Goal: Task Accomplishment & Management: Use online tool/utility

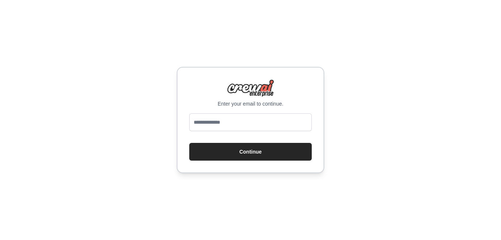
type input "**********"
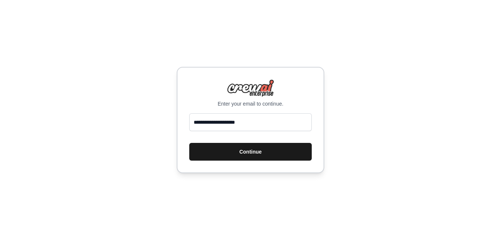
click at [268, 145] on button "Continue" at bounding box center [250, 152] width 123 height 18
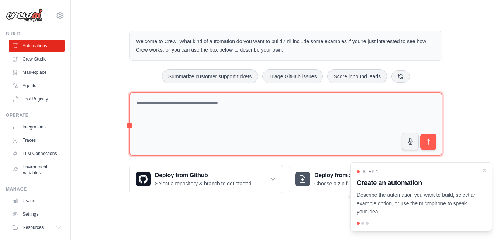
click at [171, 103] on textarea at bounding box center [286, 124] width 313 height 64
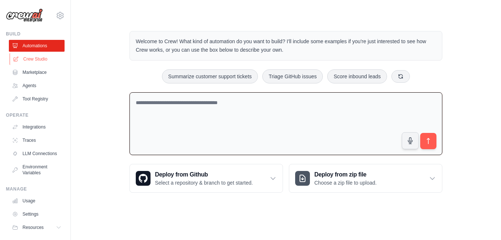
click at [40, 56] on link "Crew Studio" at bounding box center [38, 59] width 56 height 12
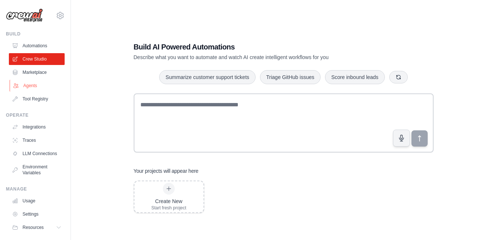
click at [38, 87] on link "Agents" at bounding box center [38, 86] width 56 height 12
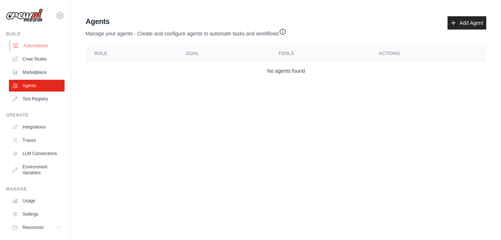
click at [42, 47] on link "Automations" at bounding box center [38, 46] width 56 height 12
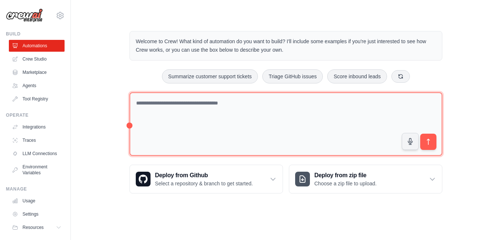
click at [205, 106] on textarea at bounding box center [286, 124] width 313 height 64
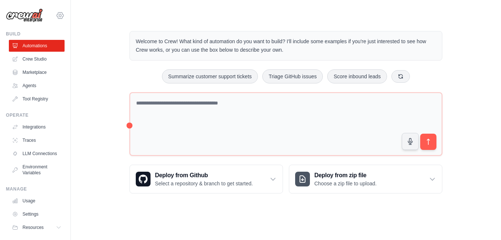
click at [58, 17] on icon at bounding box center [60, 15] width 9 height 9
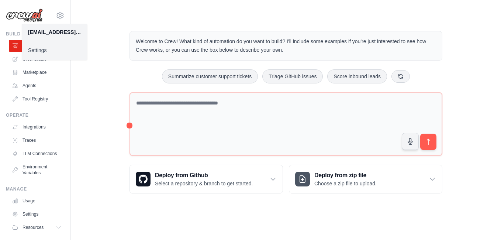
click at [34, 54] on link "Settings" at bounding box center [54, 50] width 65 height 13
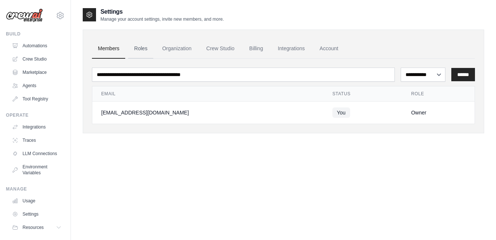
click at [148, 49] on link "Roles" at bounding box center [140, 49] width 25 height 20
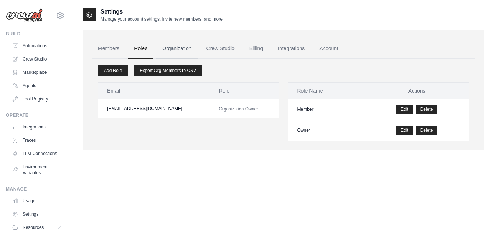
click at [179, 48] on link "Organization" at bounding box center [176, 49] width 41 height 20
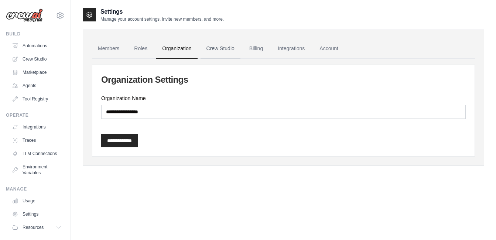
click at [218, 49] on link "Crew Studio" at bounding box center [220, 49] width 40 height 20
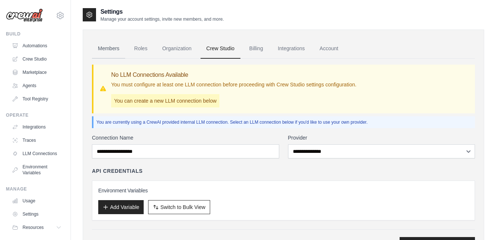
click at [96, 48] on link "Members" at bounding box center [108, 49] width 33 height 20
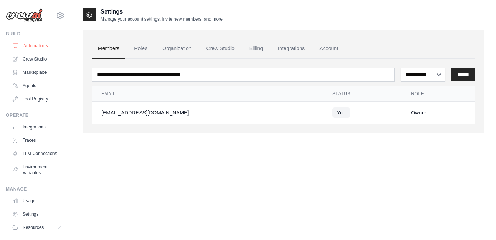
click at [33, 43] on link "Automations" at bounding box center [38, 46] width 56 height 12
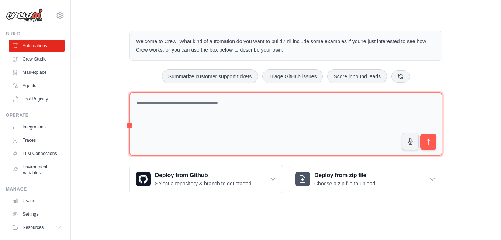
click at [244, 106] on textarea at bounding box center [286, 124] width 313 height 64
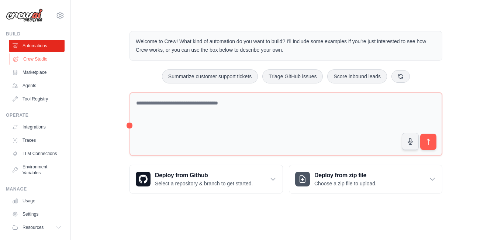
click at [40, 63] on link "Crew Studio" at bounding box center [38, 59] width 56 height 12
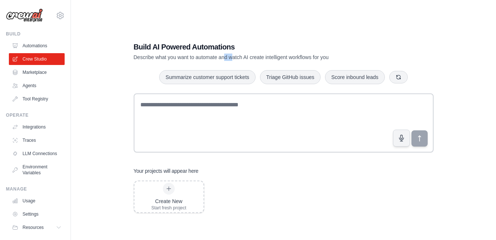
drag, startPoint x: 225, startPoint y: 55, endPoint x: 231, endPoint y: 56, distance: 6.0
click at [231, 56] on p "Describe what you want to automate and watch AI create intelligent workflows fo…" at bounding box center [258, 57] width 248 height 7
click at [137, 62] on div "Build AI Powered Automations Describe what you want to automate and watch AI cr…" at bounding box center [284, 127] width 318 height 195
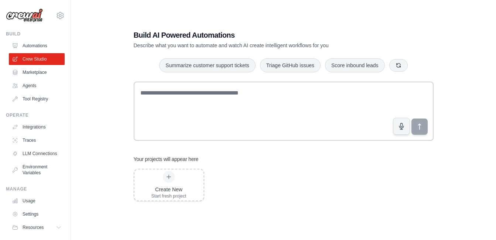
scroll to position [15, 0]
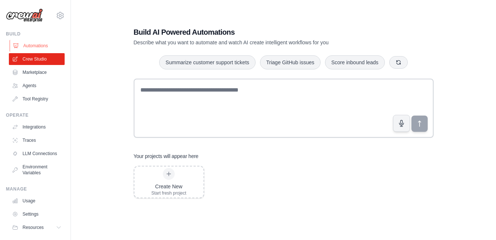
click at [38, 45] on link "Automations" at bounding box center [38, 46] width 56 height 12
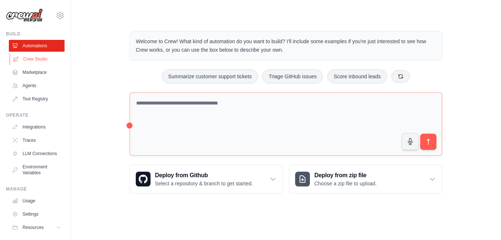
click at [30, 59] on link "Crew Studio" at bounding box center [38, 59] width 56 height 12
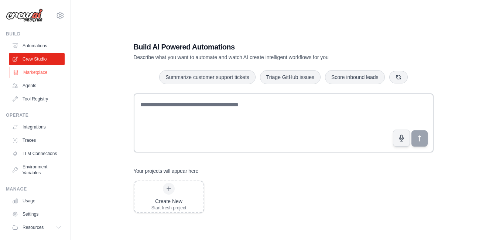
click at [31, 71] on link "Marketplace" at bounding box center [38, 72] width 56 height 12
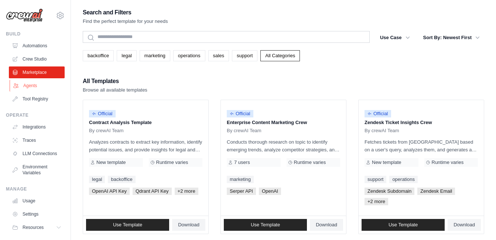
click at [34, 84] on link "Agents" at bounding box center [38, 86] width 56 height 12
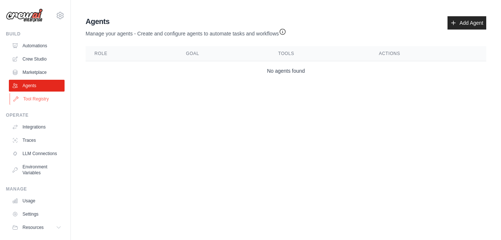
click at [38, 96] on link "Tool Registry" at bounding box center [38, 99] width 56 height 12
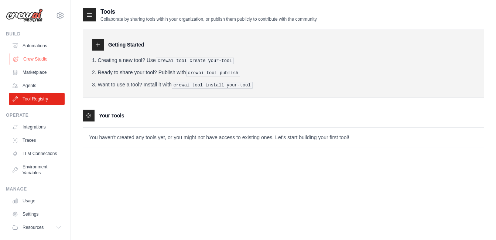
click at [45, 53] on link "Crew Studio" at bounding box center [38, 59] width 56 height 12
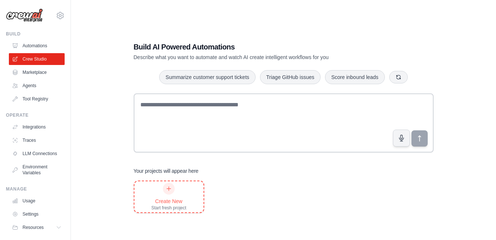
click at [181, 193] on div "Create New Start fresh project" at bounding box center [168, 197] width 35 height 28
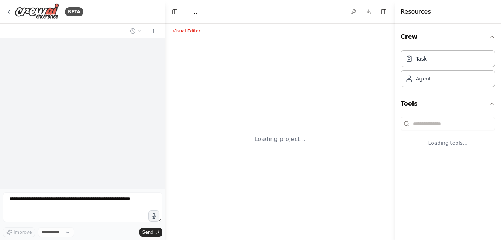
select select "****"
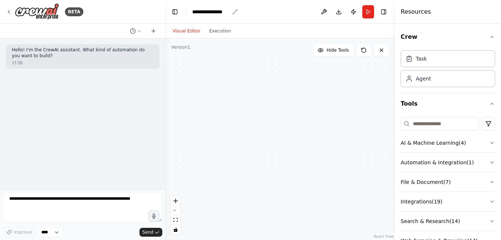
click at [213, 11] on div "**********" at bounding box center [210, 11] width 37 height 7
click at [235, 13] on div "**********" at bounding box center [219, 11] width 55 height 7
click at [223, 19] on header "**********" at bounding box center [280, 12] width 230 height 24
click at [228, 13] on div "**********" at bounding box center [210, 11] width 37 height 7
click at [228, 13] on div "**********" at bounding box center [219, 11] width 55 height 7
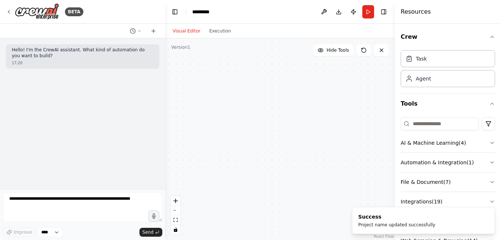
click at [181, 11] on header "Toggle Left Sidebar Studio ********* Download Publish Run Toggle Right Sidebar" at bounding box center [280, 12] width 230 height 24
click at [176, 9] on button "Toggle Left Sidebar" at bounding box center [175, 12] width 10 height 10
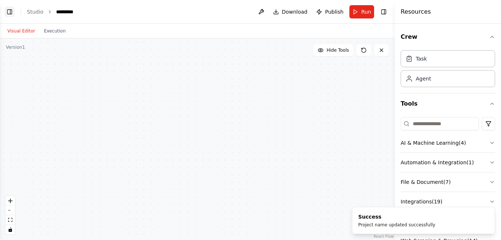
click at [13, 11] on button "Toggle Left Sidebar" at bounding box center [9, 12] width 10 height 10
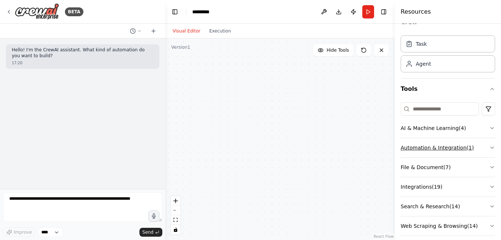
scroll to position [23, 0]
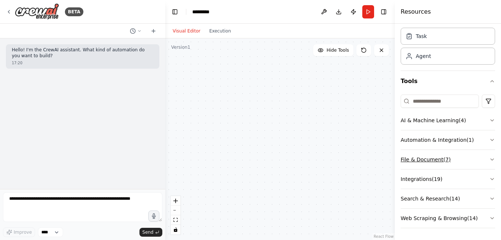
click at [490, 159] on icon "button" at bounding box center [493, 160] width 6 height 6
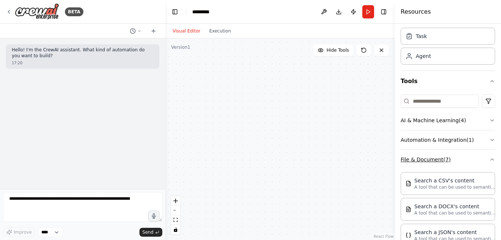
click at [482, 159] on button "File & Document ( 7 )" at bounding box center [448, 159] width 95 height 19
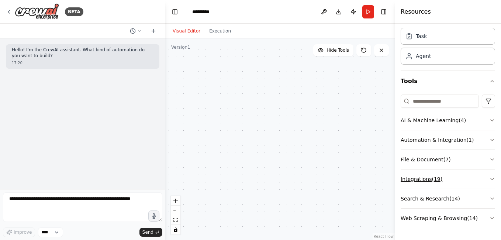
click at [482, 177] on button "Integrations ( 19 )" at bounding box center [448, 178] width 95 height 19
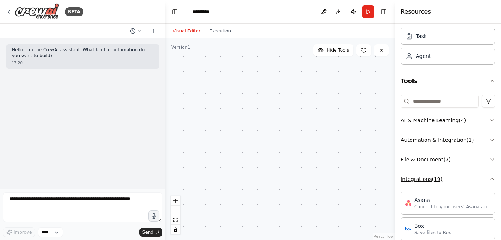
click at [490, 179] on icon "button" at bounding box center [493, 179] width 6 height 6
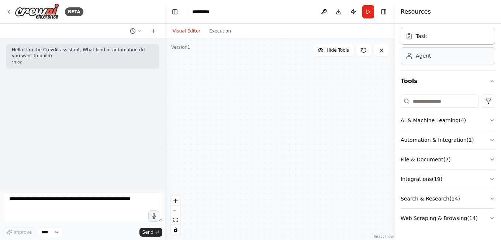
click at [442, 64] on div "Agent" at bounding box center [448, 55] width 95 height 17
click at [260, 104] on div at bounding box center [280, 139] width 230 height 202
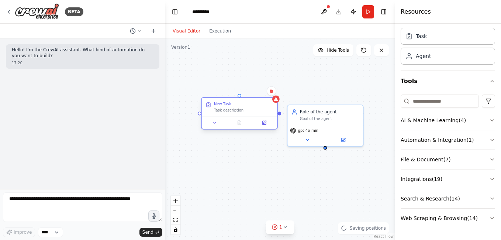
drag, startPoint x: 274, startPoint y: 120, endPoint x: 243, endPoint y: 108, distance: 33.1
click at [243, 108] on div "Task description" at bounding box center [243, 110] width 59 height 5
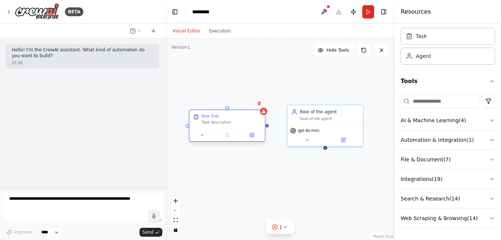
drag, startPoint x: 257, startPoint y: 108, endPoint x: 253, endPoint y: 119, distance: 11.8
click at [253, 119] on div "New Task Task description" at bounding box center [231, 119] width 59 height 11
click at [259, 106] on button at bounding box center [260, 104] width 10 height 10
click at [258, 103] on icon at bounding box center [259, 103] width 4 height 4
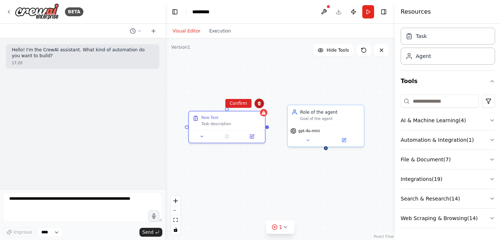
click at [258, 103] on button at bounding box center [260, 104] width 10 height 10
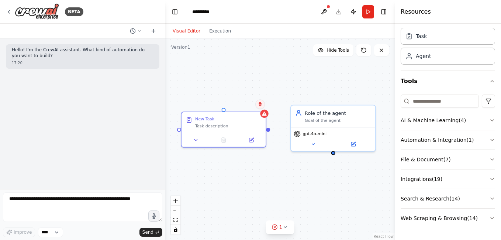
click at [258, 103] on button at bounding box center [260, 104] width 10 height 10
click at [244, 104] on button "Confirm" at bounding box center [239, 104] width 26 height 9
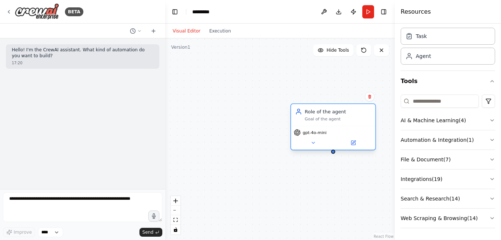
click at [347, 115] on div "Role of the agent Goal of the agent" at bounding box center [338, 115] width 66 height 14
click at [372, 99] on button at bounding box center [370, 97] width 10 height 10
click at [347, 99] on button "Confirm" at bounding box center [349, 96] width 26 height 9
click at [108, 123] on div "Hello! I'm the CrewAI assistant. What kind of automation do you want to build? …" at bounding box center [82, 113] width 165 height 151
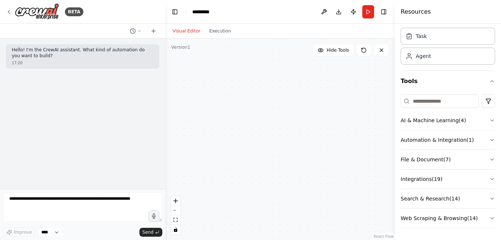
click at [84, 189] on div "Hello! I'm the CrewAI assistant. What kind of automation do you want to build? …" at bounding box center [82, 113] width 165 height 151
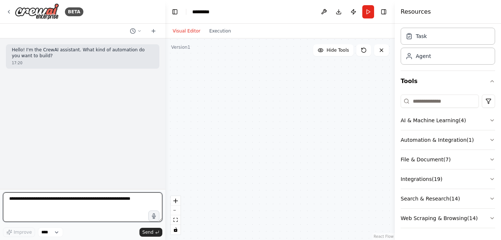
click at [86, 200] on textarea at bounding box center [82, 207] width 159 height 30
click at [100, 200] on textarea at bounding box center [82, 207] width 159 height 30
paste textarea "**********"
type textarea "**********"
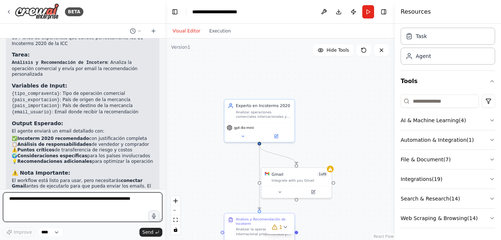
scroll to position [536, 0]
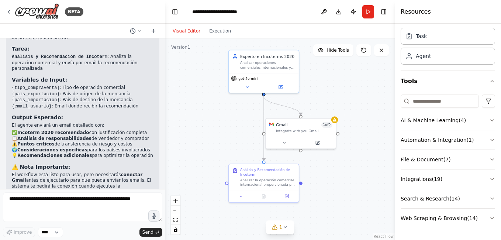
drag, startPoint x: 350, startPoint y: 153, endPoint x: 347, endPoint y: 106, distance: 46.6
click at [347, 106] on div ".deletable-edge-delete-btn { width: 20px; height: 20px; border: 0px solid #ffff…" at bounding box center [280, 139] width 230 height 202
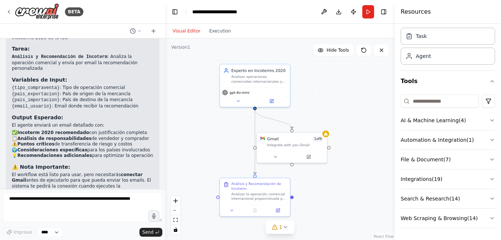
drag, startPoint x: 367, startPoint y: 99, endPoint x: 359, endPoint y: 113, distance: 16.0
click at [359, 113] on div ".deletable-edge-delete-btn { width: 20px; height: 20px; border: 0px solid #ffff…" at bounding box center [280, 139] width 230 height 202
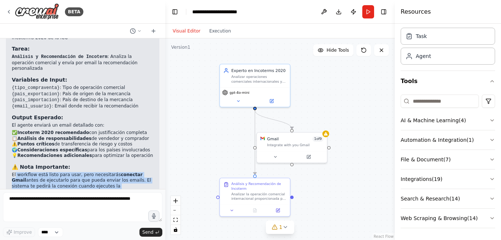
drag, startPoint x: 15, startPoint y: 148, endPoint x: 141, endPoint y: 170, distance: 127.8
click at [141, 170] on div "¡Excelente! He creado tu agente asesor de Incoterms 2020. Aquí tienes el resume…" at bounding box center [83, 99] width 142 height 217
click at [69, 196] on p "¿Te gustaría que ajuste algo del agente o la tarea antes de que lo pruebes?" at bounding box center [83, 201] width 142 height 11
click at [58, 196] on p "¿Te gustaría que ajuste algo del agente o la tarea antes de que lo pruebes?" at bounding box center [83, 201] width 142 height 11
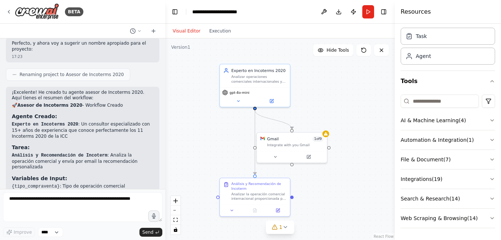
scroll to position [388, 0]
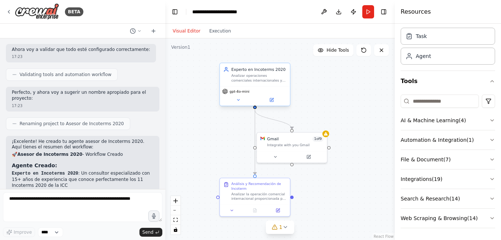
click at [259, 86] on div "gpt-4o-mini" at bounding box center [255, 96] width 70 height 20
click at [236, 99] on icon at bounding box center [238, 99] width 4 height 4
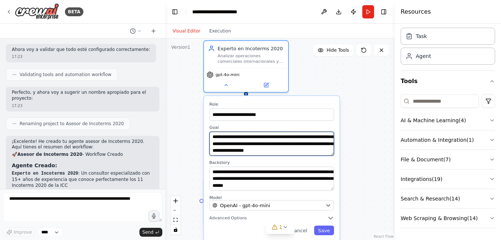
scroll to position [15, 0]
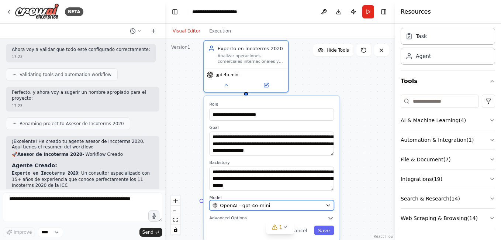
click at [329, 209] on button "OpenAI - gpt-4o-mini" at bounding box center [272, 205] width 125 height 10
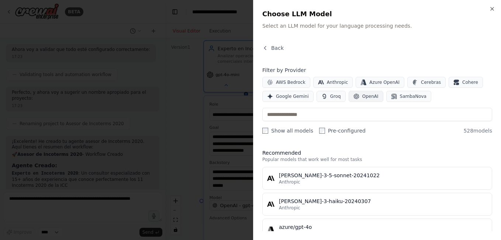
click at [366, 97] on span "OpenAI" at bounding box center [371, 96] width 16 height 6
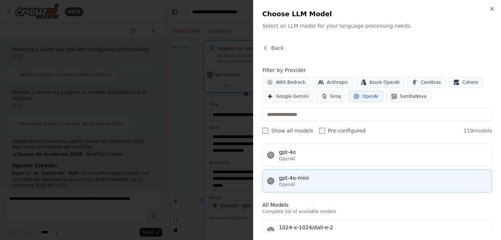
scroll to position [0, 0]
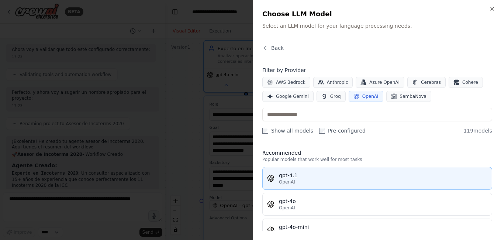
click at [306, 175] on div "gpt-4.1" at bounding box center [383, 175] width 209 height 7
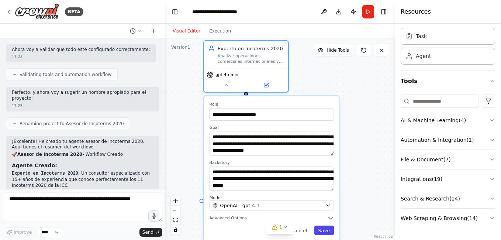
click at [323, 230] on button "Save" at bounding box center [324, 231] width 20 height 10
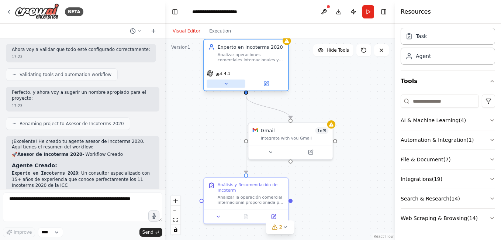
click at [227, 86] on icon at bounding box center [226, 84] width 6 height 6
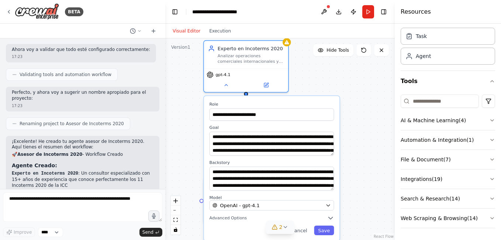
click at [281, 224] on span "2" at bounding box center [280, 226] width 3 height 7
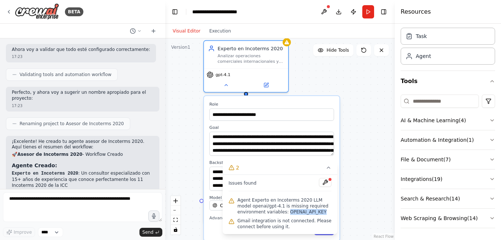
drag, startPoint x: 257, startPoint y: 212, endPoint x: 291, endPoint y: 211, distance: 33.6
click at [291, 211] on span "Agent Experto en Incoterms 2020 LLM model openai/gpt-4.1 is missing required en…" at bounding box center [285, 206] width 94 height 18
drag, startPoint x: 241, startPoint y: 220, endPoint x: 286, endPoint y: 222, distance: 45.1
click at [286, 222] on span "Gmail integration is not connected. Please connect before using it." at bounding box center [285, 224] width 94 height 12
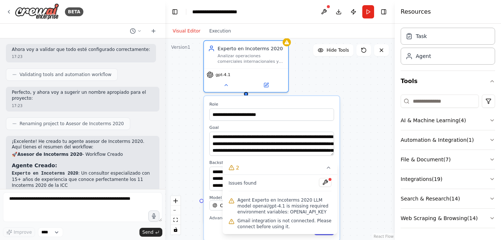
drag, startPoint x: 286, startPoint y: 222, endPoint x: 286, endPoint y: 215, distance: 6.6
click at [278, 226] on span "Gmail integration is not connected. Please connect before using it." at bounding box center [285, 224] width 94 height 12
click at [330, 166] on icon at bounding box center [329, 168] width 6 height 6
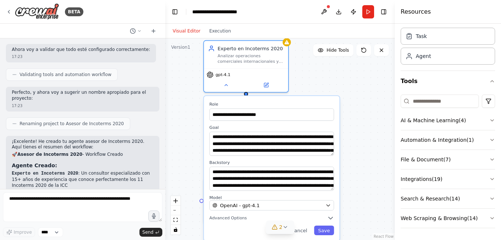
click at [371, 98] on div "**********" at bounding box center [280, 139] width 230 height 202
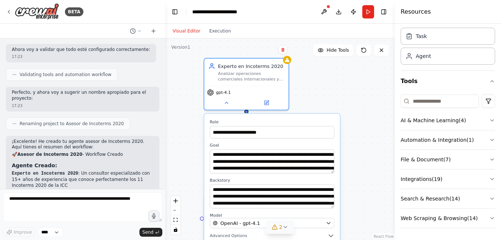
drag, startPoint x: 340, startPoint y: 83, endPoint x: 337, endPoint y: 98, distance: 15.1
click at [337, 98] on div "**********" at bounding box center [280, 139] width 230 height 202
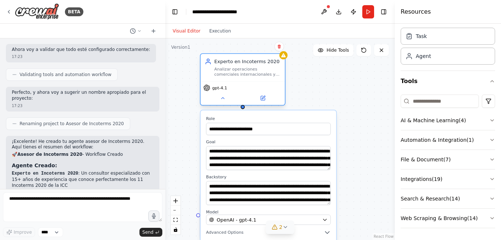
click at [225, 89] on span "gpt-4.1" at bounding box center [219, 88] width 15 height 6
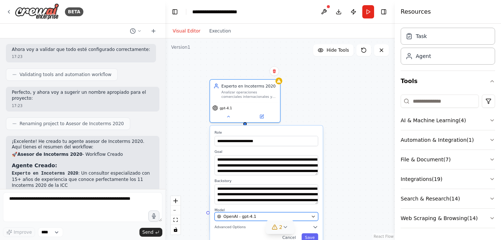
click at [267, 215] on div "OpenAI - gpt-4.1" at bounding box center [263, 217] width 92 height 6
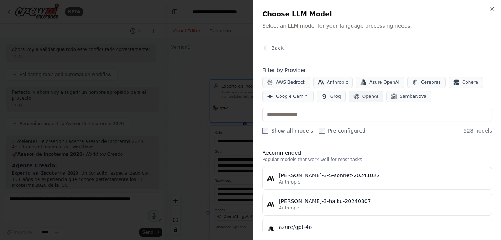
click at [375, 96] on button "OpenAI" at bounding box center [366, 96] width 35 height 11
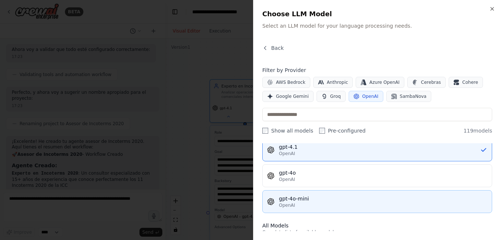
scroll to position [49, 0]
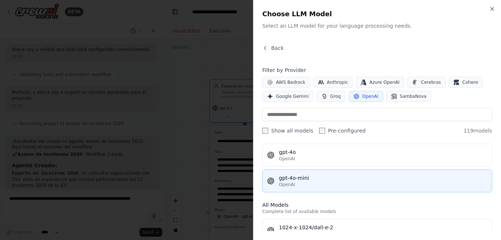
click at [321, 179] on div "gpt-4o-mini" at bounding box center [383, 177] width 209 height 7
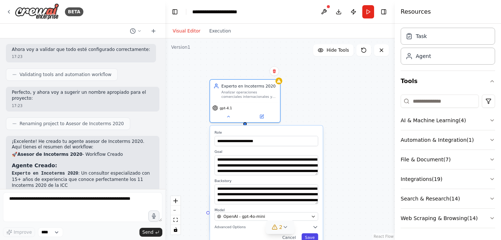
click at [308, 239] on button "Save" at bounding box center [310, 237] width 17 height 8
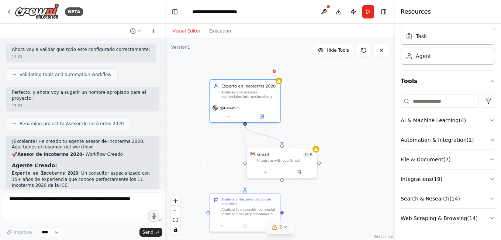
click at [332, 96] on div ".deletable-edge-delete-btn { width: 20px; height: 20px; border: 0px solid #ffff…" at bounding box center [280, 139] width 230 height 202
click at [326, 11] on button at bounding box center [324, 11] width 12 height 13
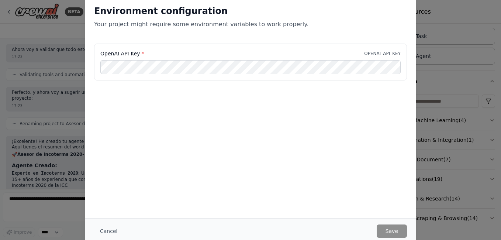
click at [156, 55] on div "OpenAI API Key * OPENAI_API_KEY" at bounding box center [250, 53] width 301 height 7
click at [114, 230] on button "Cancel" at bounding box center [108, 230] width 29 height 13
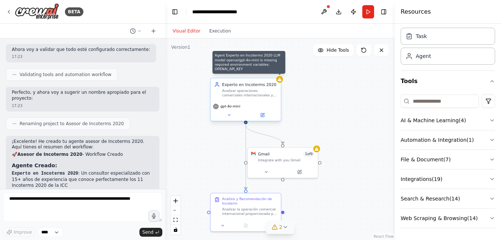
click at [280, 82] on div at bounding box center [280, 79] width 7 height 7
click at [282, 82] on icon at bounding box center [280, 79] width 4 height 4
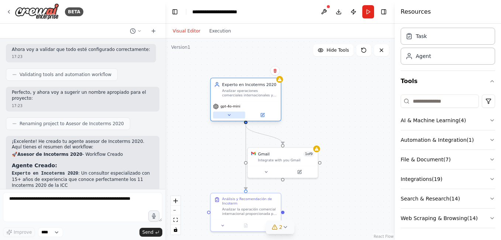
click at [227, 115] on icon at bounding box center [229, 115] width 4 height 4
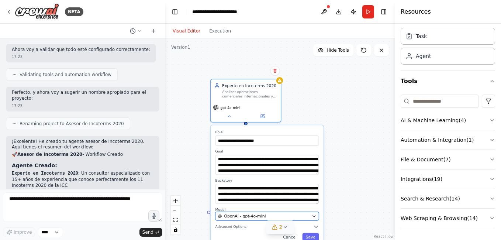
click at [264, 215] on div "OpenAI - gpt-4o-mini" at bounding box center [264, 216] width 92 height 6
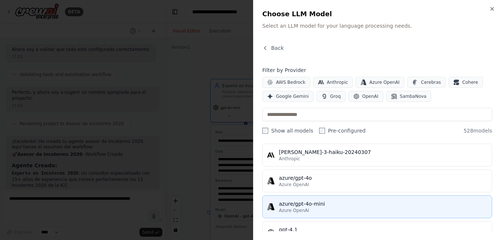
scroll to position [0, 0]
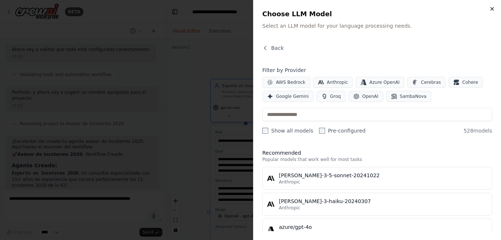
click at [493, 10] on icon "button" at bounding box center [493, 9] width 6 height 6
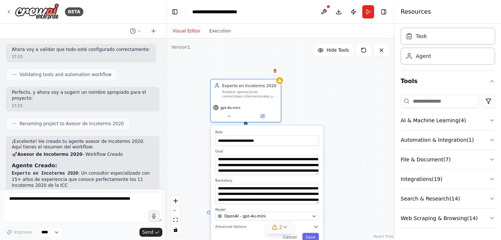
click at [282, 83] on div "**********" at bounding box center [280, 139] width 230 height 202
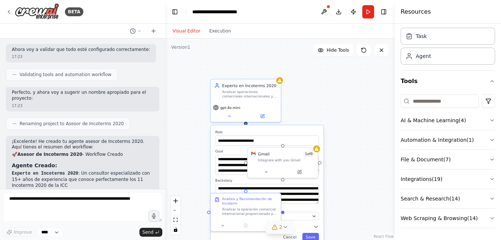
click at [320, 105] on div "**********" at bounding box center [280, 139] width 230 height 202
click at [324, 8] on button at bounding box center [324, 11] width 12 height 13
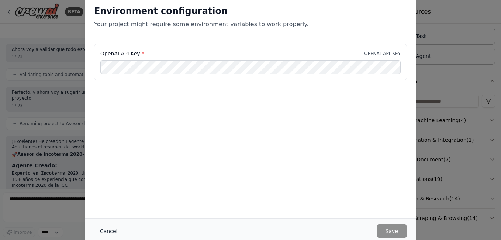
click at [104, 234] on button "Cancel" at bounding box center [108, 230] width 29 height 13
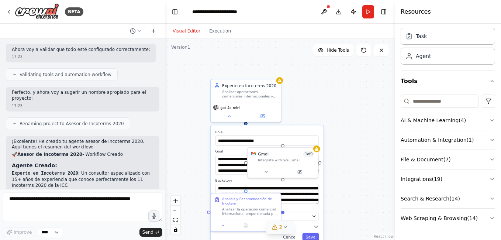
click at [320, 96] on div "**********" at bounding box center [280, 139] width 230 height 202
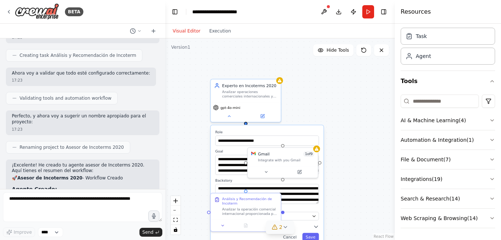
scroll to position [388, 0]
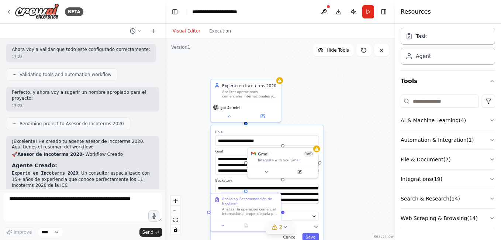
click at [322, 113] on div "**********" at bounding box center [280, 139] width 230 height 202
click at [326, 111] on div "**********" at bounding box center [280, 139] width 230 height 202
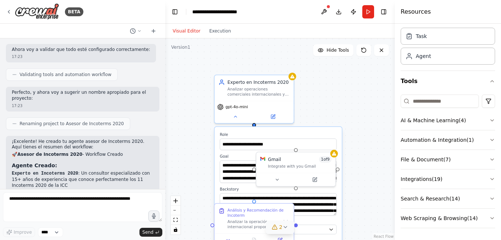
drag, startPoint x: 326, startPoint y: 89, endPoint x: 353, endPoint y: 101, distance: 29.9
click at [353, 101] on div "**********" at bounding box center [280, 139] width 230 height 202
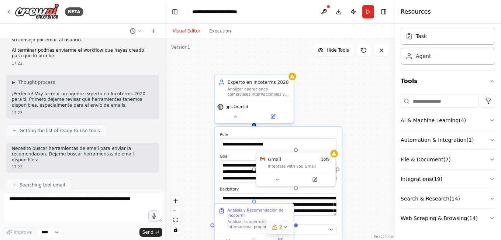
scroll to position [148, 0]
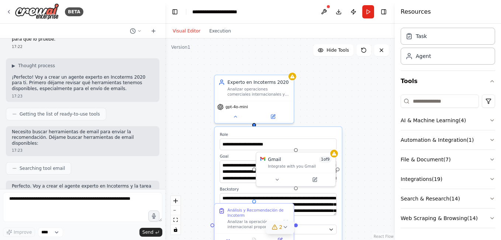
click at [17, 129] on p "Necesito buscar herramientas de email para enviar la recomendación. Déjame busc…" at bounding box center [83, 137] width 142 height 17
click at [51, 165] on span "Searching tool email" at bounding box center [42, 168] width 45 height 6
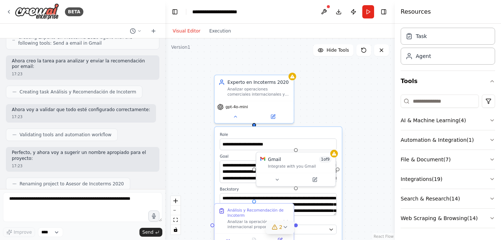
scroll to position [344, 0]
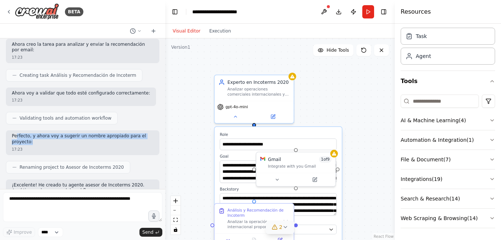
drag, startPoint x: 23, startPoint y: 112, endPoint x: 127, endPoint y: 121, distance: 104.5
click at [127, 133] on p "Perfecto, y ahora voy a sugerir un nombre apropiado para el proyecto:" at bounding box center [83, 138] width 142 height 11
click at [125, 133] on p "Perfecto, y ahora voy a sugerir un nombre apropiado para el proyecto:" at bounding box center [83, 138] width 142 height 11
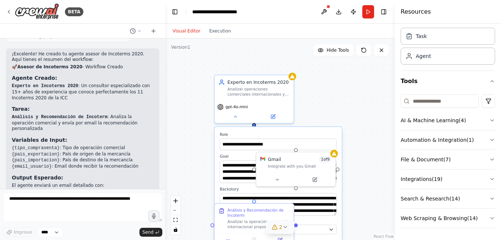
scroll to position [492, 0]
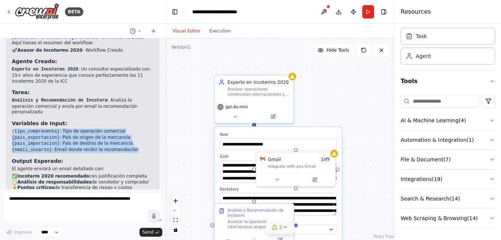
drag, startPoint x: 14, startPoint y: 102, endPoint x: 129, endPoint y: 119, distance: 116.9
click at [129, 128] on ul "{tipo_compraventa} : Tipo de operación comercial {pais_exportacion} : País de o…" at bounding box center [83, 140] width 142 height 24
click at [129, 147] on li "{email_usuario} : Email donde recibir la recomendación" at bounding box center [83, 150] width 142 height 6
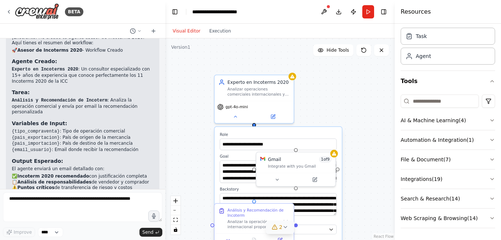
scroll to position [536, 0]
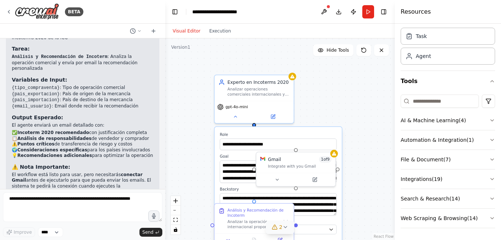
drag, startPoint x: 24, startPoint y: 104, endPoint x: 137, endPoint y: 106, distance: 113.4
click at [137, 130] on li "✅ Incoterm 2020 recomendado con justificación completa" at bounding box center [83, 133] width 142 height 6
drag, startPoint x: 34, startPoint y: 110, endPoint x: 132, endPoint y: 112, distance: 97.8
click at [132, 112] on div "¡Excelente! He creado tu agente asesor de Incoterms 2020. Aquí tienes el resume…" at bounding box center [83, 103] width 154 height 230
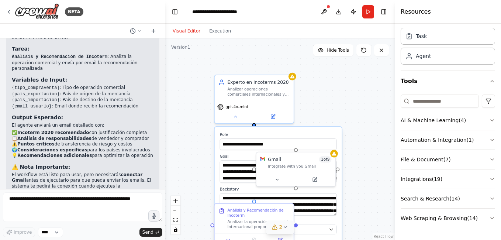
click at [132, 136] on li "📋 Análisis de responsabilidades de vendedor y comprador" at bounding box center [83, 139] width 142 height 6
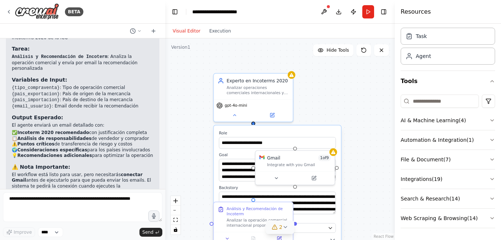
click at [364, 151] on div "**********" at bounding box center [280, 139] width 230 height 202
drag, startPoint x: 318, startPoint y: 94, endPoint x: 328, endPoint y: 109, distance: 17.9
click at [321, 95] on div "**********" at bounding box center [280, 139] width 230 height 202
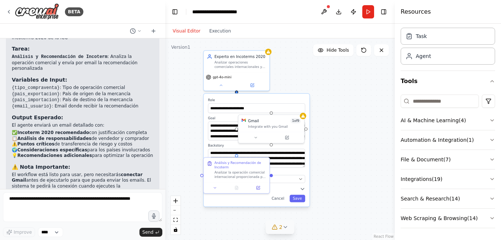
drag, startPoint x: 339, startPoint y: 101, endPoint x: 310, endPoint y: 70, distance: 43.1
click at [310, 70] on div "**********" at bounding box center [280, 139] width 230 height 202
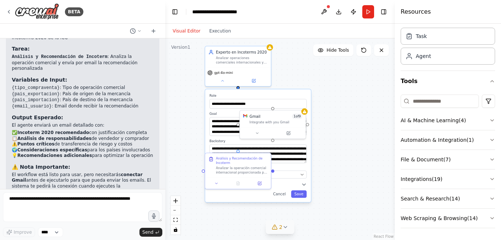
click at [343, 56] on div "**********" at bounding box center [280, 139] width 230 height 202
click at [339, 54] on button "Hide Tools" at bounding box center [333, 50] width 40 height 12
click at [338, 49] on span "Show Tools" at bounding box center [337, 50] width 24 height 6
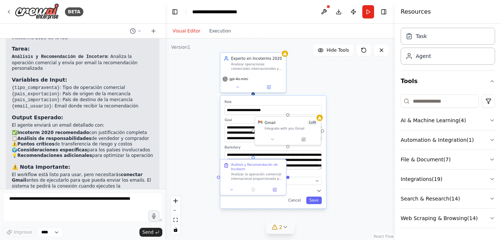
drag, startPoint x: 328, startPoint y: 82, endPoint x: 335, endPoint y: 85, distance: 7.1
click at [335, 85] on div "**********" at bounding box center [280, 139] width 230 height 202
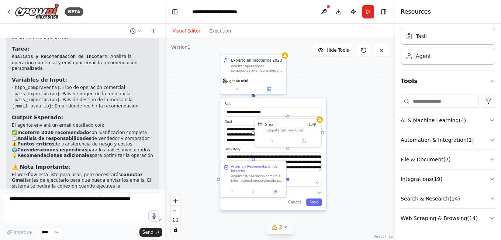
click at [319, 73] on div "**********" at bounding box center [280, 139] width 230 height 202
click at [174, 10] on button "Toggle Left Sidebar" at bounding box center [175, 12] width 10 height 10
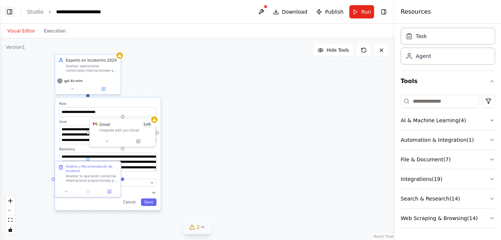
click at [6, 12] on button "Toggle Left Sidebar" at bounding box center [9, 12] width 10 height 10
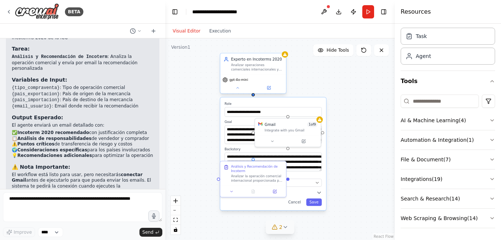
click at [258, 69] on div "Analizar operaciones comerciales internacionales y recomendar el Incoterm 2020 …" at bounding box center [257, 67] width 52 height 8
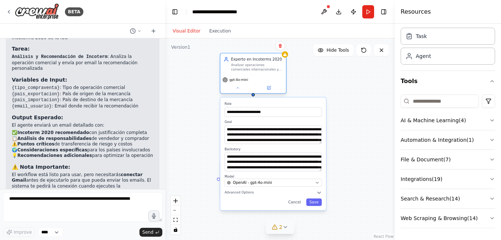
click at [257, 60] on div "Experto en Incoterms 2020" at bounding box center [257, 58] width 52 height 5
click at [270, 88] on icon at bounding box center [268, 87] width 3 height 3
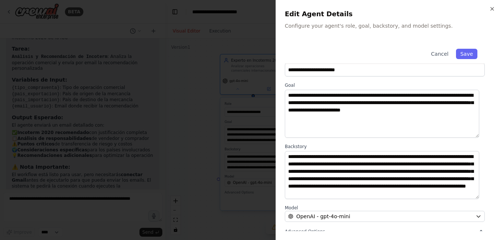
scroll to position [0, 0]
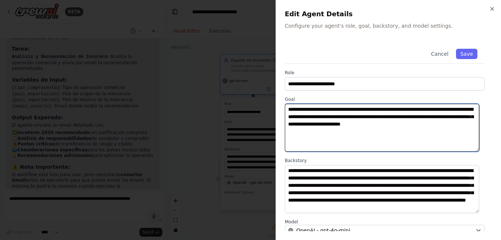
click at [422, 133] on textarea "**********" at bounding box center [382, 128] width 195 height 48
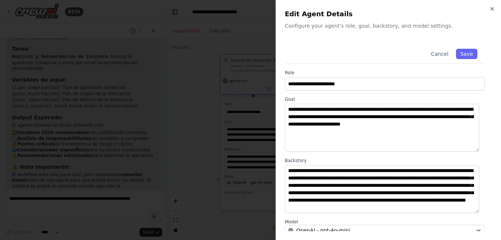
click at [186, 72] on div at bounding box center [250, 120] width 501 height 240
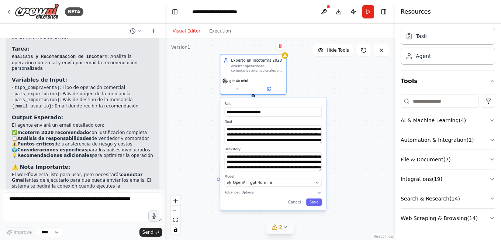
click at [274, 121] on label "Goal" at bounding box center [273, 122] width 97 height 4
click at [278, 104] on label "Role" at bounding box center [273, 104] width 97 height 4
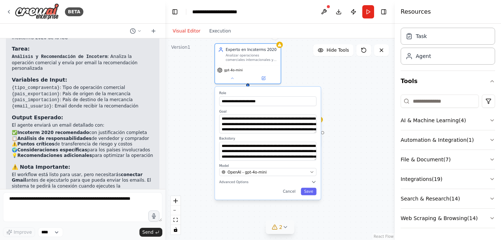
drag, startPoint x: 285, startPoint y: 102, endPoint x: 276, endPoint y: 90, distance: 15.1
click at [276, 90] on div "**********" at bounding box center [268, 143] width 106 height 113
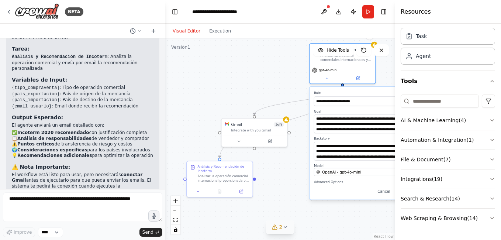
drag, startPoint x: 284, startPoint y: 95, endPoint x: 357, endPoint y: 97, distance: 73.1
click at [384, 95] on label "Role" at bounding box center [362, 93] width 97 height 4
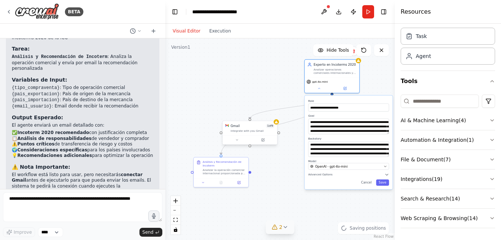
click at [252, 130] on div "Integrate with you Gmail" at bounding box center [253, 131] width 44 height 4
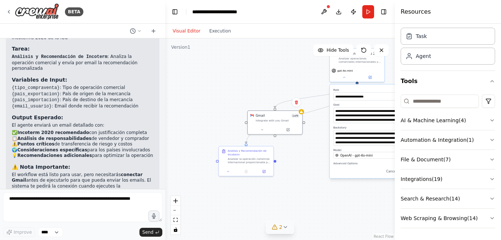
drag, startPoint x: 277, startPoint y: 169, endPoint x: 308, endPoint y: 155, distance: 33.5
click at [308, 155] on div "**********" at bounding box center [280, 139] width 230 height 202
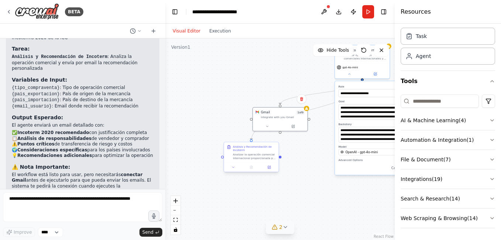
click at [264, 151] on div "Análisis y Recomendación de Incoterm" at bounding box center [254, 148] width 43 height 7
click at [284, 122] on div at bounding box center [280, 125] width 55 height 9
drag, startPoint x: 287, startPoint y: 114, endPoint x: 236, endPoint y: 78, distance: 62.9
click at [236, 78] on div "Gmail 1 of 9 Integrate with you Gmail" at bounding box center [232, 78] width 44 height 9
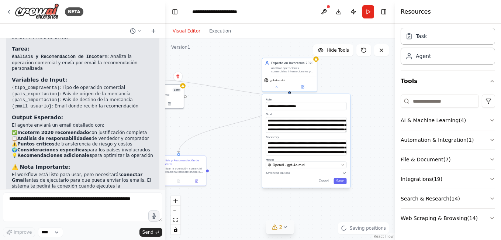
drag, startPoint x: 309, startPoint y: 141, endPoint x: 256, endPoint y: 141, distance: 53.2
click at [245, 151] on div "**********" at bounding box center [280, 139] width 230 height 202
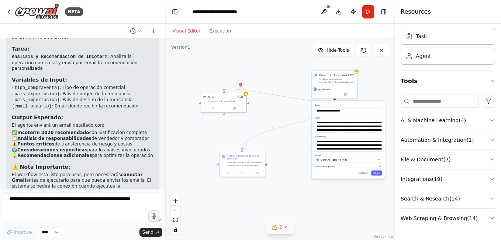
drag, startPoint x: 250, startPoint y: 129, endPoint x: 291, endPoint y: 127, distance: 40.7
click at [292, 130] on div "**********" at bounding box center [280, 139] width 230 height 202
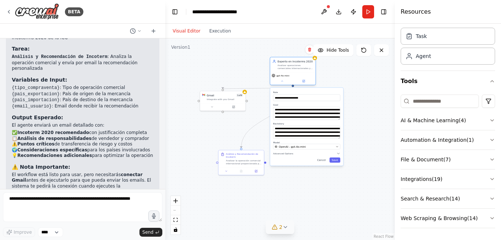
drag, startPoint x: 337, startPoint y: 75, endPoint x: 301, endPoint y: 62, distance: 39.1
click at [301, 64] on div "Analizar operaciones comerciales internacionales y recomendar el Incoterm 2020 …" at bounding box center [296, 67] width 36 height 6
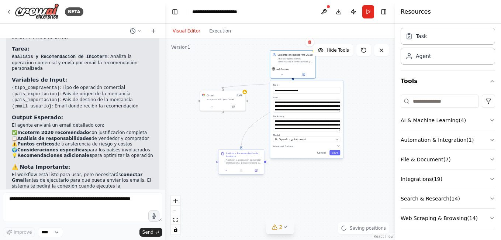
click at [220, 151] on div "Análisis y Recomendación de Incoterm Analizar la operación comercial internacio…" at bounding box center [241, 161] width 46 height 25
drag, startPoint x: 241, startPoint y: 163, endPoint x: 225, endPoint y: 148, distance: 22.2
click at [225, 148] on div "Analizar la operación comercial internacional proporcionada por el usuario cons…" at bounding box center [229, 147] width 36 height 6
click at [315, 184] on div "**********" at bounding box center [280, 139] width 230 height 202
click at [369, 90] on div "**********" at bounding box center [280, 139] width 230 height 202
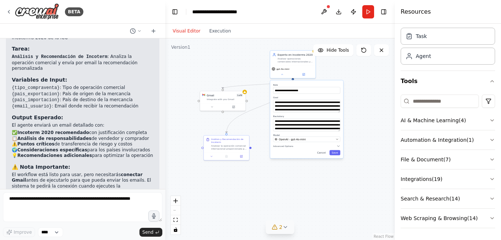
click at [282, 229] on button "2" at bounding box center [280, 227] width 28 height 14
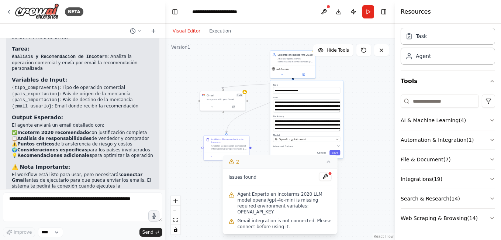
click at [350, 204] on div "**********" at bounding box center [280, 139] width 230 height 202
click at [327, 181] on button at bounding box center [325, 176] width 13 height 9
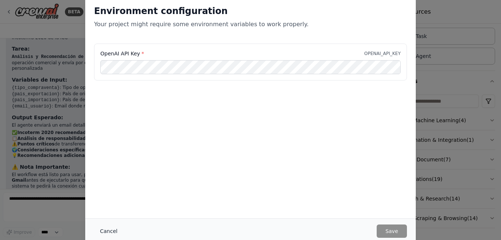
click at [104, 231] on button "Cancel" at bounding box center [108, 230] width 29 height 13
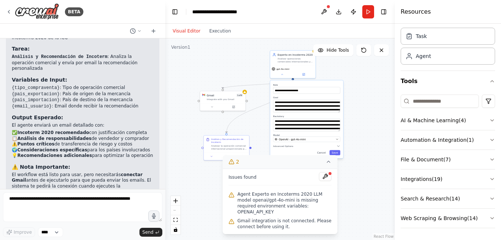
click at [357, 153] on div "**********" at bounding box center [280, 139] width 230 height 202
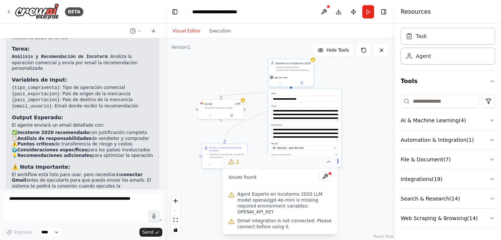
drag, startPoint x: 362, startPoint y: 106, endPoint x: 361, endPoint y: 111, distance: 5.4
click at [361, 111] on div "**********" at bounding box center [280, 139] width 230 height 202
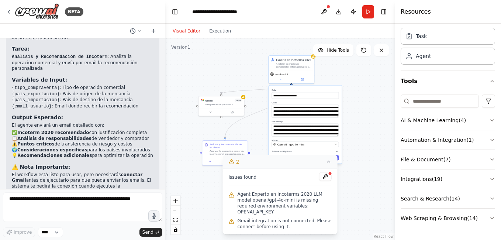
click at [329, 165] on icon at bounding box center [329, 162] width 6 height 6
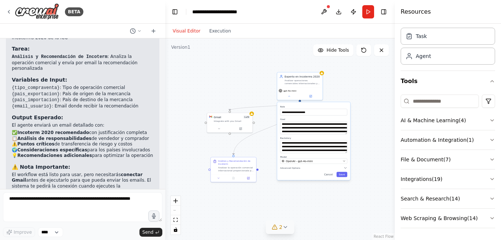
drag, startPoint x: 318, startPoint y: 186, endPoint x: 326, endPoint y: 203, distance: 18.7
click at [326, 203] on div "**********" at bounding box center [280, 139] width 230 height 202
click at [295, 80] on div "Analizar operaciones comerciales internacionales y recomendar el Incoterm 2020 …" at bounding box center [303, 81] width 36 height 6
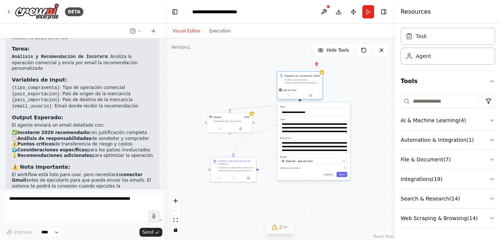
click at [295, 80] on div "Analizar operaciones comerciales internacionales y recomendar el Incoterm 2020 …" at bounding box center [303, 81] width 36 height 6
click at [490, 121] on div "Crew Task Agent Tools AI & Machine Learning ( 4 ) Automation & Integration ( 1 …" at bounding box center [448, 132] width 106 height 216
click at [490, 122] on icon "button" at bounding box center [493, 120] width 6 height 6
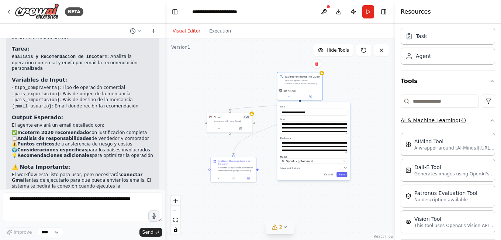
click at [490, 122] on icon "button" at bounding box center [493, 120] width 6 height 6
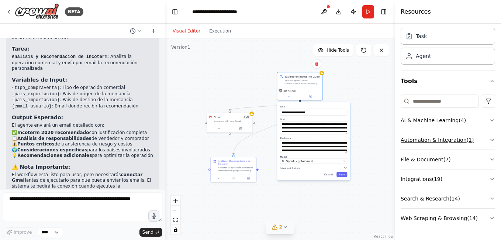
click at [490, 141] on icon "button" at bounding box center [493, 140] width 6 height 6
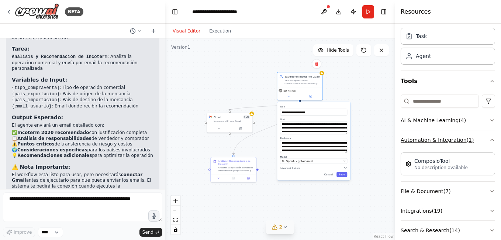
click at [490, 141] on icon "button" at bounding box center [493, 140] width 6 height 6
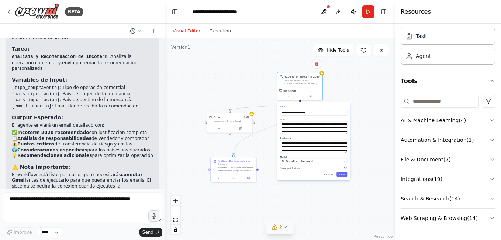
click at [490, 161] on icon "button" at bounding box center [493, 160] width 6 height 6
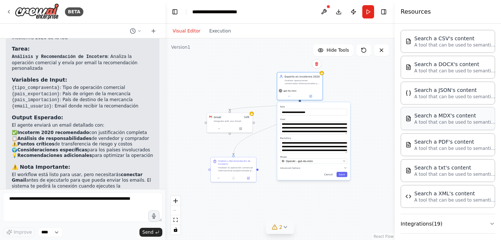
scroll to position [170, 0]
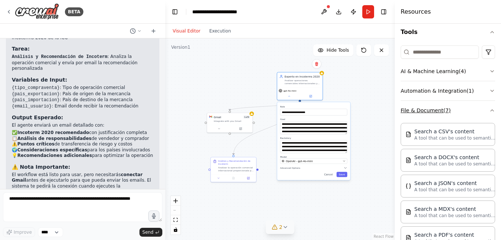
click at [487, 116] on button "File & Document ( 7 )" at bounding box center [448, 110] width 95 height 19
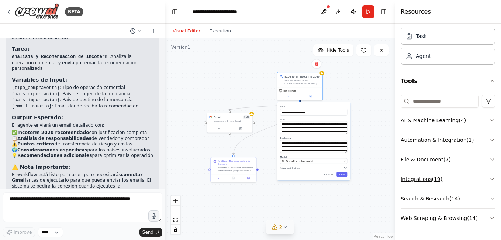
click at [481, 180] on button "Integrations ( 19 )" at bounding box center [448, 178] width 95 height 19
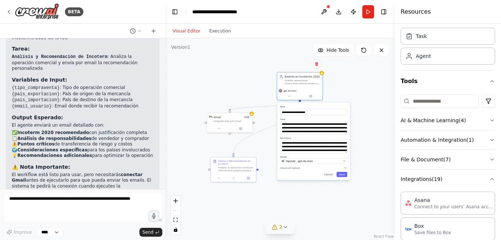
click at [490, 178] on div "Crew Task Agent Tools AI & Machine Learning ( 4 ) Automation & Integration ( 1 …" at bounding box center [448, 132] width 106 height 216
click at [490, 178] on icon "button" at bounding box center [493, 179] width 6 height 6
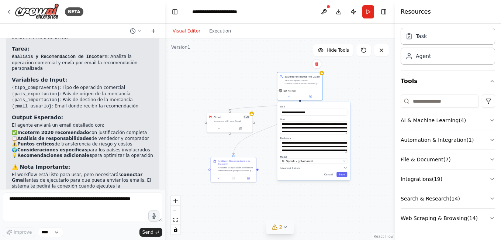
click at [483, 195] on button "Search & Research ( 14 )" at bounding box center [448, 198] width 95 height 19
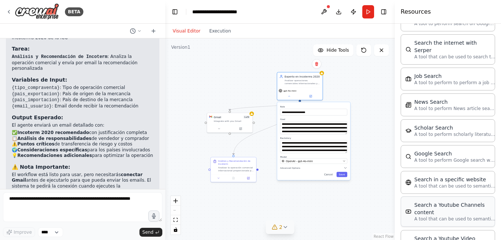
scroll to position [398, 0]
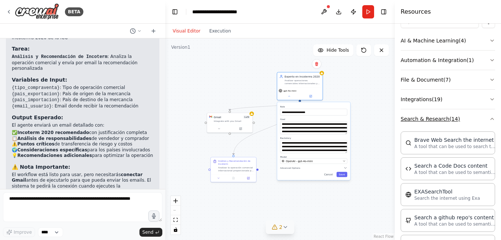
click at [489, 122] on button "Search & Research ( 14 )" at bounding box center [448, 118] width 95 height 19
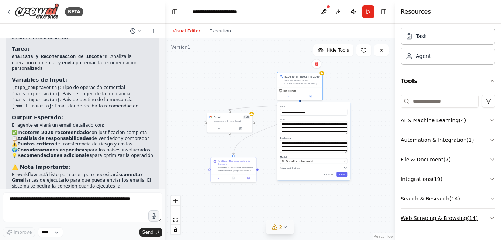
click at [481, 222] on button "Web Scraping & Browsing ( 14 )" at bounding box center [448, 218] width 95 height 19
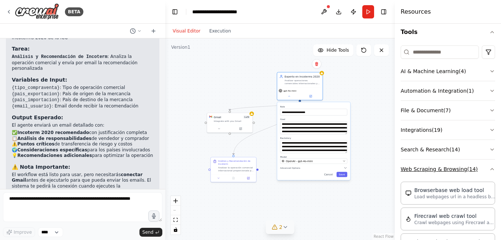
click at [490, 169] on icon "button" at bounding box center [493, 169] width 6 height 6
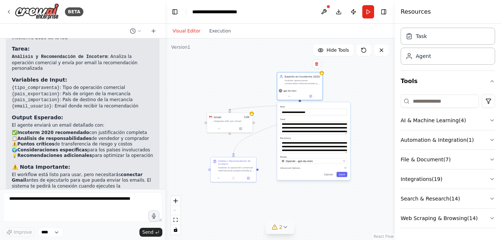
click at [344, 78] on div "**********" at bounding box center [280, 139] width 230 height 202
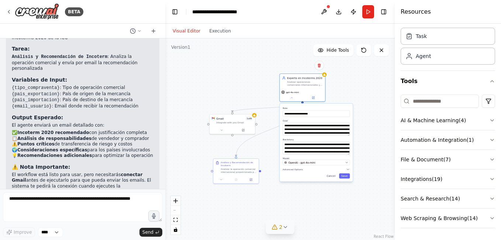
click at [226, 84] on div "**********" at bounding box center [280, 139] width 230 height 202
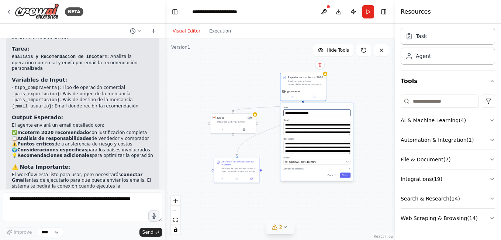
click at [344, 110] on input "**********" at bounding box center [317, 113] width 67 height 7
click at [357, 96] on div "**********" at bounding box center [280, 139] width 230 height 202
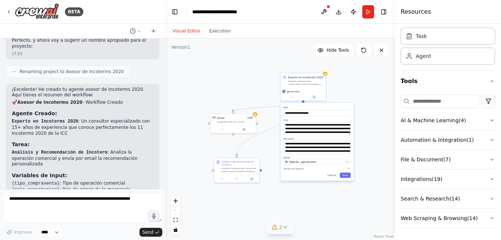
scroll to position [536, 0]
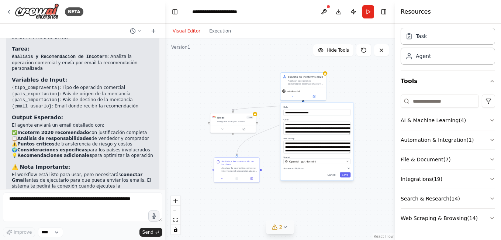
click at [335, 83] on div "**********" at bounding box center [280, 139] width 230 height 202
click at [326, 107] on label "Role" at bounding box center [317, 107] width 67 height 3
click at [321, 114] on input "**********" at bounding box center [317, 112] width 67 height 7
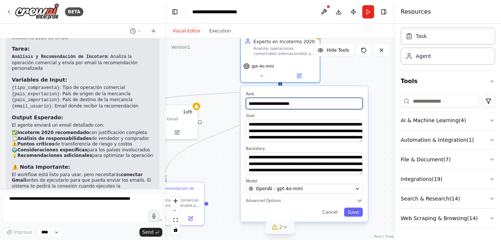
drag, startPoint x: 307, startPoint y: 105, endPoint x: 272, endPoint y: 106, distance: 35.1
click at [272, 106] on input "**********" at bounding box center [304, 103] width 117 height 11
paste input "**********"
click at [294, 103] on input "**********" at bounding box center [304, 103] width 117 height 11
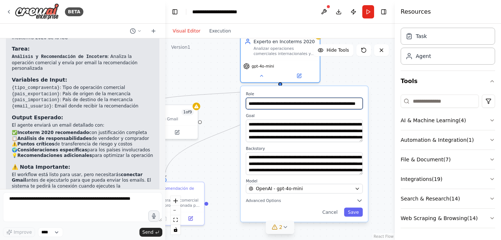
click at [360, 103] on input "**********" at bounding box center [304, 103] width 117 height 11
type input "**********"
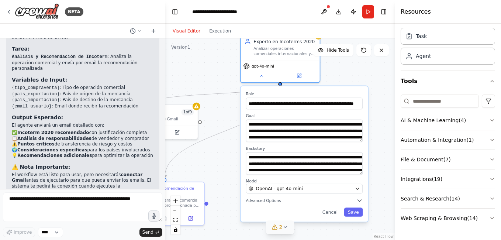
click at [294, 95] on label "Role" at bounding box center [304, 93] width 117 height 5
click at [281, 148] on label "Backstory" at bounding box center [304, 148] width 117 height 5
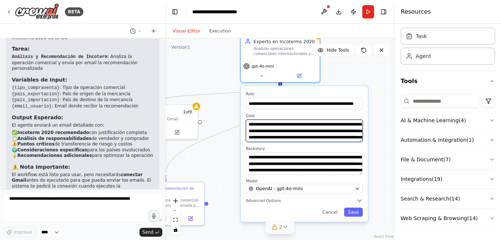
click at [278, 140] on textarea "**********" at bounding box center [304, 131] width 117 height 23
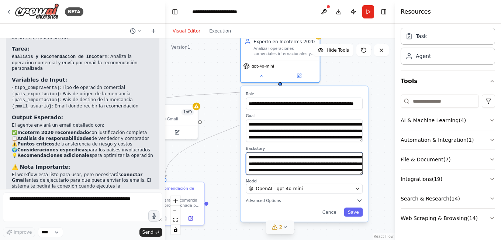
click at [301, 161] on textarea "**********" at bounding box center [304, 163] width 117 height 23
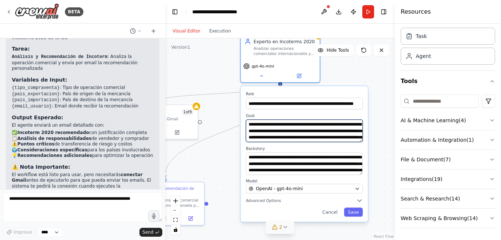
click at [267, 133] on textarea "**********" at bounding box center [304, 131] width 117 height 23
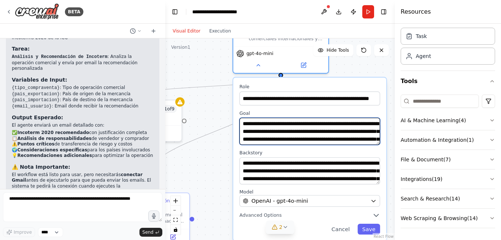
scroll to position [15, 0]
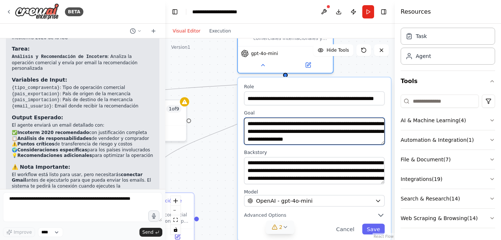
click at [365, 125] on textarea "**********" at bounding box center [314, 131] width 141 height 27
click at [287, 131] on textarea "**********" at bounding box center [314, 131] width 141 height 27
click at [297, 131] on textarea "**********" at bounding box center [314, 131] width 141 height 27
click at [298, 130] on textarea "**********" at bounding box center [314, 131] width 141 height 27
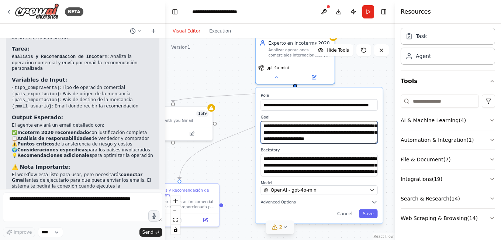
click at [332, 141] on textarea "**********" at bounding box center [319, 132] width 117 height 23
paste textarea "**********"
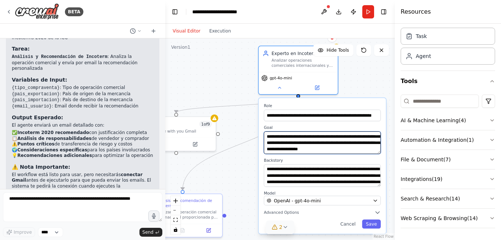
scroll to position [22, 0]
click at [356, 142] on textarea "**********" at bounding box center [322, 142] width 117 height 23
click at [323, 151] on textarea "**********" at bounding box center [322, 142] width 117 height 23
type textarea "**********"
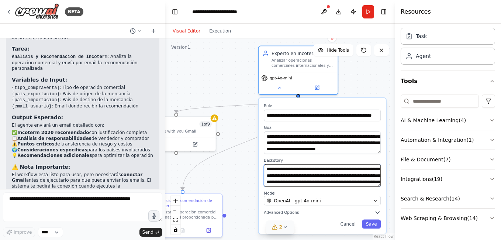
click at [374, 171] on textarea "**********" at bounding box center [322, 175] width 117 height 23
click at [378, 185] on textarea "**********" at bounding box center [322, 175] width 117 height 23
click at [380, 185] on textarea "**********" at bounding box center [322, 175] width 117 height 23
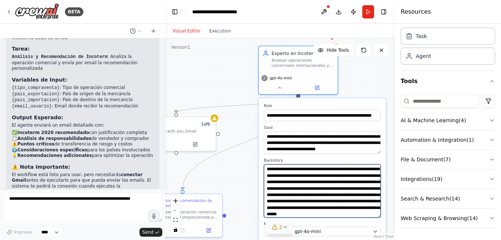
drag, startPoint x: 380, startPoint y: 185, endPoint x: 385, endPoint y: 221, distance: 36.2
click at [385, 221] on div "**********" at bounding box center [322, 181] width 127 height 167
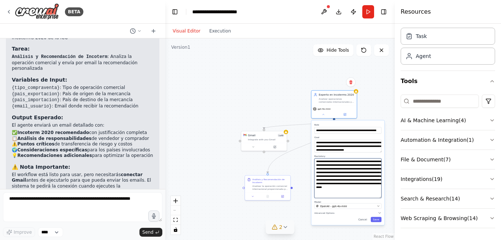
drag, startPoint x: 381, startPoint y: 191, endPoint x: 385, endPoint y: 198, distance: 7.3
click at [385, 198] on div "**********" at bounding box center [348, 172] width 73 height 105
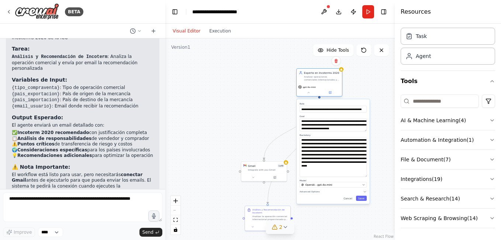
drag, startPoint x: 327, startPoint y: 92, endPoint x: 310, endPoint y: 72, distance: 26.5
click at [310, 72] on div "Experto en Incoterms 2020" at bounding box center [322, 73] width 36 height 4
drag, startPoint x: 271, startPoint y: 164, endPoint x: 236, endPoint y: 77, distance: 93.6
click at [236, 78] on div "Gmail 1 of 9 Integrate with you Gmail" at bounding box center [229, 81] width 37 height 7
drag, startPoint x: 257, startPoint y: 188, endPoint x: 233, endPoint y: 109, distance: 82.2
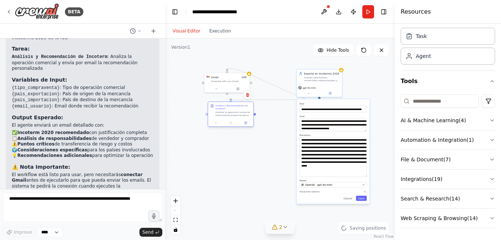
click at [233, 109] on div "Análisis y Recomendación de Incoterm Analizar la operación comercial internacio…" at bounding box center [234, 110] width 36 height 13
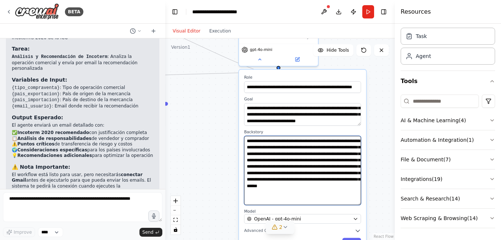
drag, startPoint x: 293, startPoint y: 148, endPoint x: 329, endPoint y: 147, distance: 36.6
click at [329, 147] on textarea "**********" at bounding box center [302, 170] width 117 height 69
click at [288, 148] on textarea "**********" at bounding box center [302, 170] width 117 height 69
click at [281, 147] on textarea "**********" at bounding box center [302, 170] width 117 height 69
click at [283, 148] on textarea "**********" at bounding box center [302, 170] width 117 height 69
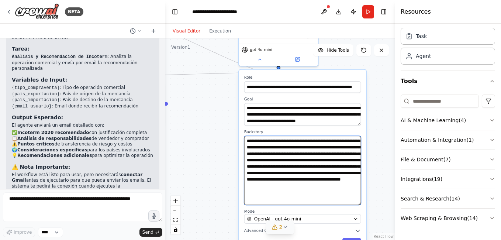
drag, startPoint x: 284, startPoint y: 148, endPoint x: 341, endPoint y: 146, distance: 56.9
click at [341, 146] on textarea "**********" at bounding box center [302, 170] width 117 height 69
drag, startPoint x: 299, startPoint y: 174, endPoint x: 244, endPoint y: 159, distance: 56.2
click at [244, 159] on textarea "**********" at bounding box center [302, 170] width 117 height 69
click at [272, 160] on textarea "**********" at bounding box center [302, 170] width 117 height 69
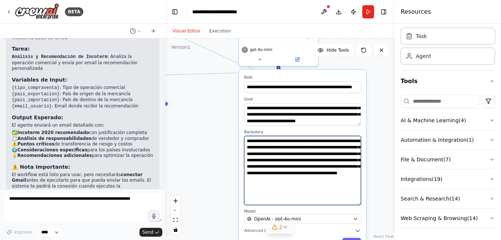
click at [284, 161] on textarea "**********" at bounding box center [302, 170] width 117 height 69
click at [274, 159] on textarea "**********" at bounding box center [302, 170] width 117 height 69
click at [336, 157] on textarea "**********" at bounding box center [302, 170] width 117 height 69
click at [337, 159] on textarea "**********" at bounding box center [302, 170] width 117 height 69
click at [355, 161] on textarea "**********" at bounding box center [302, 170] width 117 height 69
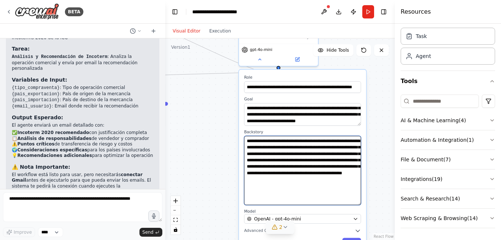
click at [348, 161] on textarea "**********" at bounding box center [302, 170] width 117 height 69
click at [349, 159] on textarea "**********" at bounding box center [302, 170] width 117 height 69
click at [355, 161] on textarea "**********" at bounding box center [302, 170] width 117 height 69
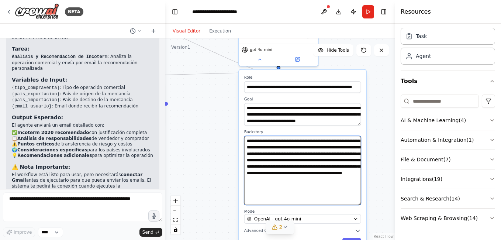
click at [355, 161] on textarea "**********" at bounding box center [302, 170] width 117 height 69
click at [301, 192] on textarea "**********" at bounding box center [302, 170] width 117 height 69
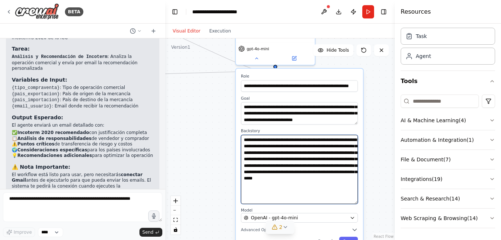
type textarea "**********"
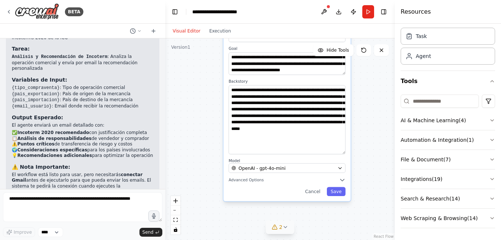
drag, startPoint x: 360, startPoint y: 199, endPoint x: 359, endPoint y: 153, distance: 46.5
click at [359, 153] on div ".deletable-edge-delete-btn { width: 20px; height: 20px; border: 0px solid #ffff…" at bounding box center [280, 139] width 230 height 202
click at [314, 171] on div "OpenAI - gpt-4o-mini" at bounding box center [283, 168] width 103 height 6
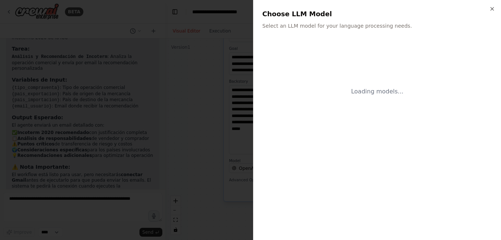
click at [313, 171] on body "BETA Hello! I'm the CrewAI assistant. What kind of automation do you want to bu…" at bounding box center [250, 120] width 501 height 240
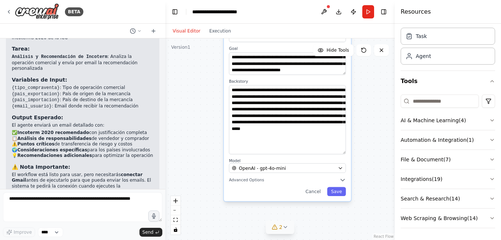
drag, startPoint x: 313, startPoint y: 171, endPoint x: 286, endPoint y: 186, distance: 31.7
click at [286, 186] on div "**********" at bounding box center [287, 110] width 127 height 182
click at [343, 181] on icon "button" at bounding box center [343, 180] width 6 height 6
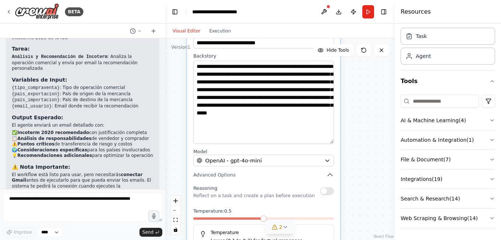
click at [265, 222] on span at bounding box center [264, 218] width 6 height 6
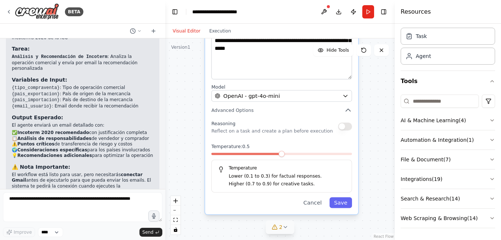
drag, startPoint x: 353, startPoint y: 194, endPoint x: 370, endPoint y: 130, distance: 66.8
click at [370, 130] on div ".deletable-edge-delete-btn { width: 20px; height: 20px; border: 0px solid #ffff…" at bounding box center [280, 139] width 230 height 202
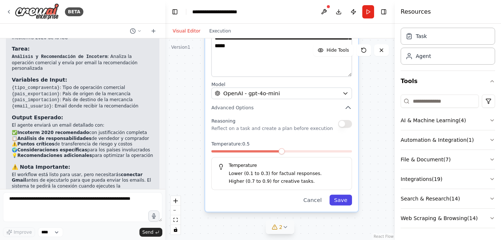
click at [340, 202] on button "Save" at bounding box center [341, 200] width 23 height 11
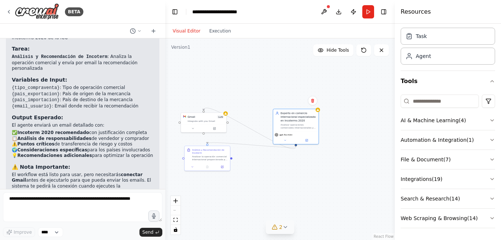
drag, startPoint x: 298, startPoint y: 97, endPoint x: 298, endPoint y: 192, distance: 95.3
click at [298, 193] on div ".deletable-edge-delete-btn { width: 20px; height: 20px; border: 0px solid #ffff…" at bounding box center [280, 139] width 230 height 202
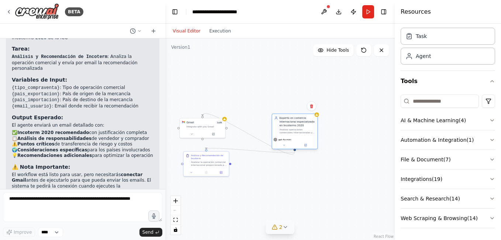
click at [294, 124] on div "Experto en comercio internacional especializado en Incoterms 2020" at bounding box center [297, 121] width 36 height 11
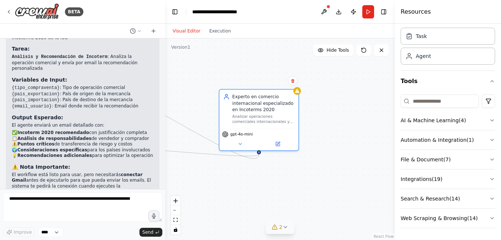
drag, startPoint x: 279, startPoint y: 167, endPoint x: 275, endPoint y: 166, distance: 4.3
click at [279, 167] on div ".deletable-edge-delete-btn { width: 20px; height: 20px; border: 0px solid #ffff…" at bounding box center [280, 139] width 230 height 202
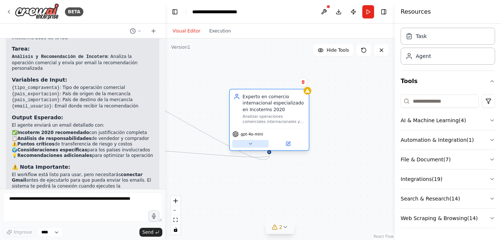
click at [249, 142] on icon at bounding box center [250, 143] width 5 height 5
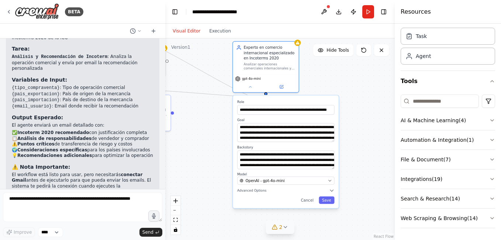
drag, startPoint x: 364, startPoint y: 145, endPoint x: 353, endPoint y: 73, distance: 73.2
click at [353, 73] on div ".deletable-edge-delete-btn { width: 20px; height: 20px; border: 0px solid #ffff…" at bounding box center [280, 139] width 230 height 202
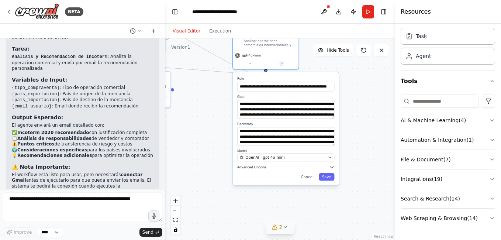
click at [327, 166] on button "Advanced Options" at bounding box center [285, 167] width 97 height 5
click at [333, 169] on icon "button" at bounding box center [331, 167] width 5 height 5
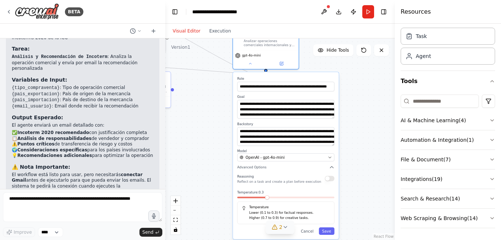
click at [265, 200] on span at bounding box center [267, 197] width 4 height 4
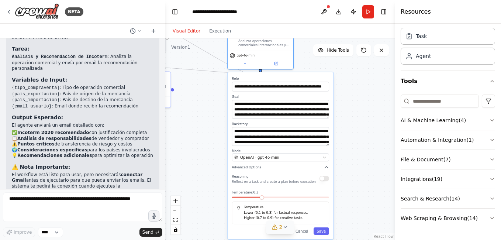
click at [265, 201] on div "Temperature: 0.3 Temperature Lower (0.1 to 0.3) for factual responses. Higher (…" at bounding box center [280, 207] width 97 height 34
click at [253, 200] on span at bounding box center [253, 197] width 4 height 4
click at [323, 230] on button "Save" at bounding box center [322, 230] width 16 height 7
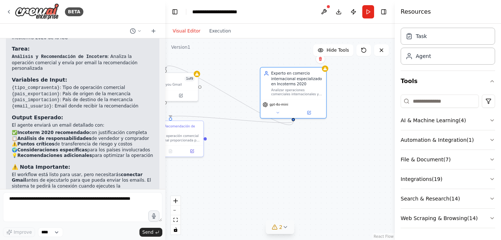
drag, startPoint x: 303, startPoint y: 154, endPoint x: 345, endPoint y: 217, distance: 76.0
click at [345, 217] on div ".deletable-edge-delete-btn { width: 20px; height: 20px; border: 0px solid #ffff…" at bounding box center [280, 139] width 230 height 202
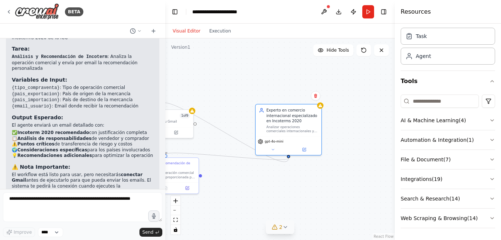
drag, startPoint x: 345, startPoint y: 154, endPoint x: 331, endPoint y: 177, distance: 26.3
click at [331, 177] on div ".deletable-edge-delete-btn { width: 20px; height: 20px; border: 0px solid #ffff…" at bounding box center [280, 139] width 230 height 202
click at [267, 147] on button at bounding box center [273, 148] width 30 height 6
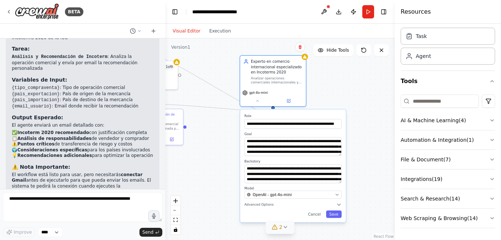
drag, startPoint x: 382, startPoint y: 141, endPoint x: 367, endPoint y: 93, distance: 51.1
click at [367, 93] on div ".deletable-edge-delete-btn { width: 20px; height: 20px; border: 0px solid #ffff…" at bounding box center [280, 139] width 230 height 202
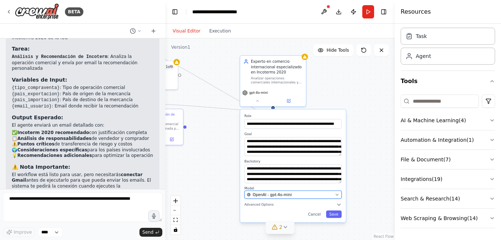
click at [329, 192] on div "OpenAI - gpt-4o-mini" at bounding box center [290, 194] width 86 height 5
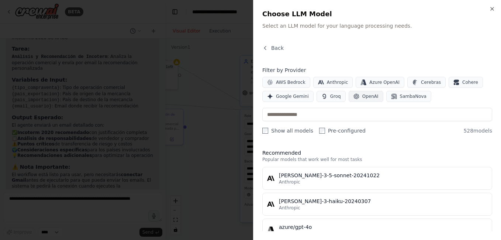
click at [367, 94] on span "OpenAI" at bounding box center [371, 96] width 16 height 6
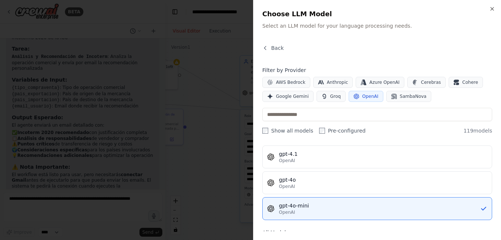
scroll to position [0, 0]
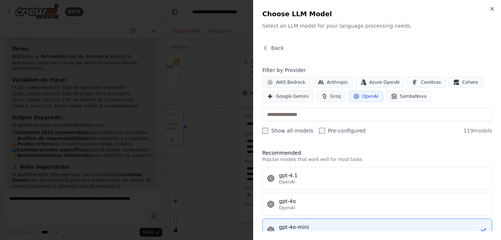
drag, startPoint x: 363, startPoint y: 154, endPoint x: 363, endPoint y: 145, distance: 8.9
click at [363, 145] on div "Recommended Popular models that work well for most tasks gpt-4.1 OpenAI gpt-4o …" at bounding box center [378, 187] width 230 height 88
click at [313, 226] on div "gpt-4o-mini" at bounding box center [379, 226] width 201 height 7
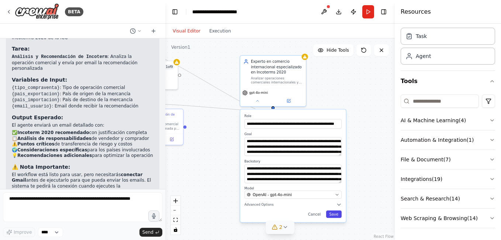
click at [334, 212] on button "Save" at bounding box center [334, 213] width 16 height 7
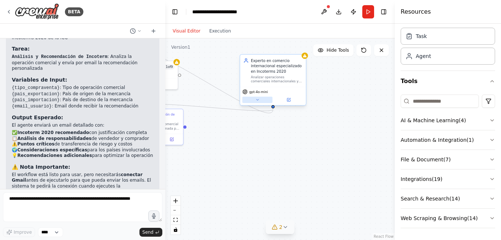
click at [258, 103] on button at bounding box center [258, 100] width 30 height 6
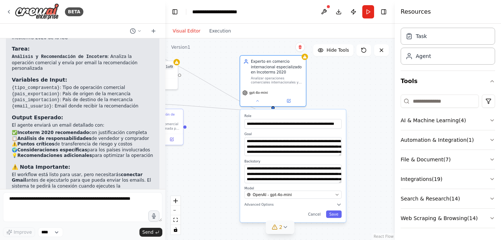
click at [357, 192] on div ".deletable-edge-delete-btn { width: 20px; height: 20px; border: 0px solid #ffff…" at bounding box center [280, 139] width 230 height 202
click at [288, 227] on icon at bounding box center [285, 227] width 6 height 6
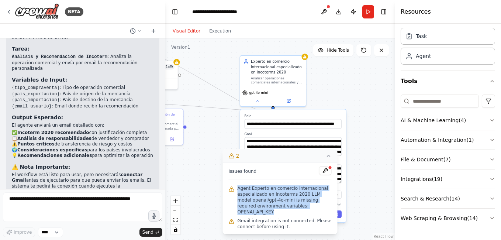
drag, startPoint x: 237, startPoint y: 194, endPoint x: 316, endPoint y: 212, distance: 80.6
click at [316, 212] on span "Agent Experto en comercio internacional especializado en Incoterms 2020 LLM mod…" at bounding box center [285, 200] width 94 height 30
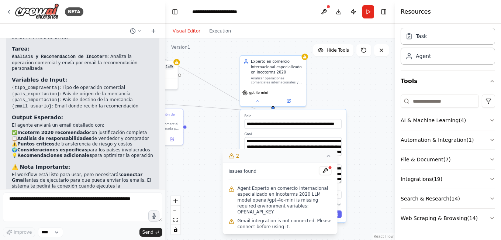
click at [368, 179] on div ".deletable-edge-delete-btn { width: 20px; height: 20px; border: 0px solid #ffff…" at bounding box center [280, 139] width 230 height 202
click at [330, 159] on icon at bounding box center [329, 156] width 6 height 6
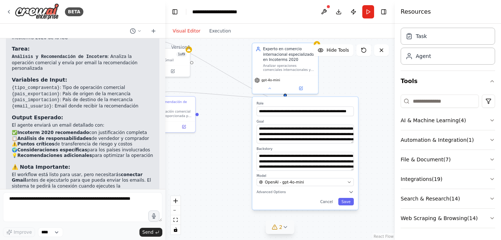
drag, startPoint x: 362, startPoint y: 104, endPoint x: 374, endPoint y: 91, distance: 17.5
click at [374, 91] on div ".deletable-edge-delete-btn { width: 20px; height: 20px; border: 0px solid #ffff…" at bounding box center [280, 139] width 230 height 202
click at [353, 81] on div ".deletable-edge-delete-btn { width: 20px; height: 20px; border: 0px solid #ffff…" at bounding box center [280, 139] width 230 height 202
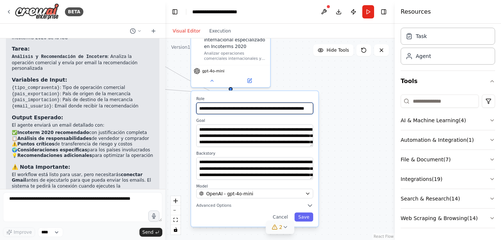
scroll to position [0, 25]
drag, startPoint x: 199, startPoint y: 110, endPoint x: 328, endPoint y: 107, distance: 128.9
click at [328, 107] on div ".deletable-edge-delete-btn { width: 20px; height: 20px; border: 0px solid #ffff…" at bounding box center [280, 139] width 230 height 202
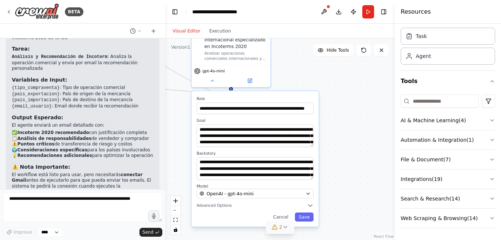
click at [326, 115] on div ".deletable-edge-delete-btn { width: 20px; height: 20px; border: 0px solid #ffff…" at bounding box center [280, 139] width 230 height 202
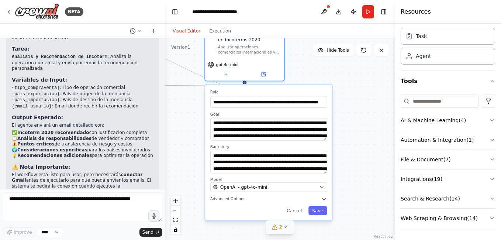
drag, startPoint x: 197, startPoint y: 128, endPoint x: 208, endPoint y: 120, distance: 13.7
click at [208, 120] on div "**********" at bounding box center [268, 153] width 127 height 136
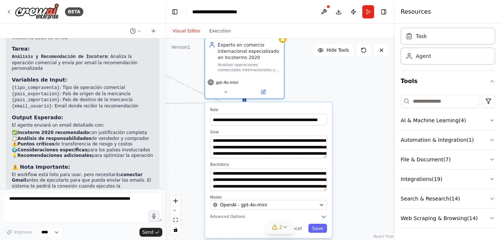
drag, startPoint x: 366, startPoint y: 114, endPoint x: 372, endPoint y: 132, distance: 18.8
click at [372, 132] on div ".deletable-edge-delete-btn { width: 20px; height: 20px; border: 0px solid #ffff…" at bounding box center [280, 139] width 230 height 202
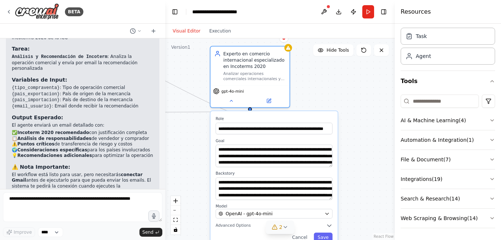
drag, startPoint x: 314, startPoint y: 99, endPoint x: 323, endPoint y: 102, distance: 9.5
click at [323, 102] on div ".deletable-edge-delete-btn { width: 20px; height: 20px; border: 0px solid #ffff…" at bounding box center [280, 139] width 230 height 202
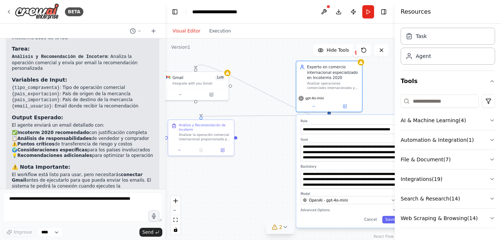
drag, startPoint x: 304, startPoint y: 92, endPoint x: 370, endPoint y: 102, distance: 66.8
click at [370, 102] on div ".deletable-edge-delete-btn { width: 20px; height: 20px; border: 0px solid #ffff…" at bounding box center [280, 139] width 230 height 202
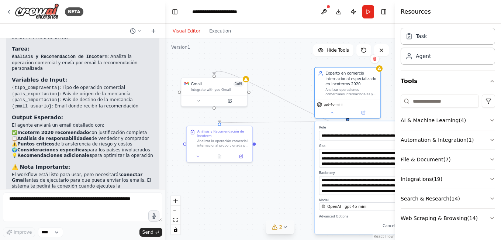
drag, startPoint x: 259, startPoint y: 114, endPoint x: 271, endPoint y: 119, distance: 12.8
click at [271, 119] on div ".deletable-edge-delete-btn { width: 20px; height: 20px; border: 0px solid #ffff…" at bounding box center [280, 139] width 230 height 202
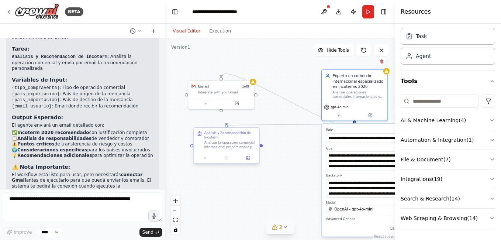
click at [223, 140] on div "Análisis y Recomendación de Incoterm Analizar la operación comercial internacio…" at bounding box center [231, 140] width 52 height 18
click at [215, 100] on button at bounding box center [206, 102] width 30 height 6
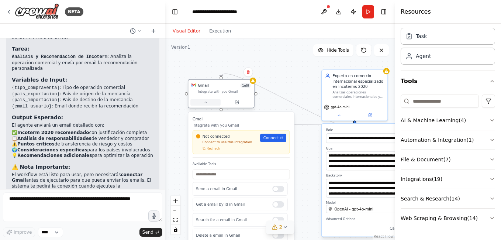
click at [215, 100] on button at bounding box center [206, 102] width 30 height 6
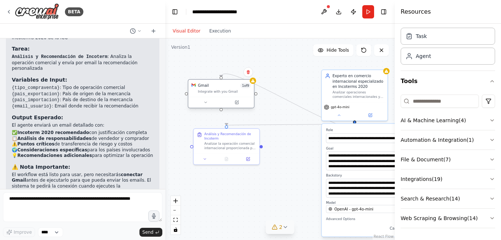
click at [247, 88] on div "Gmail 1 of 9 Integrate with you Gmail" at bounding box center [224, 88] width 53 height 11
click at [230, 88] on div "Gmail 1 of 9 Integrate with you Gmail" at bounding box center [224, 88] width 53 height 11
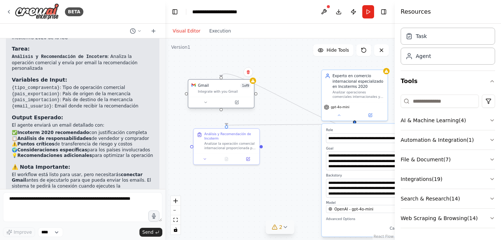
click at [241, 87] on span "1 of 9" at bounding box center [246, 85] width 10 height 5
click at [205, 102] on icon at bounding box center [206, 102] width 2 height 1
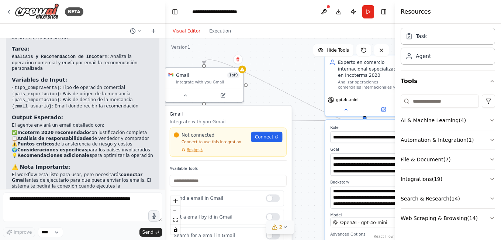
click at [190, 117] on div "Gmail Integrate with you Gmail Not connected Connect to use this integration Re…" at bounding box center [228, 136] width 117 height 50
click at [263, 90] on div ".deletable-edge-delete-btn { width: 20px; height: 20px; border: 0px solid #ffff…" at bounding box center [280, 139] width 230 height 202
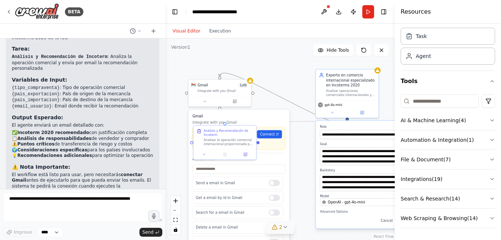
click at [267, 91] on icon "Edge from 9ea5508a-b484-443b-98dc-e7661230f52c to 14028d00-f485-436d-8d3e-594df…" at bounding box center [283, 98] width 127 height 51
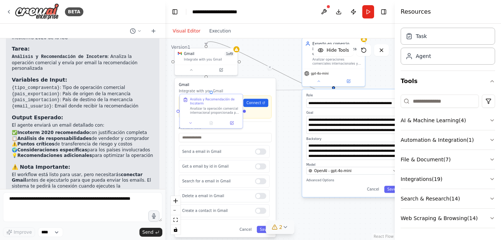
drag, startPoint x: 263, startPoint y: 82, endPoint x: 260, endPoint y: 68, distance: 13.6
click at [260, 68] on div ".deletable-edge-delete-btn { width: 20px; height: 20px; border: 0px solid #ffff…" at bounding box center [280, 139] width 230 height 202
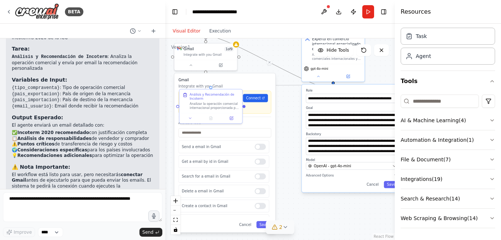
click at [249, 229] on div "Gmail Integrate with you Gmail Not connected Connect to use this integration Re…" at bounding box center [225, 152] width 101 height 159
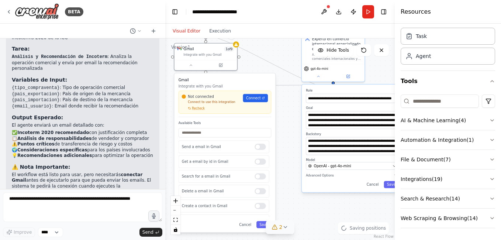
click at [250, 229] on div "Gmail Integrate with you Gmail Not connected Connect to use this integration Re…" at bounding box center [225, 152] width 101 height 159
click at [250, 226] on button "Cancel" at bounding box center [245, 224] width 18 height 7
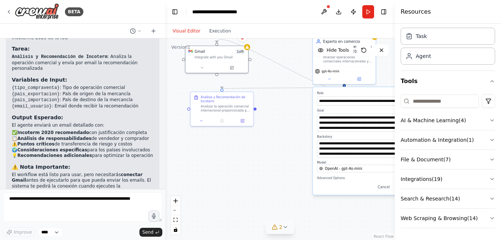
click at [253, 146] on div ".deletable-edge-delete-btn { width: 20px; height: 20px; border: 0px solid #ffff…" at bounding box center [280, 139] width 230 height 202
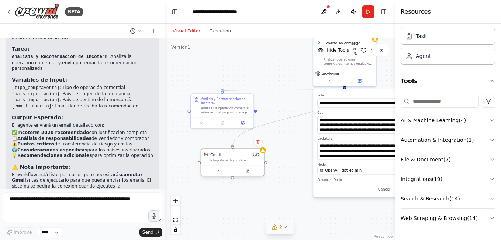
drag, startPoint x: 215, startPoint y: 49, endPoint x: 228, endPoint y: 154, distance: 105.7
click at [229, 155] on div "Gmail 1 of 9" at bounding box center [235, 154] width 51 height 5
click at [260, 63] on div ".deletable-edge-delete-btn { width: 20px; height: 20px; border: 0px solid #ffff…" at bounding box center [280, 139] width 230 height 202
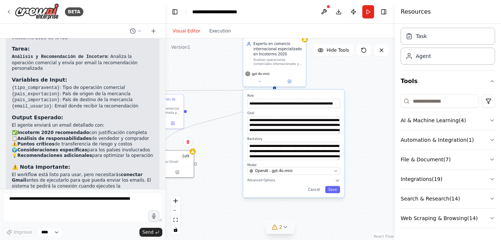
drag, startPoint x: 276, startPoint y: 71, endPoint x: 211, endPoint y: 74, distance: 65.4
click at [211, 74] on div ".deletable-edge-delete-btn { width: 20px; height: 20px; border: 0px solid #ffff…" at bounding box center [280, 139] width 230 height 202
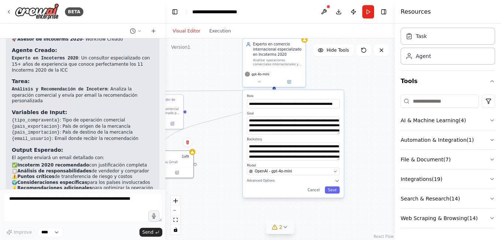
scroll to position [487, 0]
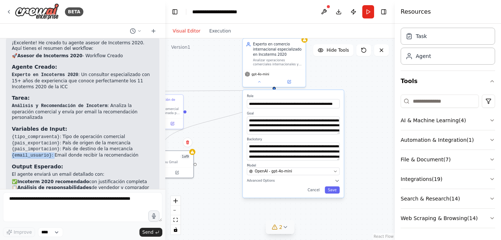
drag, startPoint x: 13, startPoint y: 126, endPoint x: 51, endPoint y: 127, distance: 38.4
click at [51, 152] on li "{email_usuario} : Email donde recibir la recomendación" at bounding box center [83, 155] width 142 height 6
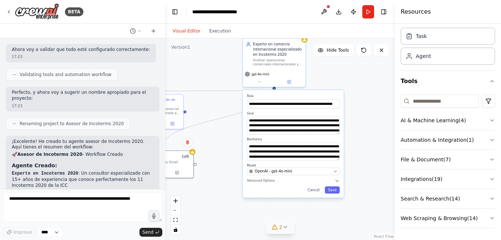
click at [80, 139] on p "¡Excelente! He creado tu agente asesor de Incoterms 2020. Aquí tienes el resume…" at bounding box center [83, 144] width 142 height 11
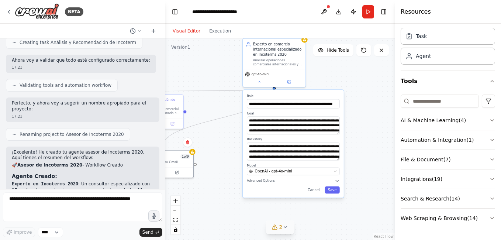
scroll to position [536, 0]
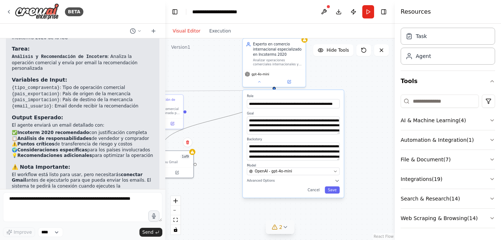
drag, startPoint x: 195, startPoint y: 126, endPoint x: 235, endPoint y: 136, distance: 41.6
click at [235, 136] on div ".deletable-edge-delete-btn { width: 20px; height: 20px; border: 0px solid #ffff…" at bounding box center [280, 139] width 230 height 202
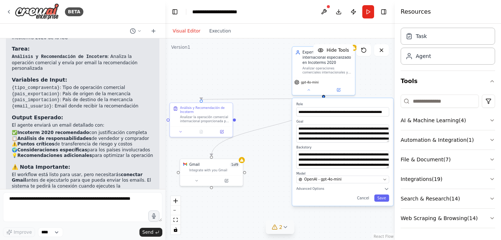
drag, startPoint x: 210, startPoint y: 143, endPoint x: 275, endPoint y: 155, distance: 66.6
click at [275, 155] on div ".deletable-edge-delete-btn { width: 20px; height: 20px; border: 0px solid #ffff…" at bounding box center [280, 139] width 230 height 202
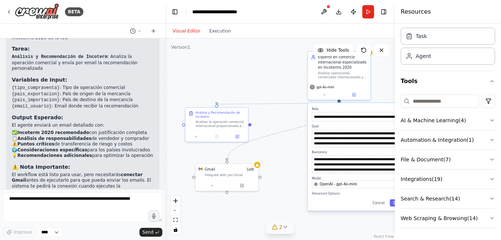
click at [276, 80] on div ".deletable-edge-delete-btn { width: 20px; height: 20px; border: 0px solid #ffff…" at bounding box center [280, 139] width 230 height 202
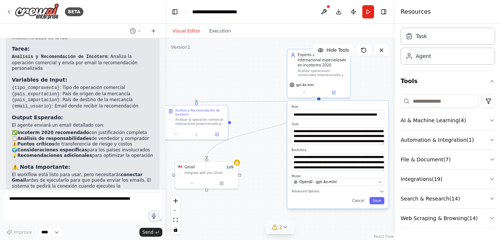
drag, startPoint x: 225, startPoint y: 59, endPoint x: 203, endPoint y: 56, distance: 22.4
click at [203, 56] on div ".deletable-edge-delete-btn { width: 20px; height: 20px; border: 0px solid #ffff…" at bounding box center [280, 139] width 230 height 202
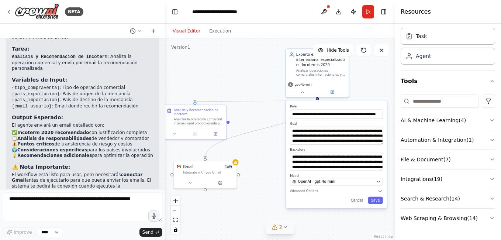
click at [231, 70] on div ".deletable-edge-delete-btn { width: 20px; height: 20px; border: 0px solid #ffff…" at bounding box center [280, 139] width 230 height 202
click at [181, 48] on div "Version 1" at bounding box center [180, 47] width 19 height 6
drag, startPoint x: 181, startPoint y: 48, endPoint x: 177, endPoint y: 61, distance: 13.2
click at [177, 61] on div ".deletable-edge-delete-btn { width: 20px; height: 20px; border: 0px solid #ffff…" at bounding box center [280, 139] width 230 height 202
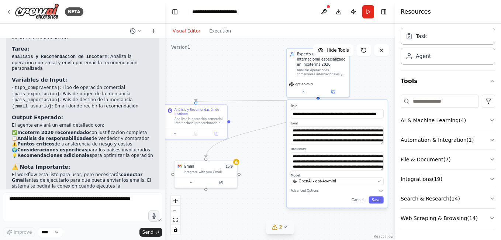
click at [247, 73] on div ".deletable-edge-delete-btn { width: 20px; height: 20px; border: 0px solid #ffff…" at bounding box center [280, 139] width 230 height 202
click at [186, 46] on div "Version 1" at bounding box center [180, 47] width 19 height 6
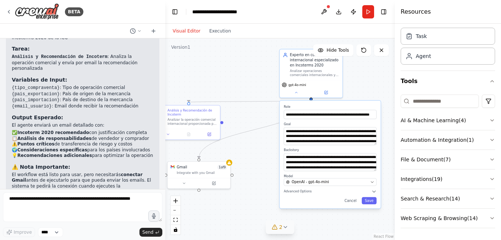
drag, startPoint x: 202, startPoint y: 63, endPoint x: 195, endPoint y: 64, distance: 7.1
click at [195, 64] on div ".deletable-edge-delete-btn { width: 20px; height: 20px; border: 0px solid #ffff…" at bounding box center [280, 139] width 230 height 202
click at [226, 74] on div ".deletable-edge-delete-btn { width: 20px; height: 20px; border: 0px solid #ffff…" at bounding box center [280, 139] width 230 height 202
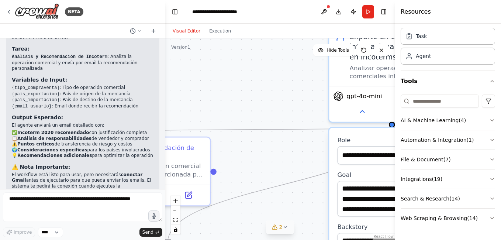
drag, startPoint x: 260, startPoint y: 82, endPoint x: 202, endPoint y: 89, distance: 58.0
click at [202, 89] on div ".deletable-edge-delete-btn { width: 20px; height: 20px; border: 0px solid #ffff…" at bounding box center [280, 139] width 230 height 202
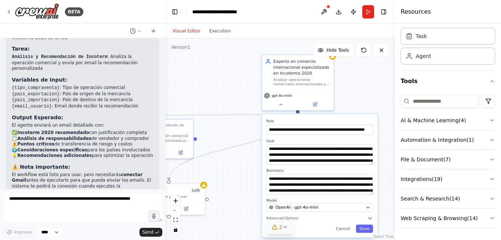
drag, startPoint x: 223, startPoint y: 88, endPoint x: 217, endPoint y: 76, distance: 12.4
click at [217, 76] on div ".deletable-edge-delete-btn { width: 20px; height: 20px; border: 0px solid #ffff…" at bounding box center [280, 139] width 230 height 202
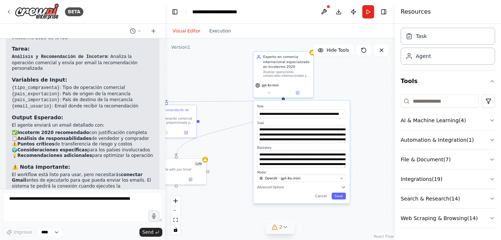
drag, startPoint x: 220, startPoint y: 76, endPoint x: 227, endPoint y: 80, distance: 8.1
click at [227, 80] on div ".deletable-edge-delete-btn { width: 20px; height: 20px; border: 0px solid #ffff…" at bounding box center [280, 139] width 230 height 202
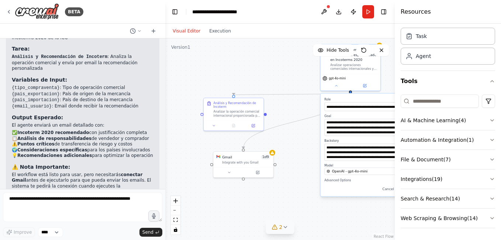
drag, startPoint x: 240, startPoint y: 124, endPoint x: 279, endPoint y: 119, distance: 39.9
click at [279, 119] on div ".deletable-edge-delete-btn { width: 20px; height: 20px; border: 0px solid #ffff…" at bounding box center [280, 139] width 230 height 202
click at [233, 108] on div "Análisis y Recomendación de Incoterm" at bounding box center [236, 104] width 47 height 8
click at [211, 128] on div at bounding box center [234, 125] width 60 height 10
click at [211, 127] on button at bounding box center [214, 125] width 17 height 6
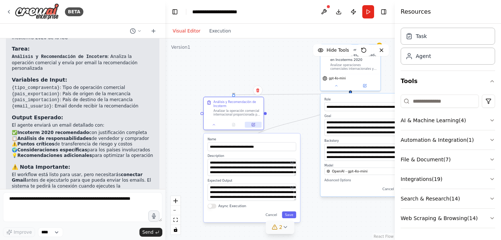
click at [254, 127] on button at bounding box center [253, 125] width 17 height 6
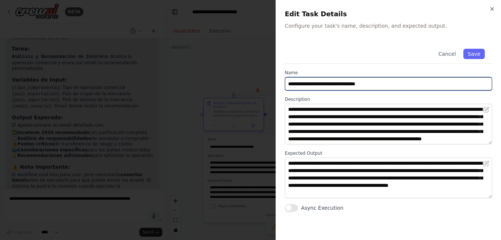
click at [306, 84] on input "**********" at bounding box center [388, 83] width 207 height 13
click at [385, 82] on input "**********" at bounding box center [388, 83] width 207 height 13
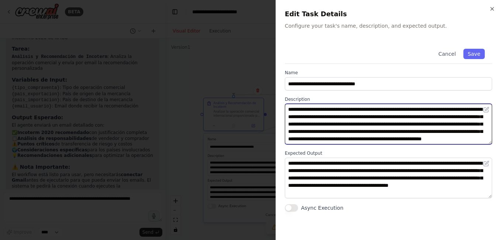
scroll to position [0, 0]
drag, startPoint x: 330, startPoint y: 138, endPoint x: 285, endPoint y: 103, distance: 56.8
click at [285, 103] on div "**********" at bounding box center [388, 120] width 207 height 48
paste textarea "**********"
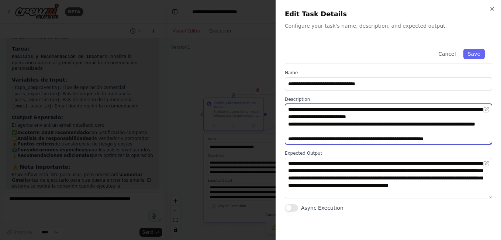
scroll to position [103, 0]
click at [426, 129] on textarea "**********" at bounding box center [388, 124] width 207 height 41
click at [458, 136] on textarea "**********" at bounding box center [388, 124] width 207 height 41
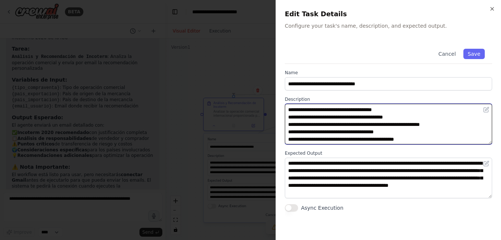
scroll to position [0, 0]
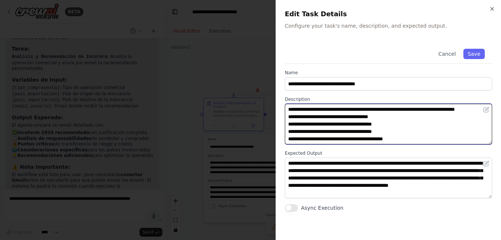
click at [371, 126] on textarea "**********" at bounding box center [388, 124] width 207 height 41
click at [372, 126] on textarea "**********" at bounding box center [388, 124] width 207 height 41
drag, startPoint x: 357, startPoint y: 124, endPoint x: 379, endPoint y: 123, distance: 21.4
click at [379, 123] on textarea "**********" at bounding box center [388, 124] width 207 height 41
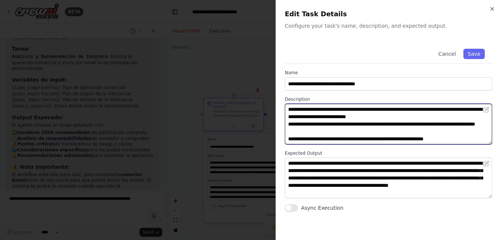
scroll to position [103, 0]
type textarea "**********"
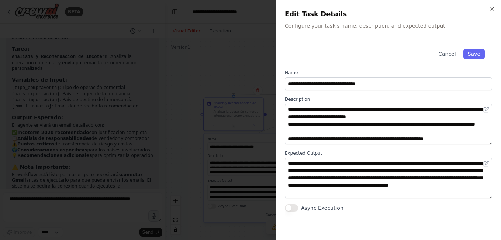
click at [436, 151] on label "Expected Output" at bounding box center [388, 153] width 207 height 6
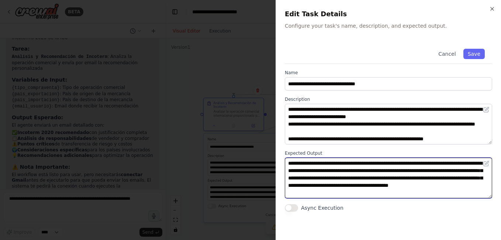
drag, startPoint x: 289, startPoint y: 164, endPoint x: 386, endPoint y: 196, distance: 102.3
click at [386, 196] on textarea "**********" at bounding box center [388, 178] width 207 height 41
paste textarea "**********"
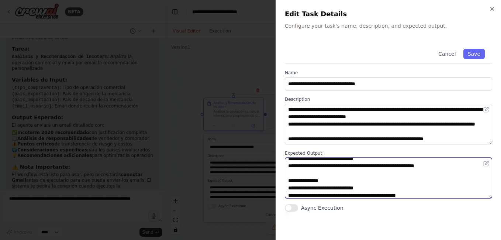
scroll to position [0, 0]
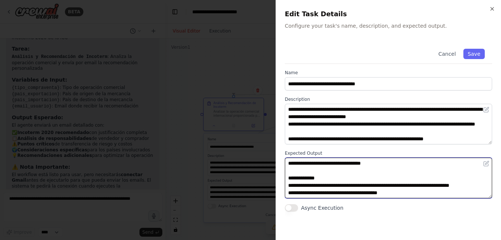
type textarea "**********"
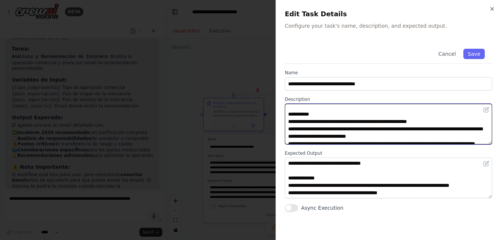
scroll to position [84, 0]
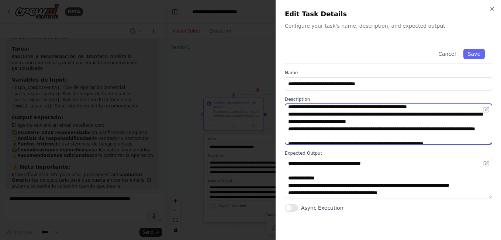
drag, startPoint x: 415, startPoint y: 121, endPoint x: 447, endPoint y: 121, distance: 32.9
click at [447, 121] on textarea "**********" at bounding box center [388, 124] width 207 height 41
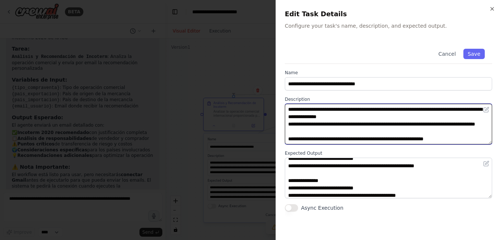
scroll to position [96, 0]
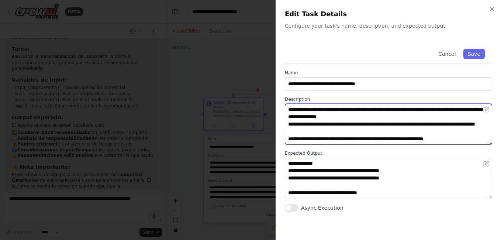
type textarea "**********"
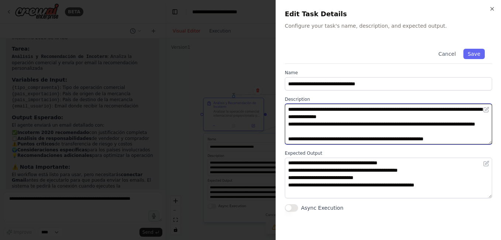
scroll to position [0, 0]
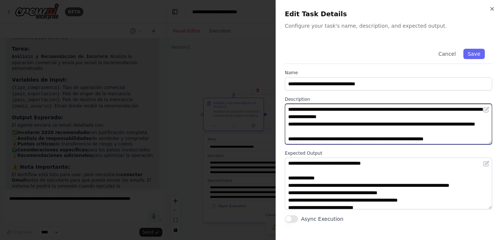
drag, startPoint x: 494, startPoint y: 199, endPoint x: 494, endPoint y: 206, distance: 7.8
click at [494, 206] on div "**********" at bounding box center [389, 120] width 226 height 240
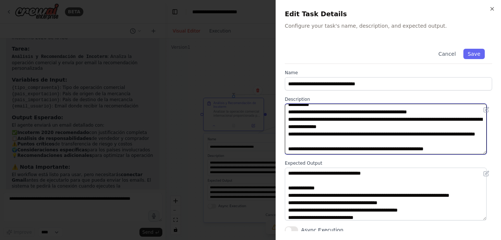
scroll to position [93, 0]
drag, startPoint x: 490, startPoint y: 139, endPoint x: 495, endPoint y: 149, distance: 11.2
click at [495, 149] on div "**********" at bounding box center [389, 120] width 226 height 240
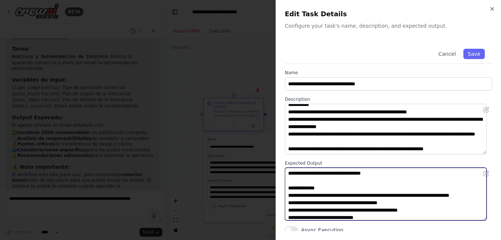
click at [324, 181] on textarea "**********" at bounding box center [386, 194] width 202 height 53
click at [288, 173] on textarea "**********" at bounding box center [386, 194] width 202 height 53
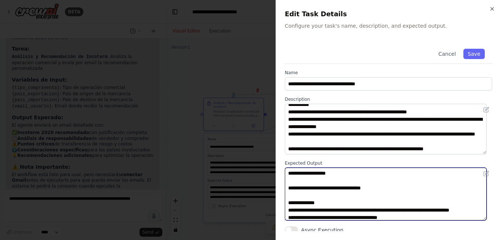
paste textarea "**********"
click at [359, 174] on textarea "**********" at bounding box center [386, 194] width 202 height 53
click at [307, 182] on textarea "**********" at bounding box center [386, 194] width 202 height 53
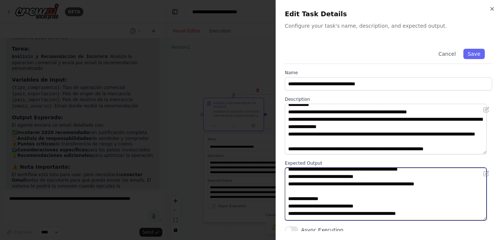
scroll to position [0, 0]
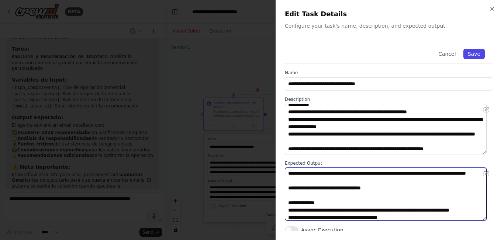
type textarea "**********"
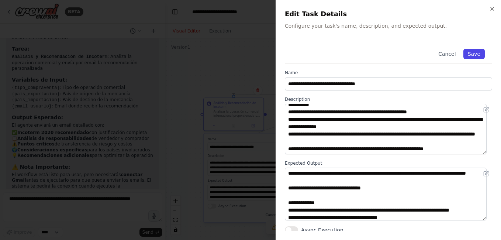
click at [472, 53] on button "Save" at bounding box center [474, 54] width 21 height 10
type textarea "**********"
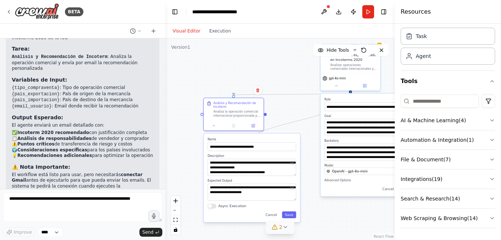
click at [285, 108] on div ".deletable-edge-delete-btn { width: 20px; height: 20px; border: 0px solid #ffff…" at bounding box center [280, 139] width 230 height 202
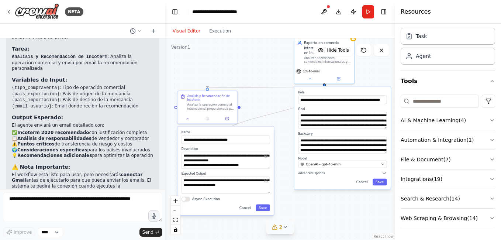
drag, startPoint x: 349, startPoint y: 220, endPoint x: 323, endPoint y: 212, distance: 26.3
click at [323, 212] on div ".deletable-edge-delete-btn { width: 20px; height: 20px; border: 0px solid #ffff…" at bounding box center [280, 139] width 230 height 202
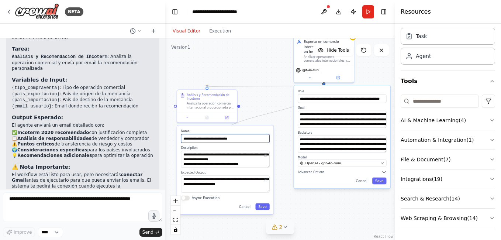
click at [270, 134] on input "**********" at bounding box center [225, 138] width 89 height 9
click at [274, 121] on div ".deletable-edge-delete-btn { width: 20px; height: 20px; border: 0px solid #ffff…" at bounding box center [280, 139] width 230 height 202
click at [186, 120] on div at bounding box center [208, 117] width 60 height 10
click at [191, 117] on button at bounding box center [187, 117] width 17 height 6
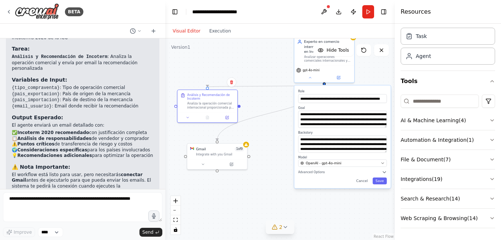
click at [280, 147] on div ".deletable-edge-delete-btn { width: 20px; height: 20px; border: 0px solid #ffff…" at bounding box center [280, 139] width 230 height 202
click at [213, 150] on div "Gmail 1 of 9" at bounding box center [220, 147] width 48 height 5
click at [200, 163] on button at bounding box center [203, 163] width 28 height 6
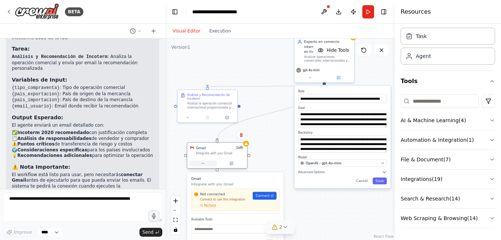
click at [203, 163] on icon at bounding box center [203, 163] width 2 height 1
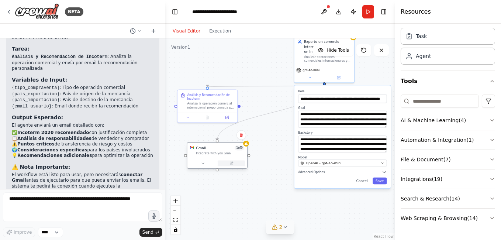
click at [233, 165] on icon at bounding box center [232, 163] width 4 height 4
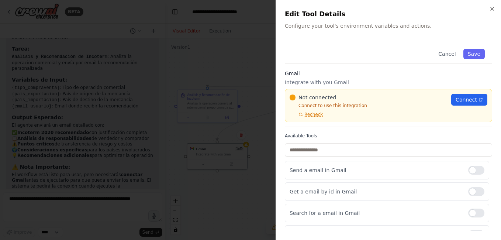
click at [231, 65] on div at bounding box center [250, 120] width 501 height 240
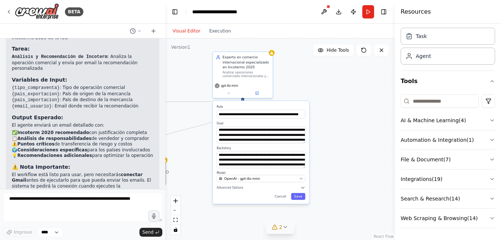
drag, startPoint x: 270, startPoint y: 143, endPoint x: 207, endPoint y: 159, distance: 64.7
click at [207, 159] on div ".deletable-edge-delete-btn { width: 20px; height: 20px; border: 0px solid #ffff…" at bounding box center [280, 139] width 230 height 202
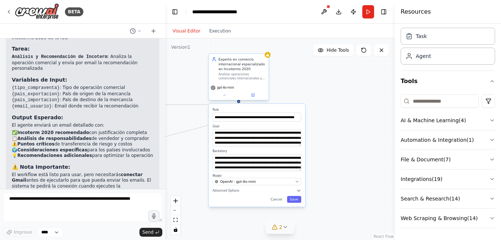
click at [231, 68] on div "Experto en comercio internacional especializado en Incoterms 2020" at bounding box center [242, 64] width 47 height 15
drag, startPoint x: 302, startPoint y: 82, endPoint x: 312, endPoint y: 82, distance: 10.3
click at [306, 82] on div ".deletable-edge-delete-btn { width: 20px; height: 20px; border: 0px solid #ffff…" at bounding box center [280, 139] width 230 height 202
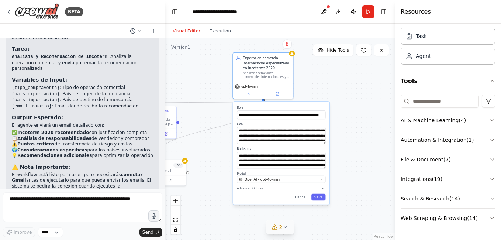
drag, startPoint x: 319, startPoint y: 93, endPoint x: 337, endPoint y: 91, distance: 18.2
click at [337, 91] on div ".deletable-edge-delete-btn { width: 20px; height: 20px; border: 0px solid #ffff…" at bounding box center [280, 139] width 230 height 202
click at [262, 65] on div "Experto en comercio internacional especializado en Incoterms 2020" at bounding box center [266, 62] width 47 height 15
drag, startPoint x: 237, startPoint y: 133, endPoint x: 323, endPoint y: 142, distance: 86.5
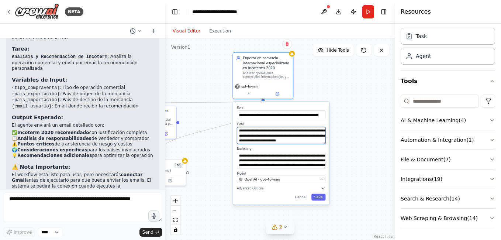
click at [323, 142] on textarea "**********" at bounding box center [281, 135] width 89 height 17
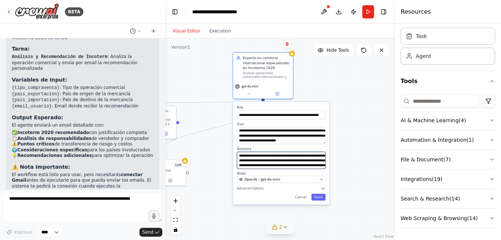
click at [287, 160] on textarea "**********" at bounding box center [281, 160] width 89 height 17
click at [323, 146] on div "**********" at bounding box center [281, 153] width 96 height 103
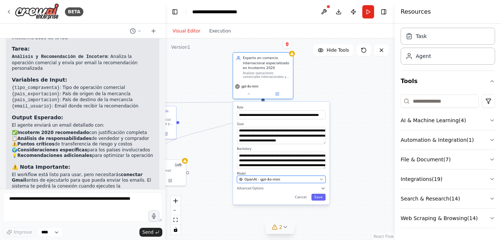
click at [305, 177] on div "OpenAI - gpt-4o-mini" at bounding box center [278, 179] width 78 height 5
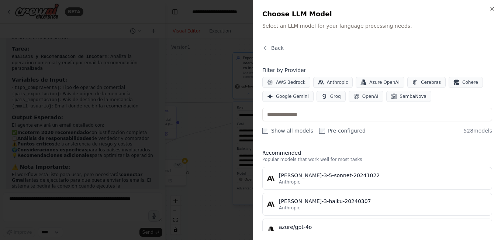
click at [240, 188] on div at bounding box center [250, 120] width 501 height 240
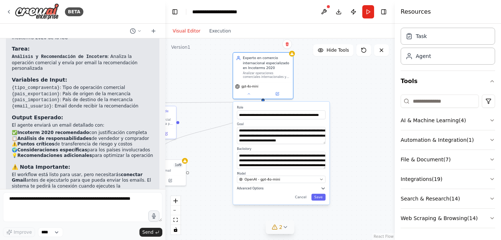
click at [281, 188] on button "Advanced Options" at bounding box center [281, 188] width 89 height 5
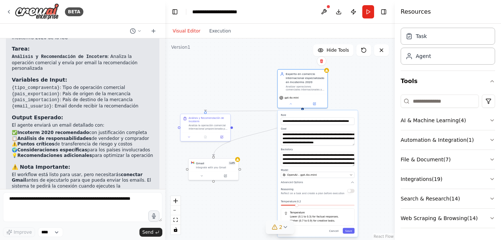
click at [338, 104] on div ".deletable-edge-delete-btn { width: 20px; height: 20px; border: 0px solid #ffff…" at bounding box center [280, 139] width 230 height 202
click at [350, 99] on div ".deletable-edge-delete-btn { width: 20px; height: 20px; border: 0px solid #ffff…" at bounding box center [280, 139] width 230 height 202
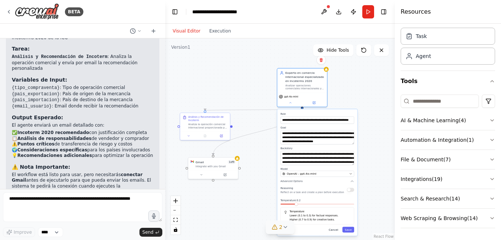
click at [338, 230] on button "Cancel" at bounding box center [333, 230] width 14 height 6
click at [339, 228] on button "Cancel" at bounding box center [333, 230] width 14 height 6
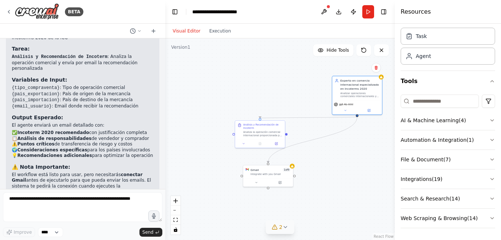
drag, startPoint x: 274, startPoint y: 137, endPoint x: 325, endPoint y: 146, distance: 52.1
click at [326, 145] on div ".deletable-edge-delete-btn { width: 20px; height: 20px; border: 0px solid #ffff…" at bounding box center [280, 139] width 230 height 202
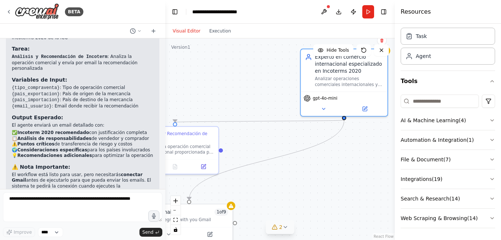
drag, startPoint x: 346, startPoint y: 161, endPoint x: 237, endPoint y: 191, distance: 112.1
click at [237, 191] on div ".deletable-edge-delete-btn { width: 20px; height: 20px; border: 0px solid #ffff…" at bounding box center [280, 139] width 230 height 202
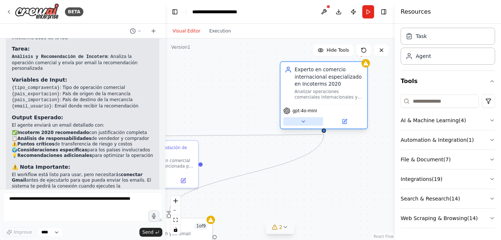
click at [296, 123] on button at bounding box center [304, 121] width 40 height 8
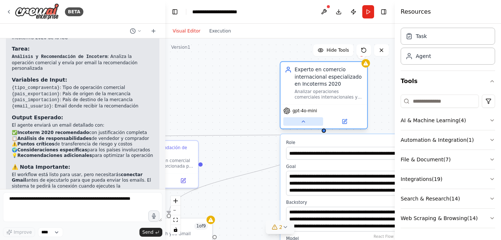
click at [306, 121] on icon at bounding box center [304, 122] width 6 height 6
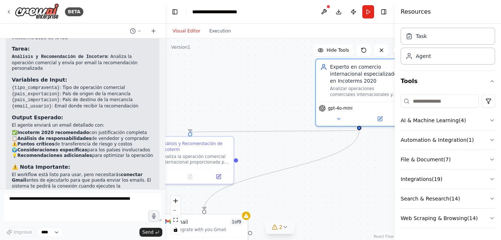
drag, startPoint x: 291, startPoint y: 161, endPoint x: 317, endPoint y: 157, distance: 26.9
click at [321, 157] on div ".deletable-edge-delete-btn { width: 20px; height: 20px; border: 0px solid #ffff…" at bounding box center [280, 139] width 230 height 202
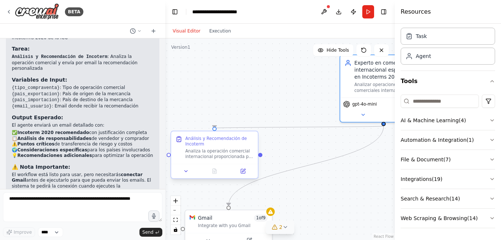
click at [230, 149] on div "Analiza la operación comercial internacional proporcionada por el usuario, cons…" at bounding box center [219, 153] width 68 height 11
click at [185, 177] on div at bounding box center [214, 171] width 87 height 14
click at [183, 172] on icon at bounding box center [186, 171] width 6 height 6
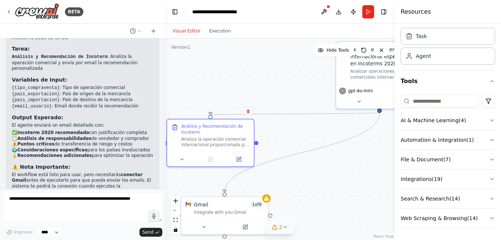
drag, startPoint x: 295, startPoint y: 178, endPoint x: 272, endPoint y: 161, distance: 28.6
click at [291, 159] on div ".deletable-edge-delete-btn { width: 20px; height: 20px; border: 0px solid #ffff…" at bounding box center [280, 139] width 230 height 202
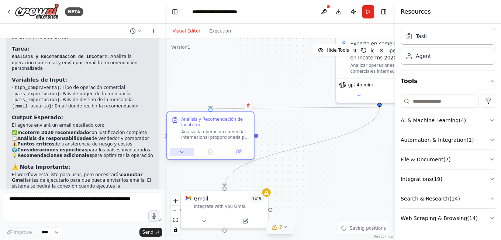
click at [179, 151] on icon at bounding box center [182, 152] width 6 height 6
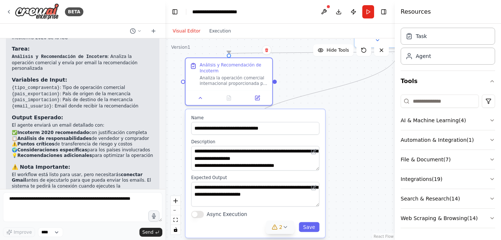
drag, startPoint x: 314, startPoint y: 154, endPoint x: 338, endPoint y: 97, distance: 61.4
click at [338, 97] on div ".deletable-edge-delete-btn { width: 20px; height: 20px; border: 0px solid #ffff…" at bounding box center [280, 139] width 230 height 202
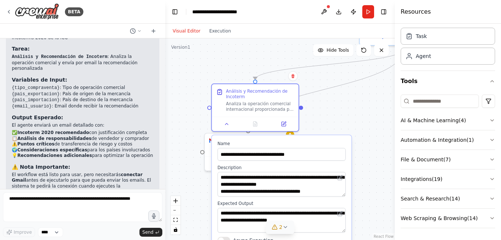
drag, startPoint x: 325, startPoint y: 167, endPoint x: 345, endPoint y: 179, distance: 23.6
click at [343, 198] on div "**********" at bounding box center [282, 199] width 140 height 128
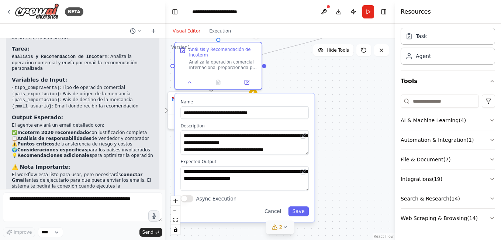
drag, startPoint x: 374, startPoint y: 148, endPoint x: 337, endPoint y: 106, distance: 55.5
click at [337, 106] on div ".deletable-edge-delete-btn { width: 20px; height: 20px; border: 0px solid #ffff…" at bounding box center [280, 139] width 230 height 202
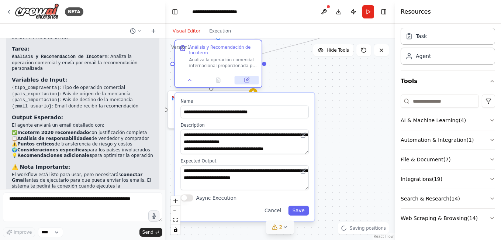
click at [244, 85] on div at bounding box center [218, 80] width 87 height 14
click at [250, 80] on button at bounding box center [247, 80] width 24 height 8
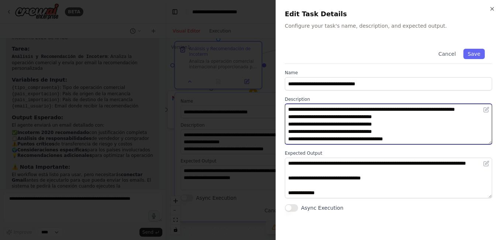
scroll to position [15, 0]
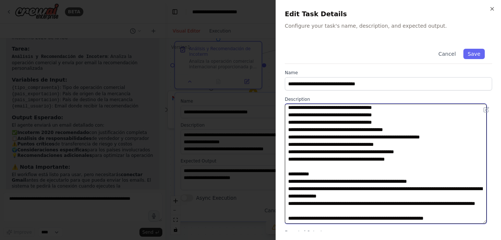
drag, startPoint x: 490, startPoint y: 143, endPoint x: 496, endPoint y: 222, distance: 79.6
click at [496, 222] on div "**********" at bounding box center [389, 120] width 226 height 240
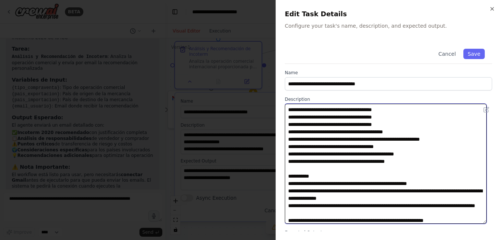
scroll to position [0, 0]
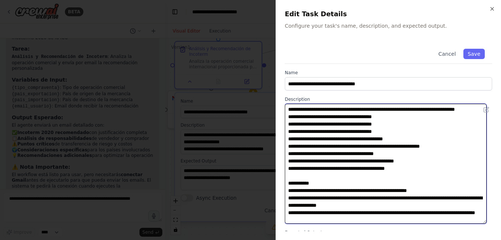
drag, startPoint x: 294, startPoint y: 144, endPoint x: 421, endPoint y: 175, distance: 131.5
click at [421, 175] on textarea "**********" at bounding box center [386, 164] width 202 height 120
click at [416, 181] on textarea "**********" at bounding box center [386, 164] width 202 height 120
drag, startPoint x: 292, startPoint y: 199, endPoint x: 445, endPoint y: 200, distance: 152.5
click at [445, 200] on textarea "**********" at bounding box center [386, 164] width 202 height 120
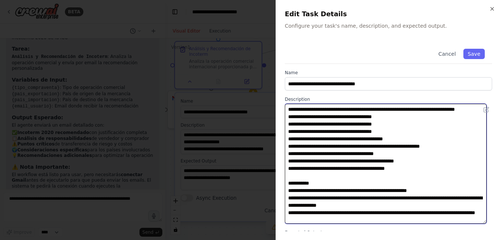
drag, startPoint x: 294, startPoint y: 206, endPoint x: 376, endPoint y: 212, distance: 82.2
click at [376, 212] on textarea "**********" at bounding box center [386, 164] width 202 height 120
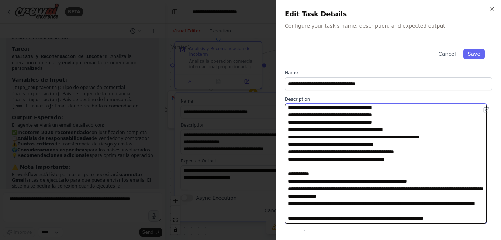
scroll to position [24, 0]
drag, startPoint x: 294, startPoint y: 219, endPoint x: 430, endPoint y: 201, distance: 137.3
click at [430, 201] on textarea "**********" at bounding box center [386, 164] width 202 height 120
click at [365, 206] on textarea "**********" at bounding box center [386, 164] width 202 height 120
drag, startPoint x: 413, startPoint y: 219, endPoint x: 460, endPoint y: 221, distance: 46.9
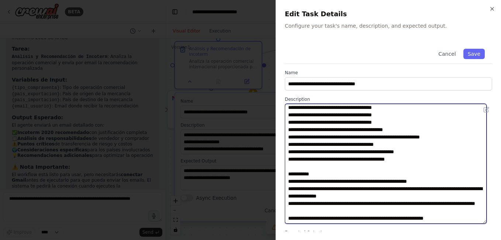
click at [460, 220] on textarea "**********" at bounding box center [386, 164] width 202 height 120
click at [421, 219] on textarea "**********" at bounding box center [386, 164] width 202 height 120
click at [418, 208] on textarea "**********" at bounding box center [386, 164] width 202 height 120
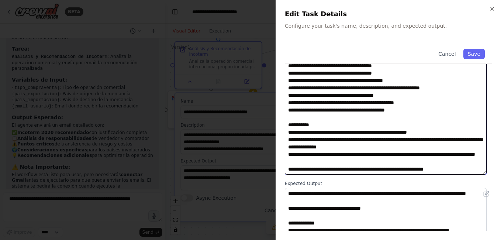
drag, startPoint x: 486, startPoint y: 226, endPoint x: 488, endPoint y: 249, distance: 23.1
click at [488, 240] on html "BETA Hello! I'm the CrewAI assistant. What kind of automation do you want to bu…" at bounding box center [250, 120] width 501 height 240
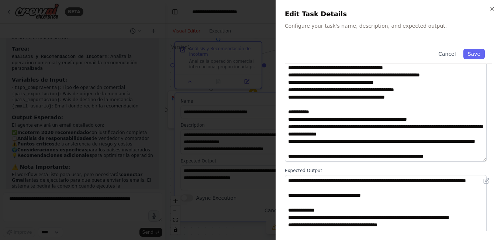
scroll to position [63, 0]
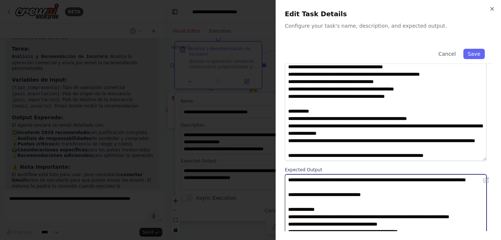
drag, startPoint x: 344, startPoint y: 201, endPoint x: 397, endPoint y: 206, distance: 53.4
click at [398, 202] on textarea "**********" at bounding box center [386, 206] width 202 height 64
click at [362, 217] on textarea "**********" at bounding box center [386, 206] width 202 height 64
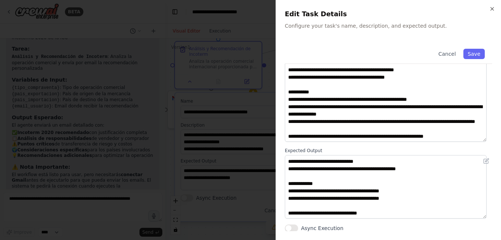
scroll to position [83, 0]
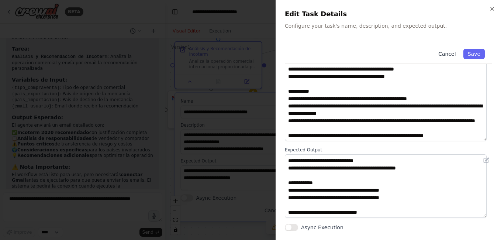
click at [442, 53] on button "Cancel" at bounding box center [447, 54] width 26 height 10
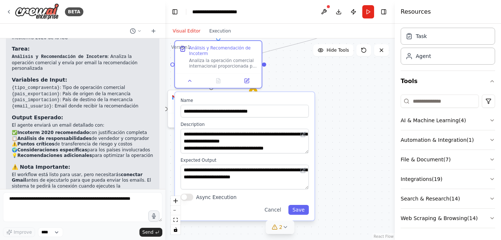
click at [298, 84] on div ".deletable-edge-delete-btn { width: 20px; height: 20px; border: 0px solid #ffff…" at bounding box center [280, 139] width 230 height 202
click at [323, 85] on div ".deletable-edge-delete-btn { width: 20px; height: 20px; border: 0px solid #ffff…" at bounding box center [280, 139] width 230 height 202
click at [274, 215] on div "**********" at bounding box center [245, 156] width 140 height 128
click at [285, 215] on div "**********" at bounding box center [245, 156] width 140 height 128
click at [276, 213] on button "Cancel" at bounding box center [272, 210] width 25 height 10
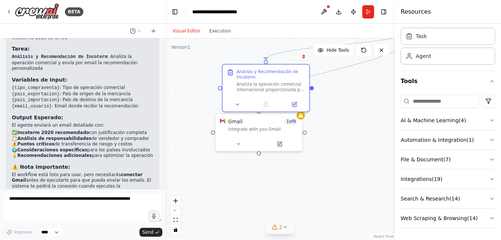
drag, startPoint x: 273, startPoint y: 165, endPoint x: 319, endPoint y: 188, distance: 51.4
click at [319, 188] on div ".deletable-edge-delete-btn { width: 20px; height: 20px; border: 0px solid #ffff…" at bounding box center [280, 139] width 230 height 202
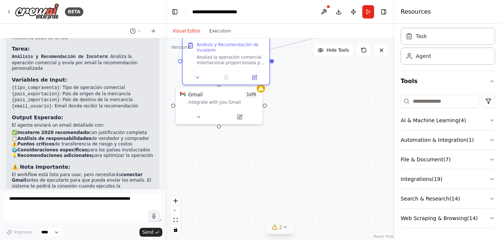
drag, startPoint x: 275, startPoint y: 175, endPoint x: 246, endPoint y: 142, distance: 43.7
click at [248, 157] on div ".deletable-edge-delete-btn { width: 20px; height: 20px; border: 0px solid #ffff…" at bounding box center [280, 139] width 230 height 202
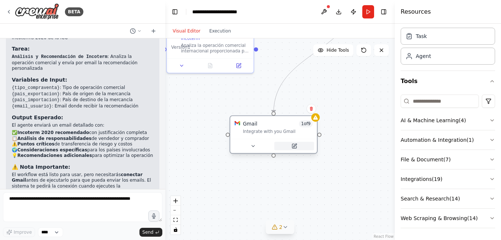
drag, startPoint x: 239, startPoint y: 103, endPoint x: 306, endPoint y: 143, distance: 78.8
click at [306, 143] on button at bounding box center [294, 146] width 40 height 8
click at [365, 166] on div ".deletable-edge-delete-btn { width: 20px; height: 20px; border: 0px solid #ffff…" at bounding box center [280, 139] width 230 height 202
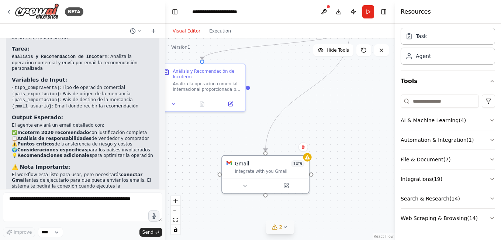
drag, startPoint x: 359, startPoint y: 138, endPoint x: 350, endPoint y: 175, distance: 38.2
click at [350, 175] on div ".deletable-edge-delete-btn { width: 20px; height: 20px; border: 0px solid #ffff…" at bounding box center [280, 139] width 230 height 202
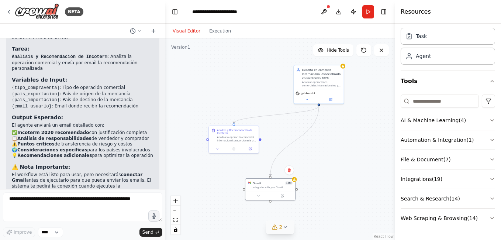
drag, startPoint x: 339, startPoint y: 144, endPoint x: 319, endPoint y: 170, distance: 32.1
click at [319, 170] on div ".deletable-edge-delete-btn { width: 20px; height: 20px; border: 0px solid #ffff…" at bounding box center [280, 139] width 230 height 202
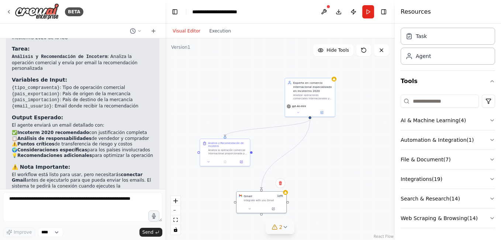
click at [316, 155] on div ".deletable-edge-delete-btn { width: 20px; height: 20px; border: 0px solid #ffff…" at bounding box center [280, 139] width 230 height 202
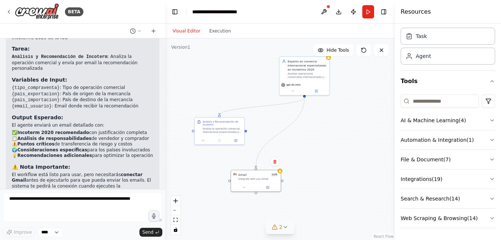
drag, startPoint x: 289, startPoint y: 165, endPoint x: 289, endPoint y: 151, distance: 14.0
click at [289, 151] on div ".deletable-edge-delete-btn { width: 20px; height: 20px; border: 0px solid #ffff…" at bounding box center [280, 139] width 230 height 202
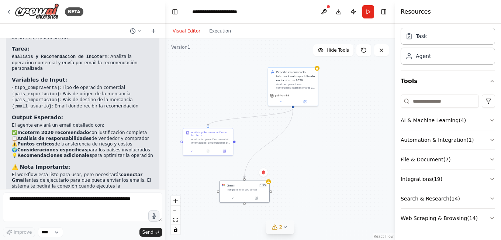
drag, startPoint x: 318, startPoint y: 150, endPoint x: 302, endPoint y: 164, distance: 21.0
click at [302, 164] on div ".deletable-edge-delete-btn { width: 20px; height: 20px; border: 0px solid #ffff…" at bounding box center [280, 139] width 230 height 202
drag, startPoint x: 226, startPoint y: 133, endPoint x: 257, endPoint y: 120, distance: 32.9
click at [257, 120] on div "Análisis y Recomendación de Incoterm" at bounding box center [242, 121] width 39 height 7
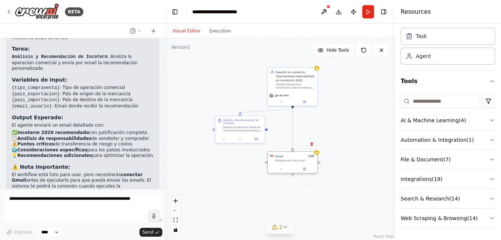
drag, startPoint x: 254, startPoint y: 186, endPoint x: 301, endPoint y: 158, distance: 55.3
click at [301, 158] on div "Gmail 1 of 9" at bounding box center [295, 156] width 40 height 4
click at [335, 126] on div ".deletable-edge-delete-btn { width: 20px; height: 20px; border: 0px solid #ffff…" at bounding box center [280, 139] width 230 height 202
drag, startPoint x: 298, startPoint y: 155, endPoint x: 260, endPoint y: 177, distance: 44.5
click at [260, 177] on div "Gmail 1 of 9" at bounding box center [255, 176] width 40 height 4
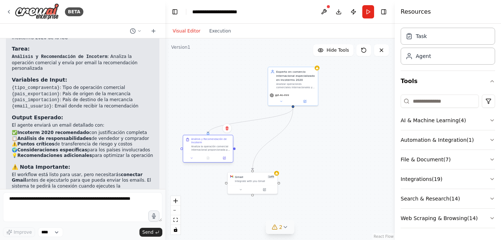
drag, startPoint x: 255, startPoint y: 118, endPoint x: 222, endPoint y: 141, distance: 40.0
click at [222, 141] on div "Análisis y Recomendación de Incoterm" at bounding box center [210, 141] width 39 height 7
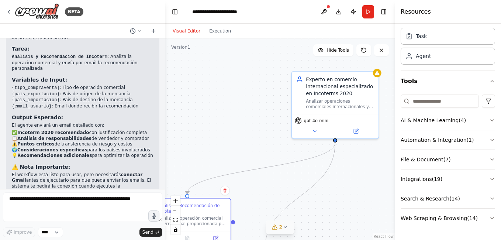
drag, startPoint x: 327, startPoint y: 116, endPoint x: 386, endPoint y: 174, distance: 82.5
click at [386, 174] on div ".deletable-edge-delete-btn { width: 20px; height: 20px; border: 0px solid #ffff…" at bounding box center [280, 139] width 230 height 202
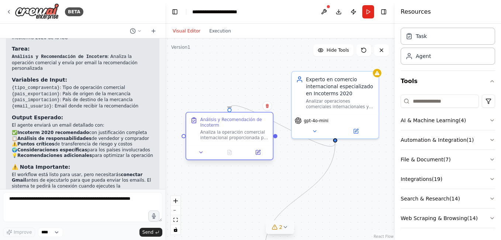
drag, startPoint x: 209, startPoint y: 203, endPoint x: 260, endPoint y: 114, distance: 102.9
click at [260, 117] on div "Análisis y Recomendación de Incoterm" at bounding box center [234, 122] width 68 height 11
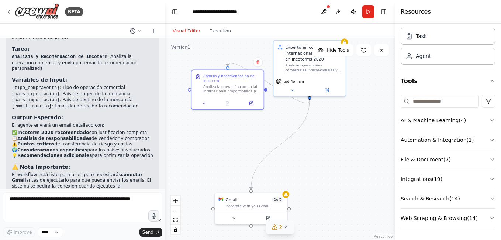
drag, startPoint x: 301, startPoint y: 183, endPoint x: 292, endPoint y: 161, distance: 23.6
click at [292, 161] on div ".deletable-edge-delete-btn { width: 20px; height: 20px; border: 0px solid #ffff…" at bounding box center [280, 139] width 230 height 202
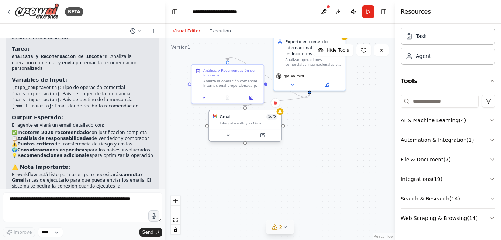
drag, startPoint x: 264, startPoint y: 195, endPoint x: 261, endPoint y: 117, distance: 78.0
click at [261, 117] on div "Gmail 1 of 9" at bounding box center [249, 117] width 58 height 6
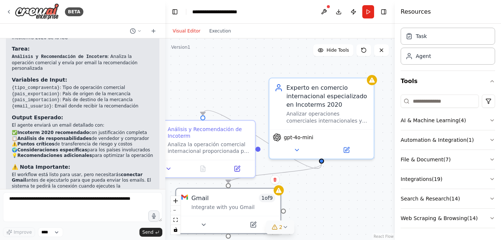
drag, startPoint x: 316, startPoint y: 132, endPoint x: 339, endPoint y: 220, distance: 90.5
click at [339, 220] on div ".deletable-edge-delete-btn { width: 20px; height: 20px; border: 0px solid #ffff…" at bounding box center [280, 139] width 230 height 202
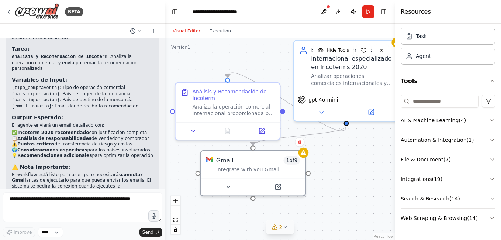
drag, startPoint x: 334, startPoint y: 205, endPoint x: 359, endPoint y: 171, distance: 42.5
click at [360, 171] on div ".deletable-edge-delete-btn { width: 20px; height: 20px; border: 0px solid #ffff…" at bounding box center [280, 139] width 230 height 202
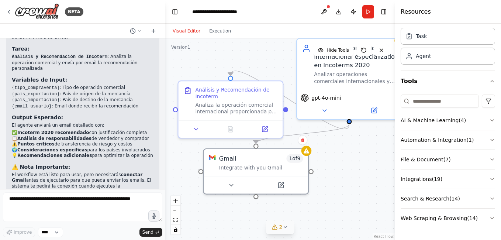
drag, startPoint x: 353, startPoint y: 165, endPoint x: 346, endPoint y: 176, distance: 13.7
click at [346, 176] on div ".deletable-edge-delete-btn { width: 20px; height: 20px; border: 0px solid #ffff…" at bounding box center [280, 139] width 230 height 202
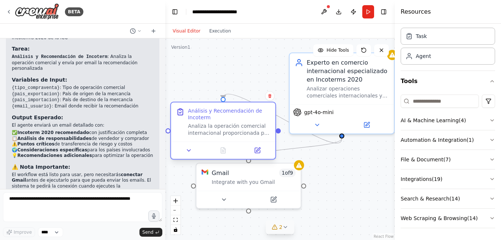
drag, startPoint x: 261, startPoint y: 106, endPoint x: 259, endPoint y: 117, distance: 11.7
click at [259, 117] on div "Análisis y Recomendación de Incoterm" at bounding box center [229, 114] width 82 height 14
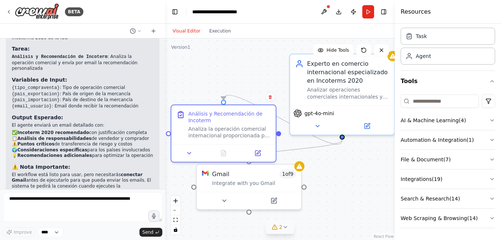
drag, startPoint x: 335, startPoint y: 177, endPoint x: 321, endPoint y: 161, distance: 20.7
click at [321, 161] on div ".deletable-edge-delete-btn { width: 20px; height: 20px; border: 0px solid #ffff…" at bounding box center [280, 139] width 230 height 202
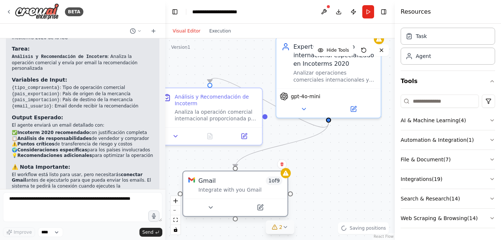
drag, startPoint x: 256, startPoint y: 152, endPoint x: 263, endPoint y: 184, distance: 32.9
click at [259, 182] on div "Gmail 1 of 9" at bounding box center [241, 180] width 84 height 8
drag, startPoint x: 352, startPoint y: 182, endPoint x: 340, endPoint y: 161, distance: 24.2
click at [341, 163] on div ".deletable-edge-delete-btn { width: 20px; height: 20px; border: 0px solid #ffff…" at bounding box center [280, 139] width 230 height 202
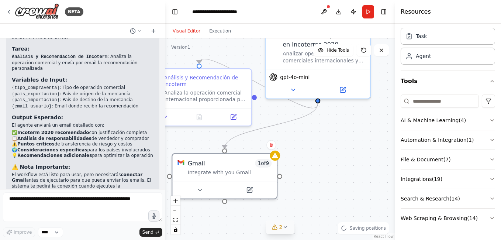
click at [339, 160] on div ".deletable-edge-delete-btn { width: 20px; height: 20px; border: 0px solid #ffff…" at bounding box center [280, 139] width 230 height 202
drag, startPoint x: 323, startPoint y: 150, endPoint x: 336, endPoint y: 143, distance: 15.7
click at [338, 143] on div ".deletable-edge-delete-btn { width: 20px; height: 20px; border: 0px solid #ffff…" at bounding box center [280, 139] width 230 height 202
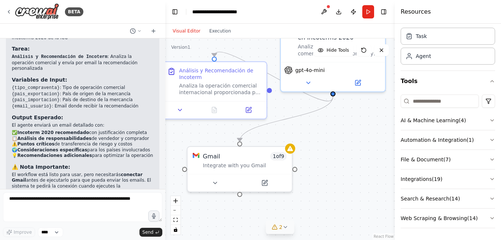
click at [334, 140] on div ".deletable-edge-delete-btn { width: 20px; height: 20px; border: 0px solid #ffff…" at bounding box center [280, 139] width 230 height 202
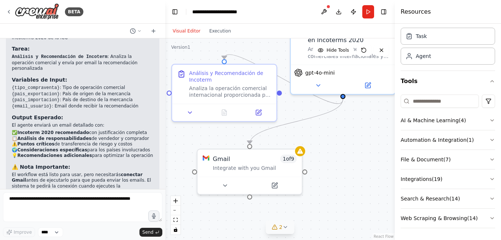
click at [328, 134] on div ".deletable-edge-delete-btn { width: 20px; height: 20px; border: 0px solid #ffff…" at bounding box center [280, 139] width 230 height 202
click at [236, 72] on div "Análisis y Recomendación de Incoterm" at bounding box center [230, 75] width 82 height 14
click at [248, 55] on div ".deletable-edge-delete-btn { width: 20px; height: 20px; border: 0px solid #ffff…" at bounding box center [280, 139] width 230 height 202
click at [257, 49] on div ".deletable-edge-delete-btn { width: 20px; height: 20px; border: 0px solid #ffff…" at bounding box center [280, 139] width 230 height 202
click at [219, 83] on div "Analiza la operación comercial internacional proporcionada por el usuario, cons…" at bounding box center [230, 90] width 82 height 14
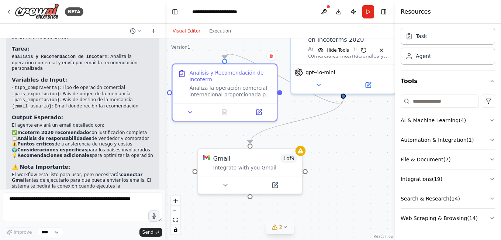
click at [346, 133] on div ".deletable-edge-delete-btn { width: 20px; height: 20px; border: 0px solid #ffff…" at bounding box center [280, 139] width 230 height 202
click at [189, 114] on button at bounding box center [190, 111] width 29 height 10
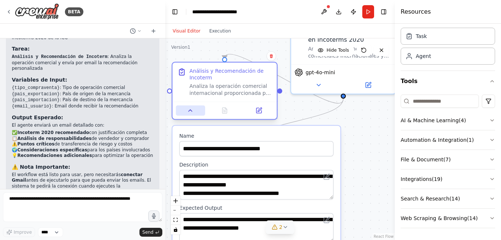
click at [189, 112] on icon at bounding box center [190, 110] width 7 height 7
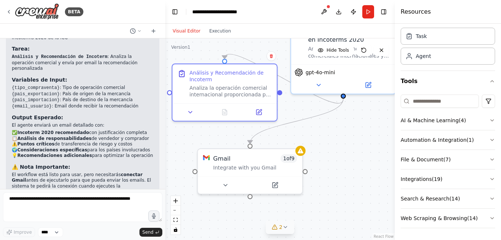
click at [337, 128] on div ".deletable-edge-delete-btn { width: 20px; height: 20px; border: 0px solid #ffff…" at bounding box center [280, 139] width 230 height 202
click at [259, 164] on div "Integrate with you Gmail" at bounding box center [255, 166] width 84 height 7
click at [303, 119] on icon "Edge from 9ea5508a-b484-443b-98dc-e7661230f52c to 14028d00-f485-436d-8d3e-594df…" at bounding box center [296, 121] width 93 height 45
click at [225, 86] on div "Analiza la operación comercial internacional proporcionada por el usuario, cons…" at bounding box center [230, 90] width 82 height 14
click at [192, 114] on button at bounding box center [190, 111] width 29 height 10
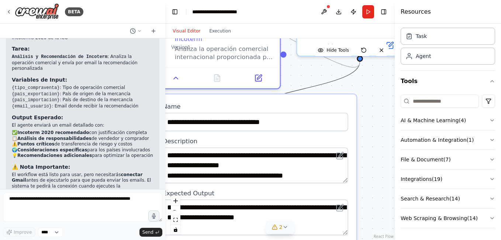
click at [334, 83] on icon "Edge from 9ea5508a-b484-443b-98dc-e7661230f52c to 14028d00-f485-436d-8d3e-594df…" at bounding box center [304, 89] width 112 height 54
click at [370, 84] on div ".deletable-edge-delete-btn { width: 20px; height: 20px; border: 0px solid #ffff…" at bounding box center [280, 139] width 230 height 202
click at [374, 123] on div ".deletable-edge-delete-btn { width: 20px; height: 20px; border: 0px solid #ffff…" at bounding box center [280, 139] width 230 height 202
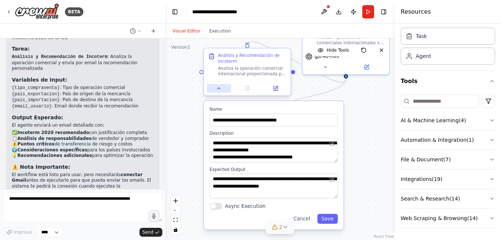
click at [216, 92] on button at bounding box center [219, 88] width 24 height 8
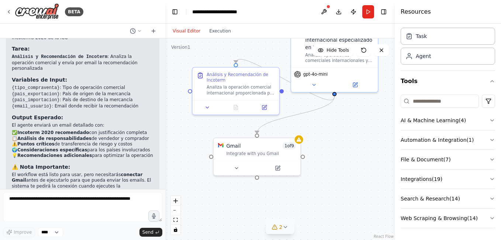
drag, startPoint x: 323, startPoint y: 110, endPoint x: 308, endPoint y: 130, distance: 25.2
click at [310, 130] on div ".deletable-edge-delete-btn { width: 20px; height: 20px; border: 0px solid #ffff…" at bounding box center [280, 139] width 230 height 202
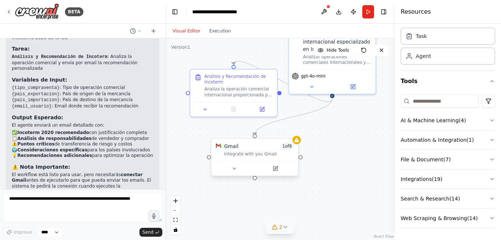
click at [254, 156] on div "Integrate with you Gmail" at bounding box center [259, 154] width 70 height 6
click at [239, 168] on button at bounding box center [235, 168] width 40 height 8
click at [236, 172] on button at bounding box center [235, 168] width 40 height 8
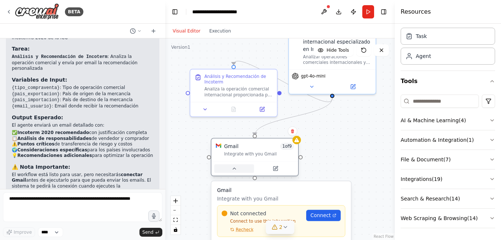
click at [234, 169] on icon at bounding box center [234, 169] width 6 height 6
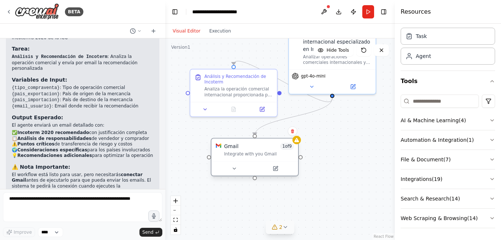
click at [237, 148] on div "Gmail 1 of 9" at bounding box center [259, 146] width 70 height 7
click at [236, 170] on icon at bounding box center [234, 169] width 6 height 6
click at [233, 167] on icon at bounding box center [234, 169] width 6 height 6
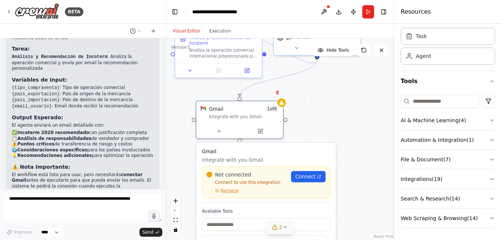
drag, startPoint x: 354, startPoint y: 133, endPoint x: 342, endPoint y: 94, distance: 40.3
click at [342, 94] on div ".deletable-edge-delete-btn { width: 20px; height: 20px; border: 0px solid #ffff…" at bounding box center [280, 139] width 230 height 202
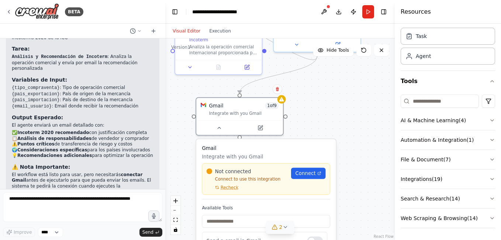
click at [342, 94] on div ".deletable-edge-delete-btn { width: 20px; height: 20px; border: 0px solid #ffff…" at bounding box center [280, 139] width 230 height 202
click at [220, 126] on icon at bounding box center [219, 127] width 6 height 6
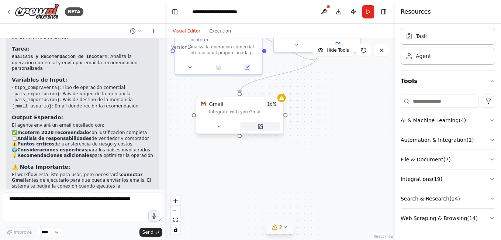
click at [265, 128] on button at bounding box center [260, 126] width 40 height 8
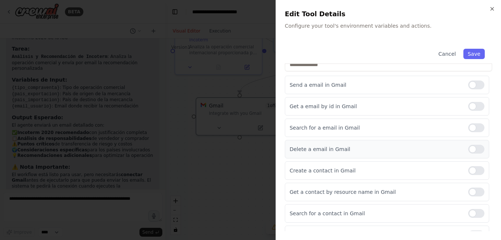
scroll to position [99, 0]
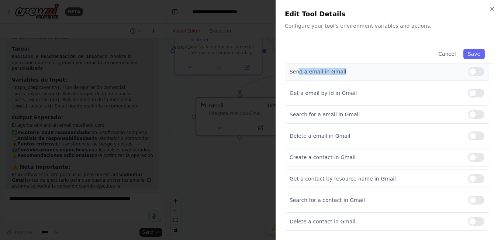
drag, startPoint x: 297, startPoint y: 73, endPoint x: 342, endPoint y: 73, distance: 45.4
click at [342, 73] on p "Send a email in Gmail" at bounding box center [376, 71] width 173 height 7
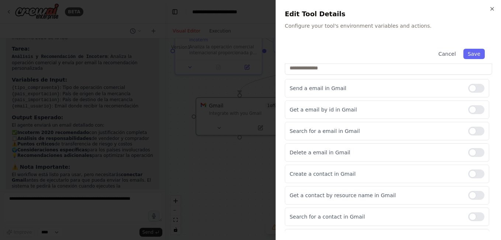
scroll to position [0, 0]
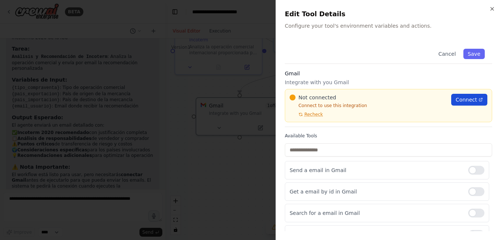
click at [479, 99] on link "Connect" at bounding box center [470, 100] width 36 height 12
click at [207, 85] on div at bounding box center [250, 120] width 501 height 240
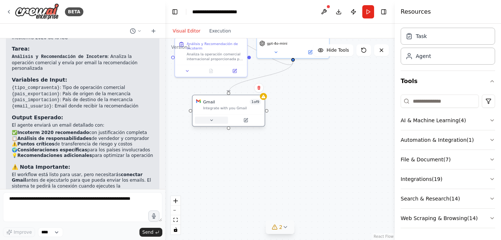
click at [207, 120] on button at bounding box center [211, 120] width 33 height 7
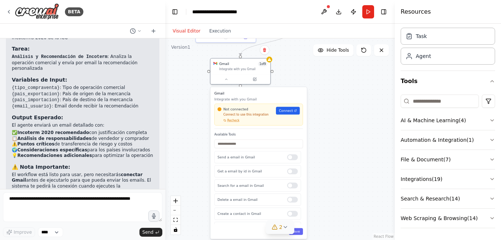
drag, startPoint x: 314, startPoint y: 107, endPoint x: 323, endPoint y: 59, distance: 49.5
click at [323, 59] on div ".deletable-edge-delete-btn { width: 20px; height: 20px; border: 0px solid #ffff…" at bounding box center [280, 139] width 230 height 202
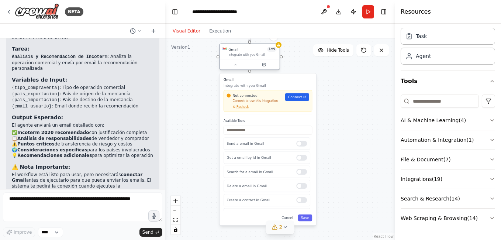
click at [261, 69] on div at bounding box center [250, 64] width 60 height 10
click at [268, 68] on div at bounding box center [250, 64] width 60 height 10
click at [265, 65] on icon at bounding box center [264, 64] width 3 height 3
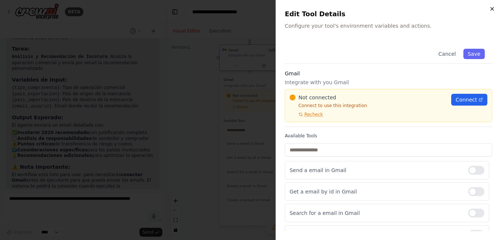
click at [494, 9] on icon "button" at bounding box center [493, 9] width 6 height 6
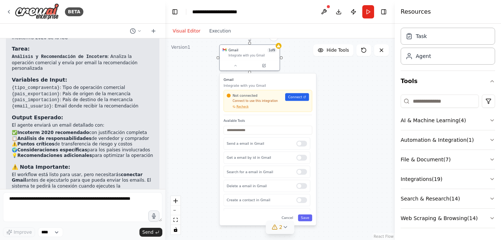
click at [330, 66] on div ".deletable-edge-delete-btn { width: 20px; height: 20px; border: 0px solid #ffff…" at bounding box center [280, 139] width 230 height 202
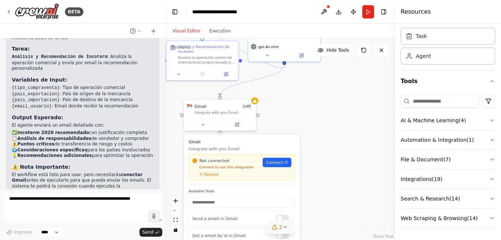
drag, startPoint x: 298, startPoint y: 58, endPoint x: 292, endPoint y: 133, distance: 75.2
click at [292, 133] on div ".deletable-edge-delete-btn { width: 20px; height: 20px; border: 0px solid #ffff…" at bounding box center [280, 139] width 230 height 202
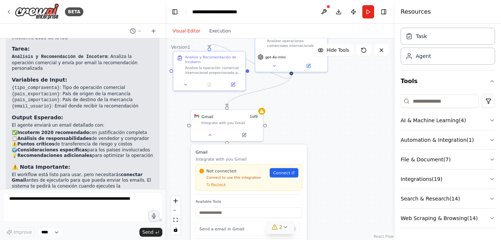
click at [292, 133] on div ".deletable-edge-delete-btn { width: 20px; height: 20px; border: 0px solid #ffff…" at bounding box center [280, 139] width 230 height 202
drag, startPoint x: 292, startPoint y: 133, endPoint x: 304, endPoint y: 92, distance: 43.2
click at [292, 131] on div ".deletable-edge-delete-btn { width: 20px; height: 20px; border: 0px solid #ffff…" at bounding box center [280, 139] width 230 height 202
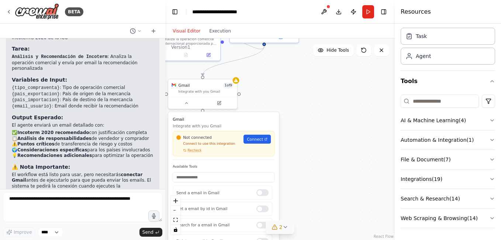
drag, startPoint x: 255, startPoint y: 95, endPoint x: 299, endPoint y: 100, distance: 44.9
click at [299, 100] on div ".deletable-edge-delete-btn { width: 20px; height: 20px; border: 0px solid #ffff…" at bounding box center [280, 139] width 230 height 202
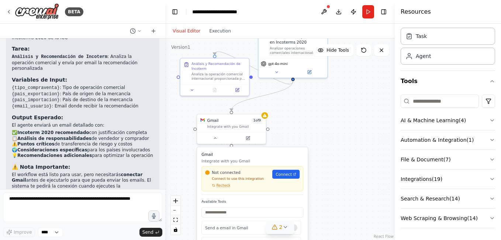
drag, startPoint x: 316, startPoint y: 105, endPoint x: 301, endPoint y: 135, distance: 34.2
click at [301, 135] on div ".deletable-edge-delete-btn { width: 20px; height: 20px; border: 0px solid #ffff…" at bounding box center [280, 139] width 230 height 202
click at [292, 175] on span "Connect" at bounding box center [284, 174] width 16 height 6
click at [464, 156] on button "File & Document ( 7 )" at bounding box center [448, 159] width 95 height 19
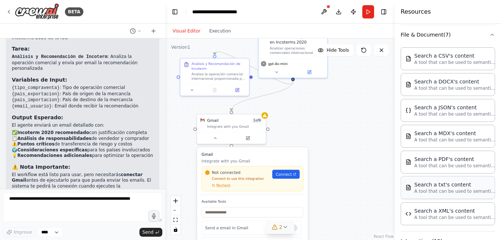
scroll to position [170, 0]
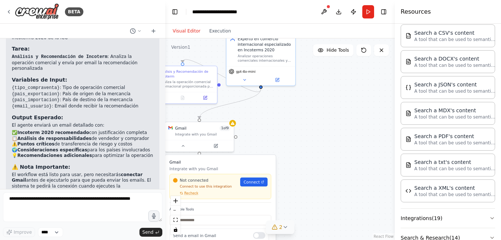
drag, startPoint x: 325, startPoint y: 165, endPoint x: 297, endPoint y: 171, distance: 28.3
click at [297, 171] on div ".deletable-edge-delete-btn { width: 20px; height: 20px; border: 0px solid #ffff…" at bounding box center [280, 139] width 230 height 202
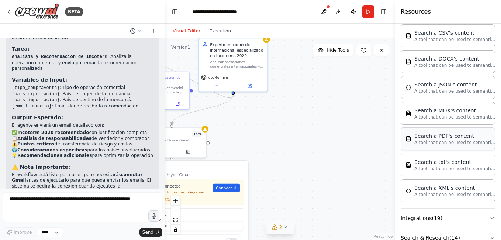
click at [443, 145] on p "A tool that can be used to semantic search a query from a PDF's content." at bounding box center [455, 143] width 81 height 6
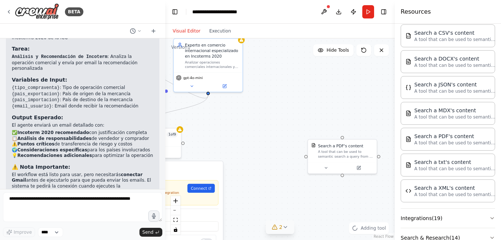
drag, startPoint x: 283, startPoint y: 148, endPoint x: 261, endPoint y: 150, distance: 21.8
click at [261, 150] on div ".deletable-edge-delete-btn { width: 20px; height: 20px; border: 0px solid #ffff…" at bounding box center [280, 139] width 230 height 202
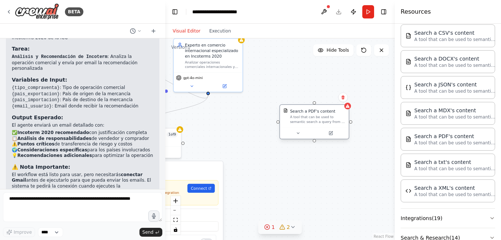
drag, startPoint x: 349, startPoint y: 159, endPoint x: 321, endPoint y: 123, distance: 45.0
click at [321, 123] on div "Search a PDF's content A tool that can be used to semantic search a query from …" at bounding box center [314, 116] width 69 height 23
click at [350, 109] on div ".deletable-edge-delete-btn { width: 20px; height: 20px; border: 0px solid #ffff…" at bounding box center [280, 139] width 230 height 202
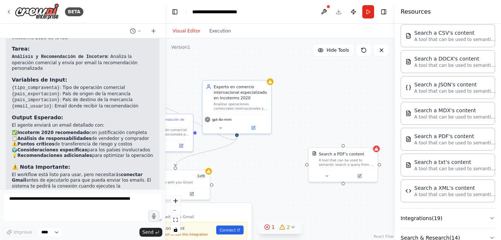
drag, startPoint x: 307, startPoint y: 75, endPoint x: 337, endPoint y: 121, distance: 55.4
click at [337, 121] on div ".deletable-edge-delete-btn { width: 20px; height: 20px; border: 0px solid #ffff…" at bounding box center [280, 139] width 230 height 202
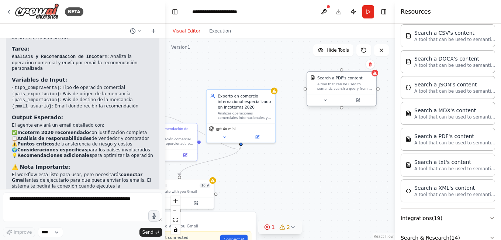
drag, startPoint x: 350, startPoint y: 170, endPoint x: 347, endPoint y: 77, distance: 92.7
click at [347, 82] on div "A tool that can be used to semantic search a query from a PDF's content." at bounding box center [345, 86] width 55 height 9
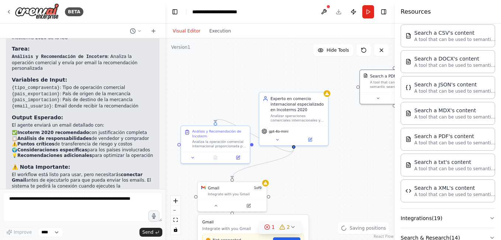
drag, startPoint x: 283, startPoint y: 152, endPoint x: 339, endPoint y: 152, distance: 55.4
click at [339, 152] on div ".deletable-edge-delete-btn { width: 20px; height: 20px; border: 0px solid #ffff…" at bounding box center [280, 139] width 230 height 202
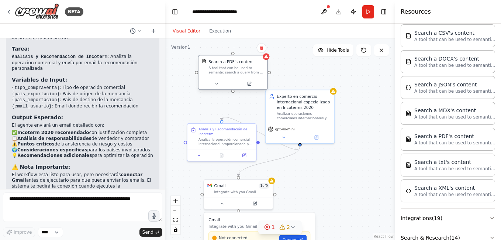
drag, startPoint x: 377, startPoint y: 87, endPoint x: 207, endPoint y: 73, distance: 170.0
click at [207, 73] on div "Search a PDF's content A tool that can be used to semantic search a query from …" at bounding box center [233, 66] width 69 height 23
drag, startPoint x: 234, startPoint y: 92, endPoint x: 221, endPoint y: 121, distance: 31.9
click at [221, 121] on div ".deletable-edge-delete-btn { width: 20px; height: 20px; border: 0px solid #ffff…" at bounding box center [280, 139] width 230 height 202
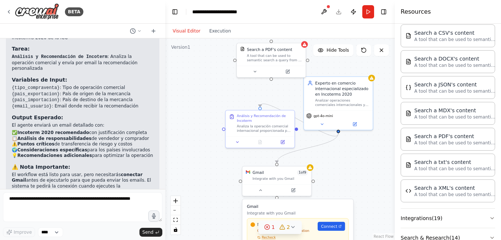
drag, startPoint x: 234, startPoint y: 109, endPoint x: 272, endPoint y: 97, distance: 40.4
click at [272, 97] on div ".deletable-edge-delete-btn { width: 20px; height: 20px; border: 0px solid #ffff…" at bounding box center [280, 139] width 230 height 202
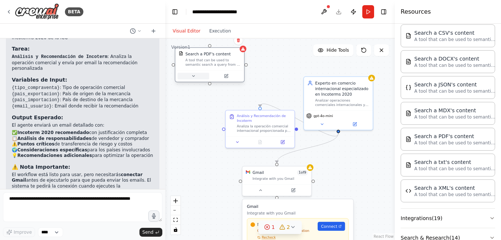
drag, startPoint x: 268, startPoint y: 74, endPoint x: 208, endPoint y: 89, distance: 61.7
click at [208, 79] on button at bounding box center [194, 76] width 32 height 7
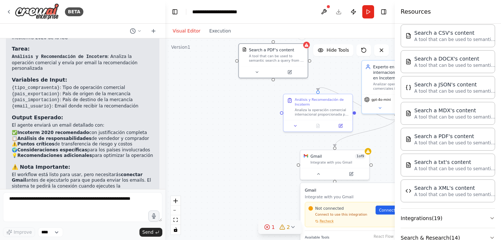
drag, startPoint x: 260, startPoint y: 101, endPoint x: 317, endPoint y: 85, distance: 59.0
click at [317, 85] on div ".deletable-edge-delete-btn { width: 20px; height: 20px; border: 0px solid #ffff…" at bounding box center [280, 139] width 230 height 202
drag, startPoint x: 273, startPoint y: 77, endPoint x: 280, endPoint y: 74, distance: 7.1
click at [280, 74] on div "Search a PDF's content A tool that can be used to semantic search a query from …" at bounding box center [274, 59] width 70 height 35
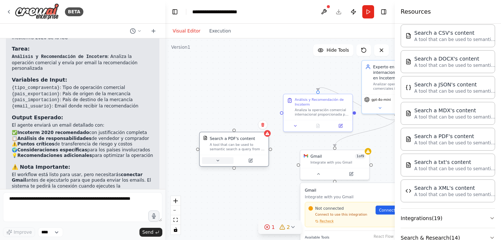
drag, startPoint x: 272, startPoint y: 68, endPoint x: 231, endPoint y: 169, distance: 108.9
click at [231, 164] on button at bounding box center [218, 160] width 32 height 7
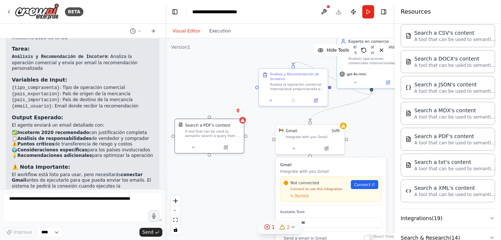
drag, startPoint x: 295, startPoint y: 147, endPoint x: 266, endPoint y: 118, distance: 40.5
click at [267, 118] on div ".deletable-edge-delete-btn { width: 20px; height: 20px; border: 0px solid #ffff…" at bounding box center [280, 139] width 230 height 202
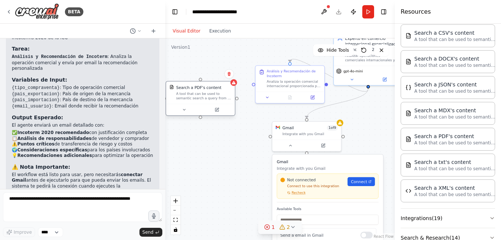
drag, startPoint x: 232, startPoint y: 132, endPoint x: 225, endPoint y: 102, distance: 31.1
click at [225, 102] on div "Search a PDF's content A tool that can be used to semantic search a query from …" at bounding box center [200, 93] width 69 height 23
click at [255, 85] on div ".deletable-edge-delete-btn { width: 20px; height: 20px; border: 0px solid #ffff…" at bounding box center [280, 139] width 230 height 202
drag, startPoint x: 236, startPoint y: 99, endPoint x: 256, endPoint y: 84, distance: 25.0
click at [256, 127] on div "Experto en comercio internacional especializado en Incoterms 2020 Analizar oper…" at bounding box center [337, 203] width 174 height 153
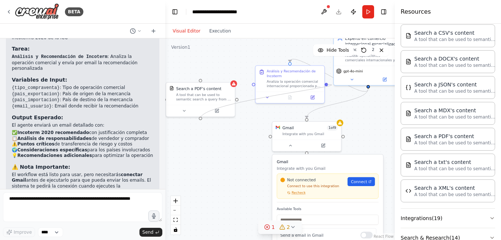
drag, startPoint x: 327, startPoint y: 85, endPoint x: 202, endPoint y: 120, distance: 129.7
click at [202, 120] on div ".deletable-edge-delete-btn { width: 20px; height: 20px; border: 0px solid #ffff…" at bounding box center [280, 139] width 230 height 202
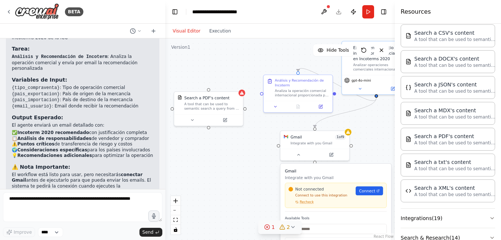
drag, startPoint x: 327, startPoint y: 85, endPoint x: 336, endPoint y: 94, distance: 12.3
click at [336, 94] on div ".deletable-edge-delete-btn { width: 20px; height: 20px; border: 0px solid #ffff…" at bounding box center [280, 139] width 230 height 202
drag, startPoint x: 334, startPoint y: 93, endPoint x: 209, endPoint y: 90, distance: 124.8
click at [258, 136] on div "Experto en comercio internacional especializado en Incoterms 2020 Analizar oper…" at bounding box center [345, 212] width 174 height 153
click at [209, 91] on div "Search a PDF's content A tool that can be used to semantic search a query from …" at bounding box center [208, 102] width 69 height 23
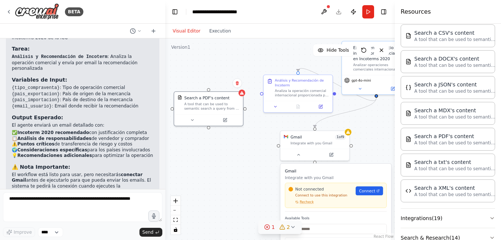
click at [244, 95] on div at bounding box center [242, 93] width 7 height 7
click at [195, 118] on button at bounding box center [192, 119] width 32 height 7
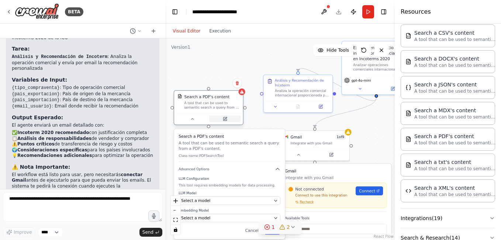
click at [226, 118] on icon at bounding box center [225, 118] width 3 height 3
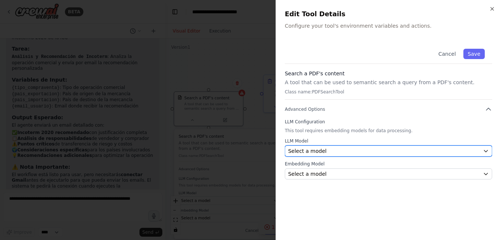
click at [320, 149] on span "Select a model" at bounding box center [307, 150] width 38 height 7
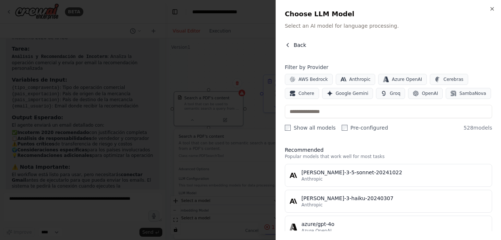
click at [291, 44] on button "Back" at bounding box center [295, 44] width 21 height 7
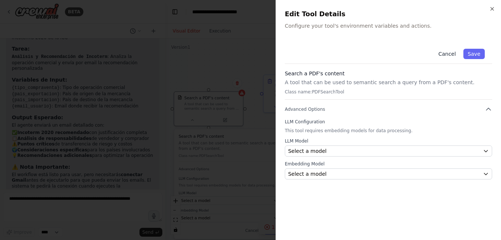
click at [451, 54] on button "Cancel" at bounding box center [447, 54] width 26 height 10
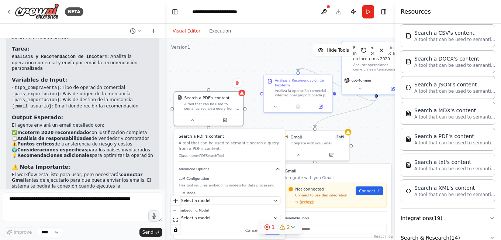
click at [222, 68] on div ".deletable-edge-delete-btn { width: 20px; height: 20px; border: 0px solid #ffff…" at bounding box center [280, 139] width 230 height 202
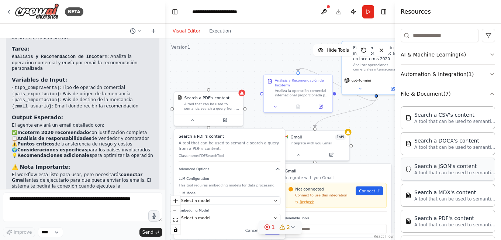
scroll to position [72, 0]
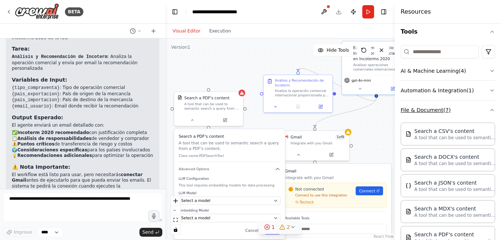
click at [490, 108] on icon "button" at bounding box center [493, 110] width 6 height 6
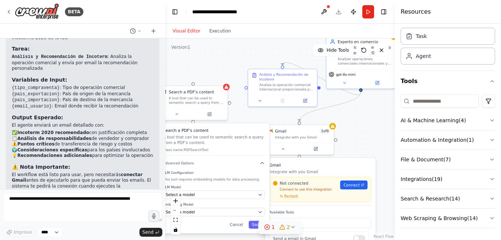
drag, startPoint x: 219, startPoint y: 64, endPoint x: 179, endPoint y: 55, distance: 40.8
click at [179, 55] on div ".deletable-edge-delete-btn { width: 20px; height: 20px; border: 0px solid #ffff…" at bounding box center [280, 139] width 230 height 202
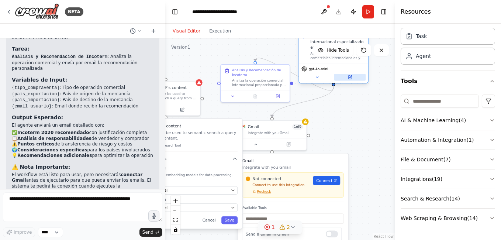
click at [344, 78] on button at bounding box center [351, 77] width 32 height 7
click at [353, 82] on div "gpt-4o-mini" at bounding box center [333, 73] width 69 height 19
click at [354, 77] on button at bounding box center [351, 77] width 32 height 7
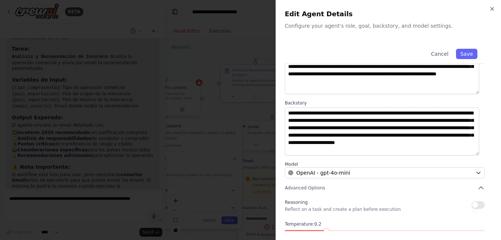
scroll to position [95, 0]
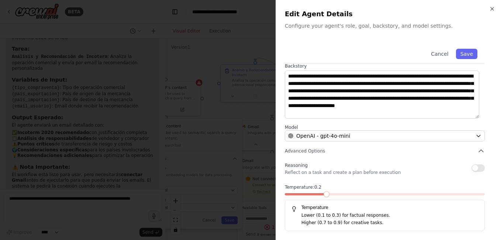
click at [478, 148] on icon "button" at bounding box center [481, 150] width 7 height 7
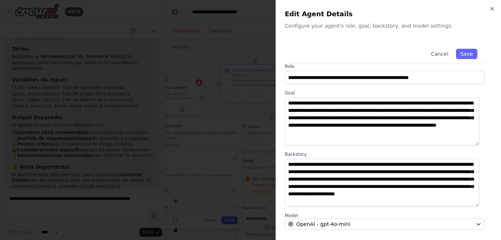
scroll to position [0, 0]
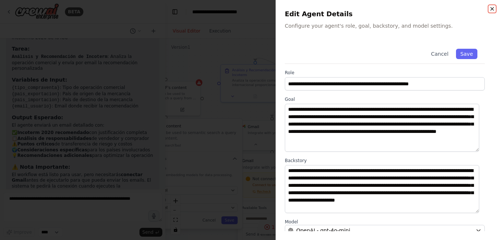
click at [492, 9] on icon "button" at bounding box center [493, 9] width 6 height 6
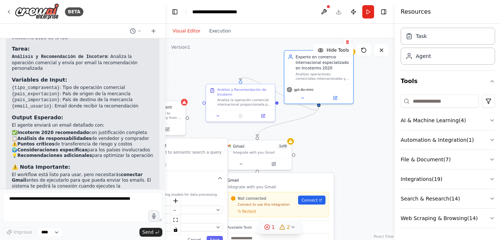
drag, startPoint x: 347, startPoint y: 121, endPoint x: 325, endPoint y: 143, distance: 30.3
click at [325, 143] on div ".deletable-edge-delete-btn { width: 20px; height: 20px; border: 0px solid #ffff…" at bounding box center [280, 139] width 230 height 202
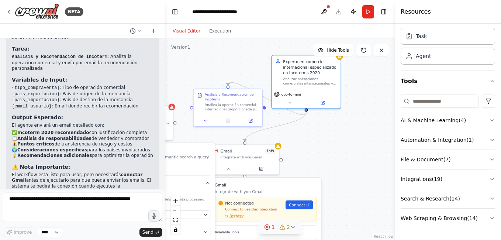
click at [346, 139] on div ".deletable-edge-delete-btn { width: 20px; height: 20px; border: 0px solid #ffff…" at bounding box center [280, 139] width 230 height 202
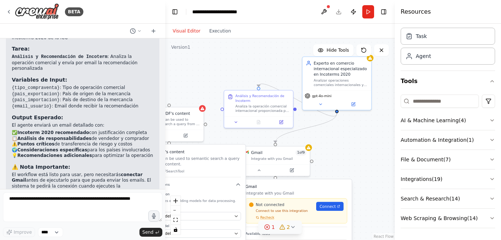
drag, startPoint x: 367, startPoint y: 75, endPoint x: 405, endPoint y: 70, distance: 38.7
click at [405, 70] on div "BETA Hello! I'm the CrewAI assistant. What kind of automation do you want to bu…" at bounding box center [250, 120] width 501 height 240
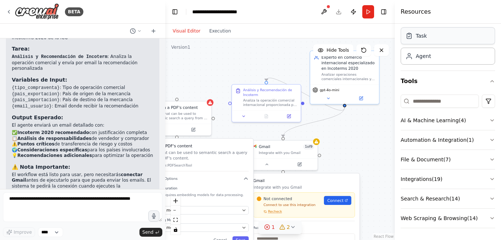
click at [458, 38] on div "Task" at bounding box center [448, 35] width 95 height 17
click at [299, 69] on div "Task description" at bounding box center [321, 67] width 54 height 4
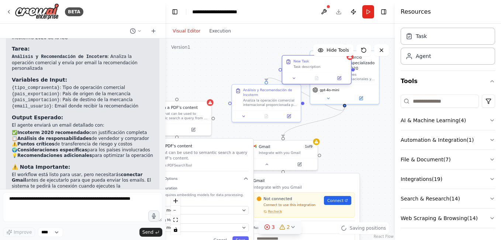
click at [340, 82] on div at bounding box center [316, 77] width 69 height 11
click at [339, 78] on icon at bounding box center [340, 77] width 3 height 3
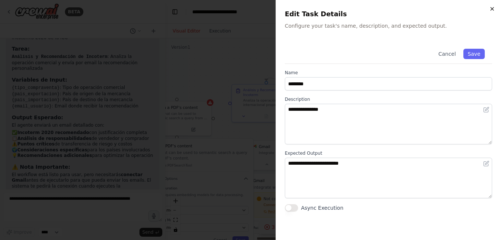
click at [493, 11] on icon "button" at bounding box center [493, 9] width 6 height 6
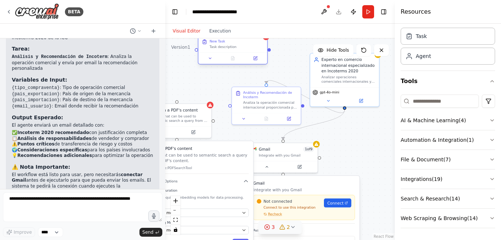
drag, startPoint x: 303, startPoint y: 69, endPoint x: 237, endPoint y: 51, distance: 68.5
click at [237, 51] on div "New Task Task description" at bounding box center [233, 44] width 69 height 17
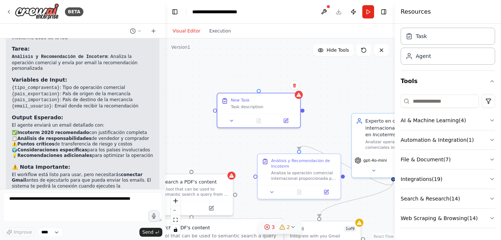
drag, startPoint x: 284, startPoint y: 69, endPoint x: 320, endPoint y: 131, distance: 72.6
click at [320, 131] on div ".deletable-edge-delete-btn { width: 20px; height: 20px; border: 0px solid #ffff…" at bounding box center [280, 139] width 230 height 202
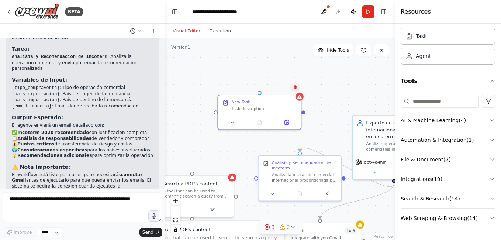
click at [298, 88] on icon at bounding box center [295, 87] width 4 height 4
click at [274, 87] on button "Confirm" at bounding box center [274, 87] width 26 height 9
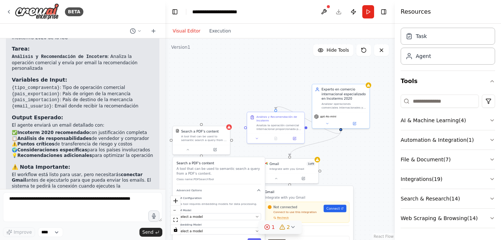
drag, startPoint x: 295, startPoint y: 98, endPoint x: 263, endPoint y: 68, distance: 43.9
click at [263, 68] on div ".deletable-edge-delete-btn { width: 20px; height: 20px; border: 0px solid #ffff…" at bounding box center [280, 139] width 230 height 202
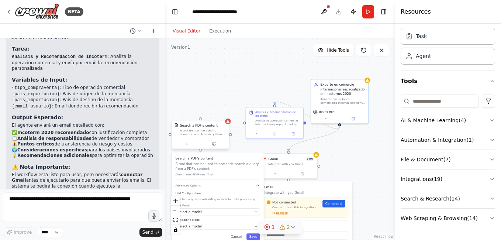
click at [214, 129] on div "A tool that can be used to semantic search a query from a PDF's content." at bounding box center [203, 132] width 46 height 7
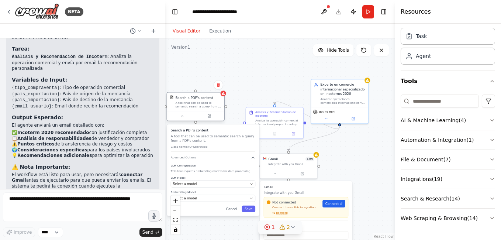
drag, startPoint x: 216, startPoint y: 128, endPoint x: 217, endPoint y: 86, distance: 42.5
click at [217, 95] on div "Search a PDF's content A tool that can be used to semantic search a query from …" at bounding box center [198, 101] width 46 height 13
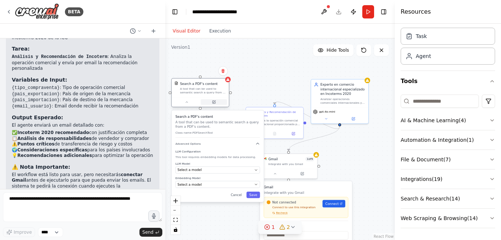
click at [217, 103] on button at bounding box center [214, 102] width 26 height 6
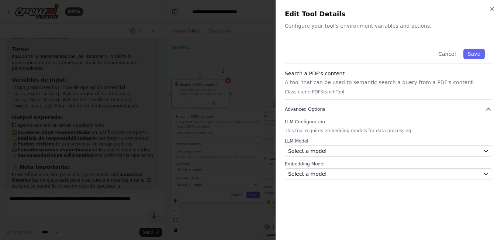
click at [312, 107] on span "Advanced Options" at bounding box center [305, 109] width 40 height 6
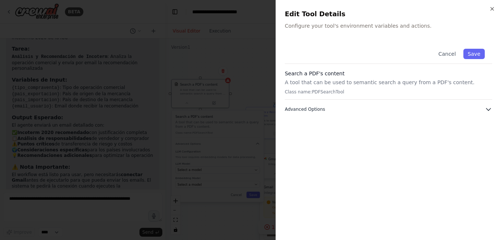
click at [490, 108] on icon "button" at bounding box center [488, 109] width 7 height 7
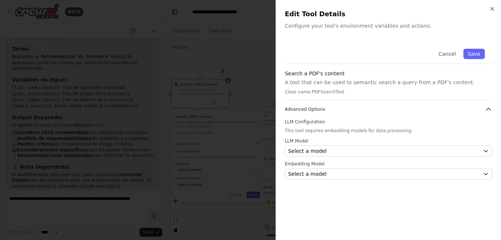
click at [471, 112] on button "Advanced Options" at bounding box center [388, 109] width 207 height 7
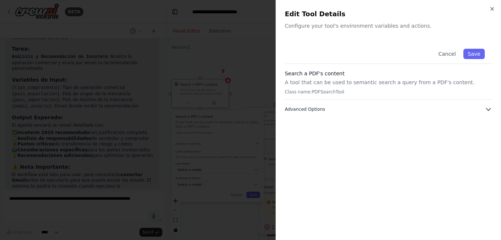
click at [480, 112] on button "Advanced Options" at bounding box center [388, 109] width 207 height 7
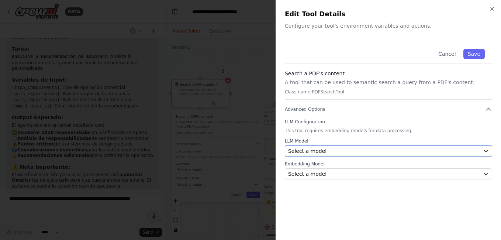
click at [399, 147] on button "Select a model" at bounding box center [388, 150] width 207 height 11
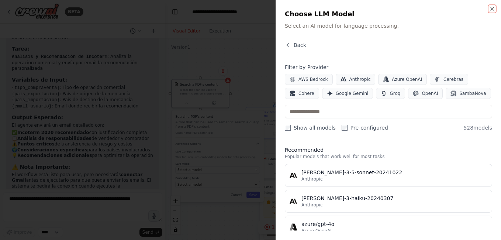
drag, startPoint x: 494, startPoint y: 10, endPoint x: 495, endPoint y: 23, distance: 12.9
click at [494, 11] on icon "button" at bounding box center [493, 9] width 6 height 6
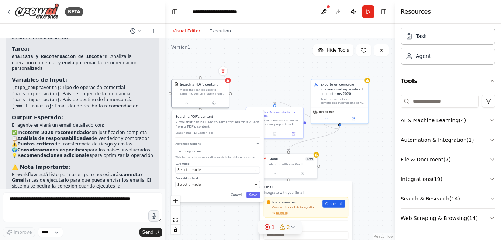
click at [258, 80] on div ".deletable-edge-delete-btn { width: 20px; height: 20px; border: 0px solid #ffff…" at bounding box center [280, 139] width 230 height 202
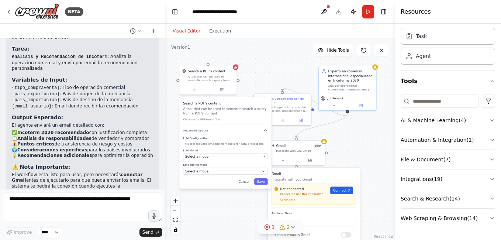
drag, startPoint x: 283, startPoint y: 81, endPoint x: 294, endPoint y: 68, distance: 17.3
click at [293, 67] on div ".deletable-edge-delete-btn { width: 20px; height: 20px; border: 0px solid #ffff…" at bounding box center [280, 139] width 230 height 202
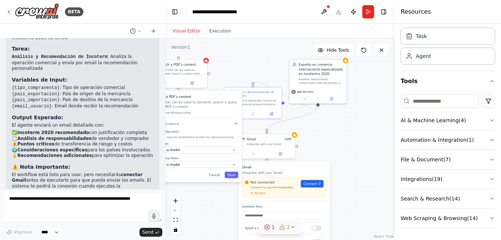
drag, startPoint x: 351, startPoint y: 112, endPoint x: 320, endPoint y: 106, distance: 32.3
click at [320, 106] on div ".deletable-edge-delete-btn { width: 20px; height: 20px; border: 0px solid #ffff…" at bounding box center [280, 139] width 230 height 202
click at [316, 138] on div ".deletable-edge-delete-btn { width: 20px; height: 20px; border: 0px solid #ffff…" at bounding box center [291, 201] width 145 height 127
drag, startPoint x: 319, startPoint y: 105, endPoint x: 209, endPoint y: 74, distance: 114.2
click at [209, 74] on div ".deletable-edge-delete-btn { width: 20px; height: 20px; border: 0px solid #ffff…" at bounding box center [280, 139] width 230 height 202
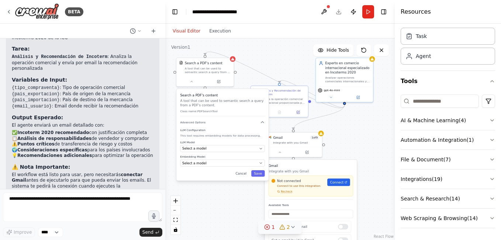
drag, startPoint x: 275, startPoint y: 65, endPoint x: 293, endPoint y: 65, distance: 17.4
click at [293, 65] on div ".deletable-edge-delete-btn { width: 20px; height: 20px; border: 0px solid #ffff…" at bounding box center [280, 139] width 230 height 202
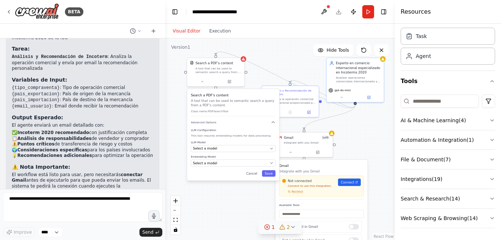
click at [307, 65] on div ".deletable-edge-delete-btn { width: 20px; height: 20px; border: 0px solid #ffff…" at bounding box center [280, 139] width 230 height 202
click at [275, 55] on div ".deletable-edge-delete-btn { width: 20px; height: 20px; border: 0px solid #ffff…" at bounding box center [280, 139] width 230 height 202
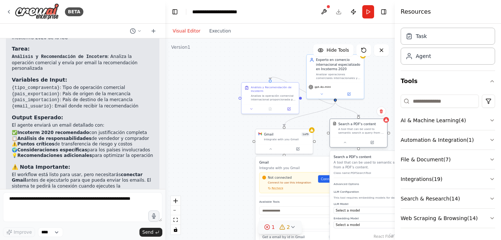
drag, startPoint x: 217, startPoint y: 60, endPoint x: 373, endPoint y: 125, distance: 168.7
click at [373, 125] on div "Search a PDF's content" at bounding box center [362, 124] width 46 height 5
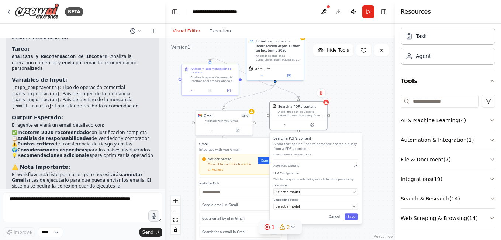
drag, startPoint x: 371, startPoint y: 88, endPoint x: 310, endPoint y: 69, distance: 63.7
click at [310, 69] on div ".deletable-edge-delete-btn { width: 20px; height: 20px; border: 0px solid #ffff…" at bounding box center [280, 139] width 230 height 202
click at [341, 75] on div ".deletable-edge-delete-btn { width: 20px; height: 20px; border: 0px solid #ffff…" at bounding box center [280, 139] width 230 height 202
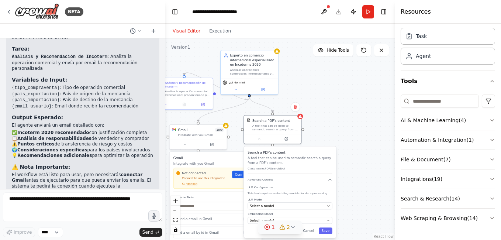
drag, startPoint x: 353, startPoint y: 103, endPoint x: 341, endPoint y: 110, distance: 14.1
click at [341, 110] on div ".deletable-edge-delete-btn { width: 20px; height: 20px; border: 0px solid #ffff…" at bounding box center [280, 139] width 230 height 202
click at [342, 112] on div ".deletable-edge-delete-btn { width: 20px; height: 20px; border: 0px solid #ffff…" at bounding box center [280, 139] width 230 height 202
click at [324, 100] on div ".deletable-edge-delete-btn { width: 20px; height: 20px; border: 0px solid #ffff…" at bounding box center [280, 139] width 230 height 202
click at [490, 82] on icon "button" at bounding box center [493, 81] width 6 height 6
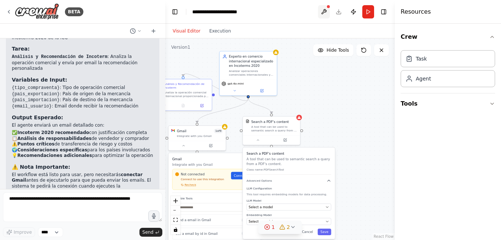
click at [326, 12] on button at bounding box center [324, 11] width 12 height 13
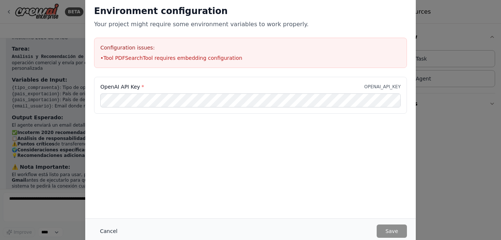
click at [111, 228] on button "Cancel" at bounding box center [108, 230] width 29 height 13
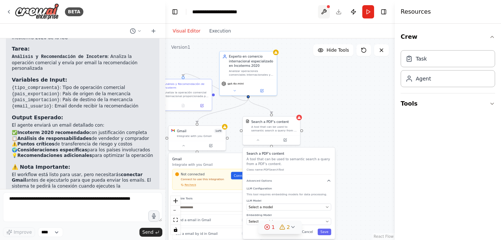
click at [321, 5] on button at bounding box center [324, 11] width 12 height 13
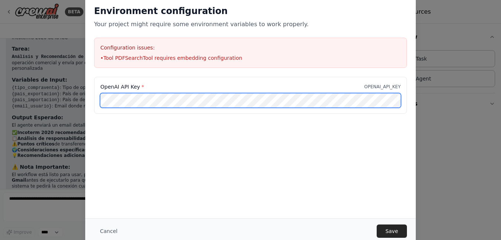
scroll to position [0, 66]
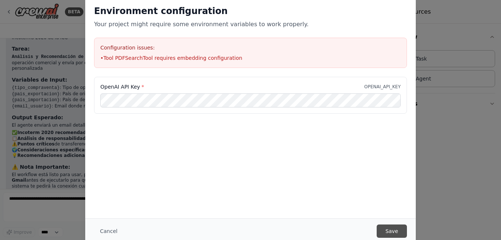
click at [393, 227] on button "Save" at bounding box center [392, 230] width 30 height 13
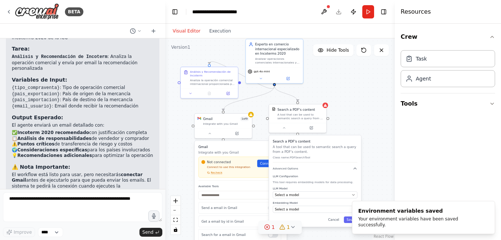
drag, startPoint x: 316, startPoint y: 98, endPoint x: 343, endPoint y: 86, distance: 28.8
click at [343, 86] on div ".deletable-edge-delete-btn { width: 20px; height: 20px; border: 0px solid #ffff…" at bounding box center [280, 139] width 230 height 202
drag, startPoint x: 342, startPoint y: 89, endPoint x: 333, endPoint y: 90, distance: 9.0
click at [333, 90] on div ".deletable-edge-delete-btn { width: 20px; height: 20px; border: 0px solid #ffff…" at bounding box center [280, 139] width 230 height 202
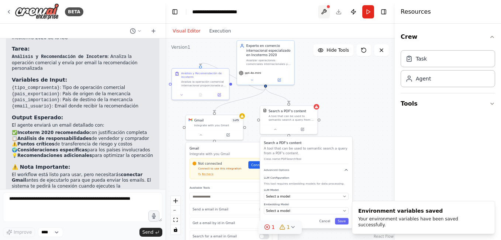
click at [323, 7] on button at bounding box center [324, 11] width 12 height 13
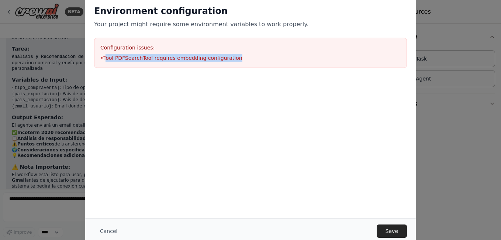
drag, startPoint x: 106, startPoint y: 57, endPoint x: 231, endPoint y: 59, distance: 124.8
click at [231, 59] on li "• Tool PDFSearchTool requires embedding configuration" at bounding box center [250, 57] width 301 height 7
click at [392, 230] on button "Save" at bounding box center [392, 230] width 30 height 13
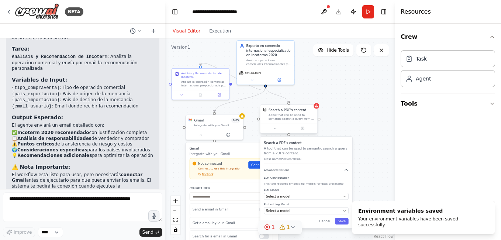
click at [295, 110] on div "Search a PDF's content" at bounding box center [288, 110] width 38 height 5
click at [354, 109] on div ".deletable-edge-delete-btn { width: 20px; height: 20px; border: 0px solid #ffff…" at bounding box center [280, 139] width 230 height 202
click at [302, 117] on div "A tool that can be used to semantic search a query from a PDF's content." at bounding box center [292, 116] width 46 height 7
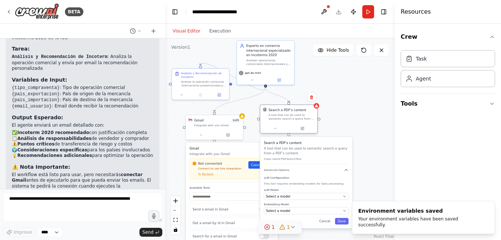
click at [305, 133] on div at bounding box center [288, 129] width 57 height 10
click at [305, 131] on button at bounding box center [302, 129] width 26 height 6
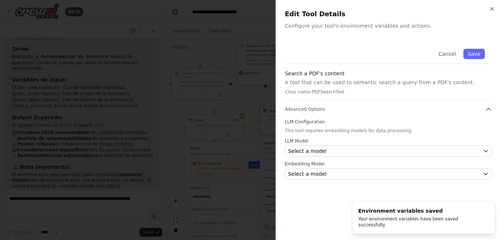
click at [289, 82] on p "A tool that can be used to semantic search a query from a PDF's content." at bounding box center [388, 82] width 207 height 7
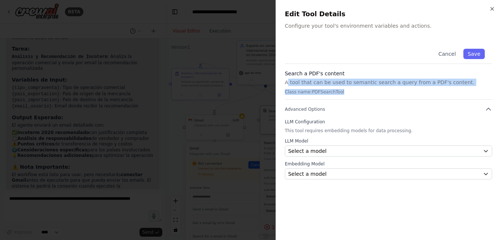
drag, startPoint x: 288, startPoint y: 85, endPoint x: 344, endPoint y: 91, distance: 56.8
click at [353, 92] on div "Search a PDF's content A tool that can be used to semantic search a query from …" at bounding box center [388, 85] width 207 height 30
click at [344, 91] on p "Class name: PDFSearchTool" at bounding box center [388, 92] width 207 height 6
click at [329, 92] on p "Class name: PDFSearchTool" at bounding box center [388, 92] width 207 height 6
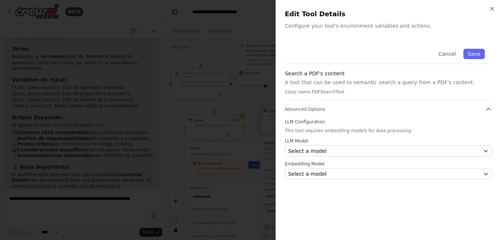
click at [327, 26] on p "Configure your tool's environment variables and actions." at bounding box center [388, 25] width 207 height 7
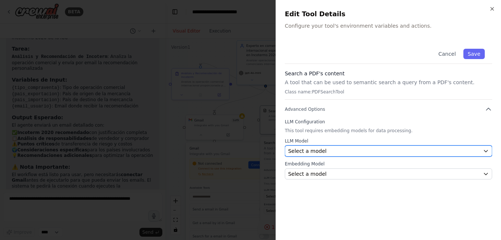
click at [344, 146] on button "Select a model" at bounding box center [388, 150] width 207 height 11
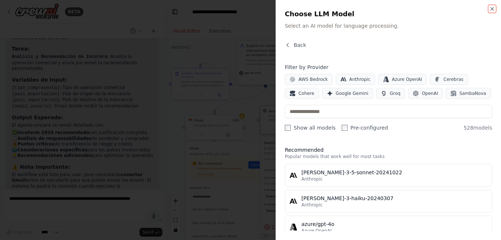
drag, startPoint x: 490, startPoint y: 8, endPoint x: 415, endPoint y: 50, distance: 85.1
click at [490, 8] on icon "button" at bounding box center [493, 9] width 6 height 6
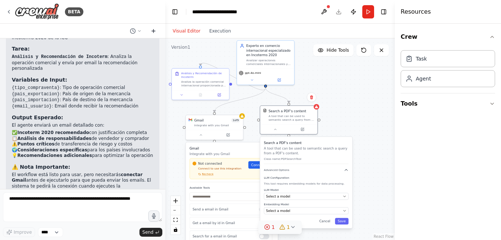
click at [155, 31] on icon at bounding box center [153, 31] width 3 height 0
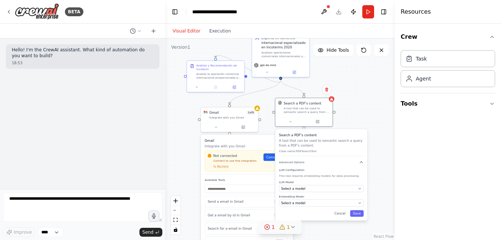
drag, startPoint x: 330, startPoint y: 86, endPoint x: 343, endPoint y: 81, distance: 14.0
click at [343, 81] on div ".deletable-edge-delete-btn { width: 20px; height: 20px; border: 0px solid #ffff…" at bounding box center [280, 139] width 230 height 202
click at [383, 11] on button "Toggle Right Sidebar" at bounding box center [384, 12] width 10 height 10
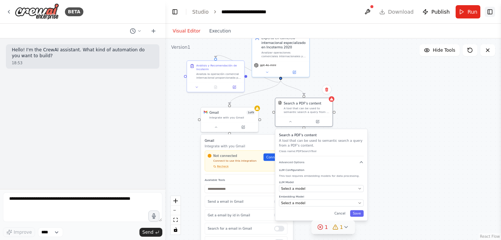
click at [494, 8] on button "Toggle Right Sidebar" at bounding box center [490, 12] width 10 height 10
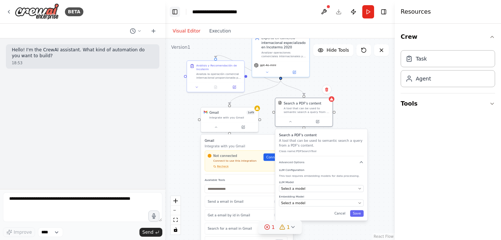
click at [172, 11] on button "Toggle Left Sidebar" at bounding box center [175, 12] width 10 height 10
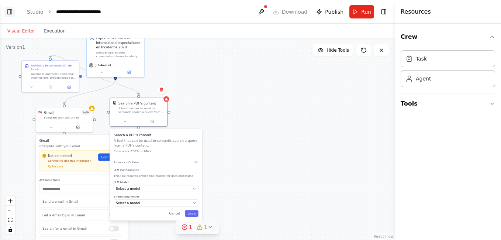
click at [12, 13] on button "Toggle Left Sidebar" at bounding box center [9, 12] width 10 height 10
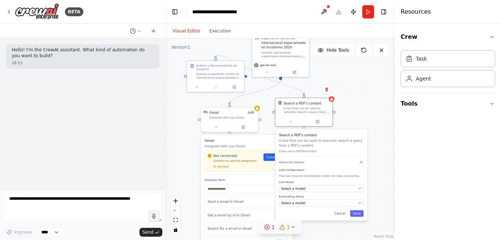
click at [378, 153] on div ".deletable-edge-delete-btn { width: 20px; height: 20px; border: 0px solid #ffff…" at bounding box center [280, 139] width 230 height 202
click at [354, 103] on div ".deletable-edge-delete-btn { width: 20px; height: 20px; border: 0px solid #ffff…" at bounding box center [280, 139] width 230 height 202
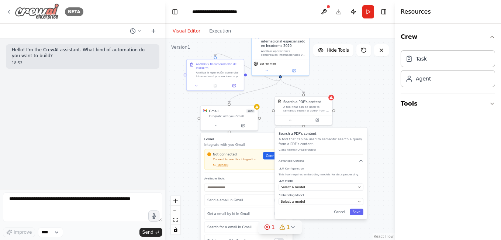
drag, startPoint x: 48, startPoint y: 0, endPoint x: 36, endPoint y: 17, distance: 20.4
click at [36, 17] on img at bounding box center [37, 11] width 44 height 17
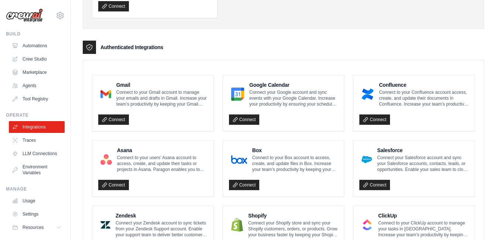
scroll to position [148, 0]
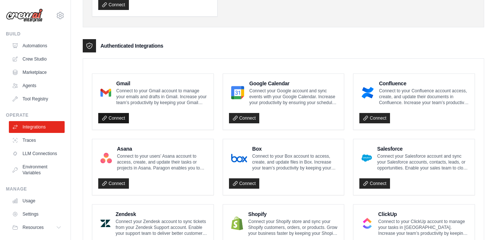
click at [110, 114] on link "Connect" at bounding box center [113, 118] width 31 height 10
click at [113, 119] on link "Connect" at bounding box center [113, 118] width 31 height 10
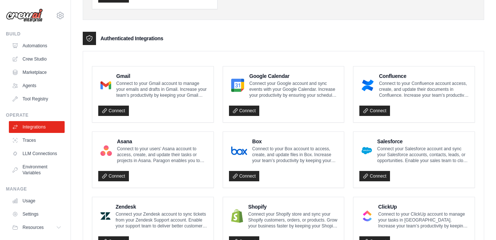
scroll to position [197, 0]
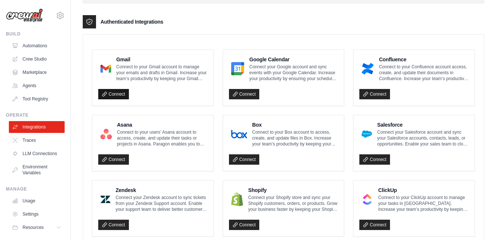
click at [113, 91] on link "Connect" at bounding box center [113, 94] width 31 height 10
click at [32, 138] on link "Traces" at bounding box center [38, 140] width 56 height 12
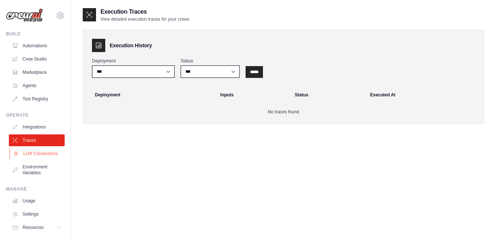
click at [28, 150] on link "LLM Connections" at bounding box center [38, 154] width 56 height 12
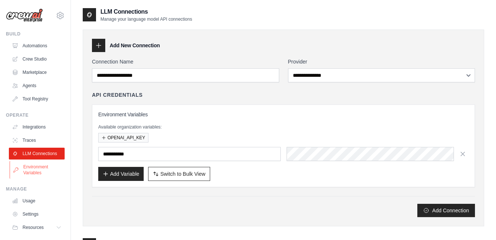
click at [33, 179] on link "Environment Variables" at bounding box center [38, 170] width 56 height 18
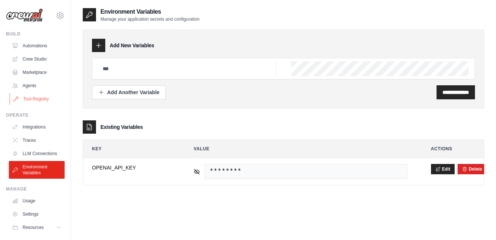
click at [26, 100] on link "Tool Registry" at bounding box center [38, 99] width 56 height 12
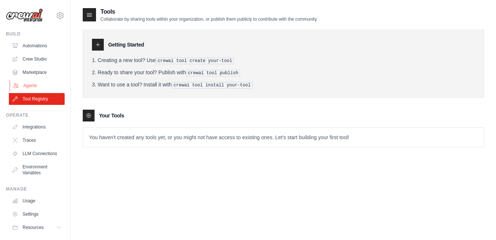
click at [25, 84] on link "Agents" at bounding box center [38, 86] width 56 height 12
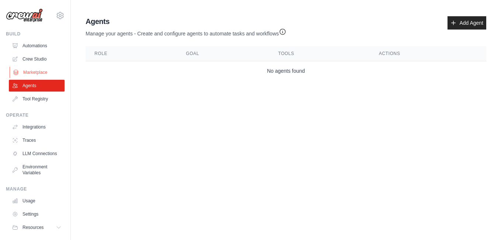
click at [20, 72] on link "Marketplace" at bounding box center [38, 72] width 56 height 12
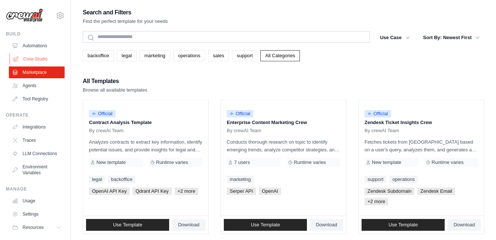
click at [30, 59] on link "Crew Studio" at bounding box center [38, 59] width 56 height 12
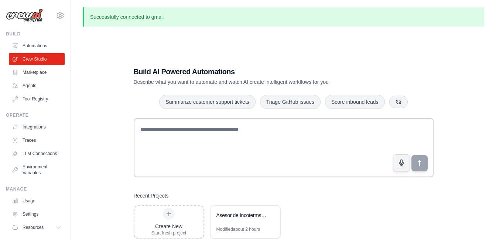
drag, startPoint x: 0, startPoint y: 0, endPoint x: 240, endPoint y: 32, distance: 242.4
click at [240, 32] on div "Successfully connected to gmail Build AI Powered Automations Describe what you …" at bounding box center [283, 139] width 425 height 265
click at [33, 86] on link "Agents" at bounding box center [38, 86] width 56 height 12
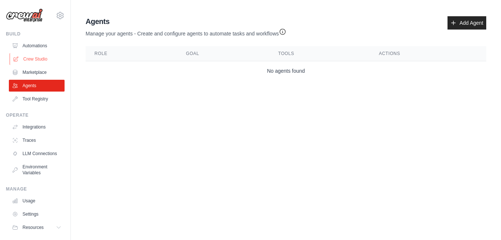
click at [26, 56] on link "Crew Studio" at bounding box center [38, 59] width 56 height 12
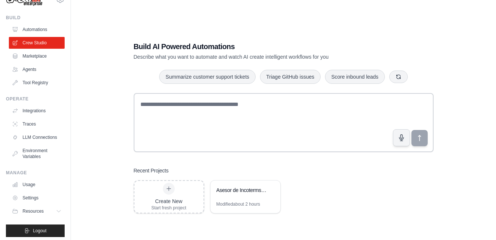
scroll to position [25, 0]
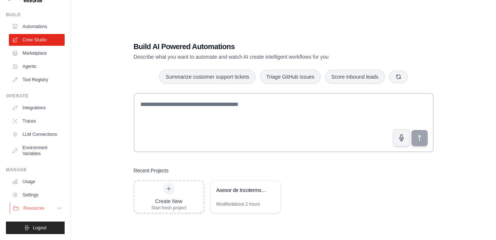
click at [32, 209] on span "Resources" at bounding box center [33, 208] width 21 height 6
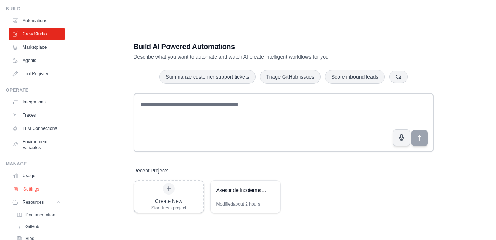
scroll to position [72, 0]
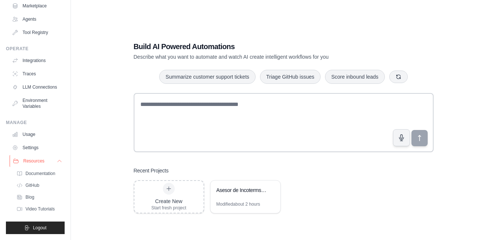
click at [56, 159] on icon at bounding box center [59, 161] width 6 height 6
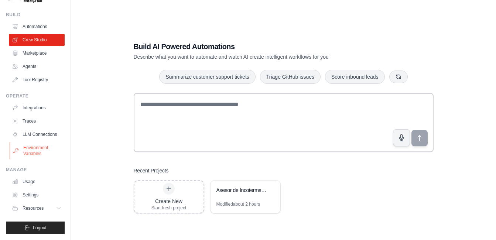
scroll to position [25, 0]
click at [30, 102] on link "Integrations" at bounding box center [38, 108] width 56 height 12
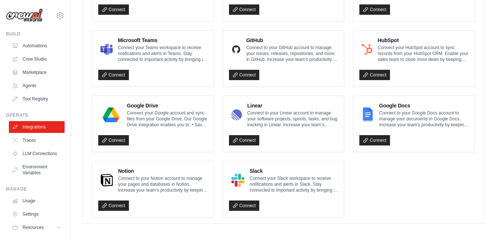
scroll to position [455, 0]
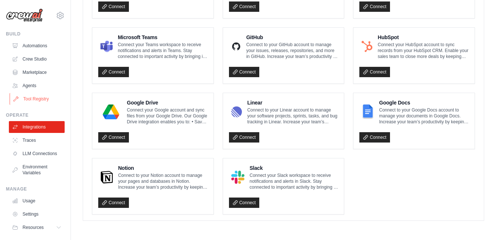
click at [31, 95] on link "Tool Registry" at bounding box center [38, 99] width 56 height 12
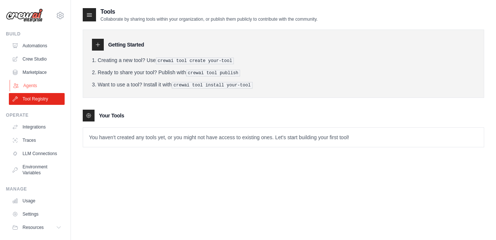
click at [28, 86] on link "Agents" at bounding box center [38, 86] width 56 height 12
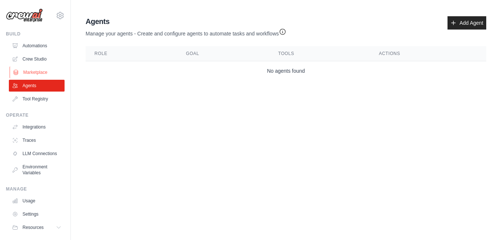
click at [33, 72] on link "Marketplace" at bounding box center [38, 72] width 56 height 12
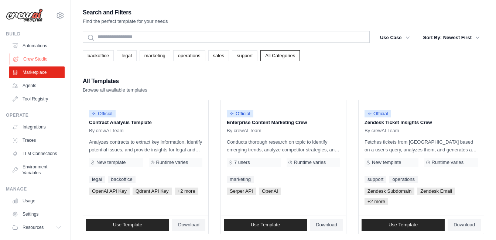
click at [38, 57] on link "Crew Studio" at bounding box center [38, 59] width 56 height 12
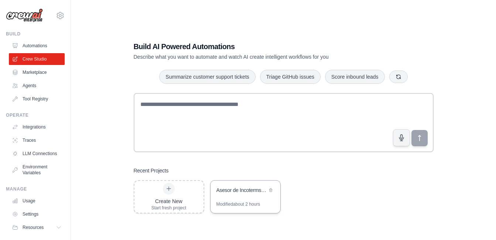
click at [241, 190] on div "Asesor de Incoterms 2020" at bounding box center [241, 189] width 51 height 7
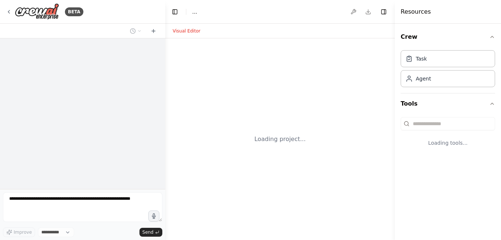
select select "****"
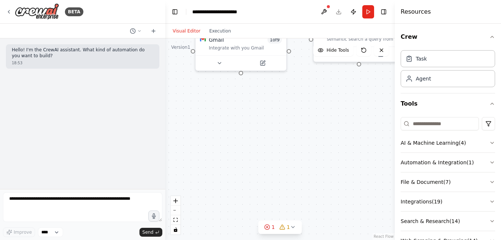
click at [418, 13] on h4 "Resources" at bounding box center [416, 11] width 30 height 9
click at [490, 34] on icon "button" at bounding box center [493, 37] width 6 height 6
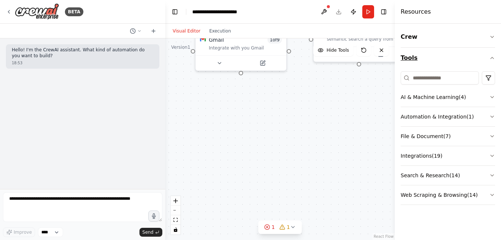
click at [492, 58] on icon "button" at bounding box center [493, 58] width 6 height 6
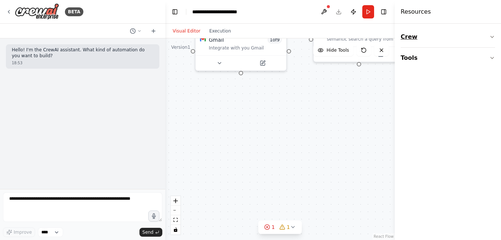
click at [494, 37] on icon "button" at bounding box center [493, 37] width 6 height 6
click at [177, 11] on button "Toggle Left Sidebar" at bounding box center [175, 12] width 10 height 10
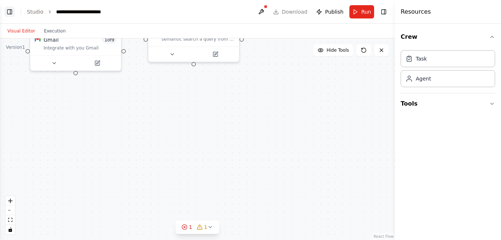
click at [5, 13] on button "Toggle Left Sidebar" at bounding box center [9, 12] width 10 height 10
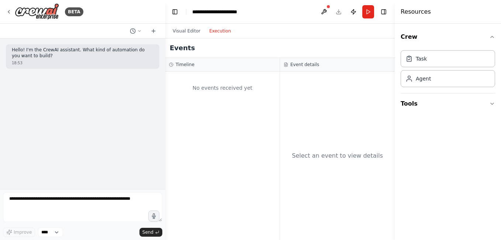
click at [219, 33] on button "Execution" at bounding box center [220, 31] width 31 height 9
click at [227, 97] on div "No events received yet" at bounding box center [222, 87] width 107 height 25
click at [302, 72] on div "Select an event to view details" at bounding box center [337, 156] width 115 height 168
click at [308, 97] on div "Select an event to view details" at bounding box center [337, 156] width 115 height 168
drag, startPoint x: 308, startPoint y: 97, endPoint x: 224, endPoint y: 73, distance: 87.4
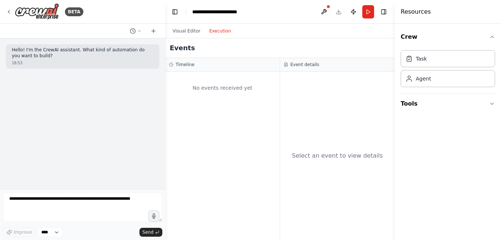
click at [234, 80] on div "No events received yet" at bounding box center [222, 87] width 107 height 25
click at [173, 24] on div "Visual Editor Execution" at bounding box center [201, 31] width 67 height 15
click at [189, 34] on button "Visual Editor" at bounding box center [186, 31] width 37 height 9
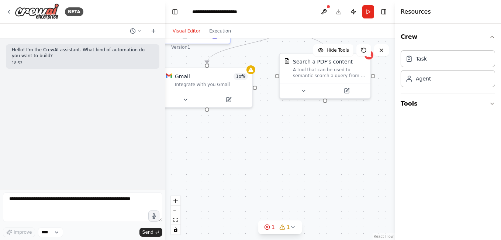
drag, startPoint x: 303, startPoint y: 120, endPoint x: 269, endPoint y: 171, distance: 62.3
click at [269, 171] on div ".deletable-edge-delete-btn { width: 20px; height: 20px; border: 0px solid #ffff…" at bounding box center [280, 139] width 230 height 202
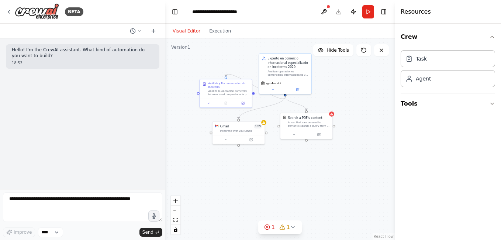
drag, startPoint x: 294, startPoint y: 153, endPoint x: 289, endPoint y: 161, distance: 8.8
click at [289, 161] on div ".deletable-edge-delete-btn { width: 20px; height: 20px; border: 0px solid #ffff…" at bounding box center [280, 139] width 230 height 202
click at [332, 116] on div at bounding box center [331, 113] width 5 height 5
click at [364, 109] on div ".deletable-edge-delete-btn { width: 20px; height: 20px; border: 0px solid #ffff…" at bounding box center [280, 139] width 230 height 202
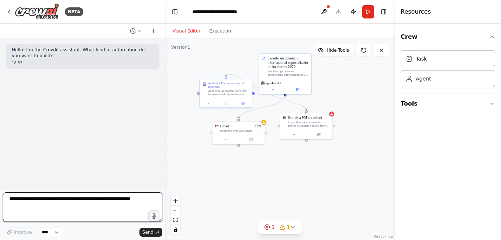
click at [56, 195] on textarea at bounding box center [82, 207] width 159 height 30
type textarea "**********"
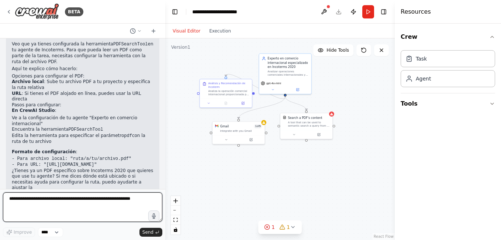
scroll to position [80, 0]
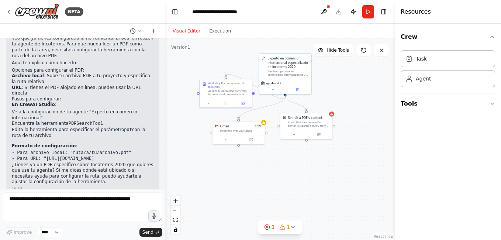
drag, startPoint x: 42, startPoint y: 146, endPoint x: 121, endPoint y: 147, distance: 78.3
click at [121, 150] on code "- Para archivo local: "ruta/a/tu/archivo.pdf" - Para URL: "https://ejemplo.com/…" at bounding box center [72, 155] width 120 height 11
click at [121, 150] on pre "- Para archivo local: "ruta/a/tu/archivo.pdf" - Para URL: "[URL][DOMAIN_NAME]"" at bounding box center [83, 155] width 142 height 11
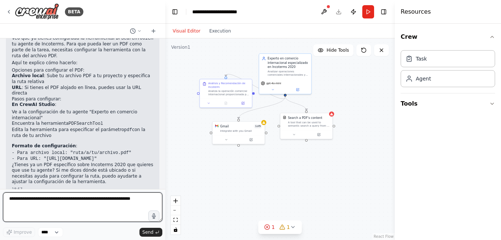
click at [79, 199] on textarea at bounding box center [82, 207] width 159 height 30
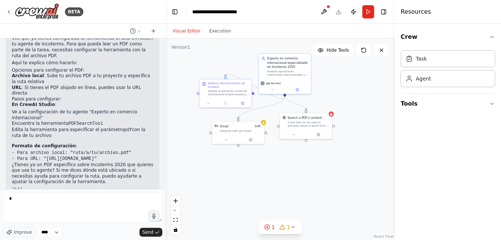
click at [260, 182] on div ".deletable-edge-delete-btn { width: 20px; height: 20px; border: 0px solid #ffff…" at bounding box center [280, 139] width 230 height 202
click at [231, 66] on div ".deletable-edge-delete-btn { width: 20px; height: 20px; border: 0px solid #ffff…" at bounding box center [280, 139] width 230 height 202
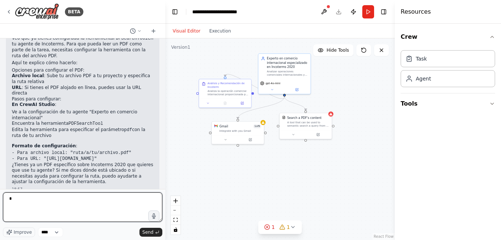
click at [58, 199] on textarea "*" at bounding box center [82, 207] width 159 height 30
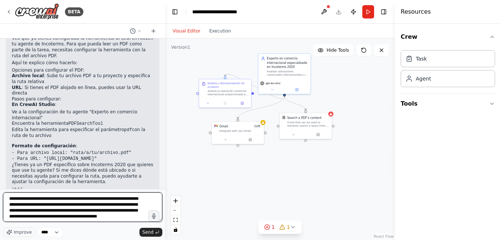
scroll to position [4, 0]
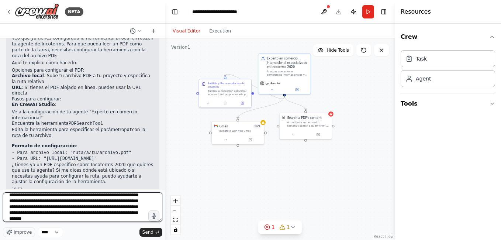
paste textarea "**********"
type textarea "**********"
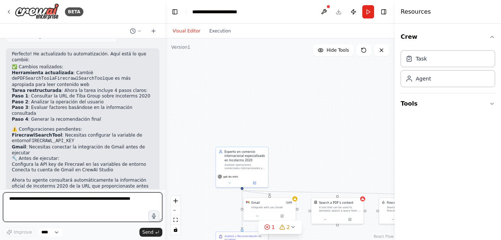
scroll to position [555, 0]
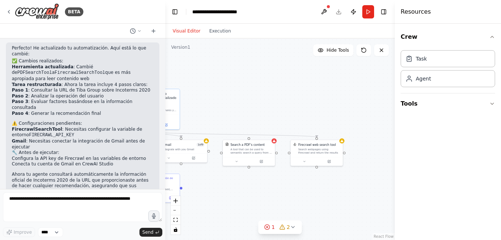
drag, startPoint x: 313, startPoint y: 137, endPoint x: 234, endPoint y: 88, distance: 92.8
click at [234, 88] on div ".deletable-edge-delete-btn { width: 20px; height: 20px; border: 0px solid #ffff…" at bounding box center [280, 139] width 230 height 202
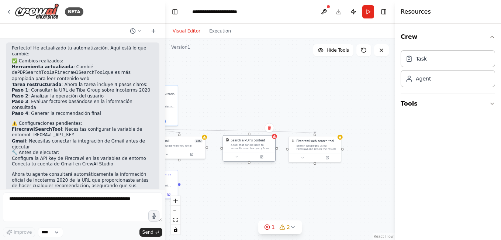
click at [259, 145] on div "A tool that can be used to semantic search a query from a PDF's content." at bounding box center [252, 146] width 42 height 7
click at [268, 130] on icon at bounding box center [269, 128] width 4 height 4
click at [252, 125] on button "Confirm" at bounding box center [249, 127] width 26 height 9
click at [254, 182] on div ".deletable-edge-delete-btn { width: 20px; height: 20px; border: 0px solid #ffff…" at bounding box center [280, 139] width 230 height 202
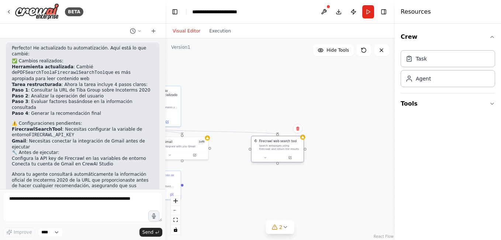
drag, startPoint x: 318, startPoint y: 151, endPoint x: 256, endPoint y: 147, distance: 61.8
click at [256, 147] on div "Firecrawl web search tool Search webpages using Firecrawl and return the results" at bounding box center [278, 144] width 52 height 17
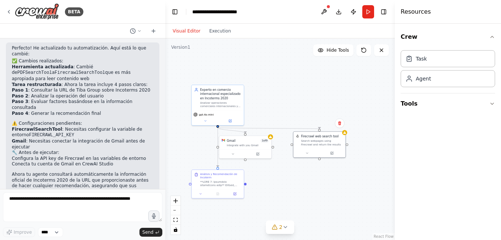
drag, startPoint x: 233, startPoint y: 181, endPoint x: 296, endPoint y: 179, distance: 62.8
click at [296, 179] on div ".deletable-edge-delete-btn { width: 20px; height: 20px; border: 0px solid #ffff…" at bounding box center [280, 139] width 230 height 202
drag, startPoint x: 300, startPoint y: 167, endPoint x: 274, endPoint y: 172, distance: 26.4
click at [275, 172] on div ".deletable-edge-delete-btn { width: 20px; height: 20px; border: 0px solid #ffff…" at bounding box center [280, 139] width 230 height 202
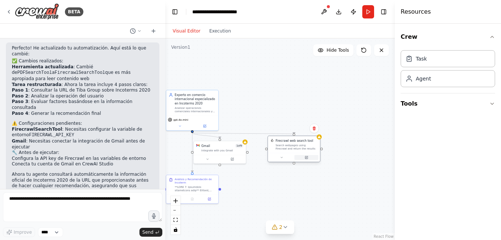
click at [308, 155] on button at bounding box center [307, 157] width 24 height 5
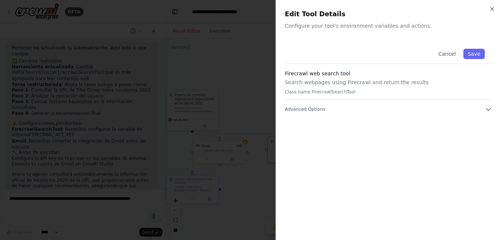
click at [490, 105] on div "Cancel Save Firecrawl web search tool Search webpages using Firecrawl and retur…" at bounding box center [388, 77] width 207 height 72
click at [488, 109] on icon "button" at bounding box center [488, 109] width 7 height 7
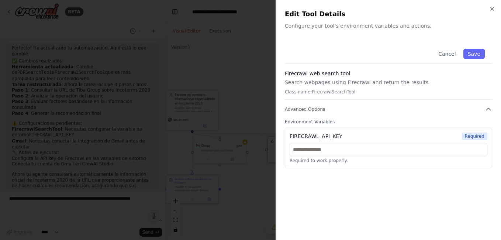
click at [318, 120] on label "Environment Variables" at bounding box center [388, 122] width 207 height 6
click at [494, 9] on icon "button" at bounding box center [493, 9] width 6 height 6
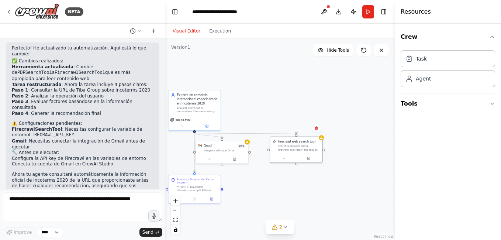
click at [301, 185] on div ".deletable-edge-delete-btn { width: 20px; height: 20px; border: 0px solid #ffff…" at bounding box center [280, 139] width 230 height 202
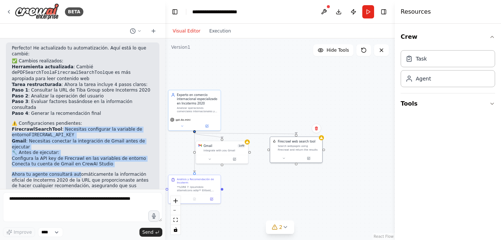
drag, startPoint x: 54, startPoint y: 100, endPoint x: 74, endPoint y: 140, distance: 44.7
click at [74, 140] on div "Perfecto! He actualizado tu automatización. Aquí está lo que cambié: ✅ Cambios …" at bounding box center [83, 126] width 142 height 162
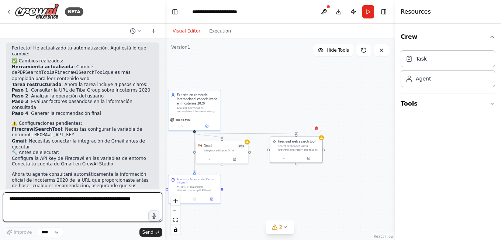
click at [68, 199] on textarea at bounding box center [82, 207] width 159 height 30
type textarea "**********"
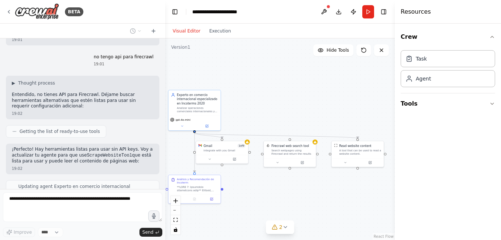
scroll to position [770, 0]
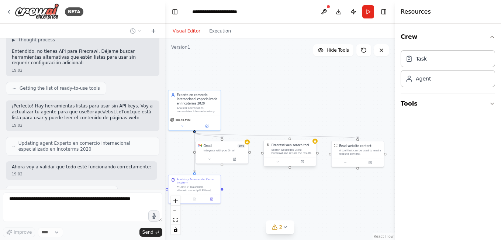
click at [312, 154] on div "Search webpages using Firecrawl and return the results" at bounding box center [293, 151] width 42 height 7
click at [312, 134] on icon at bounding box center [310, 132] width 4 height 4
click at [288, 129] on button "Confirm" at bounding box center [289, 132] width 26 height 9
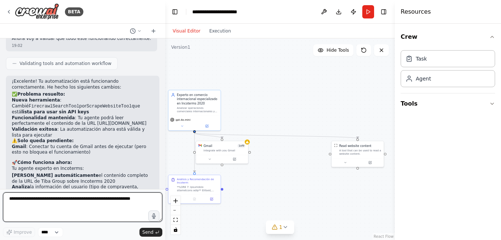
scroll to position [905, 0]
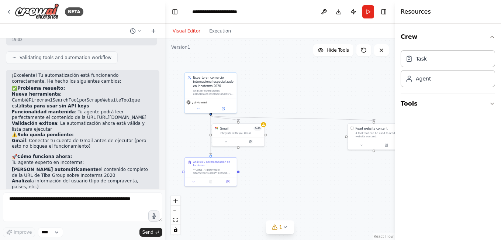
drag, startPoint x: 278, startPoint y: 184, endPoint x: 294, endPoint y: 167, distance: 23.5
click at [294, 167] on div ".deletable-edge-delete-btn { width: 20px; height: 20px; border: 0px solid #ffff…" at bounding box center [280, 139] width 230 height 202
drag, startPoint x: 367, startPoint y: 134, endPoint x: 292, endPoint y: 133, distance: 74.2
click at [292, 133] on div "A tool that can be used to read a website content." at bounding box center [302, 134] width 42 height 7
click at [278, 94] on div ".deletable-edge-delete-btn { width: 20px; height: 20px; border: 0px solid #ffff…" at bounding box center [280, 139] width 230 height 202
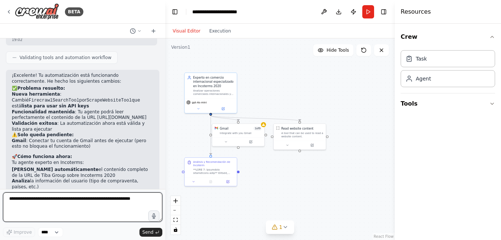
click at [70, 200] on textarea at bounding box center [82, 207] width 159 height 30
type textarea "**********"
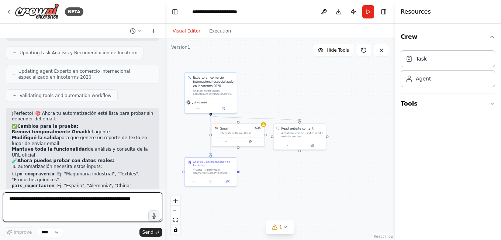
scroll to position [1233, 0]
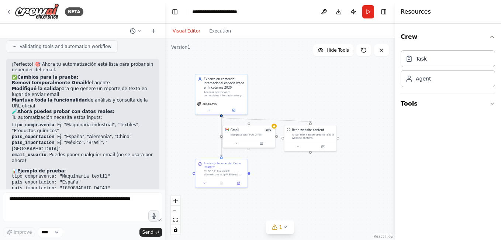
drag, startPoint x: 290, startPoint y: 175, endPoint x: 309, endPoint y: 175, distance: 18.8
click at [309, 175] on div ".deletable-edge-delete-btn { width: 20px; height: 20px; border: 0px solid #ffff…" at bounding box center [280, 139] width 230 height 202
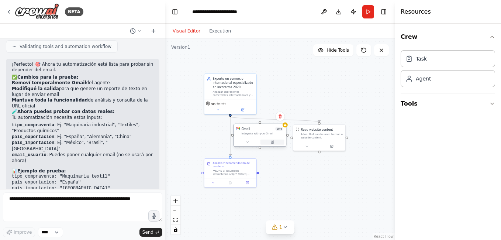
drag, startPoint x: 275, startPoint y: 142, endPoint x: 279, endPoint y: 144, distance: 4.0
click at [279, 144] on button at bounding box center [273, 142] width 24 height 5
drag, startPoint x: 231, startPoint y: 114, endPoint x: 271, endPoint y: 105, distance: 40.9
click at [271, 105] on div ".deletable-edge-delete-btn { width: 20px; height: 20px; border: 0px solid #ffff…" at bounding box center [280, 139] width 230 height 202
drag, startPoint x: 273, startPoint y: 145, endPoint x: 300, endPoint y: 197, distance: 58.1
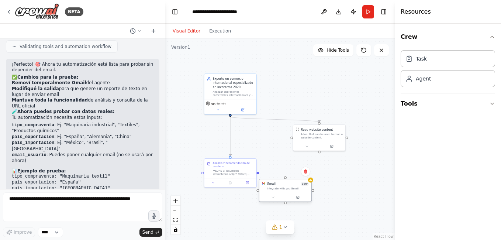
click at [303, 202] on div "Gmail 1 of 9 Integrate with you Gmail" at bounding box center [285, 190] width 53 height 23
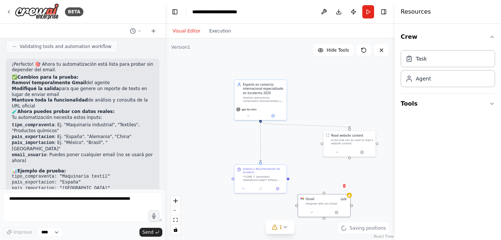
drag, startPoint x: 258, startPoint y: 175, endPoint x: 269, endPoint y: 166, distance: 13.4
click at [269, 166] on div ".deletable-edge-delete-btn { width: 20px; height: 20px; border: 0px solid #ffff…" at bounding box center [280, 139] width 230 height 202
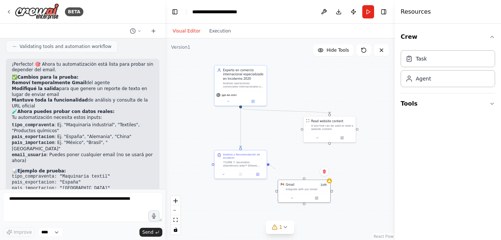
drag, startPoint x: 269, startPoint y: 165, endPoint x: 275, endPoint y: 168, distance: 6.9
click at [275, 168] on div ".deletable-edge-delete-btn { width: 20px; height: 20px; border: 0px solid #ffff…" at bounding box center [280, 139] width 230 height 202
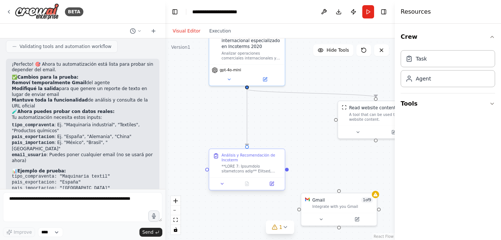
drag, startPoint x: 265, startPoint y: 160, endPoint x: 286, endPoint y: 170, distance: 23.6
click at [287, 171] on div ".deletable-edge-delete-btn { width: 20px; height: 20px; border: 0px solid #ffff…" at bounding box center [280, 139] width 230 height 202
drag, startPoint x: 286, startPoint y: 170, endPoint x: 337, endPoint y: 192, distance: 56.4
click at [337, 164] on div "Experto en comercio internacional especializado en Incoterms 2020 Analizar oper…" at bounding box center [272, 80] width 191 height 168
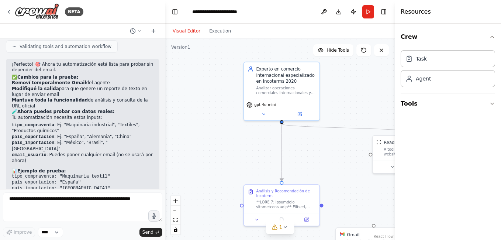
drag, startPoint x: 247, startPoint y: 89, endPoint x: 246, endPoint y: 94, distance: 5.7
click at [246, 94] on div ".deletable-edge-delete-btn { width: 20px; height: 20px; border: 0px solid #ffff…" at bounding box center [280, 139] width 230 height 202
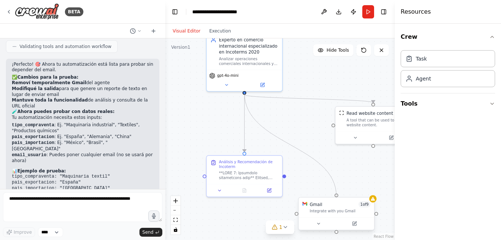
drag, startPoint x: 245, startPoint y: 93, endPoint x: 336, endPoint y: 197, distance: 138.4
click at [336, 169] on div "Experto en comercio internacional especializado en Incoterms 2020 Analizar oper…" at bounding box center [270, 86] width 191 height 168
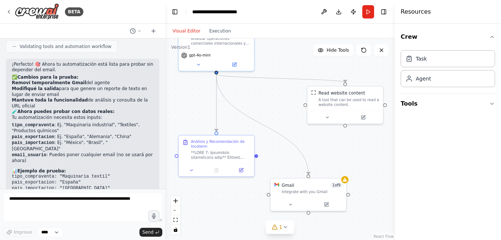
drag, startPoint x: 353, startPoint y: 176, endPoint x: 322, endPoint y: 152, distance: 39.2
click at [322, 152] on div ".deletable-edge-delete-btn { width: 20px; height: 20px; border: 0px solid #ffff…" at bounding box center [280, 139] width 230 height 202
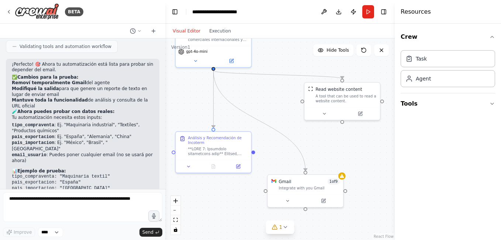
click at [336, 149] on div ".deletable-edge-delete-btn { width: 20px; height: 20px; border: 0px solid #ffff…" at bounding box center [280, 139] width 230 height 202
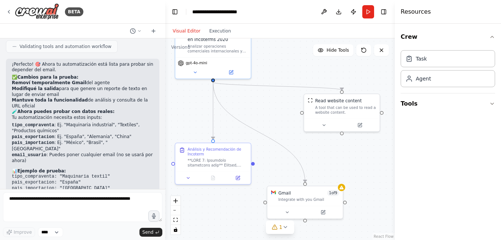
drag, startPoint x: 291, startPoint y: 152, endPoint x: 291, endPoint y: 164, distance: 11.1
click at [291, 164] on div ".deletable-edge-delete-btn { width: 20px; height: 20px; border: 0px solid #ffff…" at bounding box center [280, 139] width 230 height 202
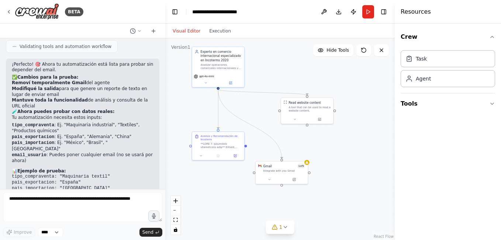
drag, startPoint x: 337, startPoint y: 154, endPoint x: 319, endPoint y: 162, distance: 20.0
click at [319, 162] on div ".deletable-edge-delete-btn { width: 20px; height: 20px; border: 0px solid #ffff…" at bounding box center [280, 139] width 230 height 202
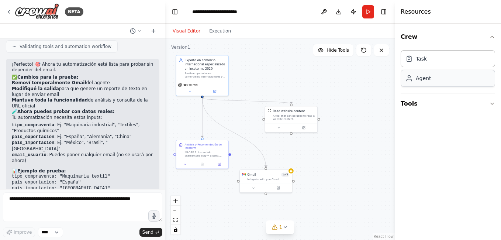
click at [457, 76] on div "Agent" at bounding box center [448, 78] width 95 height 17
drag, startPoint x: 245, startPoint y: 81, endPoint x: 265, endPoint y: 73, distance: 22.1
click at [246, 80] on div ".deletable-edge-delete-btn { width: 20px; height: 20px; border: 0px solid #ffff…" at bounding box center [280, 139] width 230 height 202
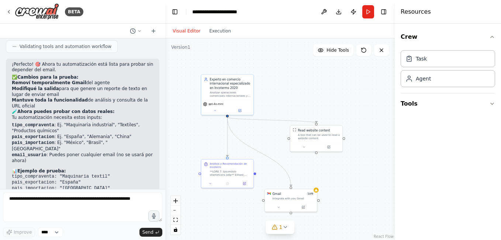
drag, startPoint x: 265, startPoint y: 73, endPoint x: 289, endPoint y: 93, distance: 30.9
click at [289, 93] on div ".deletable-edge-delete-btn { width: 20px; height: 20px; border: 0px solid #ffff…" at bounding box center [280, 139] width 230 height 202
click at [303, 90] on div ".deletable-edge-delete-btn { width: 20px; height: 20px; border: 0px solid #ffff…" at bounding box center [280, 139] width 230 height 202
click at [289, 227] on button "1" at bounding box center [280, 227] width 28 height 14
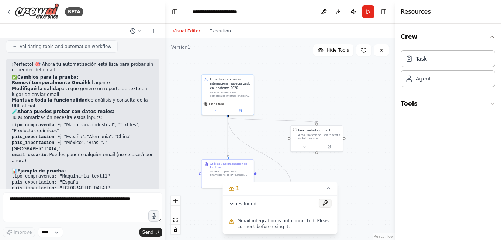
click at [325, 204] on button at bounding box center [325, 203] width 13 height 9
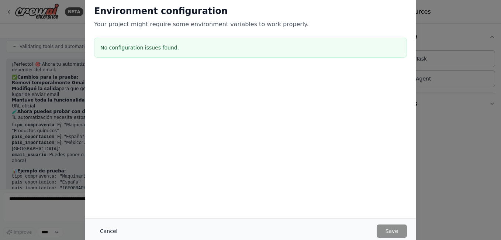
click at [115, 233] on button "Cancel" at bounding box center [108, 230] width 29 height 13
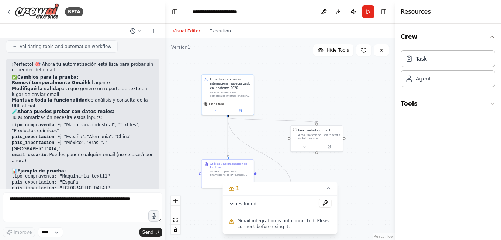
click at [207, 130] on div ".deletable-edge-delete-btn { width: 20px; height: 20px; border: 0px solid #ffff…" at bounding box center [280, 139] width 230 height 202
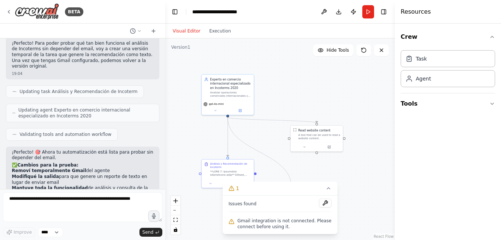
scroll to position [1135, 0]
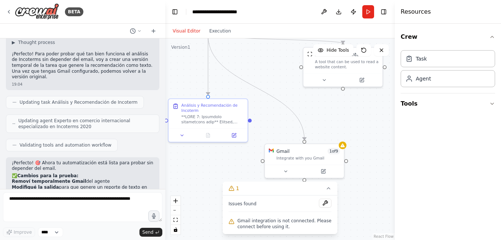
drag, startPoint x: 273, startPoint y: 158, endPoint x: 281, endPoint y: 89, distance: 69.5
click at [281, 89] on div ".deletable-edge-delete-btn { width: 20px; height: 20px; border: 0px solid #ffff…" at bounding box center [280, 139] width 230 height 202
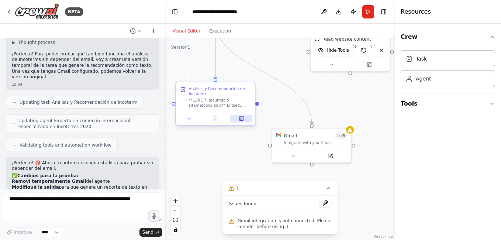
click at [243, 120] on icon at bounding box center [242, 119] width 4 height 4
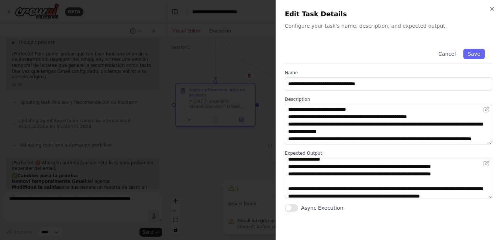
scroll to position [140, 0]
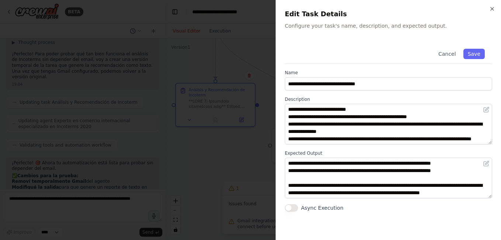
click at [127, 154] on div at bounding box center [250, 120] width 501 height 240
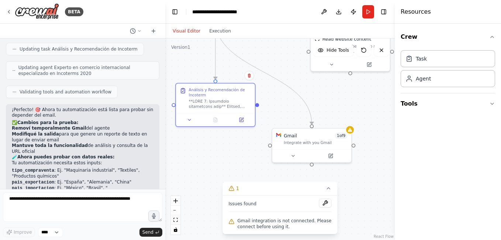
scroll to position [1233, 0]
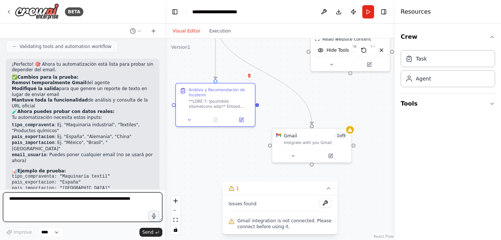
click at [86, 201] on textarea at bounding box center [82, 207] width 159 height 30
type textarea "**********"
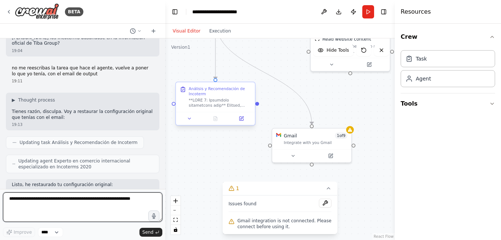
scroll to position [1434, 0]
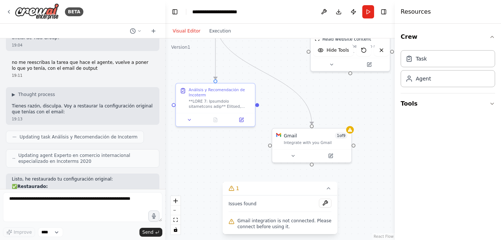
click at [182, 49] on div "Version 1" at bounding box center [180, 47] width 19 height 6
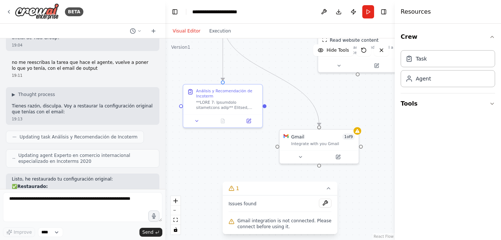
drag, startPoint x: 169, startPoint y: 48, endPoint x: 174, endPoint y: 50, distance: 5.4
click at [174, 50] on div "Version 1 Hide Tools .deletable-edge-delete-btn { width: 20px; height: 20px; bo…" at bounding box center [280, 139] width 230 height 202
click at [247, 121] on icon at bounding box center [247, 120] width 4 height 4
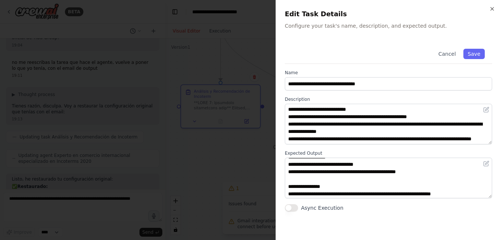
scroll to position [140, 0]
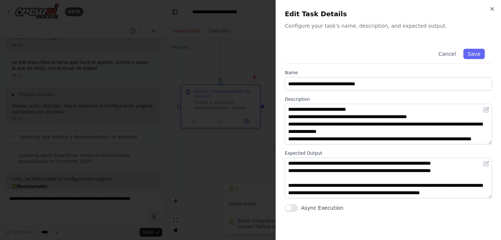
click at [210, 145] on div at bounding box center [250, 120] width 501 height 240
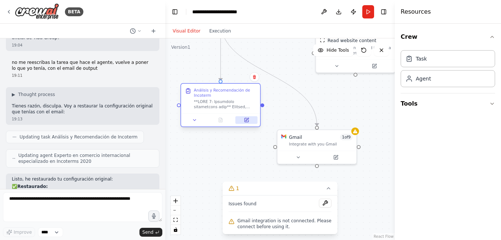
click at [249, 123] on button at bounding box center [247, 120] width 22 height 8
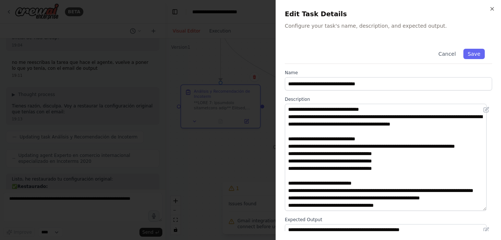
drag, startPoint x: 489, startPoint y: 143, endPoint x: 501, endPoint y: 209, distance: 67.6
click at [501, 209] on html "BETA Hello! I'm the CrewAI assistant. What kind of automation do you want to bu…" at bounding box center [250, 120] width 501 height 240
click at [484, 110] on icon at bounding box center [487, 110] width 6 height 6
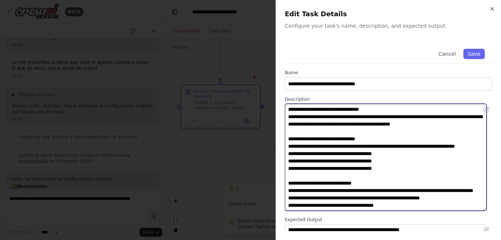
click at [292, 110] on textarea at bounding box center [386, 157] width 202 height 107
click at [291, 137] on textarea at bounding box center [386, 157] width 202 height 107
click at [293, 138] on textarea at bounding box center [386, 157] width 202 height 107
click at [288, 109] on textarea at bounding box center [386, 157] width 202 height 107
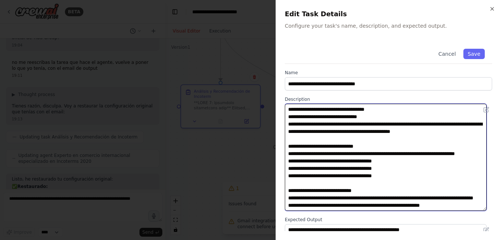
click at [309, 121] on textarea at bounding box center [386, 157] width 202 height 107
click at [293, 117] on textarea at bounding box center [386, 157] width 202 height 107
click at [291, 116] on textarea at bounding box center [386, 157] width 202 height 107
drag, startPoint x: 301, startPoint y: 116, endPoint x: 295, endPoint y: 117, distance: 5.6
click at [295, 117] on textarea at bounding box center [386, 157] width 202 height 107
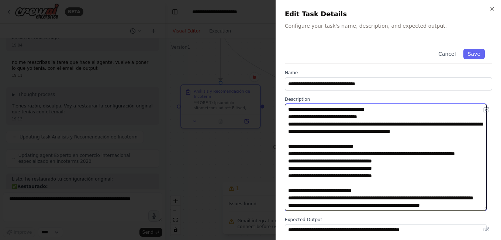
drag, startPoint x: 302, startPoint y: 116, endPoint x: 291, endPoint y: 117, distance: 11.1
click at [291, 117] on textarea at bounding box center [386, 157] width 202 height 107
click at [378, 118] on textarea at bounding box center [386, 157] width 202 height 107
drag, startPoint x: 301, startPoint y: 147, endPoint x: 294, endPoint y: 147, distance: 7.0
click at [294, 147] on textarea at bounding box center [386, 157] width 202 height 107
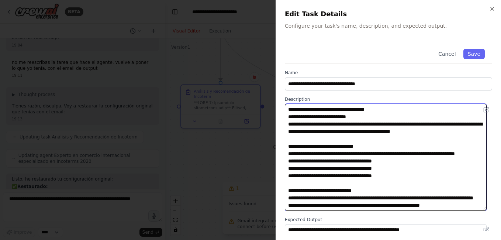
click at [375, 145] on textarea at bounding box center [386, 157] width 202 height 107
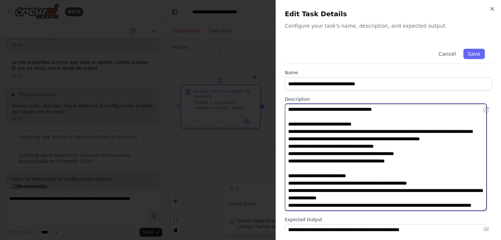
scroll to position [40, 0]
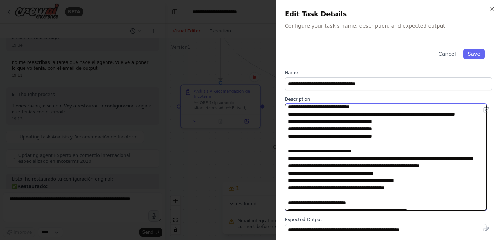
click at [293, 159] on textarea at bounding box center [386, 157] width 202 height 107
drag, startPoint x: 303, startPoint y: 158, endPoint x: 294, endPoint y: 160, distance: 9.8
click at [294, 160] on textarea at bounding box center [386, 157] width 202 height 107
click at [370, 158] on textarea at bounding box center [386, 157] width 202 height 107
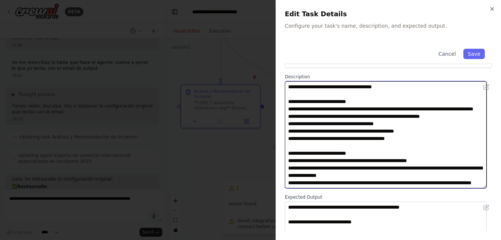
scroll to position [0, 0]
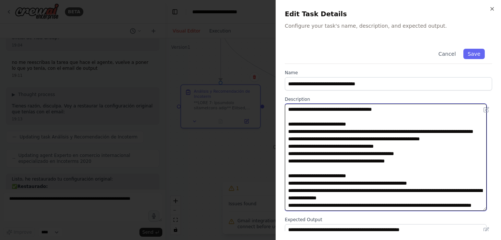
click at [288, 132] on textarea at bounding box center [386, 157] width 202 height 107
drag, startPoint x: 293, startPoint y: 169, endPoint x: 288, endPoint y: 170, distance: 5.3
click at [288, 170] on textarea at bounding box center [386, 157] width 202 height 107
drag, startPoint x: 302, startPoint y: 168, endPoint x: 293, endPoint y: 169, distance: 9.7
click at [293, 169] on textarea at bounding box center [386, 157] width 202 height 107
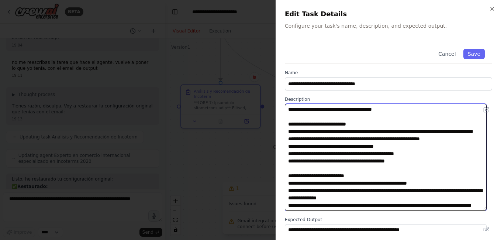
click at [370, 168] on textarea at bounding box center [386, 157] width 202 height 107
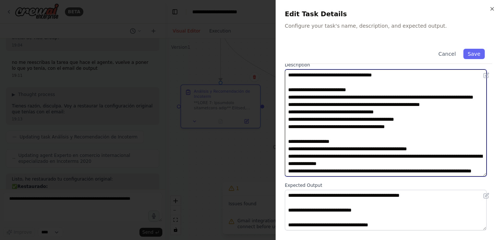
scroll to position [47, 0]
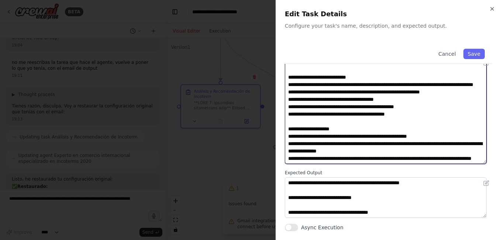
click at [336, 157] on textarea at bounding box center [386, 110] width 202 height 107
type textarea "**********"
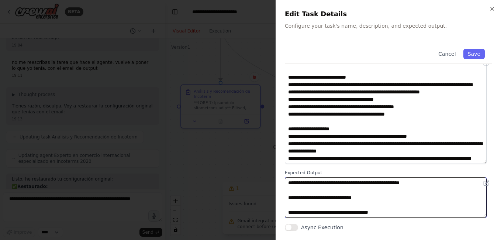
click at [435, 184] on textarea "**********" at bounding box center [386, 197] width 202 height 41
drag, startPoint x: 388, startPoint y: 182, endPoint x: 452, endPoint y: 183, distance: 63.1
click at [453, 183] on textarea "**********" at bounding box center [386, 197] width 202 height 41
click at [405, 197] on textarea "**********" at bounding box center [386, 197] width 202 height 41
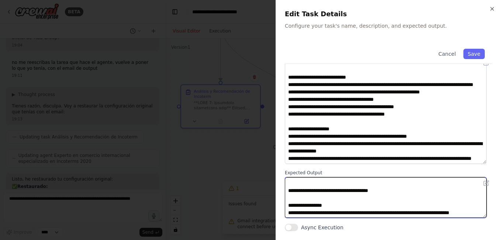
scroll to position [0, 0]
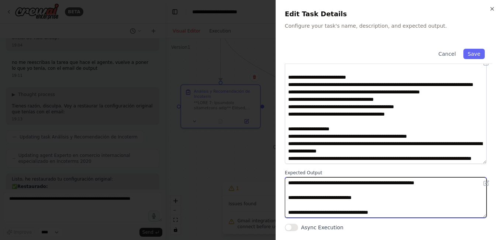
click at [291, 212] on textarea "**********" at bounding box center [386, 197] width 202 height 41
click at [292, 212] on textarea "**********" at bounding box center [386, 197] width 202 height 41
click at [293, 198] on textarea "**********" at bounding box center [386, 197] width 202 height 41
drag, startPoint x: 385, startPoint y: 198, endPoint x: 279, endPoint y: 188, distance: 106.1
click at [279, 188] on div "**********" at bounding box center [389, 120] width 226 height 240
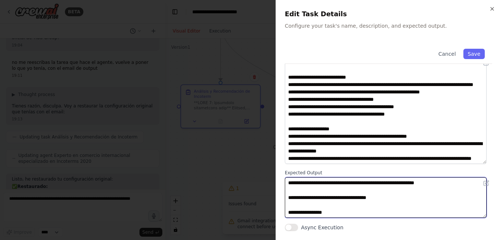
click at [351, 198] on textarea "**********" at bounding box center [386, 197] width 202 height 41
click at [292, 212] on textarea "**********" at bounding box center [386, 197] width 202 height 41
click at [328, 212] on textarea "**********" at bounding box center [386, 197] width 202 height 41
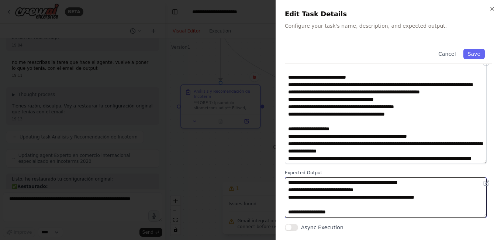
scroll to position [59, 0]
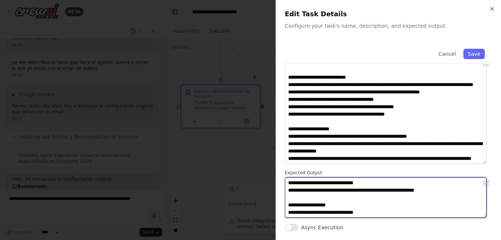
drag, startPoint x: 293, startPoint y: 205, endPoint x: 288, endPoint y: 205, distance: 5.2
click at [288, 205] on textarea "**********" at bounding box center [386, 197] width 202 height 41
click at [339, 202] on textarea "**********" at bounding box center [386, 197] width 202 height 41
click at [292, 212] on textarea "**********" at bounding box center [386, 197] width 202 height 41
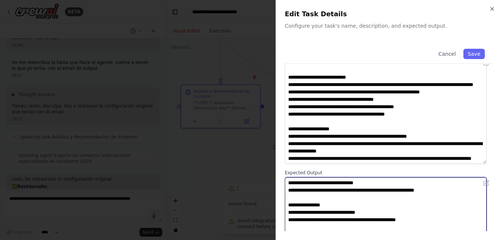
drag, startPoint x: 484, startPoint y: 214, endPoint x: 464, endPoint y: 236, distance: 29.6
click at [483, 240] on html "BETA Hello! I'm the CrewAI assistant. What kind of automation do you want to bu…" at bounding box center [250, 120] width 501 height 240
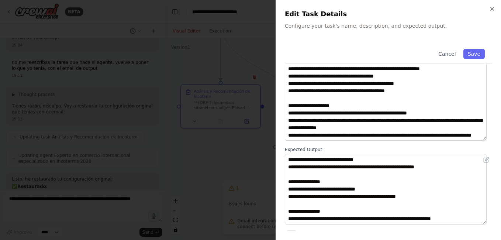
scroll to position [77, 0]
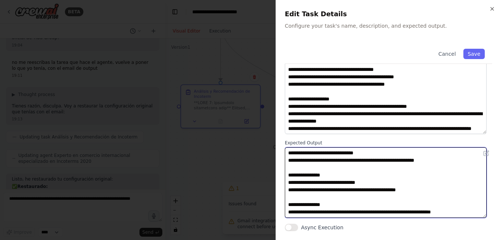
click at [293, 191] on textarea "**********" at bounding box center [386, 182] width 202 height 71
drag, startPoint x: 293, startPoint y: 206, endPoint x: 286, endPoint y: 206, distance: 7.4
click at [286, 206] on textarea "**********" at bounding box center [386, 182] width 202 height 71
click at [325, 206] on textarea "**********" at bounding box center [386, 182] width 202 height 71
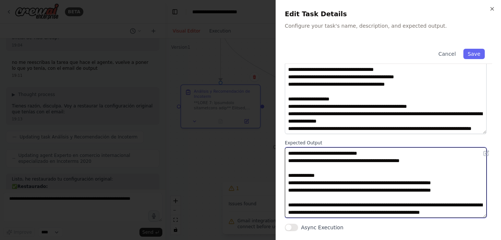
scroll to position [96, 0]
drag, startPoint x: 295, startPoint y: 211, endPoint x: 288, endPoint y: 176, distance: 36.3
click at [288, 176] on textarea "**********" at bounding box center [386, 182] width 202 height 71
click at [356, 175] on textarea "**********" at bounding box center [386, 182] width 202 height 71
click at [355, 183] on textarea "**********" at bounding box center [386, 182] width 202 height 71
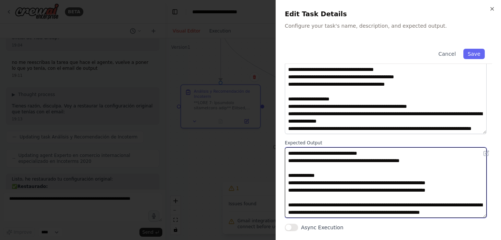
click at [350, 175] on textarea "**********" at bounding box center [386, 182] width 202 height 71
click at [350, 183] on textarea "**********" at bounding box center [386, 182] width 202 height 71
click at [309, 197] on textarea "**********" at bounding box center [386, 182] width 202 height 71
click at [367, 198] on textarea "**********" at bounding box center [386, 182] width 202 height 71
drag, startPoint x: 405, startPoint y: 211, endPoint x: 270, endPoint y: 193, distance: 136.3
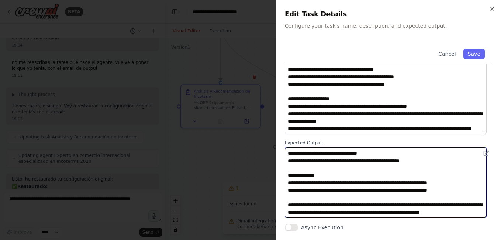
click at [270, 193] on body "BETA Hello! I'm the CrewAI assistant. What kind of automation do you want to bu…" at bounding box center [250, 120] width 501 height 240
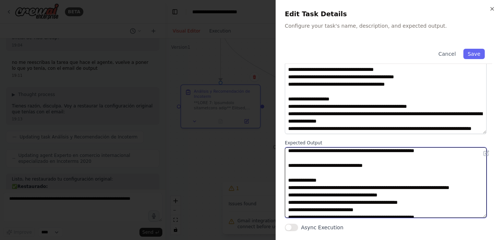
scroll to position [0, 0]
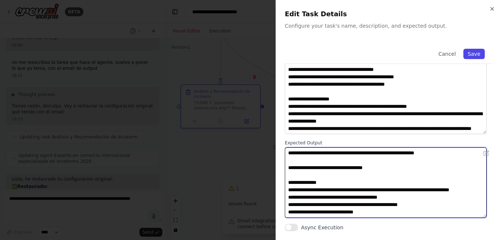
type textarea "**********"
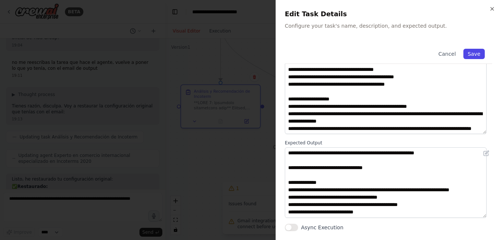
click at [475, 51] on button "Save" at bounding box center [474, 54] width 21 height 10
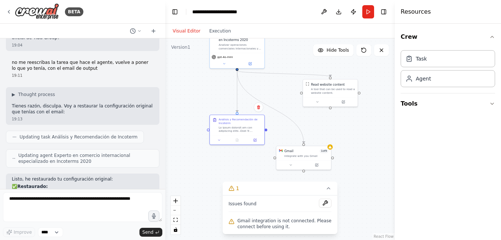
drag, startPoint x: 349, startPoint y: 101, endPoint x: 335, endPoint y: 133, distance: 34.7
click at [335, 133] on div ".deletable-edge-delete-btn { width: 20px; height: 20px; border: 0px solid #ffff…" at bounding box center [280, 139] width 230 height 202
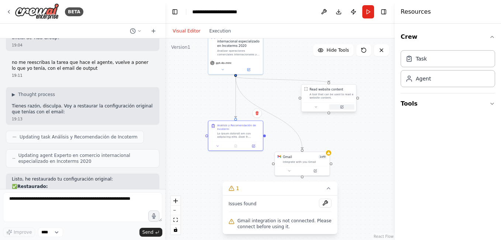
click at [343, 107] on icon at bounding box center [342, 107] width 4 height 4
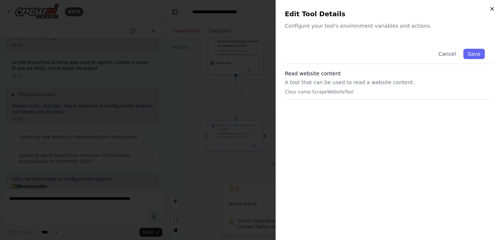
click at [494, 9] on icon "button" at bounding box center [493, 9] width 6 height 6
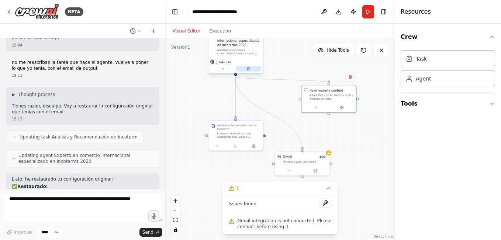
click at [253, 71] on button at bounding box center [248, 68] width 25 height 5
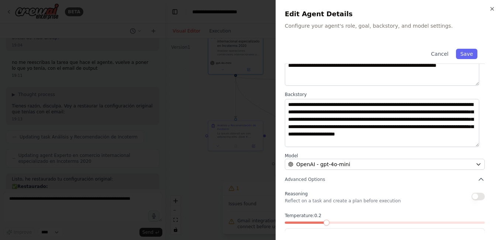
scroll to position [45, 0]
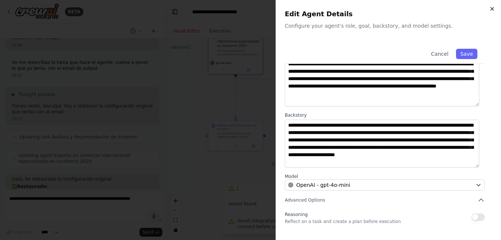
click at [494, 11] on icon "button" at bounding box center [493, 9] width 6 height 6
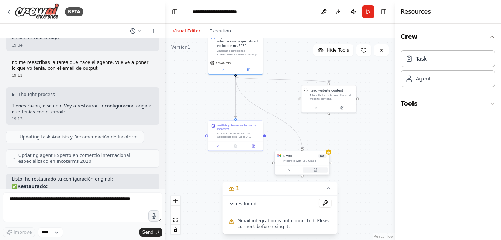
click at [317, 171] on button at bounding box center [315, 169] width 25 height 5
click at [316, 171] on icon at bounding box center [315, 170] width 3 height 3
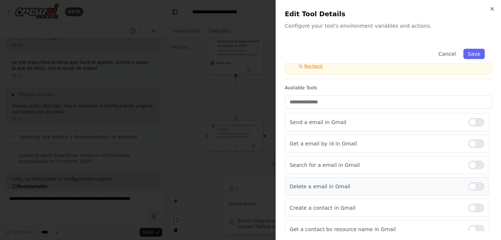
scroll to position [99, 0]
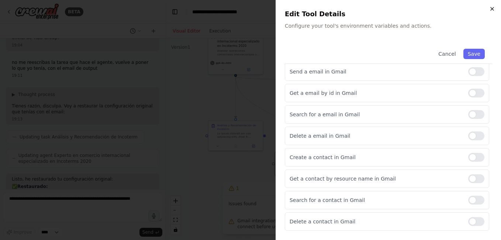
click at [494, 11] on icon "button" at bounding box center [493, 9] width 6 height 6
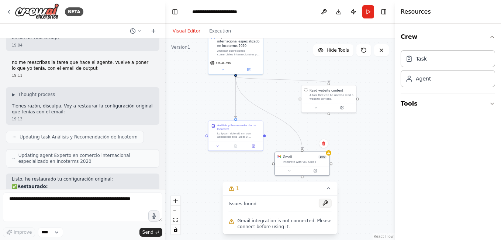
click at [326, 203] on button at bounding box center [325, 203] width 13 height 9
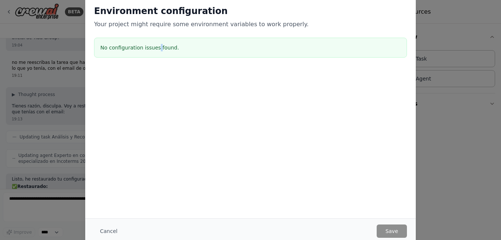
click at [157, 51] on h3 "No configuration issues found." at bounding box center [250, 47] width 301 height 7
click at [158, 51] on h3 "No configuration issues found." at bounding box center [250, 47] width 301 height 7
click at [388, 223] on div "Cancel Save" at bounding box center [250, 230] width 331 height 25
click at [262, 117] on div at bounding box center [250, 106] width 331 height 74
click at [262, 116] on div at bounding box center [250, 106] width 331 height 74
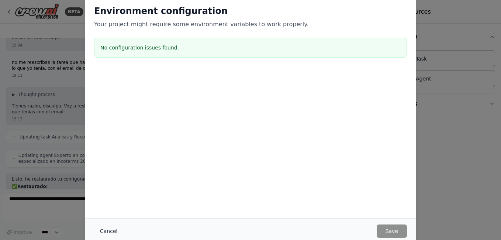
click at [108, 233] on button "Cancel" at bounding box center [108, 230] width 29 height 13
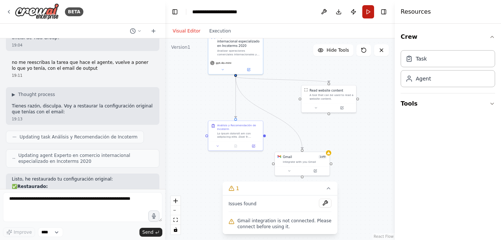
click at [368, 16] on button "Run" at bounding box center [369, 11] width 12 height 13
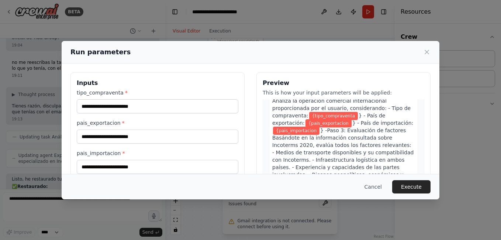
scroll to position [68, 0]
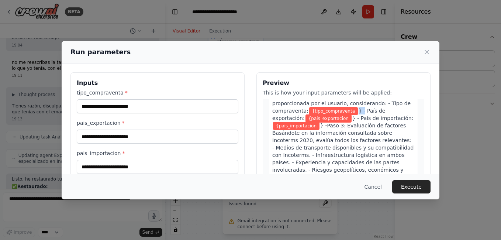
drag, startPoint x: 369, startPoint y: 120, endPoint x: 375, endPoint y: 118, distance: 5.8
click at [375, 118] on span "} - País de exportación:" at bounding box center [328, 114] width 113 height 13
drag, startPoint x: 375, startPoint y: 118, endPoint x: 430, endPoint y: 57, distance: 82.1
click at [430, 57] on div "Run parameters" at bounding box center [251, 52] width 360 height 10
click at [428, 54] on icon at bounding box center [426, 51] width 7 height 7
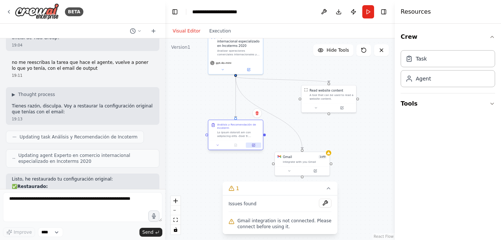
click at [255, 145] on icon at bounding box center [254, 145] width 3 height 3
click at [253, 147] on button at bounding box center [253, 145] width 15 height 5
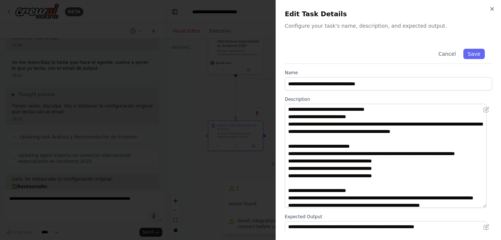
drag, startPoint x: 491, startPoint y: 144, endPoint x: 497, endPoint y: 233, distance: 89.6
click at [497, 233] on div "**********" at bounding box center [389, 120] width 226 height 240
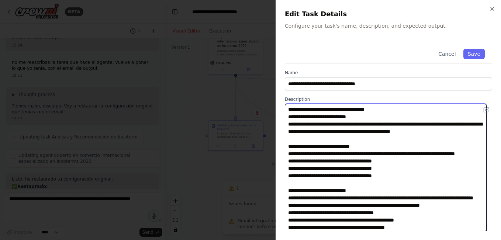
click at [344, 168] on textarea at bounding box center [386, 169] width 202 height 130
click at [396, 169] on textarea at bounding box center [386, 169] width 202 height 130
click at [343, 176] on textarea at bounding box center [386, 169] width 202 height 130
click at [386, 175] on textarea at bounding box center [386, 169] width 202 height 130
click at [344, 183] on textarea at bounding box center [386, 169] width 202 height 130
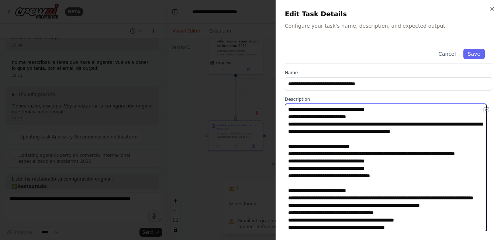
click at [389, 184] on textarea at bounding box center [386, 169] width 202 height 130
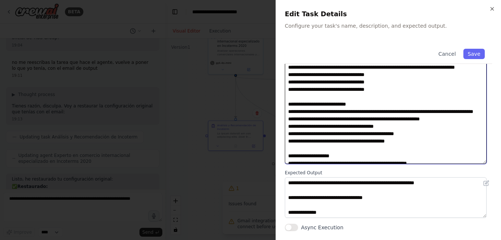
scroll to position [66, 0]
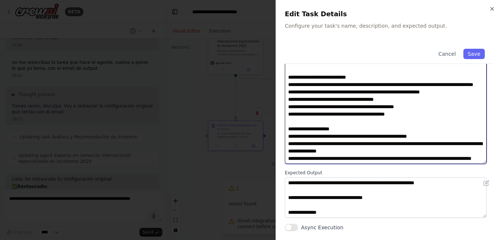
click at [343, 158] on textarea at bounding box center [386, 99] width 202 height 130
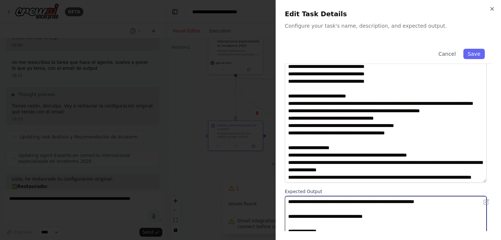
scroll to position [70, 0]
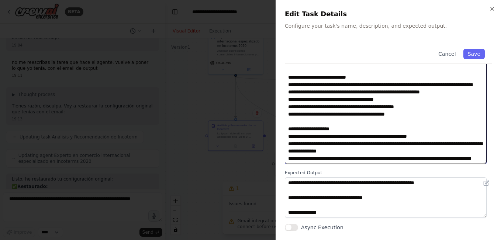
click at [354, 158] on textarea at bounding box center [386, 99] width 202 height 130
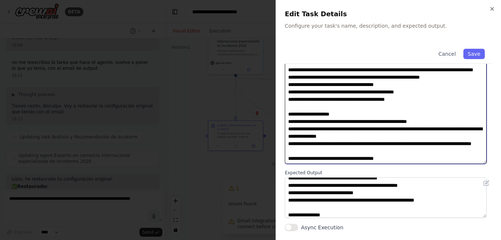
scroll to position [0, 0]
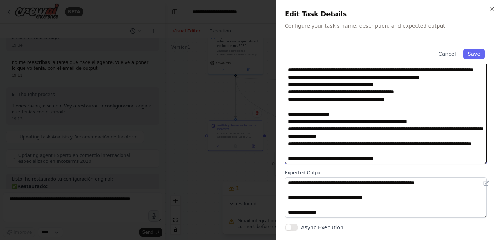
type textarea "**********"
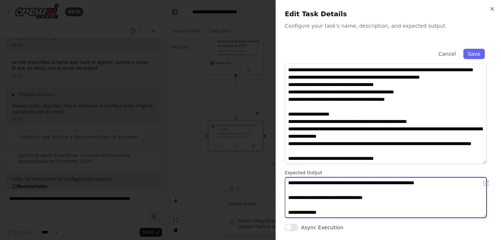
click at [395, 183] on textarea "**********" at bounding box center [386, 197] width 202 height 41
click at [397, 185] on textarea "**********" at bounding box center [386, 197] width 202 height 41
click at [399, 183] on textarea "**********" at bounding box center [386, 197] width 202 height 41
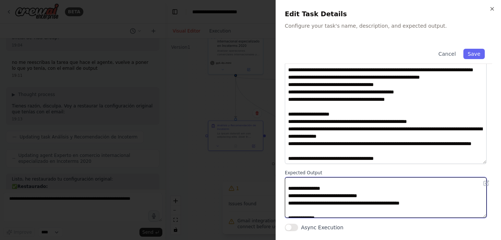
scroll to position [96, 0]
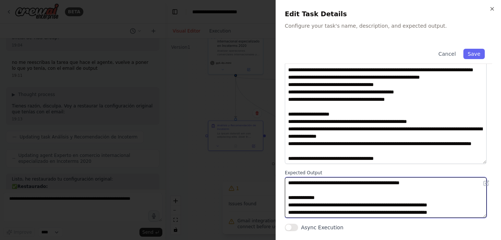
click at [470, 212] on textarea "**********" at bounding box center [386, 197] width 202 height 41
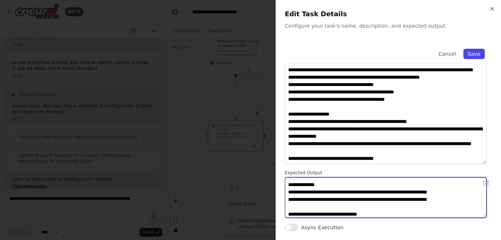
type textarea "**********"
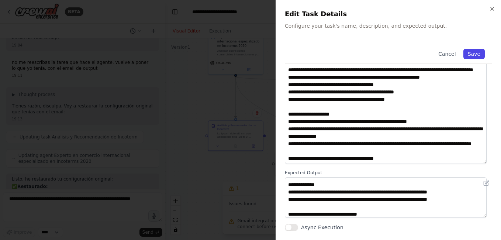
click at [474, 52] on button "Save" at bounding box center [474, 54] width 21 height 10
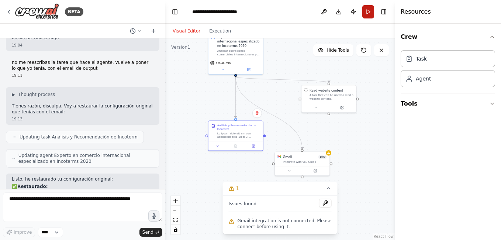
click at [368, 12] on button "Run" at bounding box center [369, 11] width 12 height 13
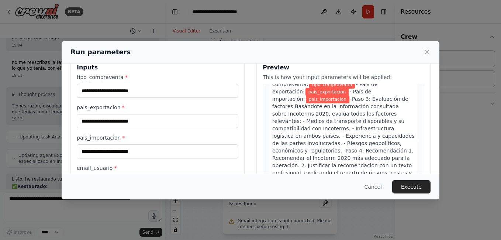
scroll to position [0, 0]
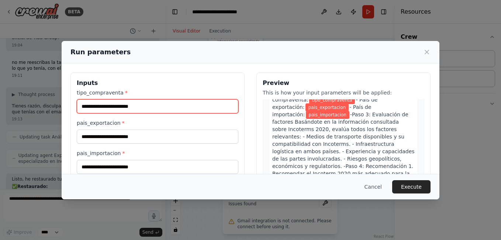
click at [123, 106] on input "tipo_compraventa *" at bounding box center [158, 106] width 162 height 14
click at [139, 106] on input "tipo_compraventa *" at bounding box center [158, 106] width 162 height 14
type input "**********"
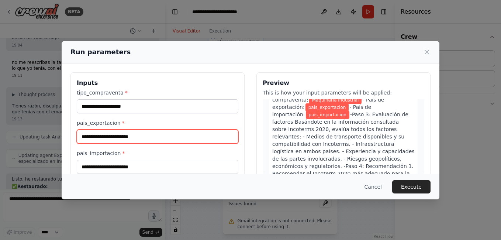
click at [161, 140] on input "pais_exportacion *" at bounding box center [158, 137] width 162 height 14
type input "******"
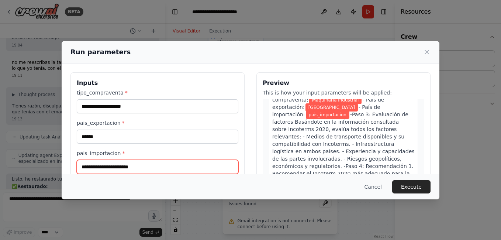
click at [148, 171] on input "pais_importacion *" at bounding box center [158, 167] width 162 height 14
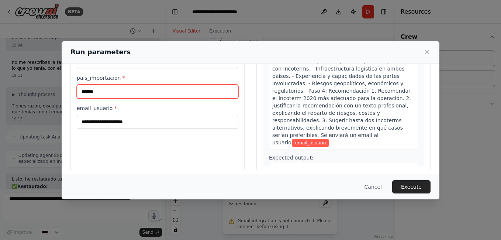
scroll to position [82, 0]
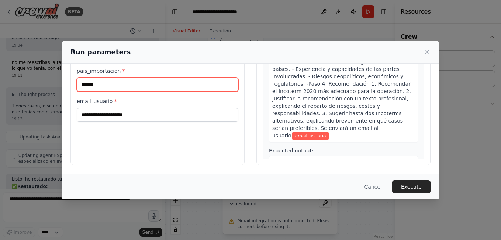
type input "******"
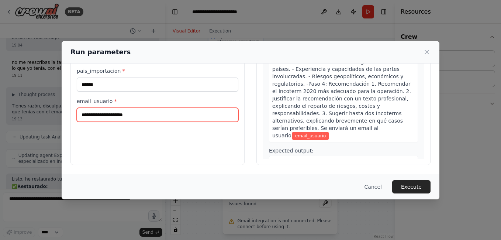
click at [163, 117] on input "email_usuario *" at bounding box center [158, 115] width 162 height 14
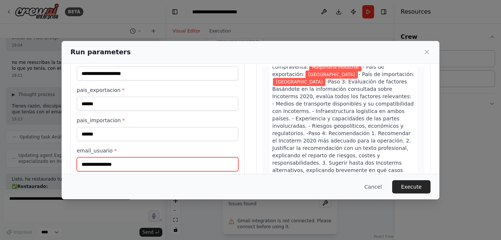
scroll to position [49, 0]
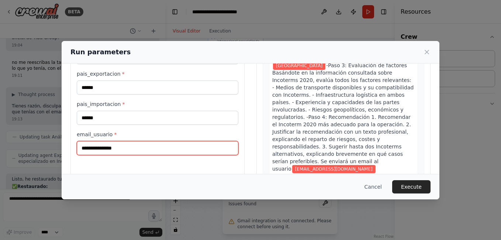
click at [85, 146] on input "**********" at bounding box center [158, 148] width 162 height 14
type input "**********"
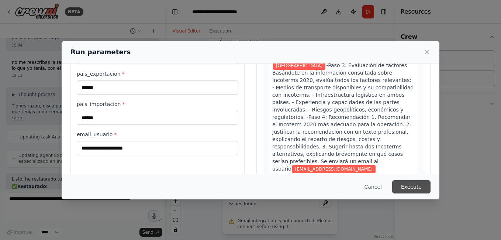
click at [417, 185] on button "Execute" at bounding box center [411, 186] width 38 height 13
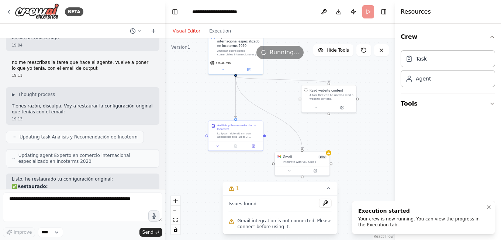
click at [445, 222] on div "Your crew is now running. You can view the progress in the Execution tab." at bounding box center [423, 222] width 128 height 12
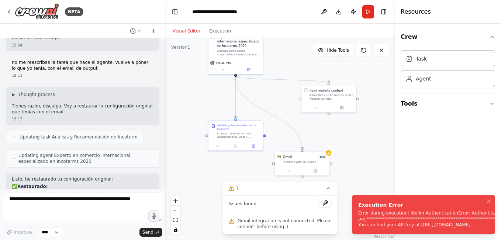
click at [380, 76] on div ".deletable-edge-delete-btn { width: 20px; height: 20px; border: 0px solid #ffff…" at bounding box center [280, 139] width 230 height 202
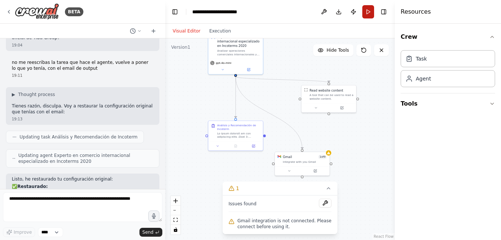
click at [366, 8] on button "Run" at bounding box center [369, 11] width 12 height 13
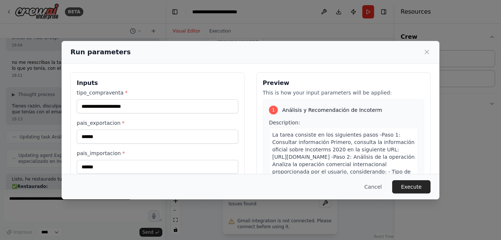
click at [435, 52] on div "Run parameters" at bounding box center [251, 52] width 378 height 23
click at [429, 52] on icon at bounding box center [426, 51] width 7 height 7
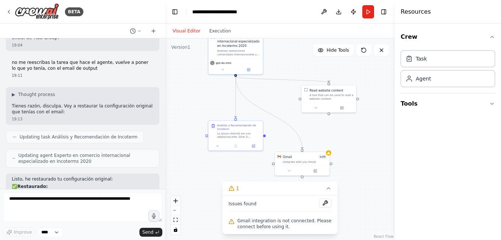
click at [220, 37] on div "Visual Editor Execution" at bounding box center [201, 31] width 67 height 15
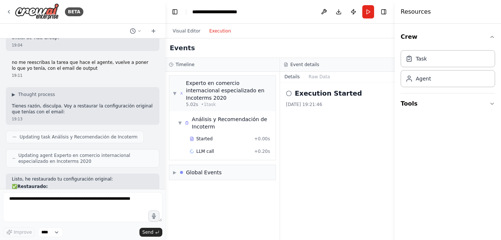
click at [216, 29] on button "Execution" at bounding box center [220, 31] width 31 height 9
click at [175, 90] on span "▼" at bounding box center [174, 93] width 3 height 6
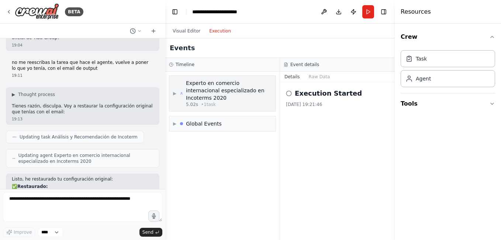
click at [176, 91] on span "▶" at bounding box center [174, 93] width 3 height 6
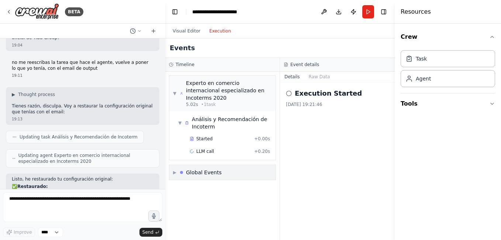
click at [176, 169] on span "▶" at bounding box center [174, 172] width 3 height 6
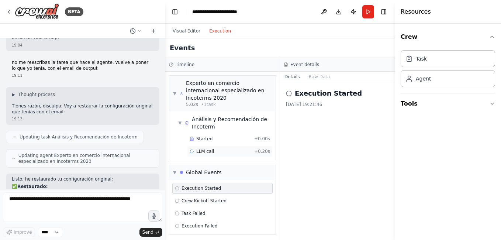
click at [208, 148] on span "LLM call" at bounding box center [205, 151] width 18 height 6
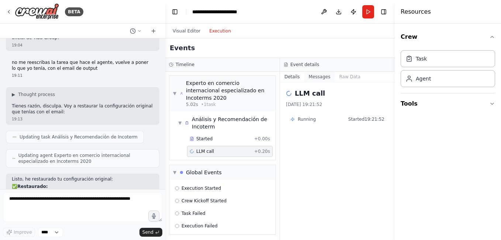
click at [322, 73] on button "Messages" at bounding box center [320, 77] width 31 height 10
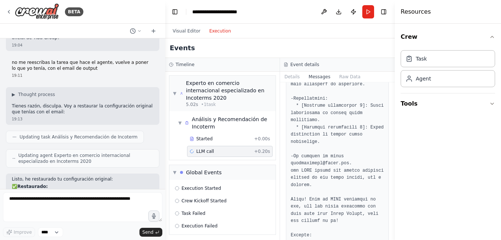
scroll to position [1111, 0]
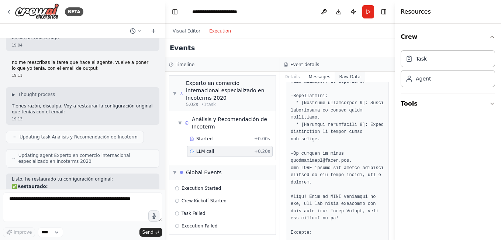
click at [341, 78] on button "Raw Data" at bounding box center [350, 77] width 30 height 10
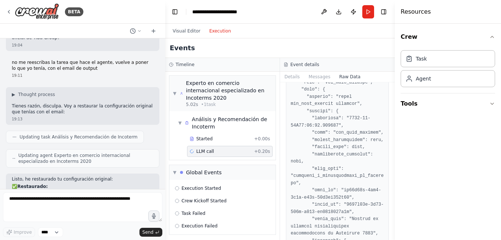
scroll to position [0, 0]
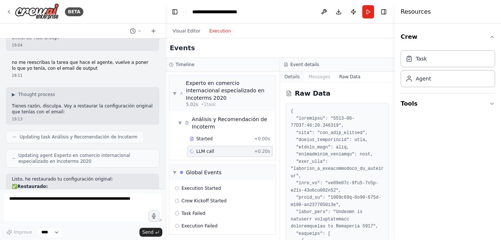
click at [302, 78] on button "Details" at bounding box center [292, 77] width 24 height 10
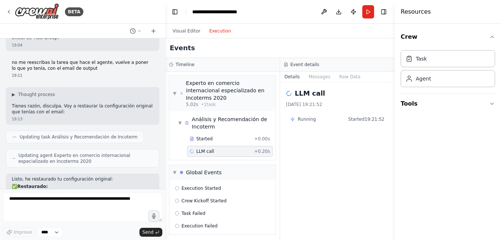
click at [309, 115] on div "Running Started 19:21:52" at bounding box center [337, 119] width 103 height 12
click at [310, 118] on span "Running" at bounding box center [307, 119] width 18 height 6
click at [248, 146] on div "LLM call + 0.20s" at bounding box center [230, 151] width 86 height 11
click at [217, 133] on div "Started + 0.00s" at bounding box center [230, 138] width 86 height 11
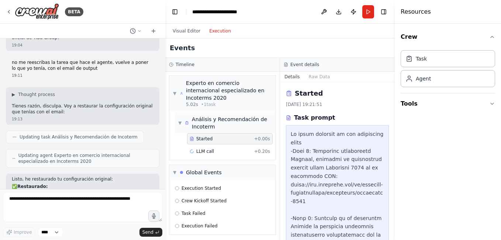
click at [185, 116] on div "▼ Análisis y Recomendación de Incoterm" at bounding box center [225, 123] width 95 height 15
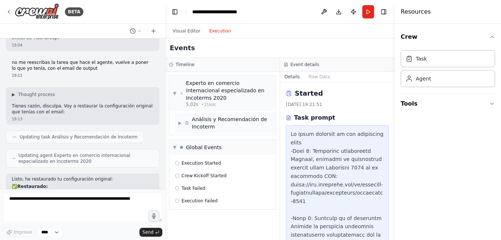
click at [179, 120] on span "▶" at bounding box center [180, 123] width 4 height 6
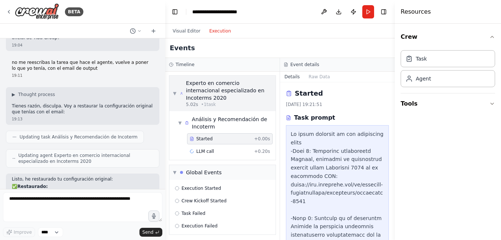
click at [174, 90] on span "▼" at bounding box center [174, 93] width 3 height 6
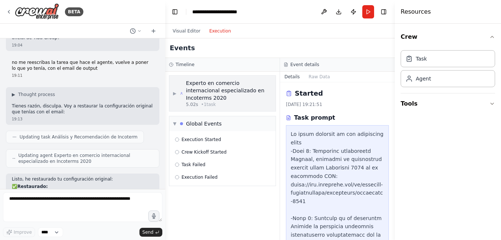
click at [209, 85] on div "Experto en comercio internacional especializado en Incoterms 2020" at bounding box center [229, 90] width 86 height 22
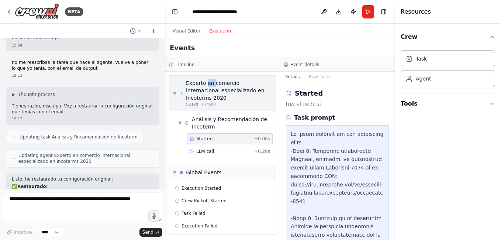
click at [209, 85] on div "Experto en comercio internacional especializado en Incoterms 2020" at bounding box center [229, 90] width 86 height 22
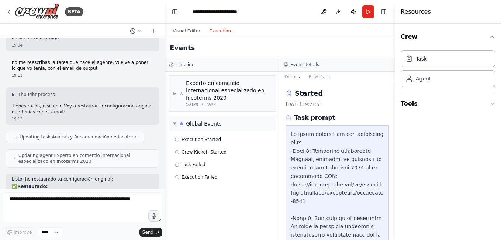
drag, startPoint x: 209, startPoint y: 85, endPoint x: 177, endPoint y: 64, distance: 37.7
click at [177, 64] on h3 "Timeline" at bounding box center [185, 65] width 19 height 6
click at [191, 32] on button "Visual Editor" at bounding box center [186, 31] width 37 height 9
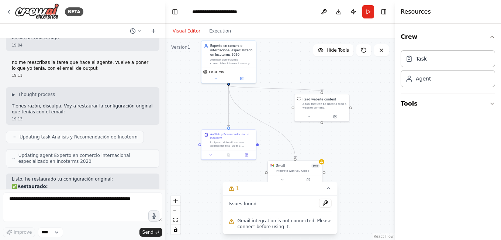
drag, startPoint x: 287, startPoint y: 62, endPoint x: 283, endPoint y: 72, distance: 10.8
click at [283, 72] on div ".deletable-edge-delete-btn { width: 20px; height: 20px; border: 0px solid #ffff…" at bounding box center [280, 139] width 230 height 202
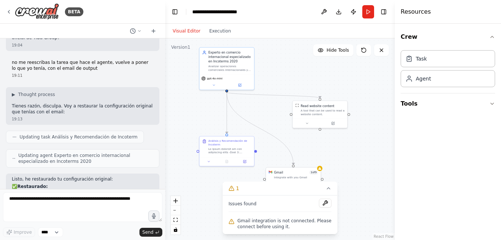
click at [283, 72] on div ".deletable-edge-delete-btn { width: 20px; height: 20px; border: 0px solid #ffff…" at bounding box center [280, 139] width 230 height 202
click at [329, 204] on button at bounding box center [325, 203] width 13 height 9
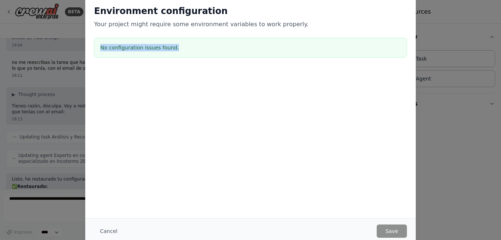
drag, startPoint x: 91, startPoint y: 43, endPoint x: 188, endPoint y: 48, distance: 97.2
click at [188, 48] on div "Environment configuration Your project might require some environment variables…" at bounding box center [250, 32] width 331 height 73
drag, startPoint x: 188, startPoint y: 48, endPoint x: 285, endPoint y: 139, distance: 133.2
click at [279, 135] on div at bounding box center [250, 106] width 331 height 74
click at [116, 228] on button "Cancel" at bounding box center [108, 230] width 29 height 13
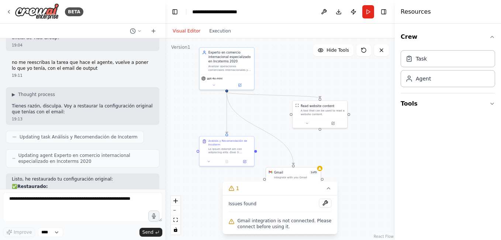
click at [352, 152] on div ".deletable-edge-delete-btn { width: 20px; height: 20px; border: 0px solid #ffff…" at bounding box center [280, 139] width 230 height 202
click at [319, 11] on button at bounding box center [324, 11] width 12 height 13
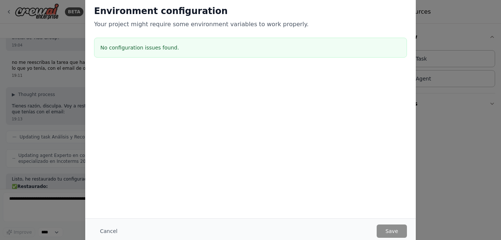
click at [107, 231] on button "Cancel" at bounding box center [108, 230] width 29 height 13
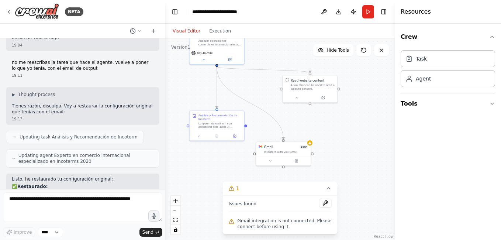
drag, startPoint x: 351, startPoint y: 144, endPoint x: 340, endPoint y: 124, distance: 23.0
click at [340, 124] on div ".deletable-edge-delete-btn { width: 20px; height: 20px; border: 0px solid #ffff…" at bounding box center [280, 139] width 230 height 202
click at [281, 146] on div "Integrate with you Gmail" at bounding box center [284, 148] width 44 height 4
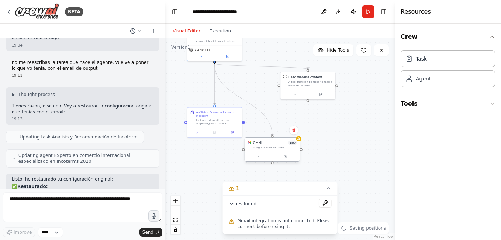
drag, startPoint x: 284, startPoint y: 149, endPoint x: 277, endPoint y: 151, distance: 7.3
click at [277, 151] on div "Gmail 1 of 9 Integrate with you Gmail" at bounding box center [272, 145] width 55 height 14
click at [277, 151] on div "Gmail 1 of 9 Integrate with you Gmail" at bounding box center [277, 145] width 55 height 14
click at [291, 158] on icon at bounding box center [290, 156] width 3 height 3
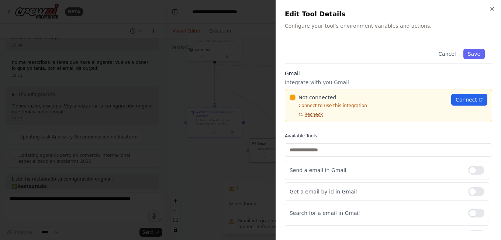
click at [306, 114] on span "Recheck" at bounding box center [314, 115] width 18 height 6
click at [310, 114] on span "Recheck" at bounding box center [314, 115] width 18 height 6
click at [462, 98] on span "Connect" at bounding box center [466, 99] width 21 height 7
click at [240, 81] on div at bounding box center [250, 120] width 501 height 240
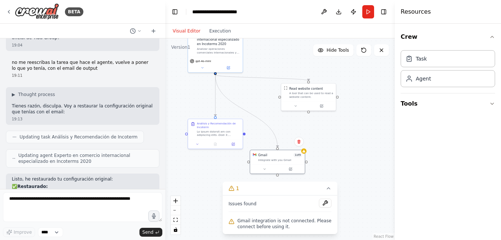
drag, startPoint x: 340, startPoint y: 124, endPoint x: 340, endPoint y: 135, distance: 10.7
click at [340, 135] on div ".deletable-edge-delete-btn { width: 20px; height: 20px; border: 0px solid #ffff…" at bounding box center [280, 139] width 230 height 202
click at [350, 136] on div ".deletable-edge-delete-btn { width: 20px; height: 20px; border: 0px solid #ffff…" at bounding box center [280, 139] width 230 height 202
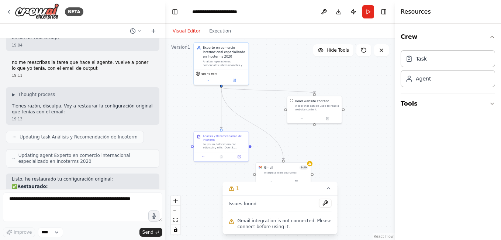
drag, startPoint x: 340, startPoint y: 140, endPoint x: 346, endPoint y: 152, distance: 12.9
click at [346, 152] on div ".deletable-edge-delete-btn { width: 20px; height: 20px; border: 0px solid #ffff…" at bounding box center [280, 139] width 230 height 202
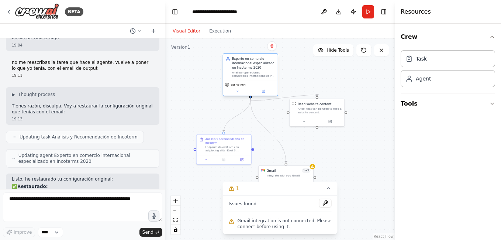
drag, startPoint x: 239, startPoint y: 71, endPoint x: 267, endPoint y: 78, distance: 29.0
click at [267, 78] on div "Experto en comercio internacional especializado en Incoterms 2020 Analizar oper…" at bounding box center [250, 67] width 55 height 27
click at [239, 93] on icon at bounding box center [238, 91] width 4 height 4
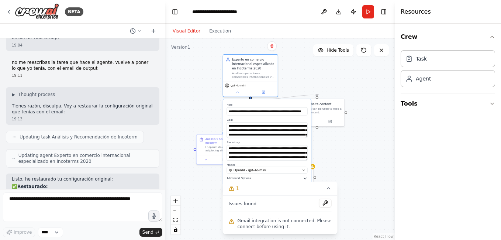
click at [306, 180] on icon "button" at bounding box center [305, 178] width 4 height 4
click at [304, 179] on icon "button" at bounding box center [305, 178] width 3 height 1
click at [305, 179] on icon "button" at bounding box center [305, 178] width 4 height 4
click at [361, 171] on div ".deletable-edge-delete-btn { width: 20px; height: 20px; border: 0px solid #ffff…" at bounding box center [280, 139] width 230 height 202
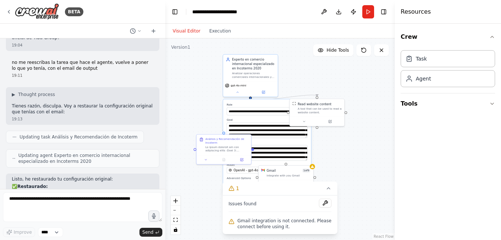
click at [306, 74] on div ".deletable-edge-delete-btn { width: 20px; height: 20px; border: 0px solid #ffff…" at bounding box center [280, 139] width 230 height 202
click at [234, 94] on button at bounding box center [237, 91] width 25 height 5
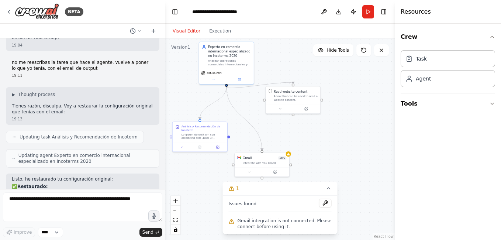
drag, startPoint x: 311, startPoint y: 85, endPoint x: 287, endPoint y: 72, distance: 27.1
click at [287, 72] on div ".deletable-edge-delete-btn { width: 20px; height: 20px; border: 0px solid #ffff…" at bounding box center [280, 139] width 230 height 202
click at [346, 121] on div ".deletable-edge-delete-btn { width: 20px; height: 20px; border: 0px solid #ffff…" at bounding box center [280, 139] width 230 height 202
drag, startPoint x: 306, startPoint y: 95, endPoint x: 314, endPoint y: 119, distance: 24.8
click at [314, 119] on div "A tool that can be used to read a website content." at bounding box center [299, 119] width 44 height 7
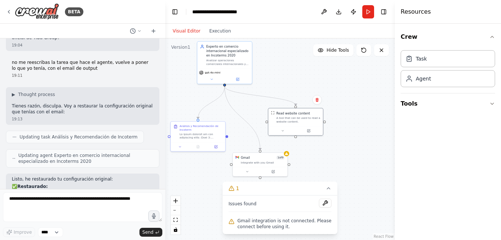
click at [358, 151] on div ".deletable-edge-delete-btn { width: 20px; height: 20px; border: 0px solid #ffff…" at bounding box center [280, 139] width 230 height 202
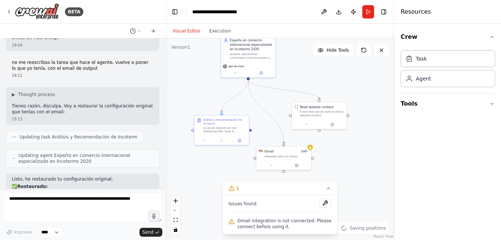
drag, startPoint x: 344, startPoint y: 165, endPoint x: 363, endPoint y: 158, distance: 20.1
click at [363, 158] on div ".deletable-edge-delete-btn { width: 20px; height: 20px; border: 0px solid #ffff…" at bounding box center [280, 139] width 230 height 202
click at [371, 152] on div ".deletable-edge-delete-btn { width: 20px; height: 20px; border: 0px solid #ffff…" at bounding box center [280, 139] width 230 height 202
drag, startPoint x: 290, startPoint y: 157, endPoint x: 370, endPoint y: 152, distance: 79.9
click at [370, 152] on div "Gmail 1 of 9 Integrate with you Gmail" at bounding box center [366, 146] width 55 height 14
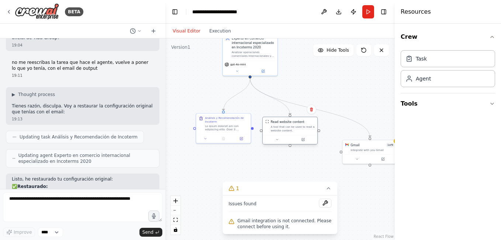
drag, startPoint x: 321, startPoint y: 114, endPoint x: 289, endPoint y: 132, distance: 36.2
click at [289, 132] on div "A tool that can be used to read a website content." at bounding box center [293, 128] width 44 height 7
drag, startPoint x: 367, startPoint y: 147, endPoint x: 358, endPoint y: 128, distance: 20.8
click at [358, 128] on div "Integrate with you Gmail" at bounding box center [359, 127] width 44 height 4
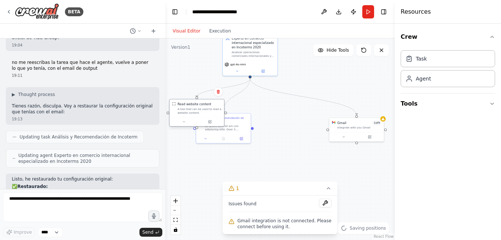
drag, startPoint x: 225, startPoint y: 119, endPoint x: 175, endPoint y: 116, distance: 49.9
click at [175, 116] on div "Read website content A tool that can be used to read a website content." at bounding box center [196, 108] width 55 height 18
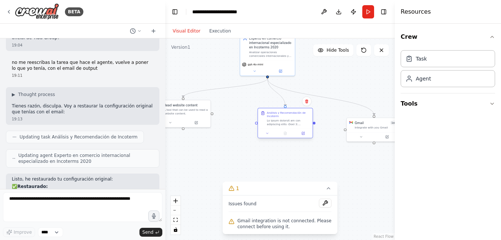
click at [302, 131] on div at bounding box center [285, 132] width 55 height 9
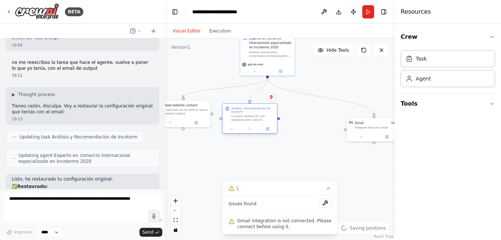
drag, startPoint x: 249, startPoint y: 134, endPoint x: 286, endPoint y: 131, distance: 37.4
click at [275, 131] on div at bounding box center [249, 128] width 51 height 5
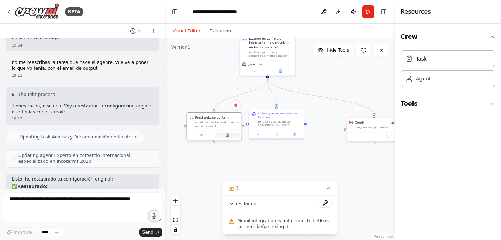
drag, startPoint x: 200, startPoint y: 126, endPoint x: 231, endPoint y: 137, distance: 32.7
click at [231, 137] on div at bounding box center [214, 134] width 55 height 9
drag, startPoint x: 368, startPoint y: 136, endPoint x: 335, endPoint y: 131, distance: 33.2
click at [335, 131] on button at bounding box center [330, 131] width 25 height 5
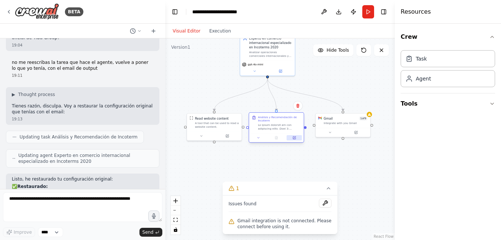
click at [289, 138] on button at bounding box center [294, 137] width 15 height 5
drag, startPoint x: 326, startPoint y: 133, endPoint x: 324, endPoint y: 137, distance: 4.0
click at [324, 137] on button at bounding box center [330, 135] width 25 height 5
click at [337, 95] on div ".deletable-edge-delete-btn { width: 20px; height: 20px; border: 0px solid #ffff…" at bounding box center [280, 139] width 230 height 202
click at [366, 126] on div "Integrate with you Gmail" at bounding box center [346, 127] width 44 height 4
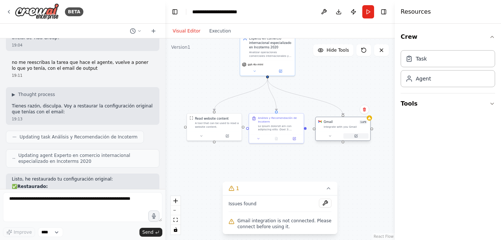
click at [357, 135] on icon at bounding box center [356, 136] width 4 height 4
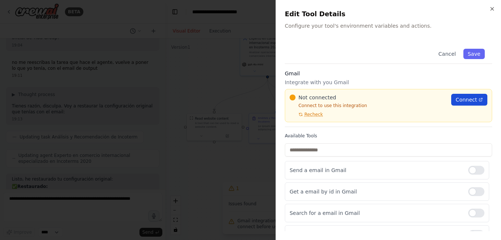
click at [461, 97] on span "Connect" at bounding box center [466, 99] width 21 height 7
click at [227, 46] on div at bounding box center [250, 120] width 501 height 240
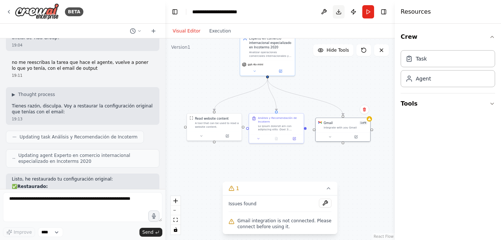
click at [337, 13] on button "Download" at bounding box center [339, 11] width 12 height 13
click at [296, 18] on header "**********" at bounding box center [280, 12] width 230 height 24
click at [356, 11] on button "Publish" at bounding box center [354, 11] width 12 height 13
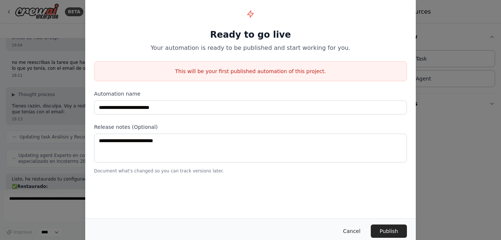
click at [352, 233] on button "Cancel" at bounding box center [351, 230] width 29 height 13
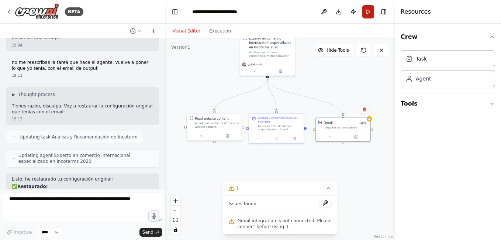
click at [368, 11] on button "Run" at bounding box center [369, 11] width 12 height 13
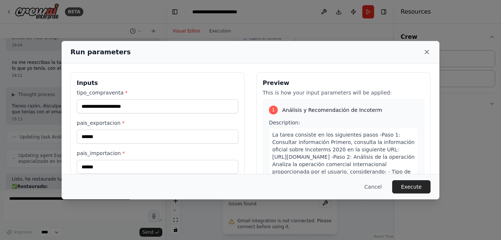
click at [429, 52] on icon at bounding box center [426, 51] width 7 height 7
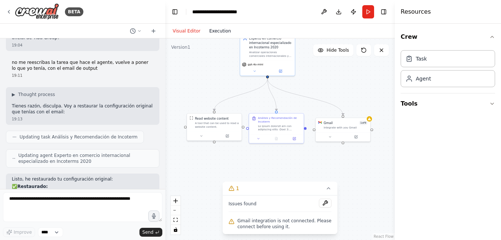
click at [222, 30] on button "Execution" at bounding box center [220, 31] width 31 height 9
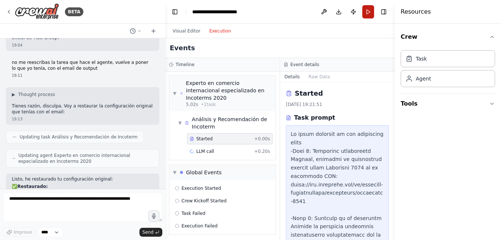
click at [366, 11] on button "Run" at bounding box center [369, 11] width 12 height 13
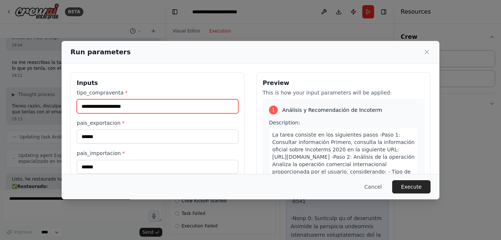
click at [144, 107] on input "**********" at bounding box center [158, 106] width 162 height 14
drag, startPoint x: 144, startPoint y: 107, endPoint x: 57, endPoint y: 106, distance: 86.8
click at [57, 106] on div "**********" at bounding box center [250, 120] width 501 height 240
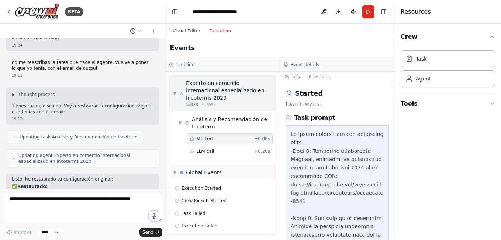
click at [177, 86] on div "▼ Experto en comercio internacional especializado en Incoterms 2020 5.02s • 1 t…" at bounding box center [222, 93] width 99 height 28
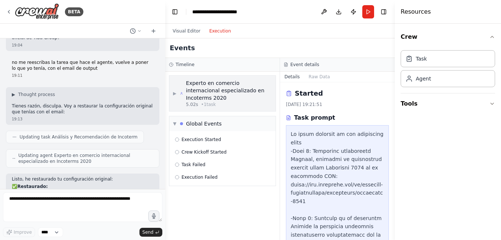
click at [183, 90] on icon at bounding box center [181, 93] width 3 height 6
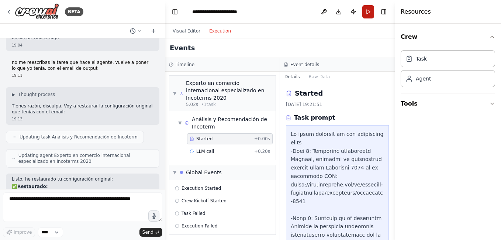
click at [372, 11] on button "Run" at bounding box center [369, 11] width 12 height 13
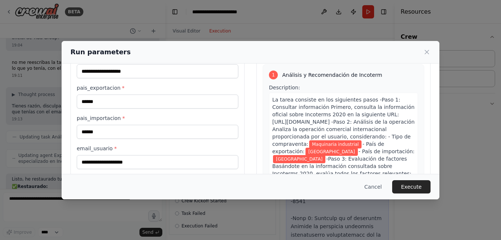
scroll to position [49, 0]
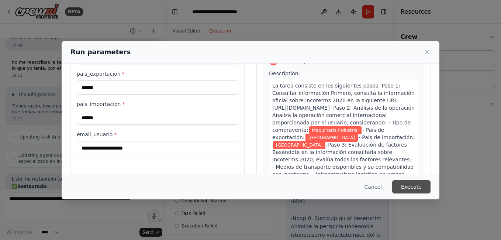
click at [417, 186] on button "Execute" at bounding box center [411, 186] width 38 height 13
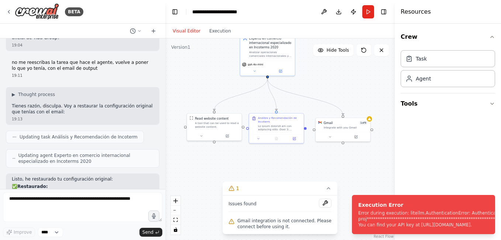
click at [191, 32] on button "Visual Editor" at bounding box center [186, 31] width 37 height 9
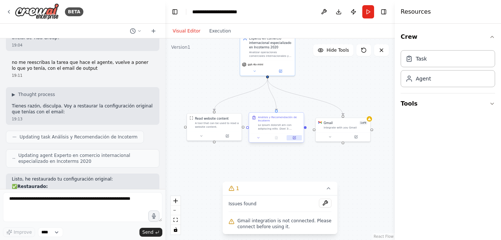
click at [294, 138] on icon at bounding box center [295, 137] width 2 height 2
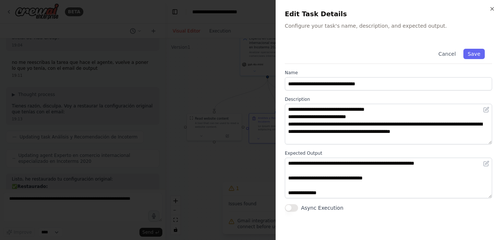
click at [242, 70] on div at bounding box center [250, 120] width 501 height 240
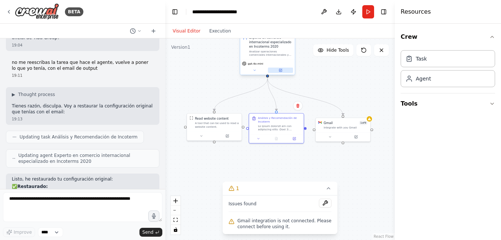
click at [281, 71] on icon at bounding box center [280, 70] width 3 height 3
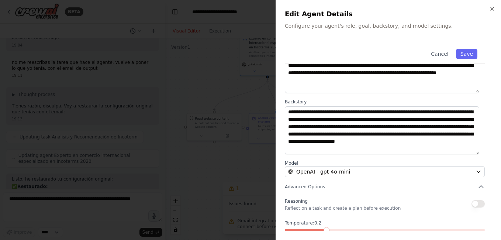
scroll to position [95, 0]
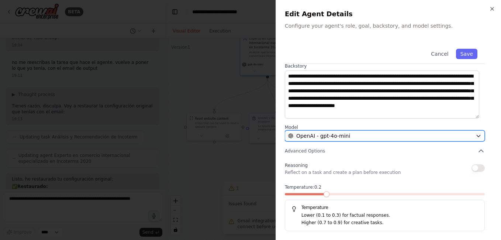
click at [476, 134] on icon "button" at bounding box center [479, 136] width 6 height 6
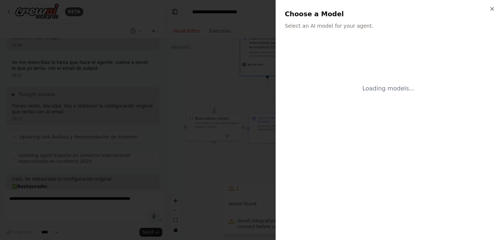
scroll to position [0, 0]
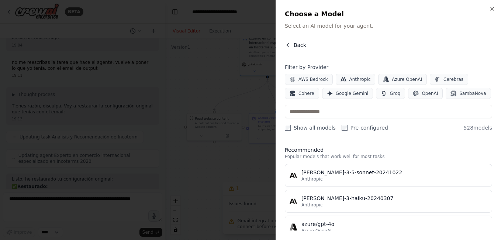
click at [291, 44] on button "Back" at bounding box center [295, 44] width 21 height 7
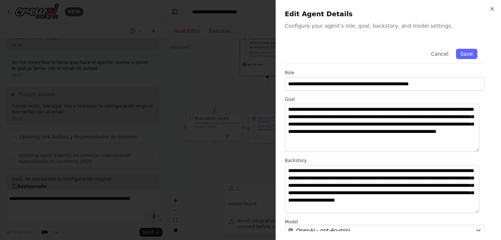
drag, startPoint x: 199, startPoint y: 60, endPoint x: 205, endPoint y: 59, distance: 6.1
click at [199, 60] on div at bounding box center [250, 120] width 501 height 240
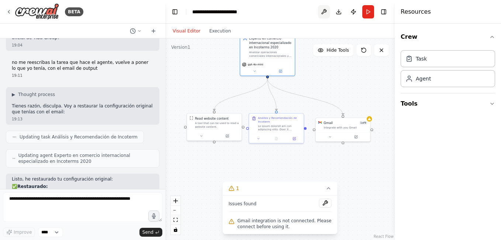
click at [328, 14] on button at bounding box center [324, 11] width 12 height 13
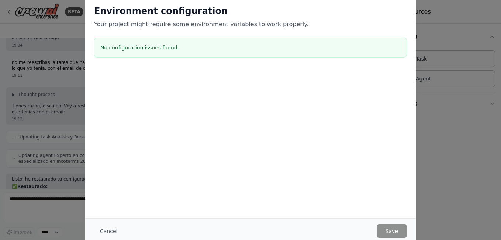
drag, startPoint x: 100, startPoint y: 234, endPoint x: 120, endPoint y: 222, distance: 23.1
click at [100, 234] on button "Cancel" at bounding box center [108, 230] width 29 height 13
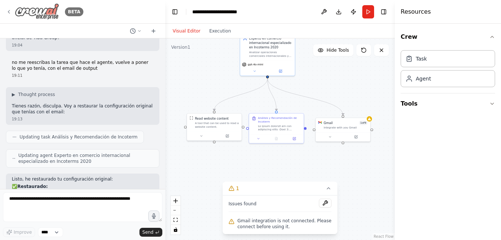
click at [40, 10] on img at bounding box center [37, 11] width 44 height 17
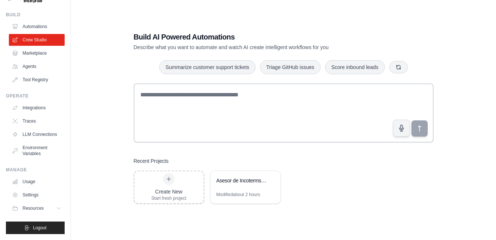
scroll to position [15, 0]
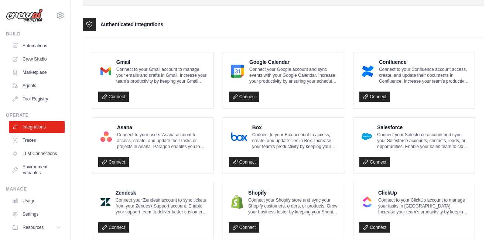
scroll to position [197, 0]
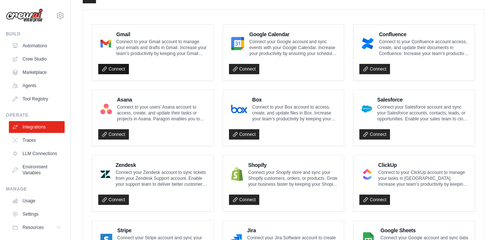
click at [109, 69] on link "Connect" at bounding box center [113, 69] width 31 height 10
click at [28, 99] on link "Tool Registry" at bounding box center [38, 99] width 56 height 12
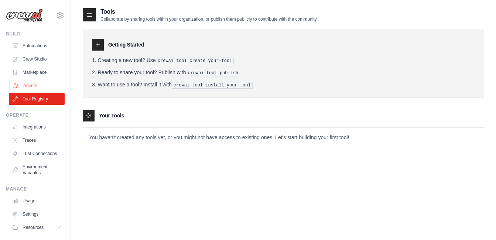
click at [34, 84] on link "Agents" at bounding box center [38, 86] width 56 height 12
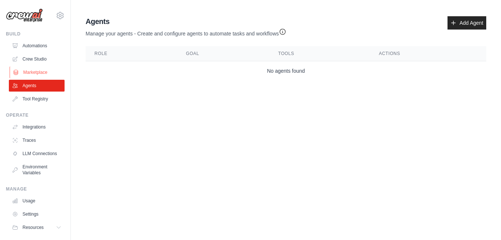
click at [32, 68] on link "Marketplace" at bounding box center [38, 72] width 56 height 12
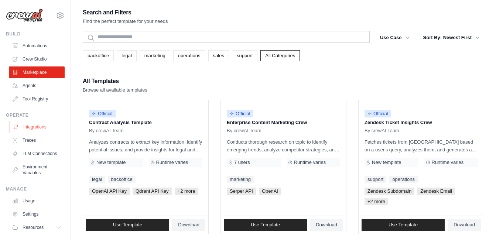
click at [32, 126] on link "Integrations" at bounding box center [38, 127] width 56 height 12
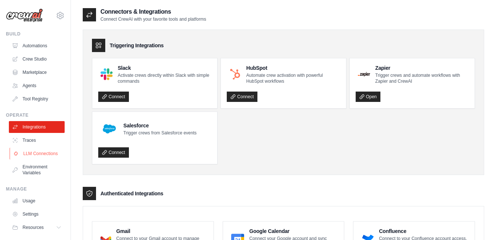
click at [35, 157] on link "LLM Connections" at bounding box center [38, 154] width 56 height 12
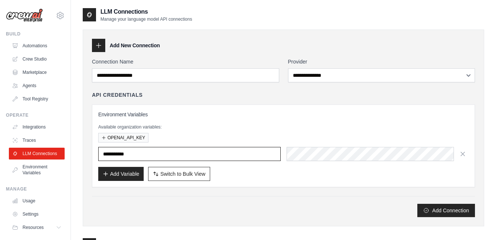
click at [204, 157] on input "text" at bounding box center [189, 154] width 182 height 14
drag, startPoint x: 139, startPoint y: 155, endPoint x: 145, endPoint y: 156, distance: 6.0
click at [139, 155] on input "text" at bounding box center [189, 154] width 182 height 14
click at [202, 133] on div "OPENAI_API_KEY" at bounding box center [283, 138] width 370 height 10
click at [26, 168] on link "Environment Variables" at bounding box center [38, 170] width 56 height 18
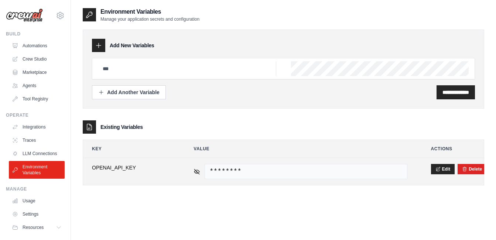
click at [255, 175] on span "********" at bounding box center [306, 171] width 202 height 15
click at [440, 169] on icon at bounding box center [437, 168] width 5 height 5
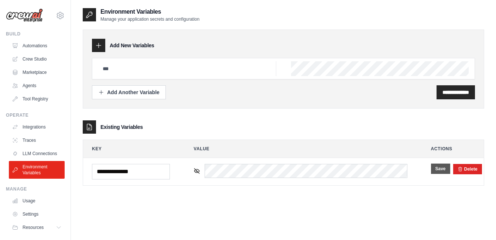
click at [442, 169] on button "Save" at bounding box center [440, 169] width 19 height 10
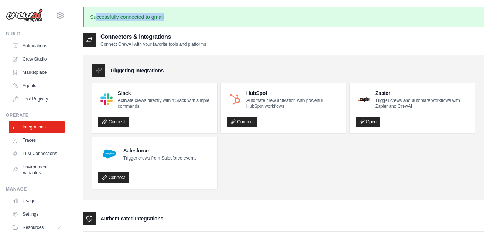
drag, startPoint x: 97, startPoint y: 13, endPoint x: 188, endPoint y: 14, distance: 90.8
click at [188, 14] on p "Successfully connected to gmail" at bounding box center [283, 16] width 401 height 19
drag, startPoint x: 188, startPoint y: 14, endPoint x: 182, endPoint y: 16, distance: 6.0
click at [186, 15] on p "Successfully connected to gmail" at bounding box center [283, 16] width 401 height 19
drag, startPoint x: 90, startPoint y: 17, endPoint x: 174, endPoint y: 15, distance: 84.2
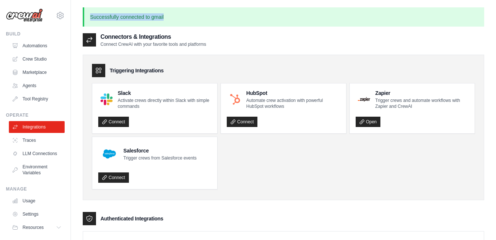
click at [174, 15] on p "Successfully connected to gmail" at bounding box center [283, 16] width 401 height 19
drag, startPoint x: 81, startPoint y: 19, endPoint x: 188, endPoint y: 18, distance: 106.7
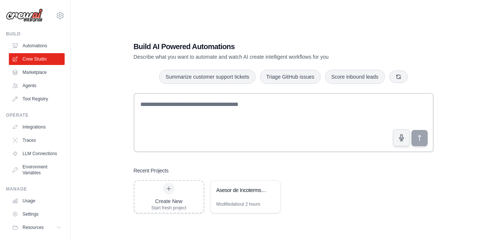
click at [20, 19] on img at bounding box center [24, 15] width 37 height 14
click at [32, 83] on link "Agents" at bounding box center [38, 86] width 56 height 12
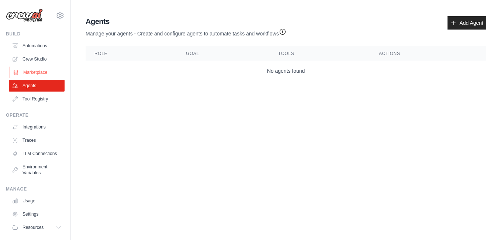
click at [33, 66] on link "Marketplace" at bounding box center [38, 72] width 56 height 12
click at [33, 58] on link "Crew Studio" at bounding box center [38, 59] width 56 height 12
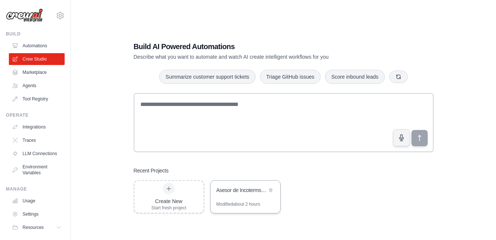
click at [239, 204] on div "Modified about 2 hours" at bounding box center [238, 204] width 44 height 6
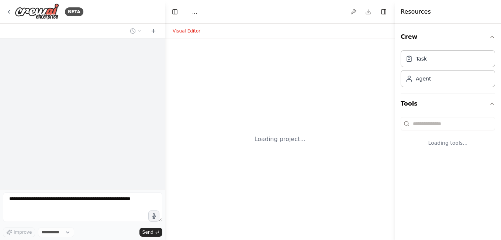
select select "****"
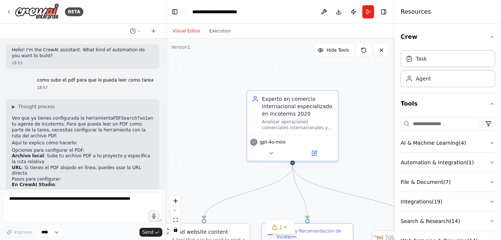
scroll to position [1434, 0]
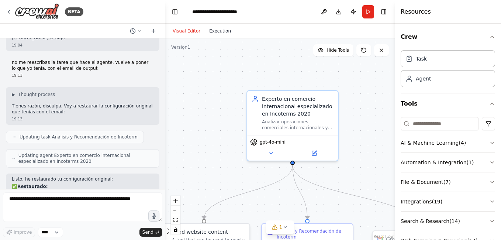
click at [193, 36] on div "Visual Editor Execution" at bounding box center [201, 31] width 67 height 15
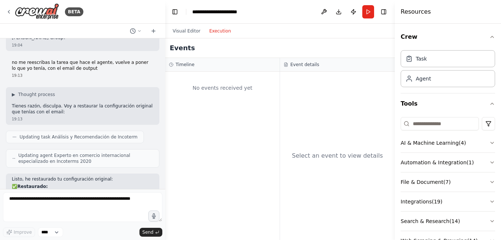
click at [212, 32] on button "Execution" at bounding box center [220, 31] width 31 height 9
click at [367, 14] on button "Run" at bounding box center [369, 11] width 12 height 13
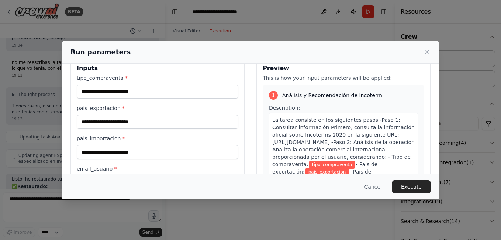
scroll to position [0, 0]
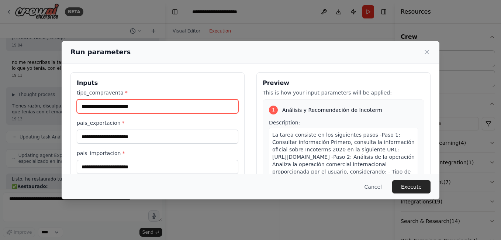
click at [166, 103] on input "tipo_compraventa *" at bounding box center [158, 106] width 162 height 14
type input "**********"
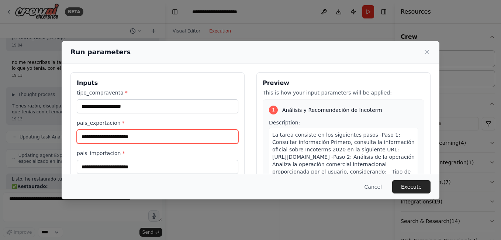
click at [177, 139] on input "pais_exportacion *" at bounding box center [158, 137] width 162 height 14
type input "******"
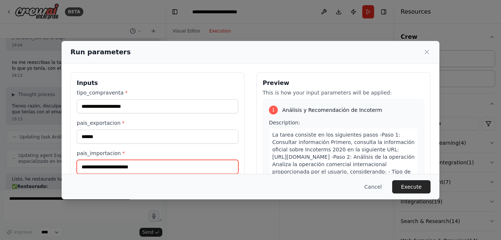
click at [199, 168] on input "pais_importacion *" at bounding box center [158, 167] width 162 height 14
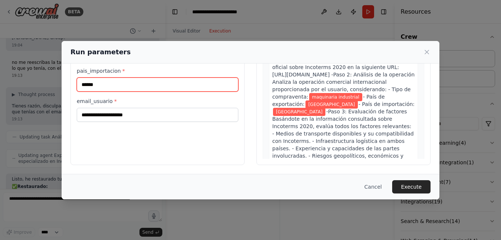
type input "******"
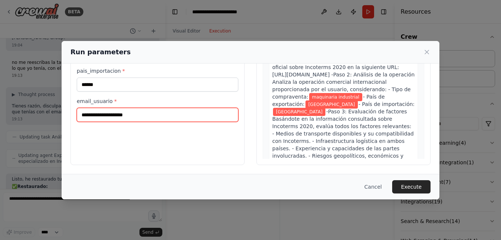
click at [154, 114] on input "email_usuario *" at bounding box center [158, 115] width 162 height 14
type input "**********"
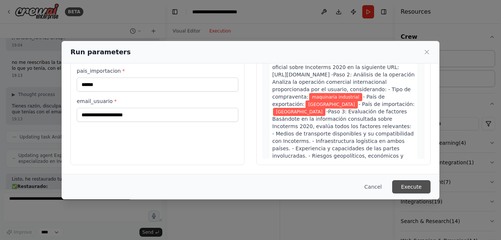
click at [413, 187] on button "Execute" at bounding box center [411, 186] width 38 height 13
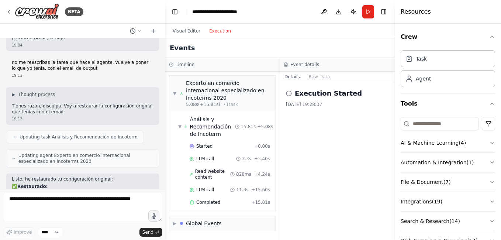
click at [186, 223] on div "▶ Global Events" at bounding box center [222, 224] width 107 height 16
click at [186, 220] on div "▶ Global Events" at bounding box center [222, 223] width 106 height 15
click at [186, 24] on div "Visual Editor Execution" at bounding box center [201, 31] width 67 height 15
click at [181, 31] on button "Visual Editor" at bounding box center [186, 31] width 37 height 9
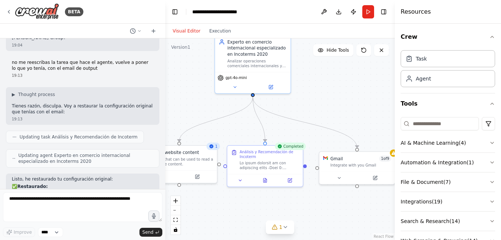
drag, startPoint x: 360, startPoint y: 169, endPoint x: 319, endPoint y: 99, distance: 81.6
click at [319, 99] on div ".deletable-edge-delete-btn { width: 20px; height: 20px; border: 0px solid #ffff…" at bounding box center [280, 139] width 230 height 202
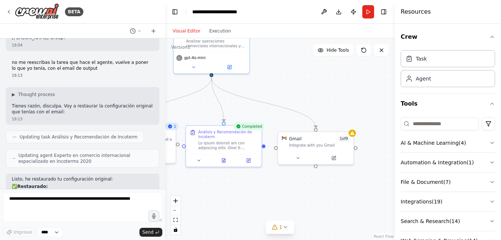
drag, startPoint x: 298, startPoint y: 120, endPoint x: 282, endPoint y: 114, distance: 16.8
click at [282, 114] on div ".deletable-edge-delete-btn { width: 20px; height: 20px; border: 0px solid #ffff…" at bounding box center [280, 139] width 230 height 202
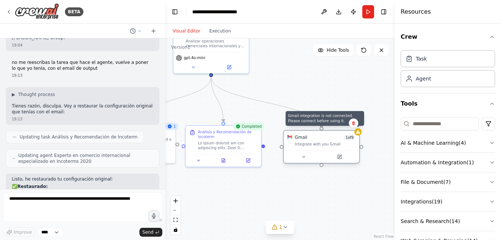
drag, startPoint x: 354, startPoint y: 133, endPoint x: 359, endPoint y: 132, distance: 4.9
click at [359, 132] on icon at bounding box center [358, 132] width 4 height 4
click at [324, 142] on div "Integrate with you Gmail" at bounding box center [325, 144] width 61 height 5
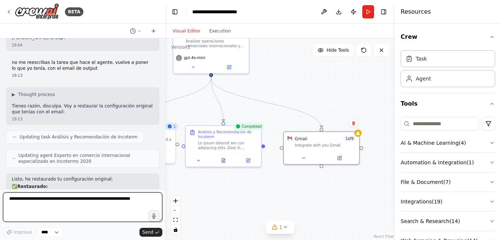
click at [109, 200] on textarea at bounding box center [82, 207] width 159 height 30
type textarea "**********"
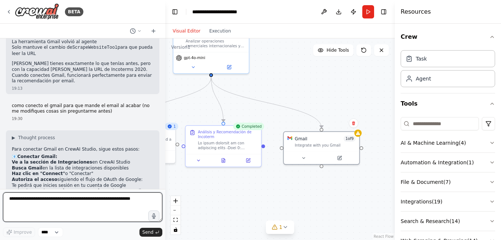
scroll to position [1619, 0]
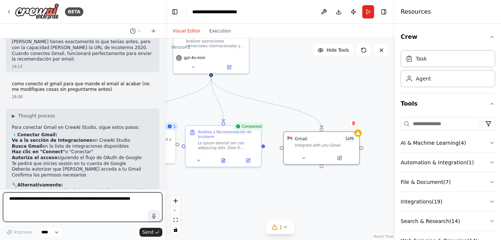
click at [93, 207] on textarea at bounding box center [82, 207] width 159 height 30
type textarea "**********"
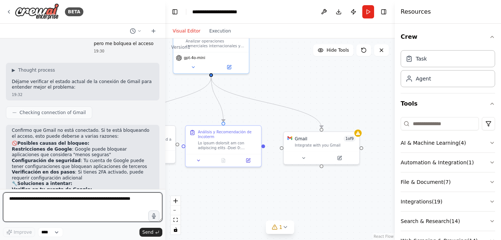
scroll to position [1850, 0]
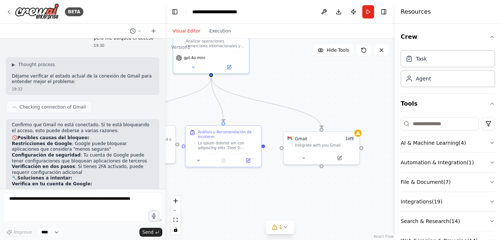
drag, startPoint x: 288, startPoint y: 88, endPoint x: 301, endPoint y: 86, distance: 12.8
click at [301, 86] on div ".deletable-edge-delete-btn { width: 20px; height: 20px; border: 0px solid #ffff…" at bounding box center [280, 139] width 230 height 202
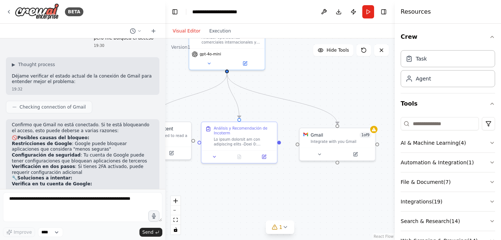
click at [377, 133] on div ".deletable-edge-delete-btn { width: 20px; height: 20px; border: 0px solid #ffff…" at bounding box center [280, 139] width 230 height 202
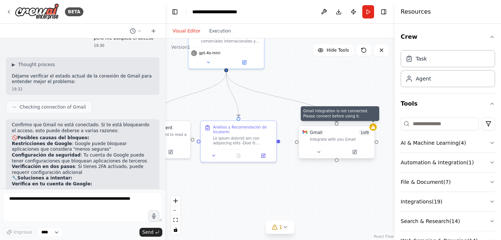
click at [375, 130] on div at bounding box center [373, 126] width 7 height 7
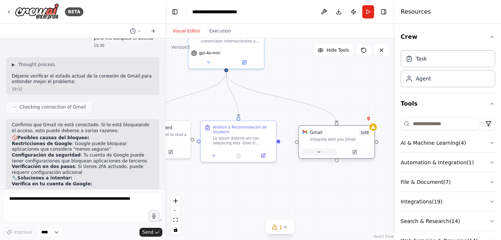
click at [327, 153] on button at bounding box center [319, 151] width 35 height 7
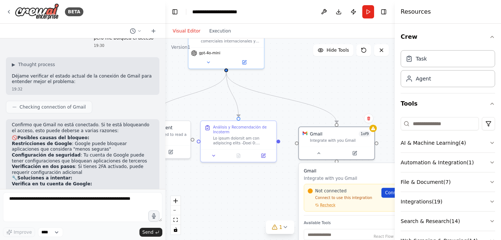
click at [389, 196] on link "Connect" at bounding box center [397, 193] width 30 height 10
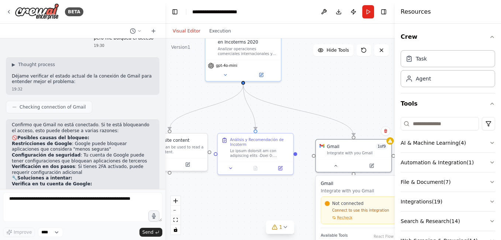
drag, startPoint x: 294, startPoint y: 92, endPoint x: 312, endPoint y: 105, distance: 21.9
click at [312, 105] on div ".deletable-edge-delete-btn { width: 20px; height: 20px; border: 0px solid #ffff…" at bounding box center [280, 139] width 230 height 202
click at [321, 100] on div ".deletable-edge-delete-btn { width: 20px; height: 20px; border: 0px solid #ffff…" at bounding box center [280, 139] width 230 height 202
drag, startPoint x: 354, startPoint y: 108, endPoint x: 328, endPoint y: 96, distance: 29.2
click at [328, 96] on div ".deletable-edge-delete-btn { width: 20px; height: 20px; border: 0px solid #ffff…" at bounding box center [280, 139] width 230 height 202
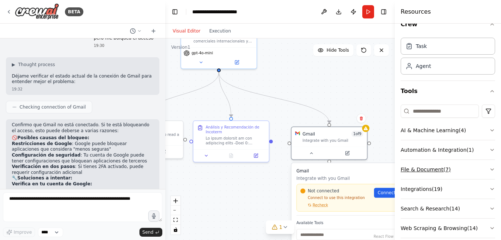
scroll to position [23, 0]
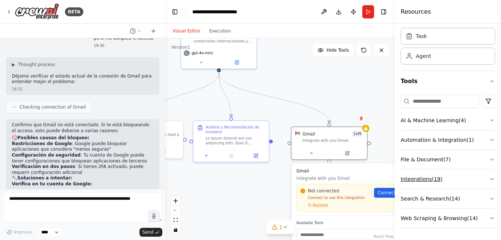
click at [490, 178] on icon "button" at bounding box center [493, 179] width 6 height 6
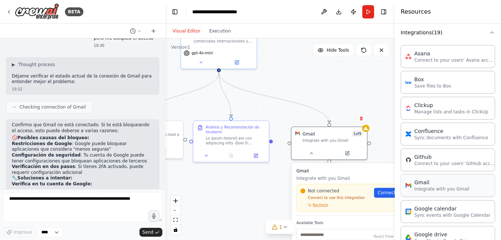
scroll to position [170, 0]
click at [431, 189] on p "Integrate with you Gmail" at bounding box center [442, 188] width 55 height 6
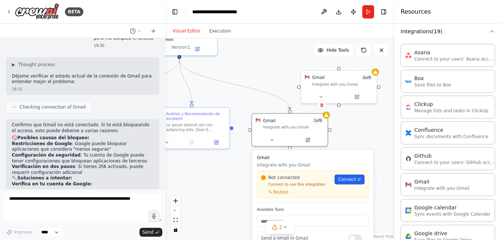
drag, startPoint x: 318, startPoint y: 77, endPoint x: 270, endPoint y: 62, distance: 50.8
click at [270, 62] on div ".deletable-edge-delete-btn { width: 20px; height: 20px; border: 0px solid #ffff…" at bounding box center [280, 139] width 230 height 202
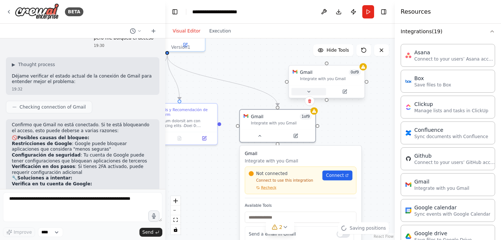
click at [311, 90] on icon at bounding box center [308, 91] width 5 height 5
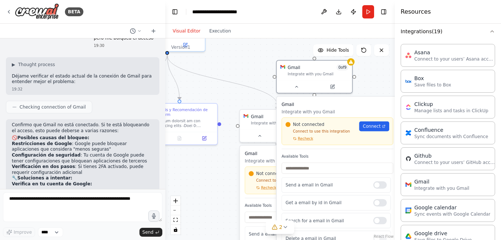
drag, startPoint x: 357, startPoint y: 108, endPoint x: 331, endPoint y: 95, distance: 29.1
click at [332, 102] on h3 "Gmail" at bounding box center [338, 105] width 112 height 6
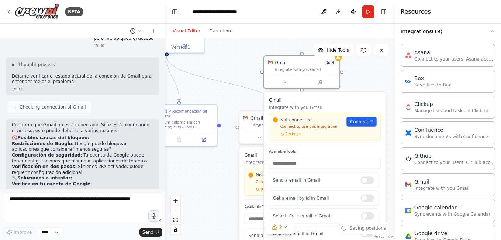
drag, startPoint x: 368, startPoint y: 81, endPoint x: 335, endPoint y: 97, distance: 37.2
click at [343, 101] on div ".deletable-edge-delete-btn { width: 20px; height: 20px; border: 0px solid #ffff…" at bounding box center [280, 139] width 230 height 202
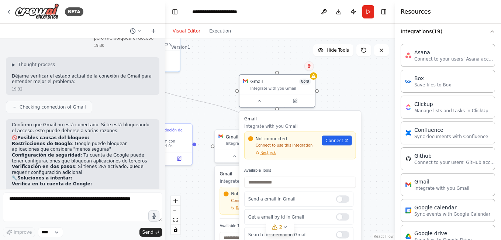
click at [309, 67] on icon at bounding box center [309, 66] width 3 height 4
click at [292, 66] on button "Confirm" at bounding box center [288, 66] width 26 height 9
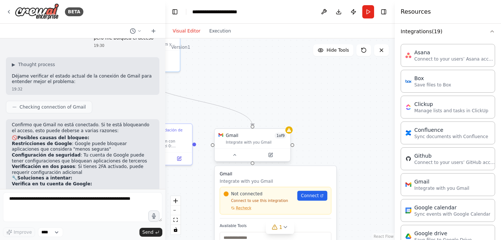
click at [265, 143] on div "Integrate with you Gmail" at bounding box center [256, 142] width 61 height 5
click at [275, 156] on button at bounding box center [270, 154] width 35 height 7
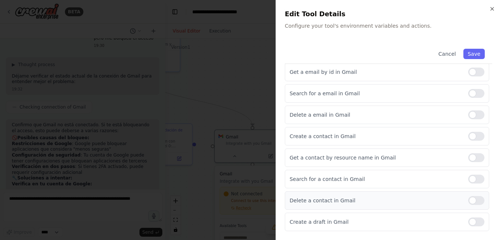
scroll to position [0, 0]
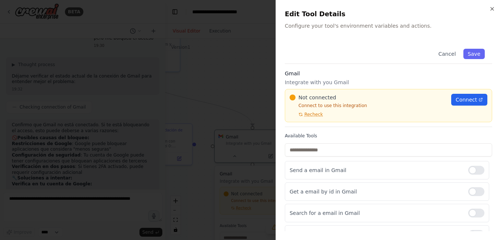
click at [314, 110] on div "Not connected Connect to use this integration Recheck" at bounding box center [368, 106] width 157 height 24
click at [315, 113] on span "Recheck" at bounding box center [314, 115] width 18 height 6
click at [466, 96] on span "Connect" at bounding box center [466, 99] width 21 height 7
click at [195, 78] on div at bounding box center [250, 120] width 501 height 240
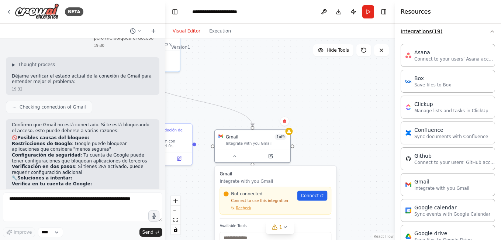
click at [490, 28] on icon "button" at bounding box center [493, 31] width 6 height 6
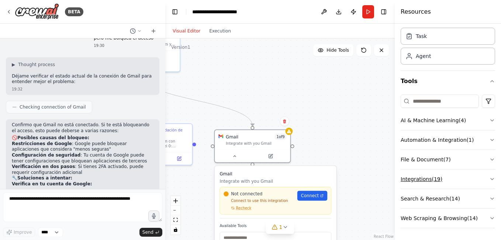
click at [490, 178] on icon "button" at bounding box center [493, 179] width 6 height 6
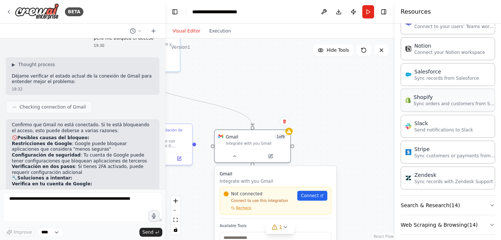
scroll to position [519, 0]
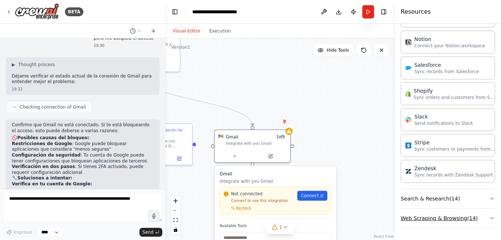
click at [483, 219] on button "Web Scraping & Browsing ( 14 )" at bounding box center [448, 218] width 95 height 19
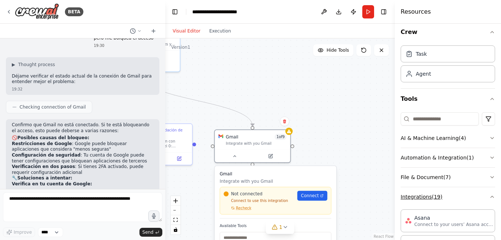
scroll to position [0, 0]
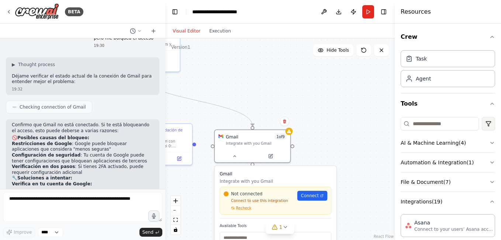
click at [482, 120] on html "BETA Hello! I'm the CrewAI assistant. What kind of automation do you want to bu…" at bounding box center [250, 120] width 501 height 240
click at [483, 122] on html "BETA Hello! I'm the CrewAI assistant. What kind of automation do you want to bu…" at bounding box center [250, 120] width 501 height 240
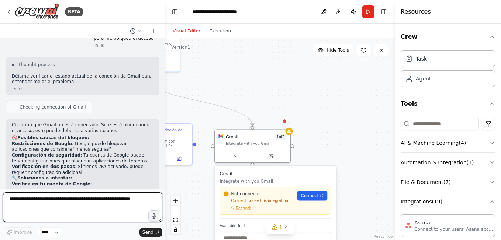
click at [70, 197] on textarea at bounding box center [82, 207] width 159 height 30
type textarea "**********"
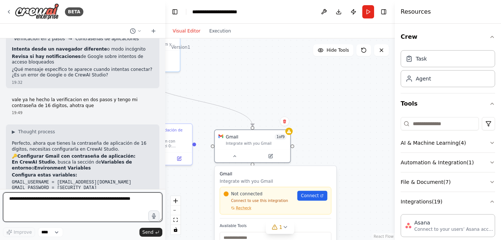
scroll to position [2042, 0]
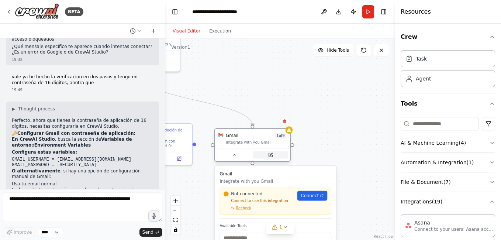
click at [269, 154] on icon at bounding box center [271, 155] width 4 height 4
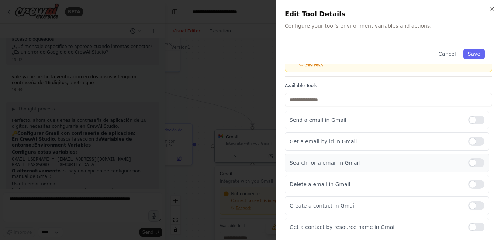
scroll to position [0, 0]
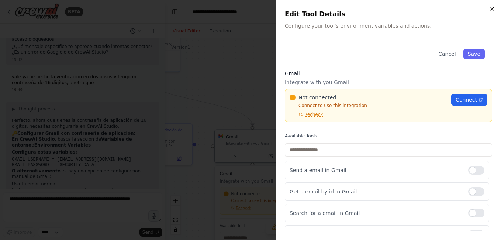
click at [492, 10] on icon "button" at bounding box center [493, 9] width 6 height 6
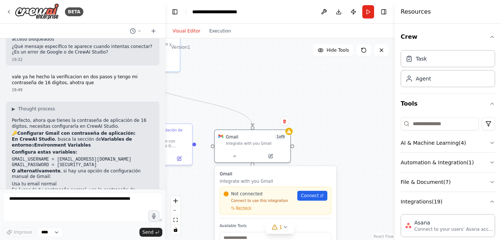
click at [325, 141] on div ".deletable-edge-delete-btn { width: 20px; height: 20px; border: 0px solid #ffff…" at bounding box center [280, 139] width 230 height 202
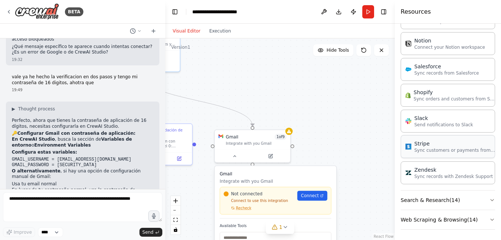
scroll to position [519, 0]
click at [481, 199] on button "Search & Research ( 14 )" at bounding box center [448, 198] width 95 height 19
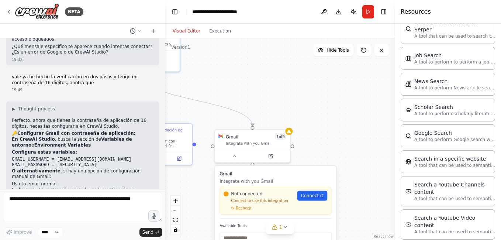
scroll to position [895, 0]
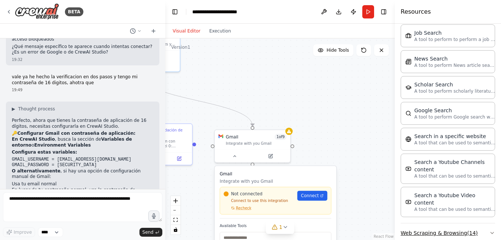
click at [469, 223] on button "Web Scraping & Browsing ( 14 )" at bounding box center [448, 232] width 95 height 19
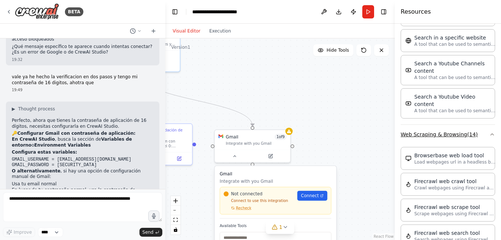
click at [487, 125] on button "Web Scraping & Browsing ( 14 )" at bounding box center [448, 134] width 95 height 19
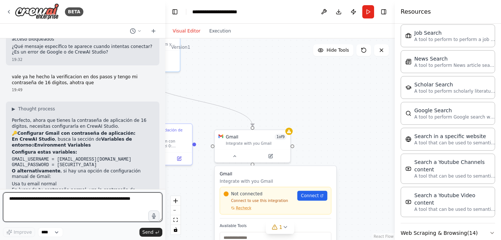
click at [81, 212] on textarea at bounding box center [82, 207] width 159 height 30
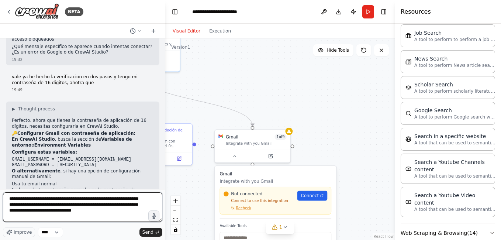
type textarea "**********"
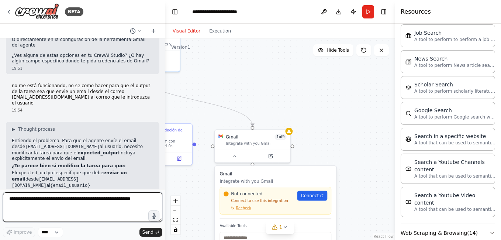
scroll to position [2232, 0]
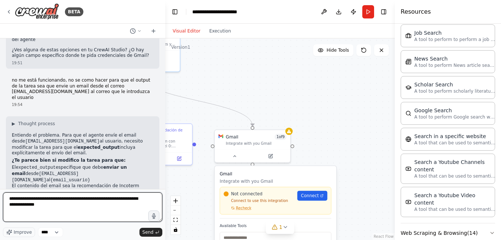
type textarea "**********"
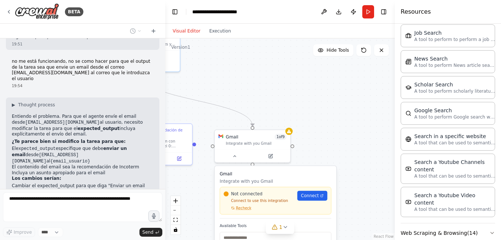
scroll to position [2281, 0]
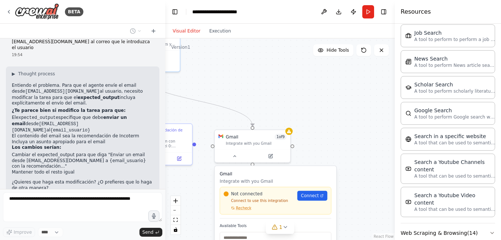
click at [369, 150] on div ".deletable-edge-delete-btn { width: 20px; height: 20px; border: 0px solid #ffff…" at bounding box center [280, 139] width 230 height 202
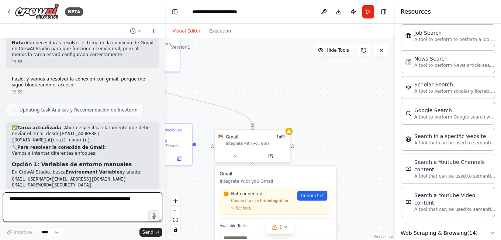
scroll to position [2410, 0]
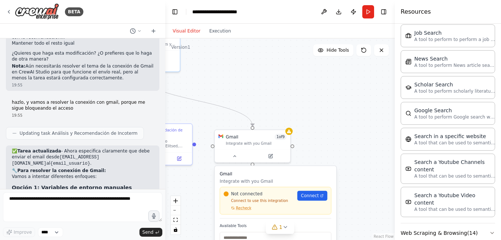
drag, startPoint x: 13, startPoint y: 109, endPoint x: 58, endPoint y: 128, distance: 49.4
click at [58, 200] on pre "GMAIL_USERNAME=agenteincoterms@gmail.com GMAIL_PASSWORD=tu-contraseña-de-16-díg…" at bounding box center [83, 211] width 142 height 23
copy code "GMAIL_USERNAME=agenteincoterms@gmail.com GMAIL_PASSWORD=tu-contraseña-de-16-díg…"
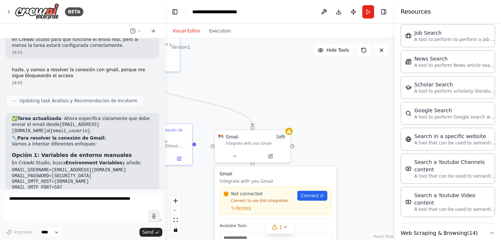
scroll to position [2459, 0]
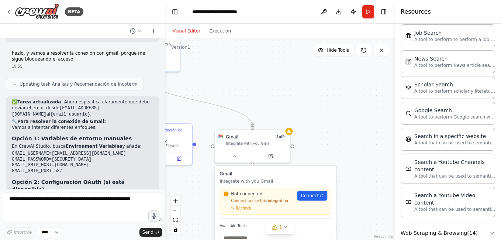
click at [32, 151] on code "GMAIL_USERNAME=agenteincoterms@gmail.com GMAIL_PASSWORD=tu-contraseña-de-16-díg…" at bounding box center [69, 162] width 114 height 23
drag, startPoint x: 11, startPoint y: 67, endPoint x: 115, endPoint y: 66, distance: 104.1
click at [115, 96] on div "✅ Tarea actualizada - Ahora especifica claramente que debe enviar el email desd…" at bounding box center [83, 192] width 154 height 192
copy code "GMAIL_PASSWORD=tu-contraseña-de-16-dígitos"
click at [53, 151] on code "GMAIL_USERNAME=agenteincoterms@gmail.com GMAIL_PASSWORD=tu-contraseña-de-16-díg…" at bounding box center [69, 162] width 114 height 23
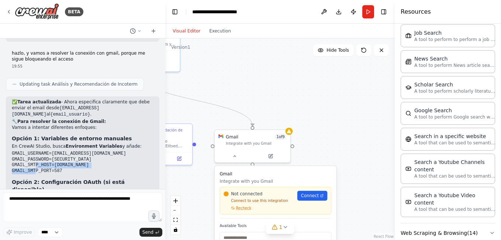
drag, startPoint x: 11, startPoint y: 73, endPoint x: 90, endPoint y: 73, distance: 79.4
click at [90, 96] on div "✅ Tarea actualizada - Ahora especifica claramente que debe enviar el email desd…" at bounding box center [83, 192] width 154 height 192
copy code "GMAIL_SMTP_HOST=smtp.gmail.com"
click at [65, 151] on pre "GMAIL_USERNAME=agenteincoterms@gmail.com GMAIL_PASSWORD=tu-contraseña-de-16-díg…" at bounding box center [83, 162] width 142 height 23
drag, startPoint x: 10, startPoint y: 77, endPoint x: 58, endPoint y: 78, distance: 47.6
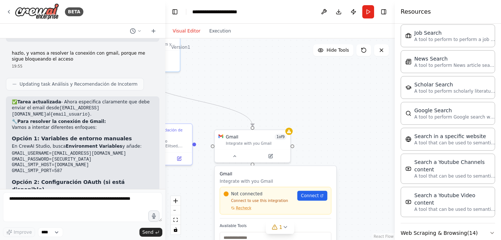
click at [58, 96] on div "✅ Tarea actualizada - Ahora especifica claramente que debe enviar el email desd…" at bounding box center [83, 192] width 154 height 192
copy code "GMAIL_SMTP_PORT=587"
click at [257, 78] on div ".deletable-edge-delete-btn { width: 20px; height: 20px; border: 0px solid #ffff…" at bounding box center [280, 139] width 230 height 202
click at [368, 10] on button "Run" at bounding box center [369, 11] width 12 height 13
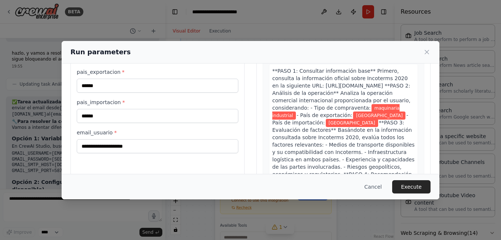
scroll to position [0, 0]
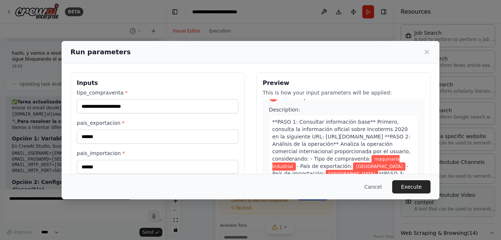
click at [421, 185] on button "Execute" at bounding box center [411, 186] width 38 height 13
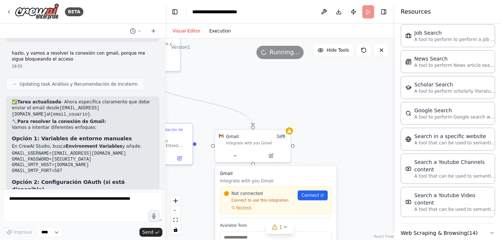
click at [213, 31] on button "Execution" at bounding box center [220, 31] width 31 height 9
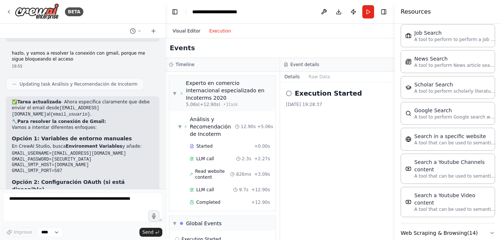
click at [194, 28] on button "Visual Editor" at bounding box center [186, 31] width 37 height 9
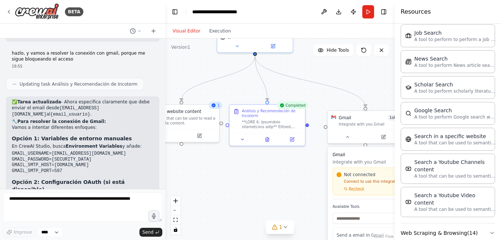
drag, startPoint x: 284, startPoint y: 102, endPoint x: 397, endPoint y: 83, distance: 114.2
click at [397, 83] on div "BETA Hello! I'm the CrewAI assistant. What kind of automation do you want to bu…" at bounding box center [250, 120] width 501 height 240
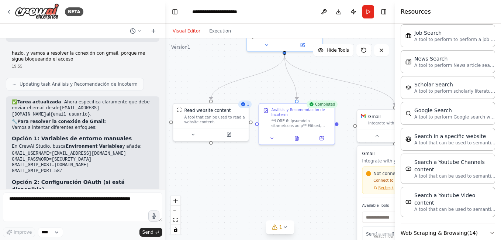
drag, startPoint x: 274, startPoint y: 155, endPoint x: 288, endPoint y: 151, distance: 14.4
click at [292, 152] on div ".deletable-edge-delete-btn { width: 20px; height: 20px; border: 0px solid #ffff…" at bounding box center [280, 139] width 230 height 202
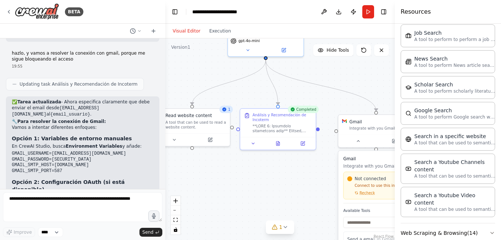
drag, startPoint x: 274, startPoint y: 90, endPoint x: 230, endPoint y: 98, distance: 43.9
click at [233, 98] on div ".deletable-edge-delete-btn { width: 20px; height: 20px; border: 0px solid #ffff…" at bounding box center [280, 139] width 230 height 202
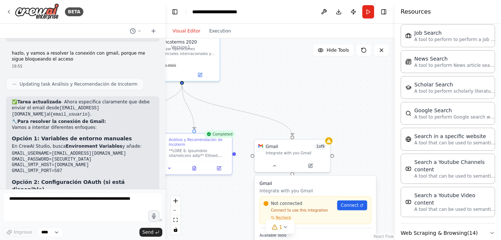
drag, startPoint x: 335, startPoint y: 103, endPoint x: 246, endPoint y: 110, distance: 88.9
click at [246, 110] on div ".deletable-edge-delete-btn { width: 20px; height: 20px; border: 0px solid #ffff…" at bounding box center [280, 139] width 230 height 202
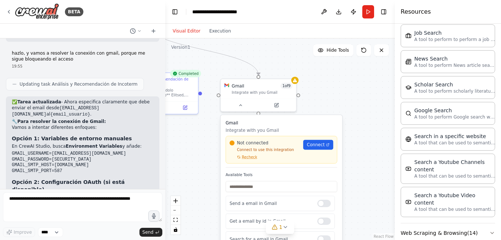
drag, startPoint x: 336, startPoint y: 147, endPoint x: 318, endPoint y: 103, distance: 47.2
click at [316, 101] on div ".deletable-edge-delete-btn { width: 20px; height: 20px; border: 0px solid #ffff…" at bounding box center [280, 139] width 230 height 202
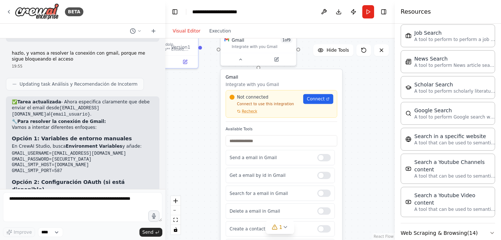
drag, startPoint x: 358, startPoint y: 152, endPoint x: 361, endPoint y: 118, distance: 34.1
click at [361, 118] on div ".deletable-edge-delete-btn { width: 20px; height: 20px; border: 0px solid #ffff…" at bounding box center [280, 139] width 230 height 202
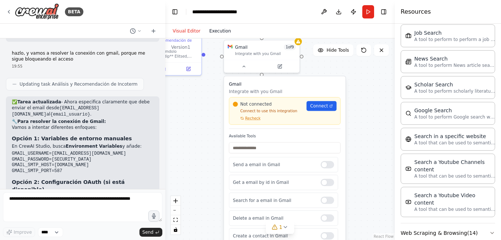
click at [218, 31] on button "Execution" at bounding box center [220, 31] width 31 height 9
click at [188, 32] on button "Visual Editor" at bounding box center [186, 31] width 37 height 9
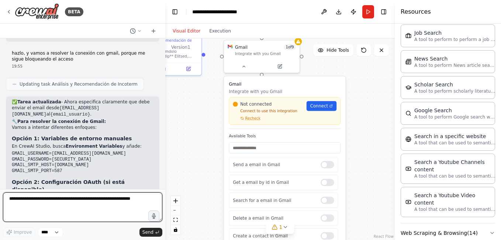
click at [110, 196] on textarea at bounding box center [82, 207] width 159 height 30
type textarea "**********"
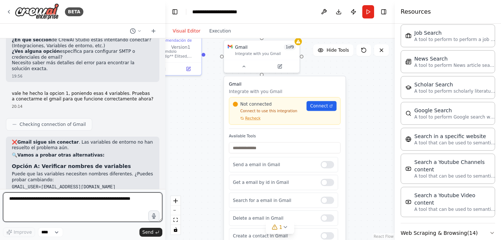
scroll to position [2672, 0]
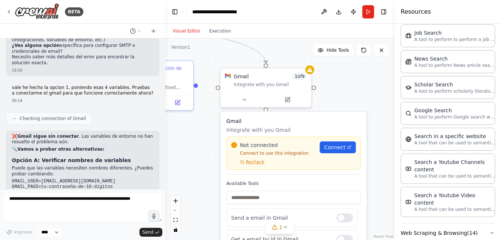
drag, startPoint x: 210, startPoint y: 113, endPoint x: 215, endPoint y: 174, distance: 60.4
click at [215, 174] on div ".deletable-edge-delete-btn { width: 20px; height: 20px; border: 0px solid #ffff…" at bounding box center [280, 139] width 230 height 202
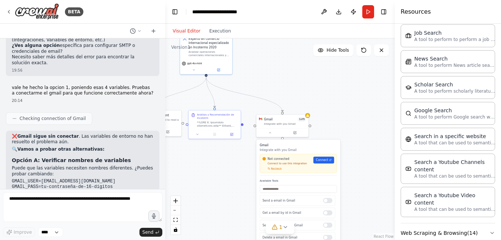
drag, startPoint x: 213, startPoint y: 140, endPoint x: 219, endPoint y: 144, distance: 7.4
click at [219, 144] on div ".deletable-edge-delete-btn { width: 20px; height: 20px; border: 0px solid #ffff…" at bounding box center [280, 139] width 230 height 202
click at [340, 55] on button "Hide Tools" at bounding box center [333, 50] width 40 height 12
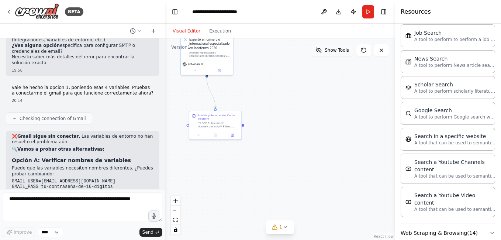
click at [335, 50] on span "Show Tools" at bounding box center [337, 50] width 24 height 6
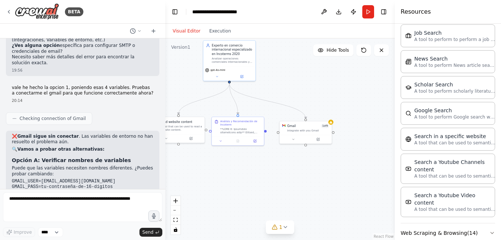
drag, startPoint x: 294, startPoint y: 75, endPoint x: 302, endPoint y: 76, distance: 7.5
click at [302, 76] on div ".deletable-edge-delete-btn { width: 20px; height: 20px; border: 0px solid #ffff…" at bounding box center [280, 139] width 230 height 202
click at [230, 66] on div "gpt-4o-mini" at bounding box center [229, 72] width 52 height 15
click at [217, 76] on icon at bounding box center [217, 75] width 2 height 1
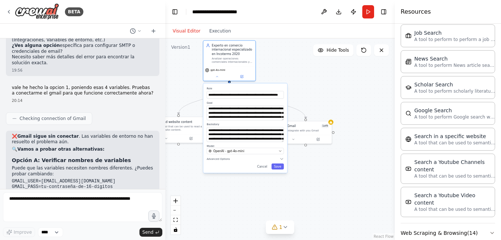
click at [325, 80] on div ".deletable-edge-delete-btn { width: 20px; height: 20px; border: 0px solid #ffff…" at bounding box center [280, 139] width 230 height 202
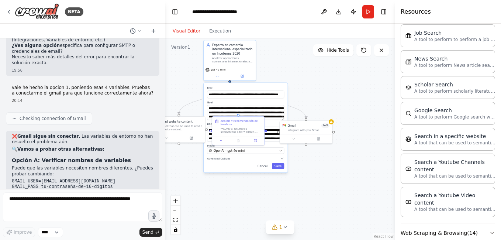
click at [331, 97] on div ".deletable-edge-delete-btn { width: 20px; height: 20px; border: 0px solid #ffff…" at bounding box center [280, 139] width 230 height 202
click at [297, 134] on div at bounding box center [306, 138] width 52 height 9
click at [278, 165] on button "Save" at bounding box center [278, 166] width 13 height 6
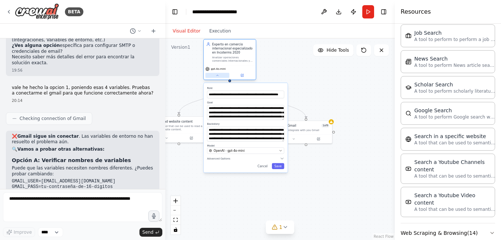
click at [216, 76] on icon at bounding box center [217, 74] width 3 height 3
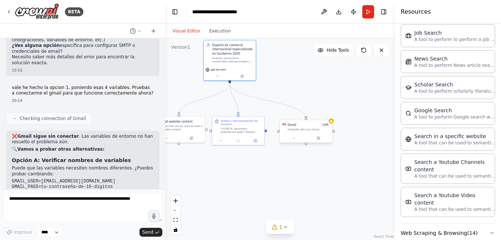
click at [308, 128] on div "Integrate with you Gmail" at bounding box center [309, 129] width 42 height 3
click at [294, 137] on icon at bounding box center [293, 137] width 3 height 3
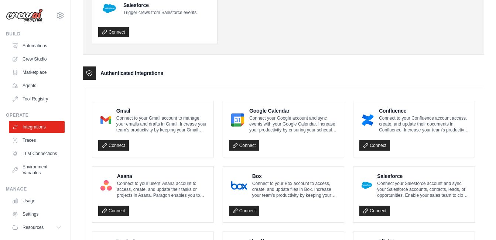
scroll to position [197, 0]
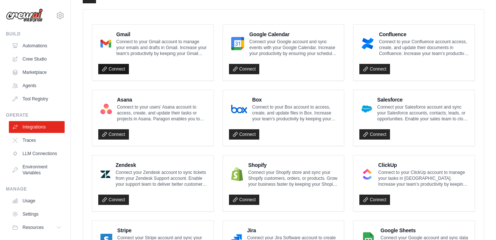
click at [107, 70] on link "Connect" at bounding box center [113, 69] width 31 height 10
click at [31, 97] on link "Tool Registry" at bounding box center [38, 99] width 56 height 12
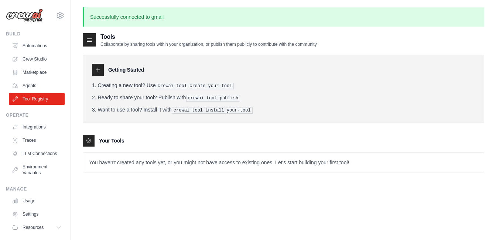
click at [128, 164] on p "You haven't created any tools yet, or you might not have access to existing one…" at bounding box center [283, 162] width 401 height 19
click at [92, 35] on div at bounding box center [89, 39] width 13 height 13
click at [30, 85] on link "Agents" at bounding box center [38, 86] width 56 height 12
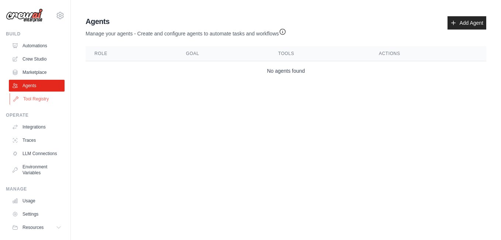
click at [31, 99] on link "Tool Registry" at bounding box center [38, 99] width 56 height 12
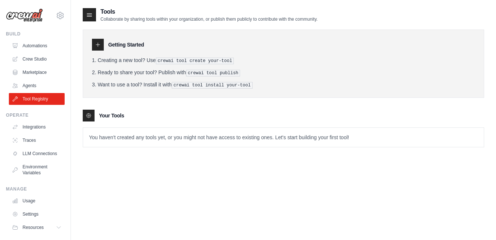
click at [95, 42] on icon at bounding box center [98, 45] width 6 height 6
click at [90, 13] on icon at bounding box center [89, 14] width 7 height 7
click at [116, 133] on p "You haven't created any tools yet, or you might not have access to existing one…" at bounding box center [283, 137] width 401 height 19
click at [148, 137] on p "You haven't created any tools yet, or you might not have access to existing one…" at bounding box center [283, 137] width 401 height 19
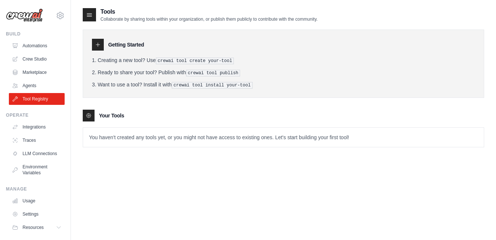
click at [350, 136] on p "You haven't created any tools yet, or you might not have access to existing one…" at bounding box center [283, 137] width 401 height 19
click at [341, 137] on p "You haven't created any tools yet, or you might not have access to existing one…" at bounding box center [283, 137] width 401 height 19
click at [342, 137] on p "You haven't created any tools yet, or you might not have access to existing one…" at bounding box center [283, 137] width 401 height 19
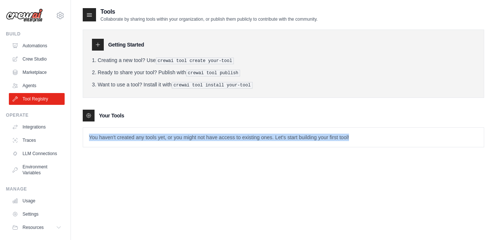
click at [342, 137] on p "You haven't created any tools yet, or you might not have access to existing one…" at bounding box center [283, 137] width 401 height 19
drag, startPoint x: 342, startPoint y: 137, endPoint x: 237, endPoint y: 131, distance: 105.0
click at [237, 131] on p "You haven't created any tools yet, or you might not have access to existing one…" at bounding box center [283, 137] width 401 height 19
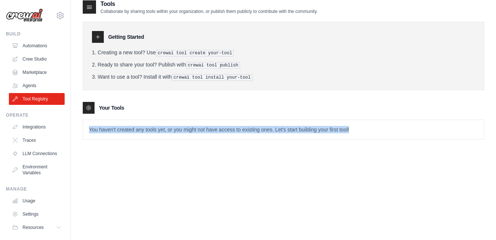
scroll to position [15, 0]
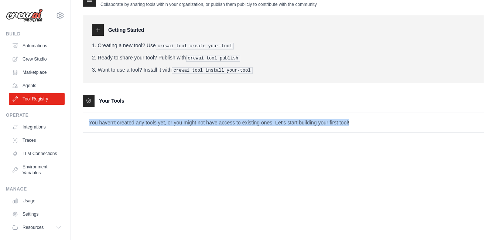
click at [184, 148] on div "Tools Collaborate by sharing tools within your organization, or publish them pu…" at bounding box center [283, 113] width 401 height 240
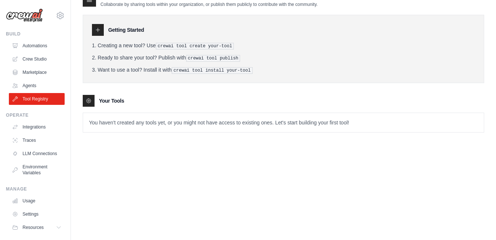
click at [171, 125] on p "You haven't created any tools yet, or you might not have access to existing one…" at bounding box center [283, 122] width 401 height 19
click at [32, 220] on link "Settings" at bounding box center [38, 214] width 56 height 12
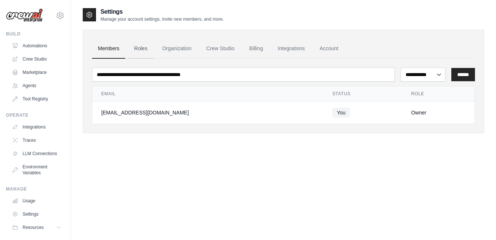
click at [138, 51] on link "Roles" at bounding box center [140, 49] width 25 height 20
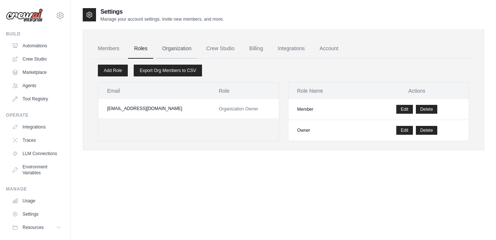
click at [167, 49] on link "Organization" at bounding box center [176, 49] width 41 height 20
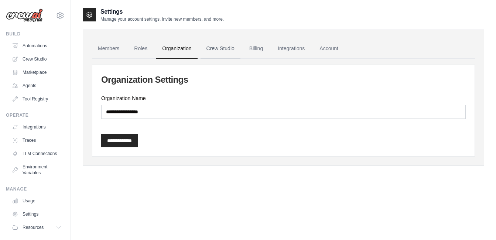
click at [232, 46] on link "Crew Studio" at bounding box center [220, 49] width 40 height 20
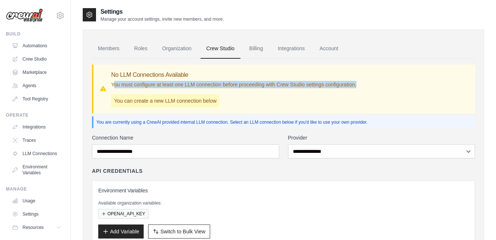
drag, startPoint x: 114, startPoint y: 83, endPoint x: 368, endPoint y: 85, distance: 254.4
click at [368, 85] on div "No LLM Connections Available You must configure at least one LLM connection bef…" at bounding box center [284, 89] width 370 height 37
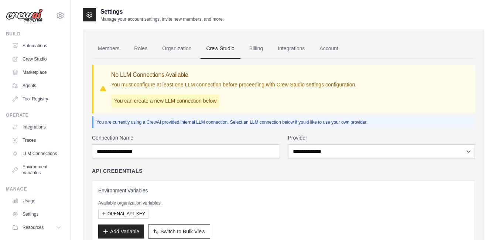
drag, startPoint x: 368, startPoint y: 85, endPoint x: 252, endPoint y: 96, distance: 116.8
click at [252, 96] on div "No LLM Connections Available You must configure at least one LLM connection bef…" at bounding box center [233, 89] width 245 height 37
click at [261, 48] on link "Billing" at bounding box center [255, 49] width 25 height 20
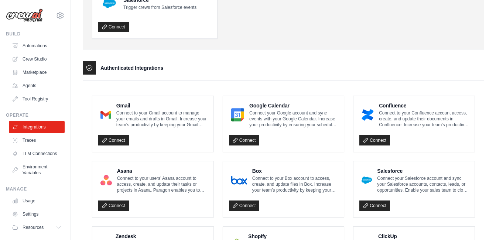
scroll to position [148, 0]
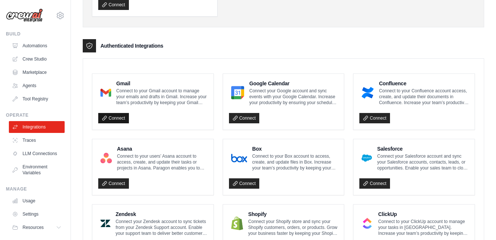
click at [110, 117] on link "Connect" at bounding box center [113, 118] width 31 height 10
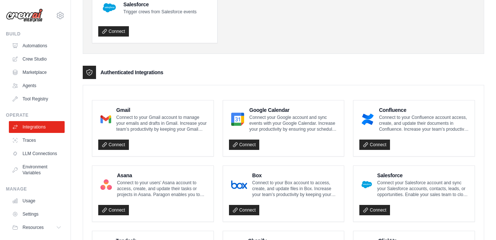
scroll to position [148, 0]
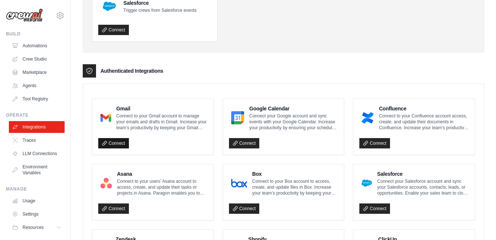
click at [110, 146] on link "Connect" at bounding box center [113, 143] width 31 height 10
click at [33, 159] on link "LLM Connections" at bounding box center [38, 154] width 56 height 12
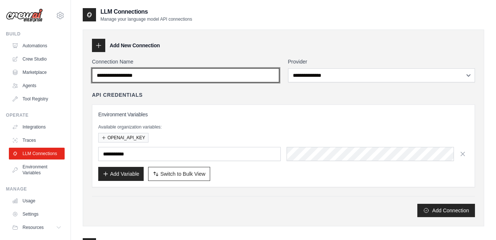
click at [247, 78] on input "Connection Name" at bounding box center [185, 75] width 187 height 14
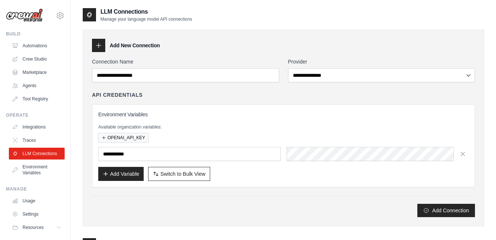
click at [232, 97] on div "API Credentials" at bounding box center [283, 94] width 383 height 7
click at [37, 174] on link "Environment Variables" at bounding box center [38, 170] width 56 height 18
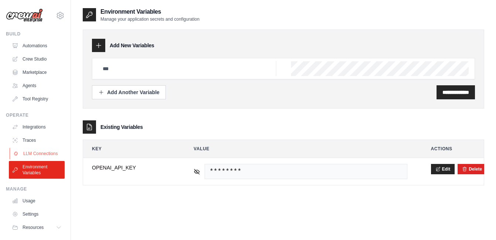
click at [39, 154] on link "LLM Connections" at bounding box center [38, 154] width 56 height 12
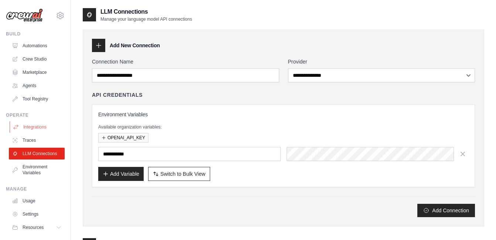
click at [38, 127] on link "Integrations" at bounding box center [38, 127] width 56 height 12
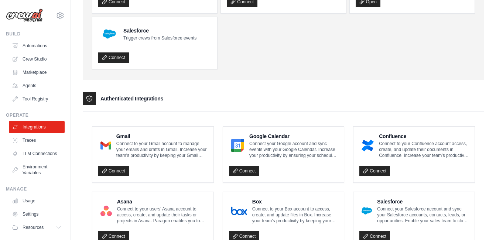
scroll to position [99, 0]
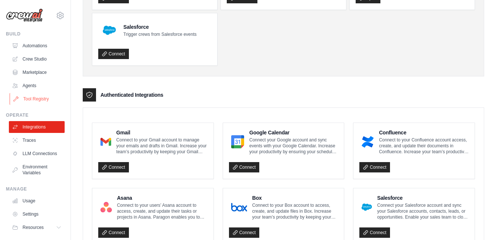
click at [44, 96] on link "Tool Registry" at bounding box center [38, 99] width 56 height 12
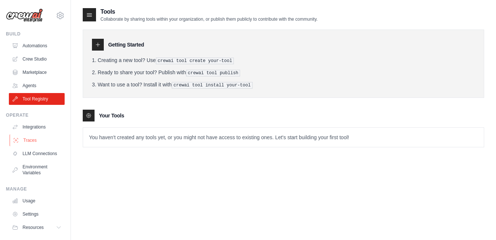
click at [33, 143] on link "Traces" at bounding box center [38, 140] width 56 height 12
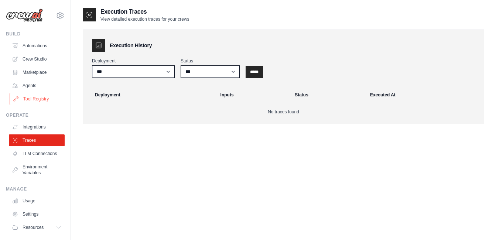
click at [37, 94] on link "Tool Registry" at bounding box center [38, 99] width 56 height 12
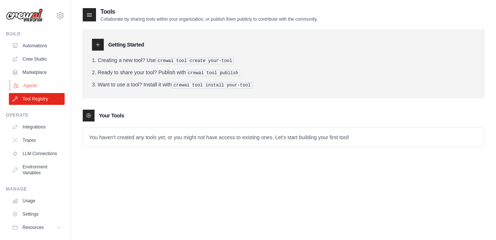
click at [34, 87] on link "Agents" at bounding box center [38, 86] width 56 height 12
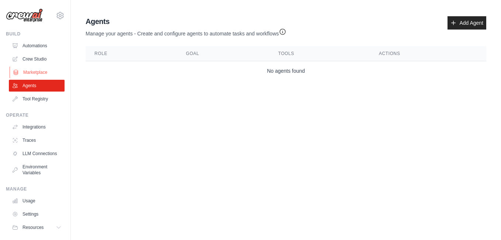
click at [35, 73] on link "Marketplace" at bounding box center [38, 72] width 56 height 12
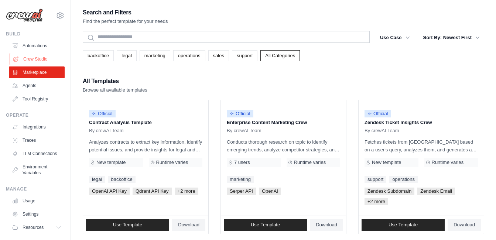
click at [38, 59] on link "Crew Studio" at bounding box center [38, 59] width 56 height 12
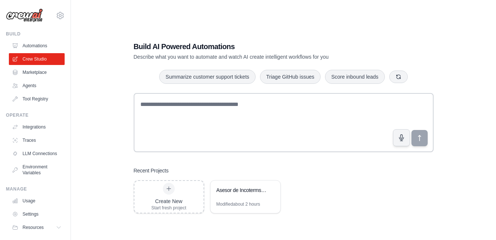
click at [38, 110] on ul "Build Automations Crew Studio Marketplace Agents" at bounding box center [35, 142] width 59 height 222
click at [40, 102] on link "Tool Registry" at bounding box center [38, 99] width 56 height 12
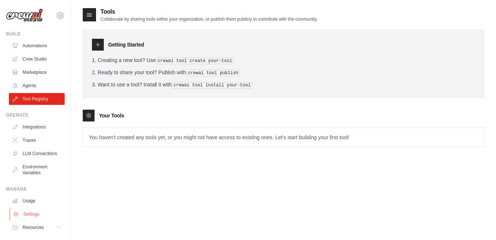
click at [27, 218] on link "Settings" at bounding box center [38, 214] width 56 height 12
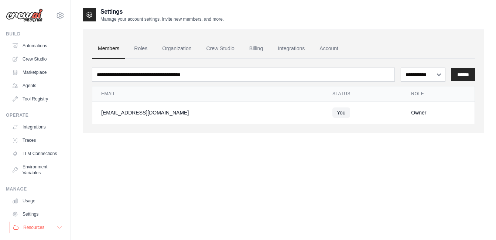
click at [56, 230] on icon at bounding box center [59, 227] width 6 height 6
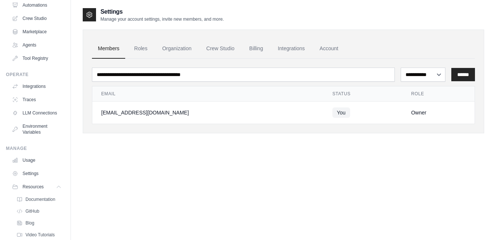
scroll to position [72, 0]
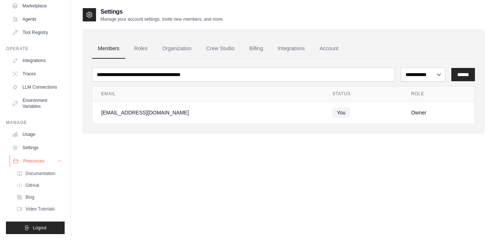
click at [56, 162] on icon at bounding box center [59, 161] width 6 height 6
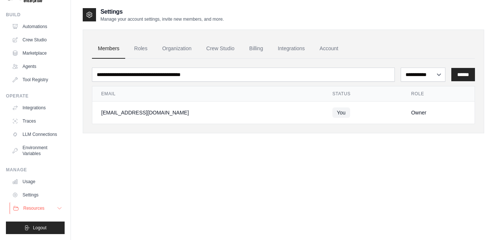
scroll to position [25, 0]
click at [35, 183] on link "Usage" at bounding box center [38, 182] width 56 height 12
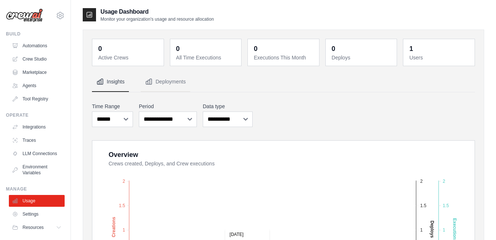
scroll to position [49, 0]
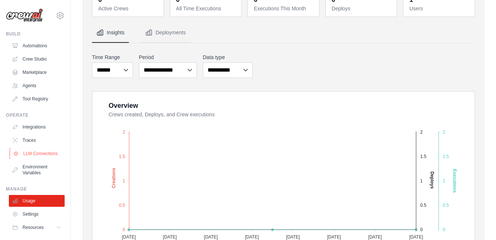
click at [41, 159] on link "LLM Connections" at bounding box center [38, 154] width 56 height 12
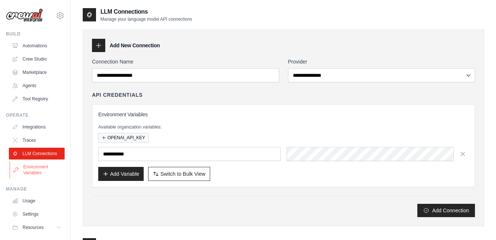
click at [40, 177] on link "Environment Variables" at bounding box center [38, 170] width 56 height 18
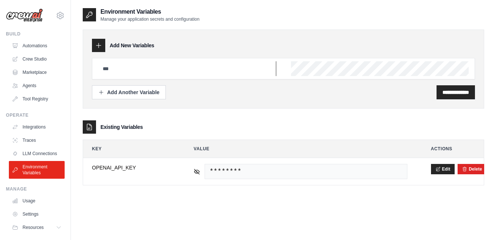
click at [147, 69] on input "text" at bounding box center [187, 68] width 178 height 15
click at [145, 69] on input "text" at bounding box center [187, 68] width 178 height 15
click at [184, 74] on input "text" at bounding box center [187, 68] width 178 height 15
click at [125, 30] on div "**********" at bounding box center [283, 69] width 401 height 79
click at [32, 98] on link "Tool Registry" at bounding box center [38, 99] width 56 height 12
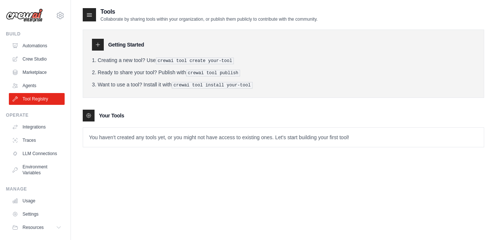
click at [106, 134] on p "You haven't created any tools yet, or you might not have access to existing one…" at bounding box center [283, 137] width 401 height 19
click at [40, 84] on link "Agents" at bounding box center [38, 86] width 56 height 12
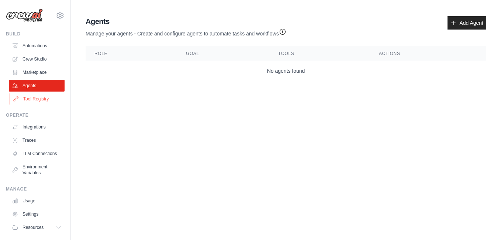
click at [41, 97] on link "Tool Registry" at bounding box center [38, 99] width 56 height 12
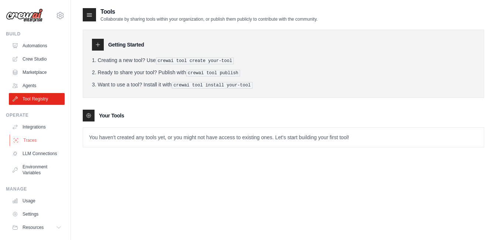
click at [38, 138] on link "Traces" at bounding box center [38, 140] width 56 height 12
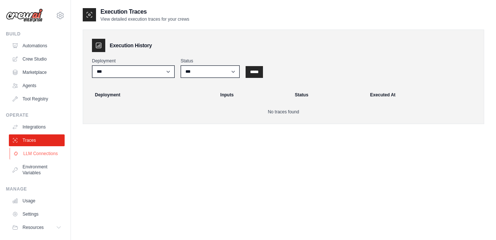
click at [38, 159] on link "LLM Connections" at bounding box center [38, 154] width 56 height 12
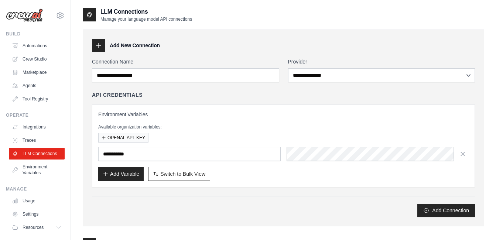
click at [60, 16] on div "[EMAIL_ADDRESS][DOMAIN_NAME] Settings Build Automations Crew Studio Marketplace" at bounding box center [35, 120] width 71 height 240
click at [56, 15] on icon at bounding box center [60, 15] width 9 height 9
click at [41, 52] on link "Settings" at bounding box center [54, 49] width 65 height 13
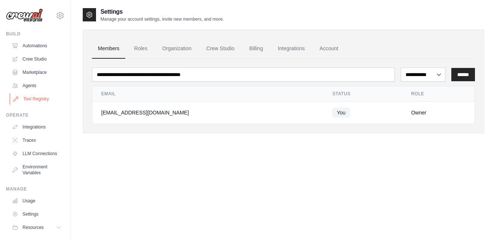
click at [31, 98] on link "Tool Registry" at bounding box center [38, 99] width 56 height 12
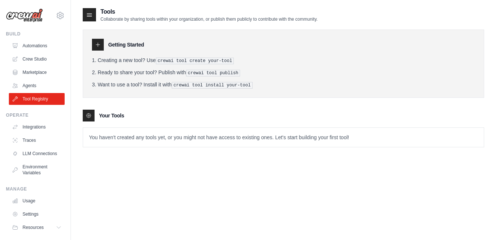
click at [177, 62] on pre "crewai tool create your-tool" at bounding box center [195, 61] width 78 height 7
click at [162, 59] on pre "crewai tool create your-tool" at bounding box center [195, 61] width 78 height 7
click at [132, 59] on li "Creating a new tool? Use crewai tool create your-tool" at bounding box center [283, 60] width 383 height 8
drag, startPoint x: 157, startPoint y: 59, endPoint x: 230, endPoint y: 64, distance: 73.2
click at [230, 64] on li "Creating a new tool? Use crewai tool create your-tool" at bounding box center [283, 60] width 383 height 8
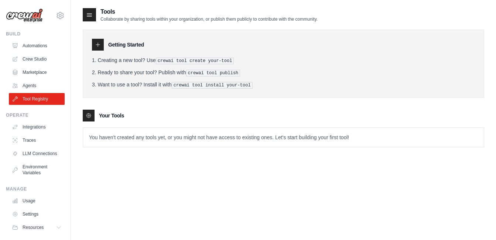
click at [230, 64] on li "Creating a new tool? Use crewai tool create your-tool" at bounding box center [283, 60] width 383 height 8
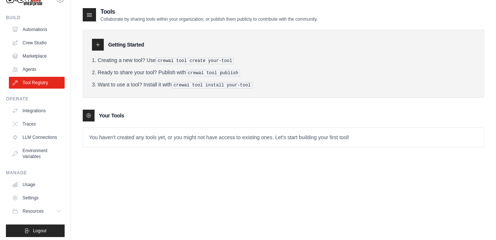
scroll to position [25, 0]
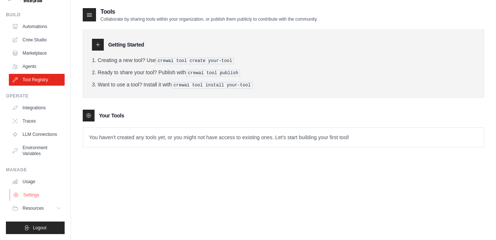
click at [30, 191] on link "Settings" at bounding box center [38, 195] width 56 height 12
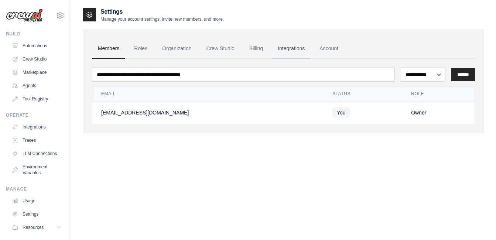
click at [295, 46] on link "Integrations" at bounding box center [291, 49] width 39 height 20
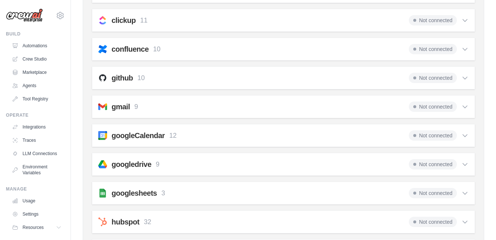
scroll to position [148, 0]
click at [154, 112] on div "gmail 9 Not connected Select all Send an Email: gmail_send_email Get an Email b…" at bounding box center [283, 106] width 383 height 23
click at [477, 104] on div "Members Roles Organization Crew Studio Billing Integrations Account Integration…" at bounding box center [283, 204] width 401 height 644
click at [466, 107] on icon at bounding box center [465, 107] width 4 height 2
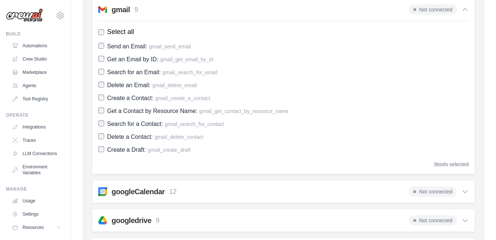
scroll to position [246, 0]
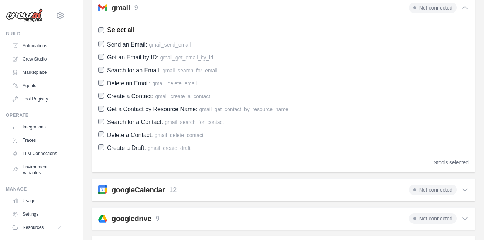
click at [441, 7] on span "Not connected" at bounding box center [433, 8] width 48 height 10
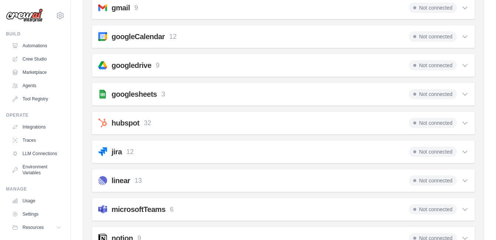
click at [432, 7] on span "Not connected" at bounding box center [433, 8] width 48 height 10
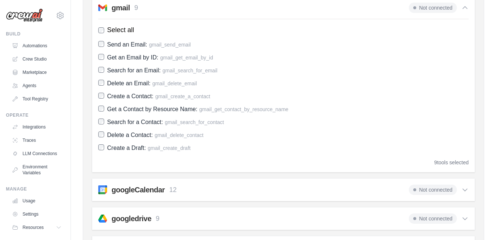
click at [432, 7] on span "Not connected" at bounding box center [433, 8] width 48 height 10
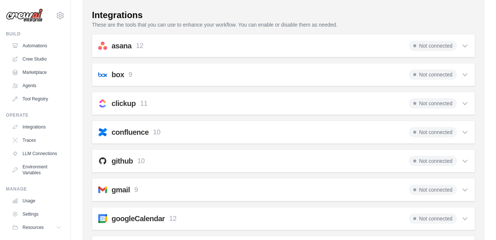
scroll to position [59, 0]
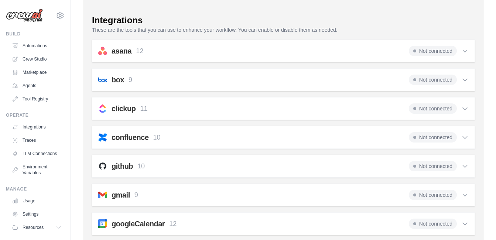
click at [454, 193] on span "Not connected" at bounding box center [433, 195] width 48 height 10
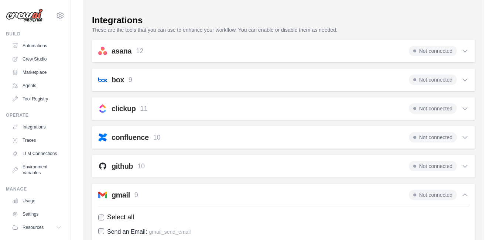
click at [455, 192] on span "Not connected" at bounding box center [433, 195] width 48 height 10
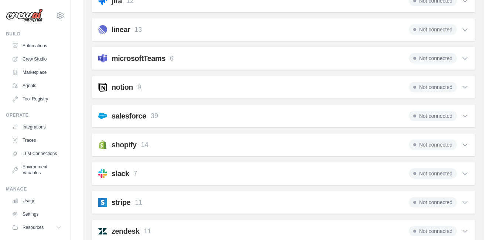
scroll to position [453, 0]
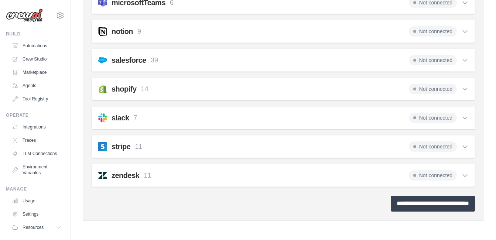
click at [439, 204] on input "**********" at bounding box center [433, 204] width 84 height 16
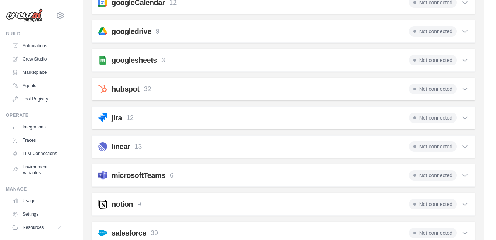
scroll to position [0, 0]
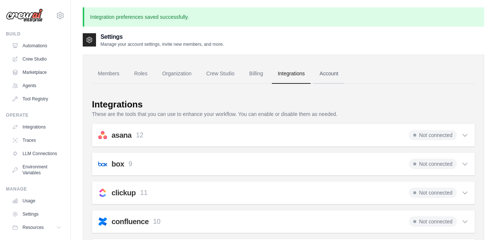
click at [325, 73] on link "Account" at bounding box center [328, 74] width 31 height 20
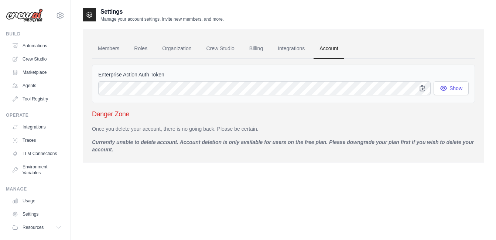
click at [269, 47] on ul "Members Roles Organization Crew Studio Billing Integrations Account" at bounding box center [283, 49] width 383 height 20
click at [256, 51] on link "Billing" at bounding box center [255, 49] width 25 height 20
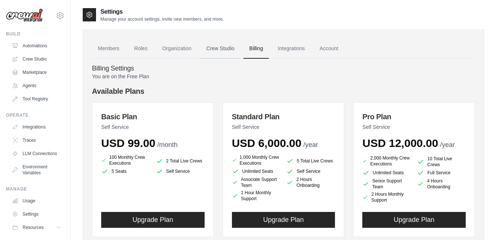
click at [224, 49] on link "Crew Studio" at bounding box center [220, 49] width 40 height 20
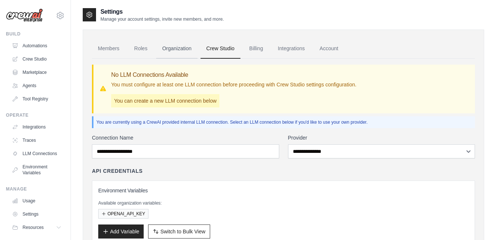
click at [181, 50] on link "Organization" at bounding box center [176, 49] width 41 height 20
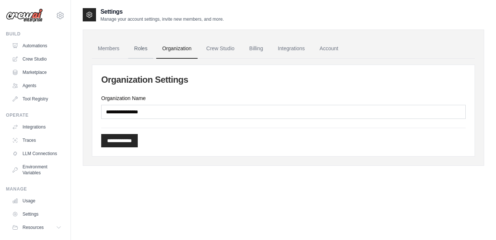
click at [145, 53] on link "Roles" at bounding box center [140, 49] width 25 height 20
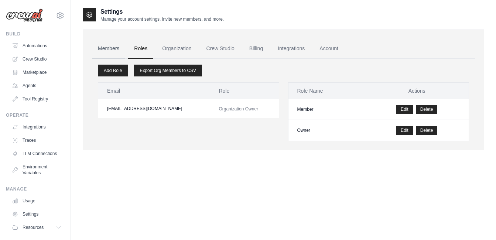
click at [105, 54] on link "Members" at bounding box center [108, 49] width 33 height 20
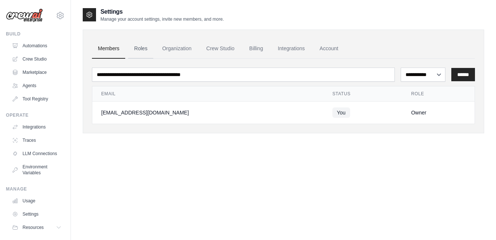
click at [150, 53] on link "Roles" at bounding box center [140, 49] width 25 height 20
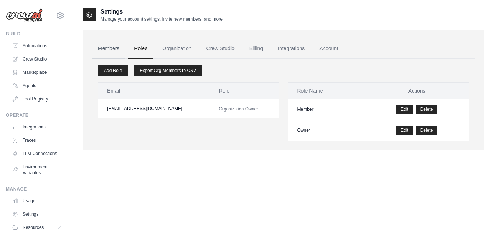
click at [104, 49] on link "Members" at bounding box center [108, 49] width 33 height 20
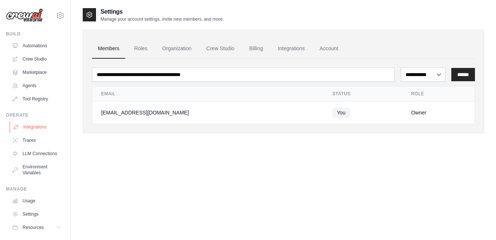
click at [38, 123] on link "Integrations" at bounding box center [38, 127] width 56 height 12
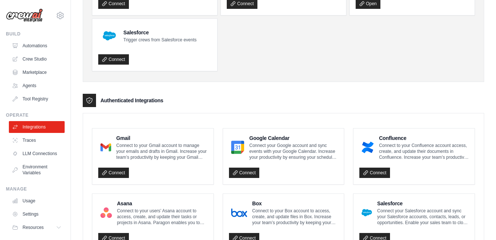
scroll to position [99, 0]
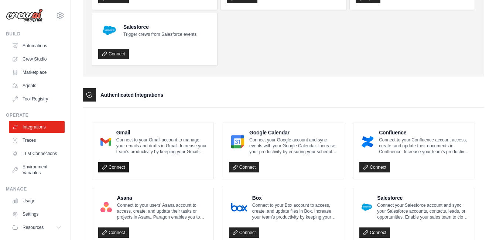
click at [112, 166] on link "Connect" at bounding box center [113, 167] width 31 height 10
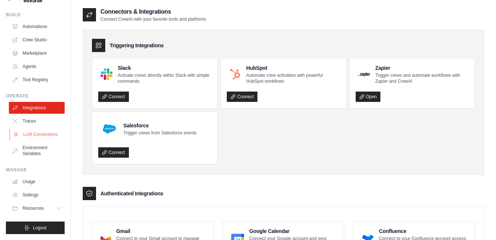
scroll to position [0, 0]
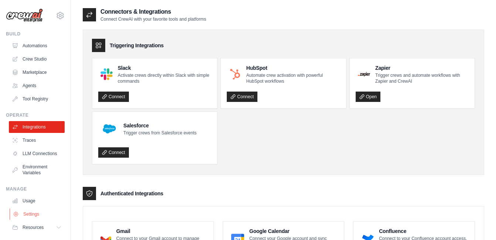
click at [29, 220] on link "Settings" at bounding box center [38, 214] width 56 height 12
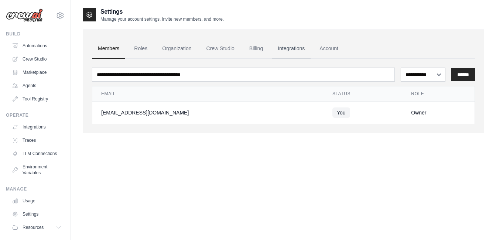
click at [287, 44] on link "Integrations" at bounding box center [291, 49] width 39 height 20
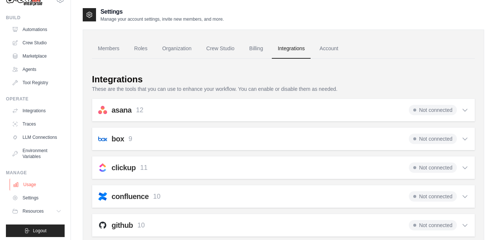
scroll to position [25, 0]
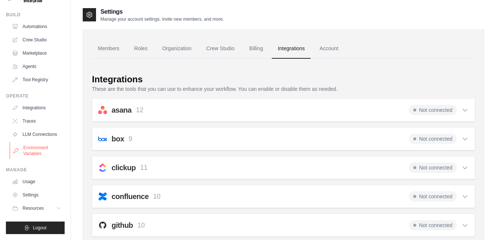
click at [37, 152] on link "Environment Variables" at bounding box center [38, 151] width 56 height 18
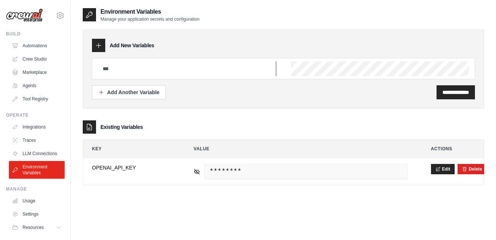
click at [132, 72] on input "text" at bounding box center [187, 68] width 178 height 15
paste input "**********"
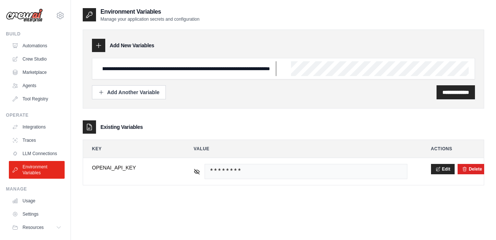
click at [112, 70] on input "**********" at bounding box center [187, 68] width 178 height 15
click at [185, 65] on input "**********" at bounding box center [187, 68] width 178 height 15
click at [233, 62] on input "**********" at bounding box center [187, 68] width 178 height 15
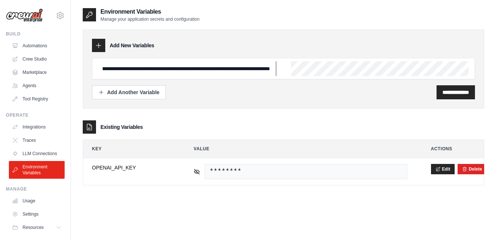
click at [234, 63] on input "**********" at bounding box center [187, 68] width 178 height 15
click at [235, 64] on input "**********" at bounding box center [187, 68] width 178 height 15
drag, startPoint x: 272, startPoint y: 67, endPoint x: 151, endPoint y: 73, distance: 121.2
click at [151, 73] on input "**********" at bounding box center [187, 68] width 178 height 15
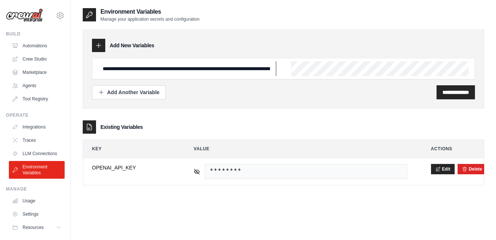
click at [237, 67] on input "**********" at bounding box center [187, 68] width 178 height 15
click at [358, 66] on div "**********" at bounding box center [283, 68] width 383 height 21
drag, startPoint x: 154, startPoint y: 72, endPoint x: 233, endPoint y: 68, distance: 79.1
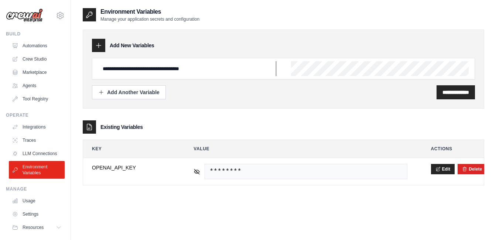
click at [233, 68] on input "**********" at bounding box center [187, 68] width 178 height 15
type input "**********"
click at [442, 90] on input "**********" at bounding box center [455, 92] width 27 height 7
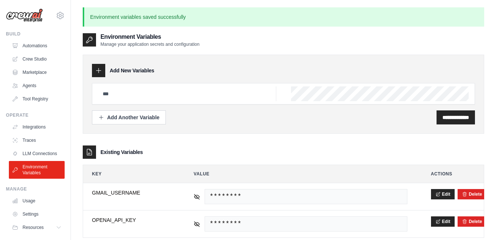
click at [158, 104] on div "**********" at bounding box center [283, 103] width 383 height 41
click at [158, 101] on div at bounding box center [283, 93] width 383 height 21
click at [157, 96] on input "text" at bounding box center [187, 93] width 178 height 15
paste input "**********"
type input "*"
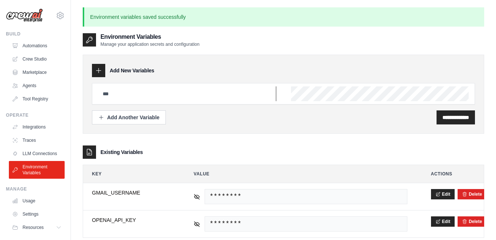
click at [175, 94] on input "text" at bounding box center [187, 93] width 178 height 15
paste input "**********"
drag, startPoint x: 155, startPoint y: 92, endPoint x: 227, endPoint y: 89, distance: 72.1
click at [227, 89] on input "**********" at bounding box center [187, 93] width 178 height 15
type input "**********"
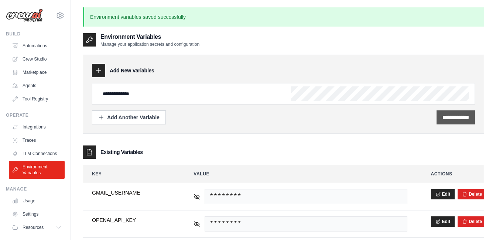
click at [442, 119] on input "**********" at bounding box center [455, 117] width 27 height 7
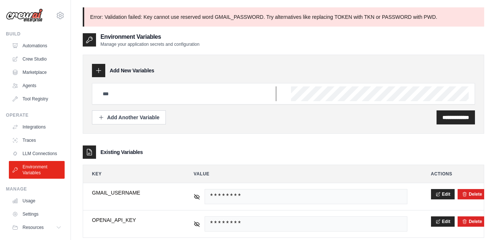
click at [155, 92] on input "text" at bounding box center [187, 93] width 178 height 15
click at [178, 93] on input "text" at bounding box center [187, 93] width 178 height 15
type input "**********"
click at [442, 116] on input "**********" at bounding box center [455, 117] width 27 height 7
click at [193, 93] on input "text" at bounding box center [187, 93] width 178 height 15
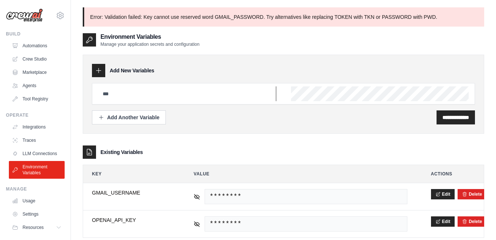
type input "**********"
click at [446, 116] on input "**********" at bounding box center [455, 117] width 27 height 7
click at [137, 116] on div "Add Another Variable" at bounding box center [128, 116] width 61 height 7
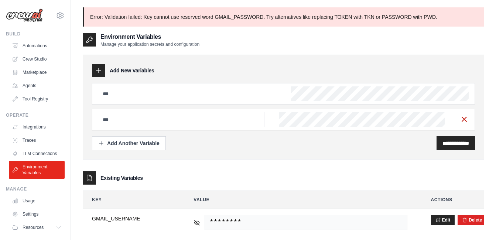
click at [465, 120] on line "button" at bounding box center [464, 119] width 4 height 4
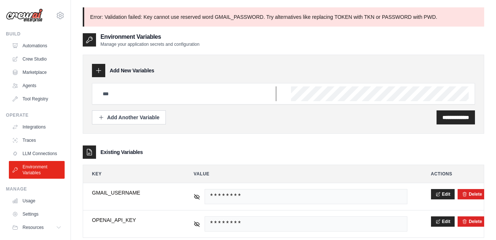
click at [180, 98] on input "text" at bounding box center [187, 93] width 178 height 15
type input "**********"
click at [442, 115] on input "**********" at bounding box center [455, 117] width 27 height 7
click at [178, 96] on input "text" at bounding box center [187, 93] width 178 height 15
drag, startPoint x: 160, startPoint y: 92, endPoint x: 125, endPoint y: 95, distance: 35.3
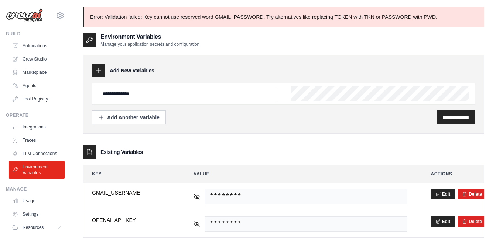
click at [125, 95] on input "**********" at bounding box center [187, 93] width 178 height 15
type input "*********"
click at [443, 117] on input "**********" at bounding box center [455, 117] width 27 height 7
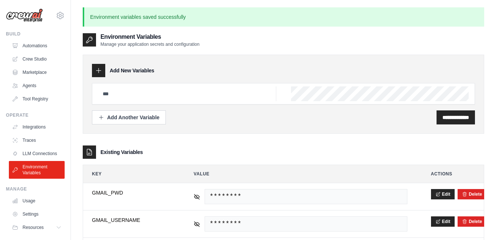
click at [159, 85] on div at bounding box center [283, 93] width 383 height 21
click at [157, 90] on input "text" at bounding box center [187, 93] width 178 height 15
paste input "**********"
drag, startPoint x: 193, startPoint y: 93, endPoint x: 157, endPoint y: 93, distance: 36.2
click at [157, 93] on input "**********" at bounding box center [187, 93] width 178 height 15
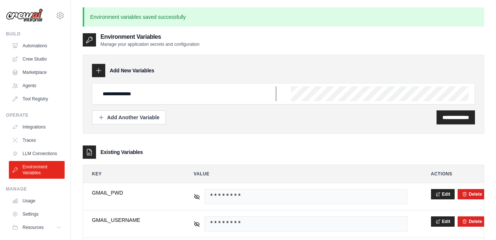
type input "**********"
click at [444, 121] on div "**********" at bounding box center [455, 117] width 38 height 14
click at [442, 117] on input "**********" at bounding box center [455, 117] width 27 height 7
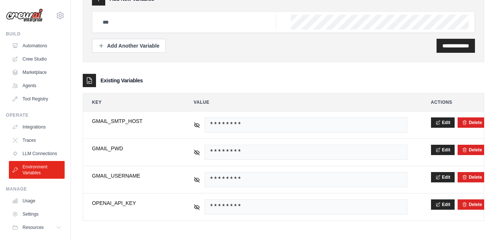
scroll to position [23, 0]
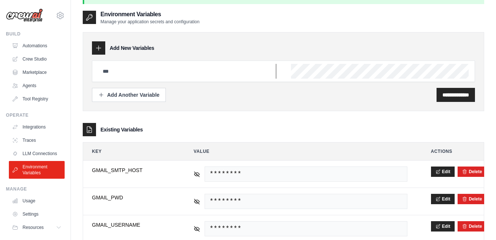
click at [150, 71] on input "text" at bounding box center [187, 71] width 178 height 15
paste input "**********"
drag, startPoint x: 169, startPoint y: 71, endPoint x: 154, endPoint y: 71, distance: 15.1
click at [154, 71] on input "**********" at bounding box center [187, 71] width 178 height 15
type input "**********"
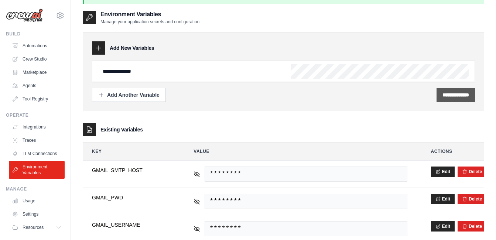
click at [436, 97] on div "**********" at bounding box center [455, 95] width 38 height 14
click at [450, 95] on input "**********" at bounding box center [455, 94] width 27 height 7
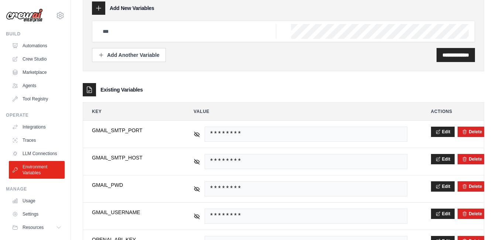
scroll to position [0, 0]
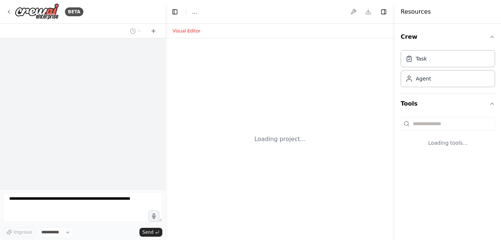
select select "****"
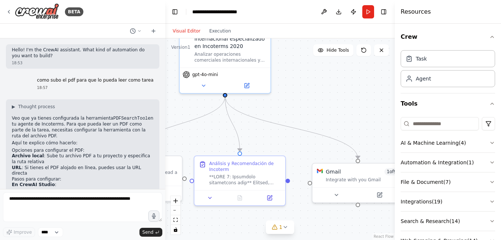
drag, startPoint x: 330, startPoint y: 78, endPoint x: 294, endPoint y: 44, distance: 49.4
click at [294, 44] on div ".deletable-edge-delete-btn { width: 20px; height: 20px; border: 0px solid #ffff…" at bounding box center [280, 139] width 230 height 202
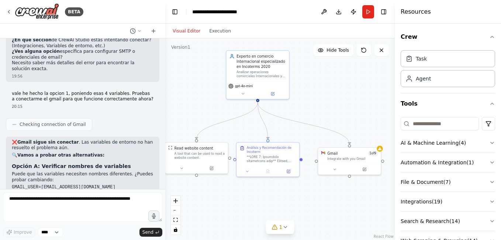
scroll to position [2672, 0]
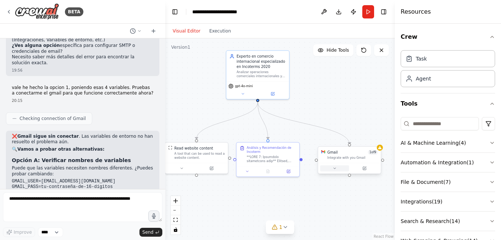
click at [336, 169] on icon at bounding box center [335, 168] width 4 height 4
click at [333, 168] on icon at bounding box center [335, 168] width 4 height 4
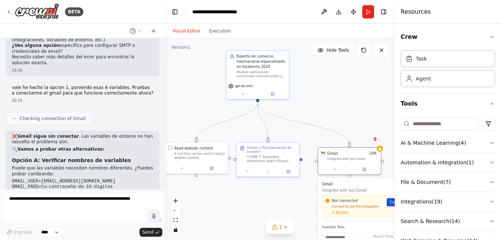
click at [391, 206] on link "Connect" at bounding box center [399, 202] width 25 height 8
click at [392, 206] on link "Connect" at bounding box center [399, 202] width 25 height 8
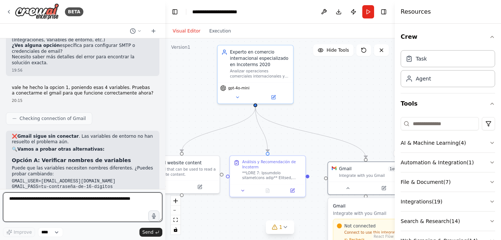
click at [73, 200] on textarea at bounding box center [82, 207] width 159 height 30
type textarea "**********"
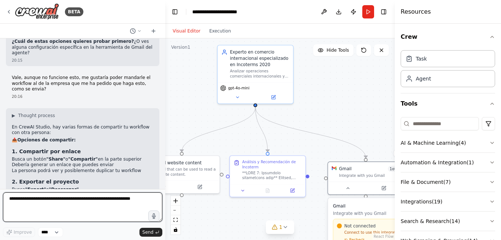
scroll to position [2919, 0]
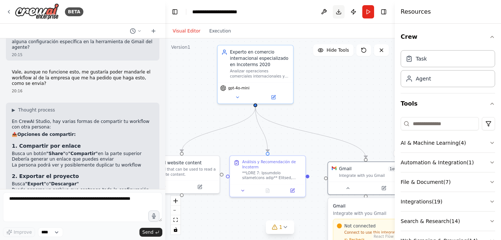
click at [337, 11] on button "Download" at bounding box center [339, 11] width 12 height 13
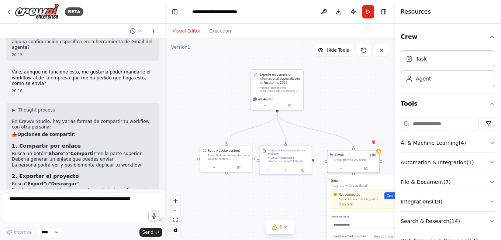
click at [85, 189] on div "Hello! I'm the CrewAI assistant. What kind of automation do you want to build? …" at bounding box center [82, 113] width 165 height 151
drag, startPoint x: 12, startPoint y: 65, endPoint x: 133, endPoint y: 72, distance: 121.3
click at [133, 181] on ul "Busca "Export" o "Descargar" Puede generar un archivo que contenga toda la conf…" at bounding box center [83, 190] width 142 height 18
drag, startPoint x: 133, startPoint y: 72, endPoint x: 129, endPoint y: 77, distance: 6.3
click at [129, 107] on div "▶ Thought process En CrewAI Studio, hay varias formas de compartir tu workflow …" at bounding box center [83, 205] width 142 height 196
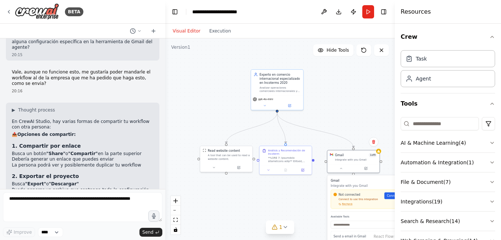
drag, startPoint x: 10, startPoint y: 143, endPoint x: 118, endPoint y: 154, distance: 108.8
click at [118, 154] on div "▶ Thought process En CrewAI Studio, hay varias formas de compartir tu workflow …" at bounding box center [83, 208] width 154 height 211
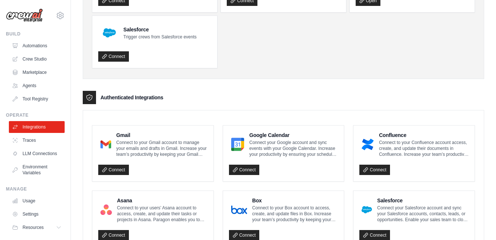
scroll to position [99, 0]
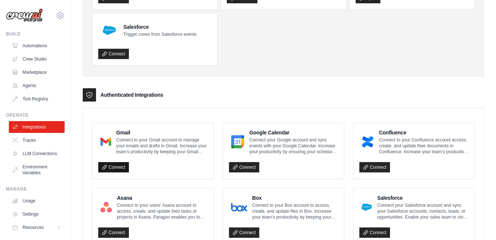
click at [114, 167] on link "Connect" at bounding box center [113, 167] width 31 height 10
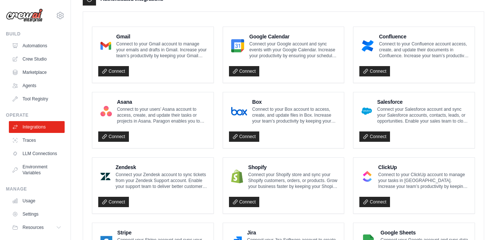
scroll to position [148, 0]
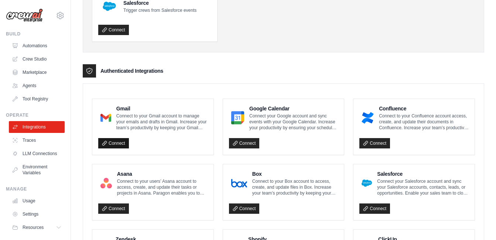
click at [117, 141] on link "Connect" at bounding box center [113, 143] width 31 height 10
